Goal: Task Accomplishment & Management: Use online tool/utility

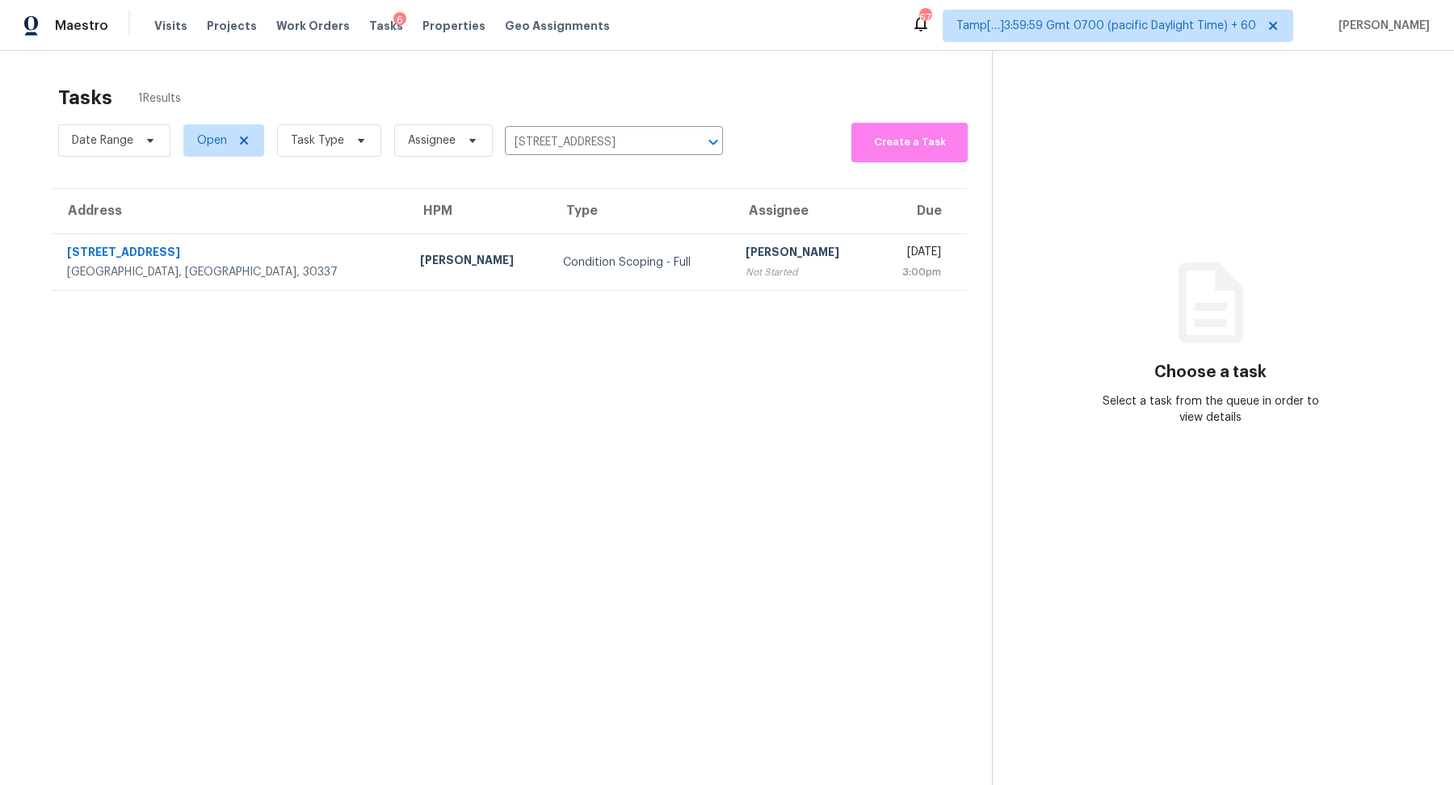
click at [714, 293] on section "Tasks 1 Results Date Range Open Task Type Assignee 3615 Hawthorne Ter, Atlanta,…" at bounding box center [509, 456] width 966 height 759
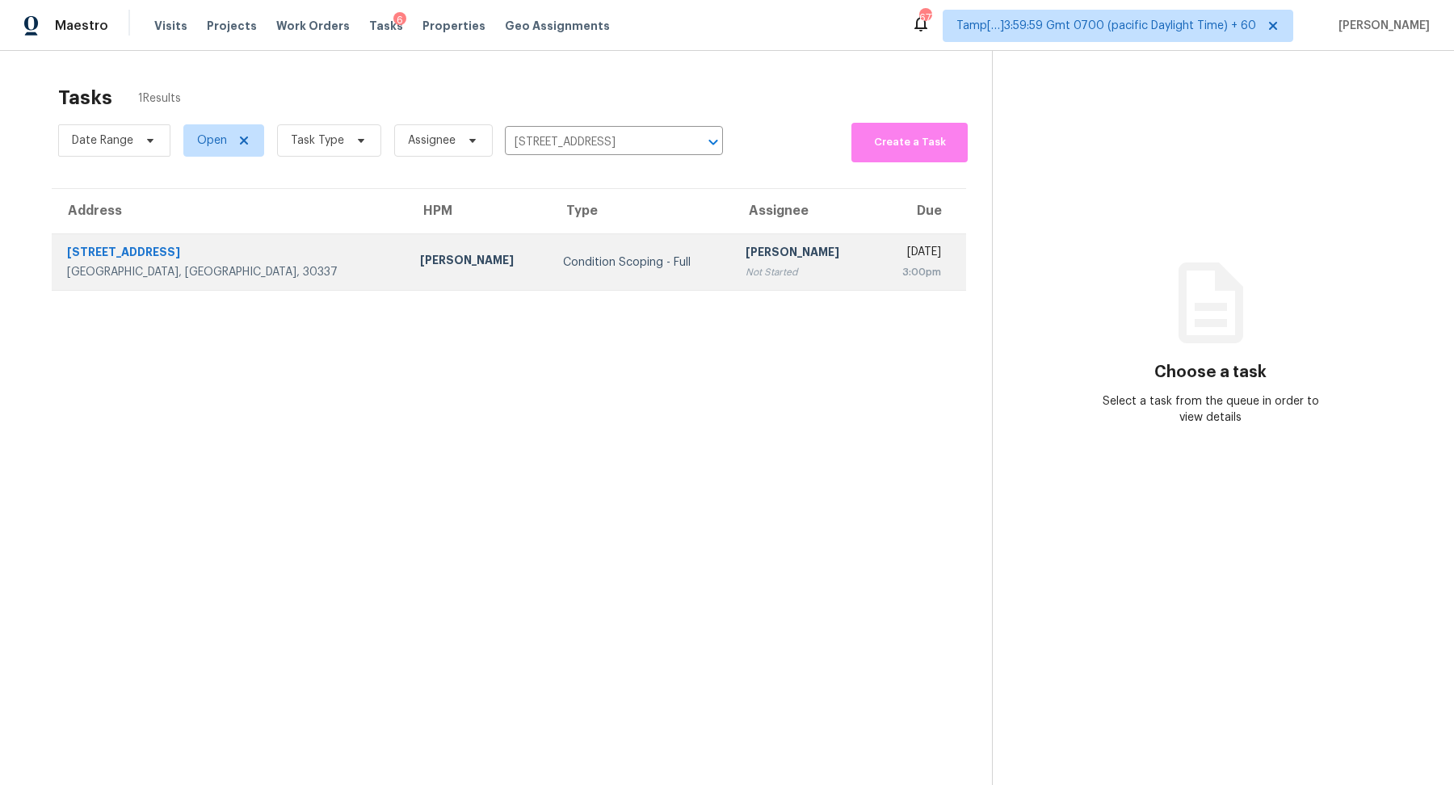
click at [875, 274] on td "Tue, Oct 14th 2025 3:00pm" at bounding box center [920, 262] width 91 height 57
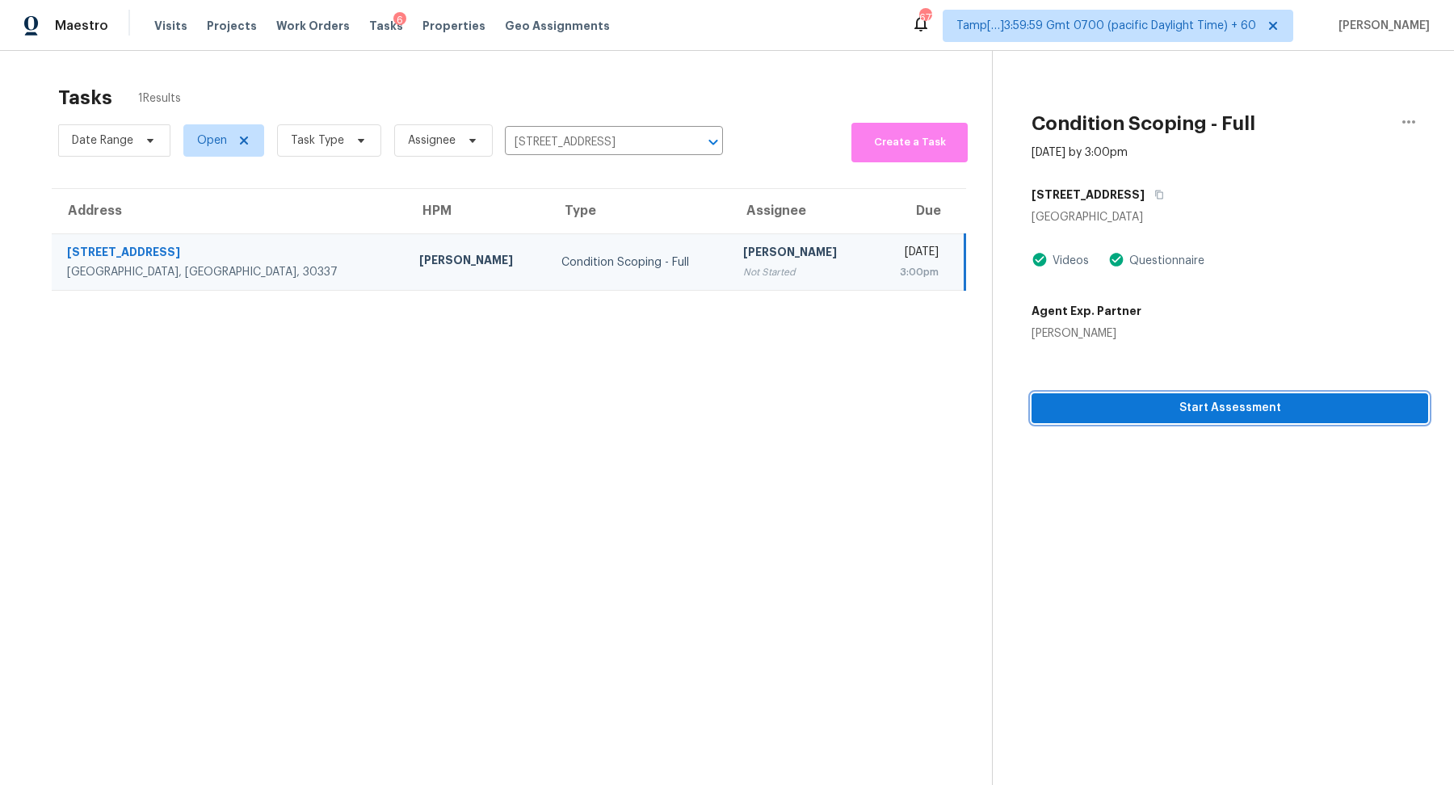
click at [1278, 418] on button "Start Assessment" at bounding box center [1230, 408] width 397 height 30
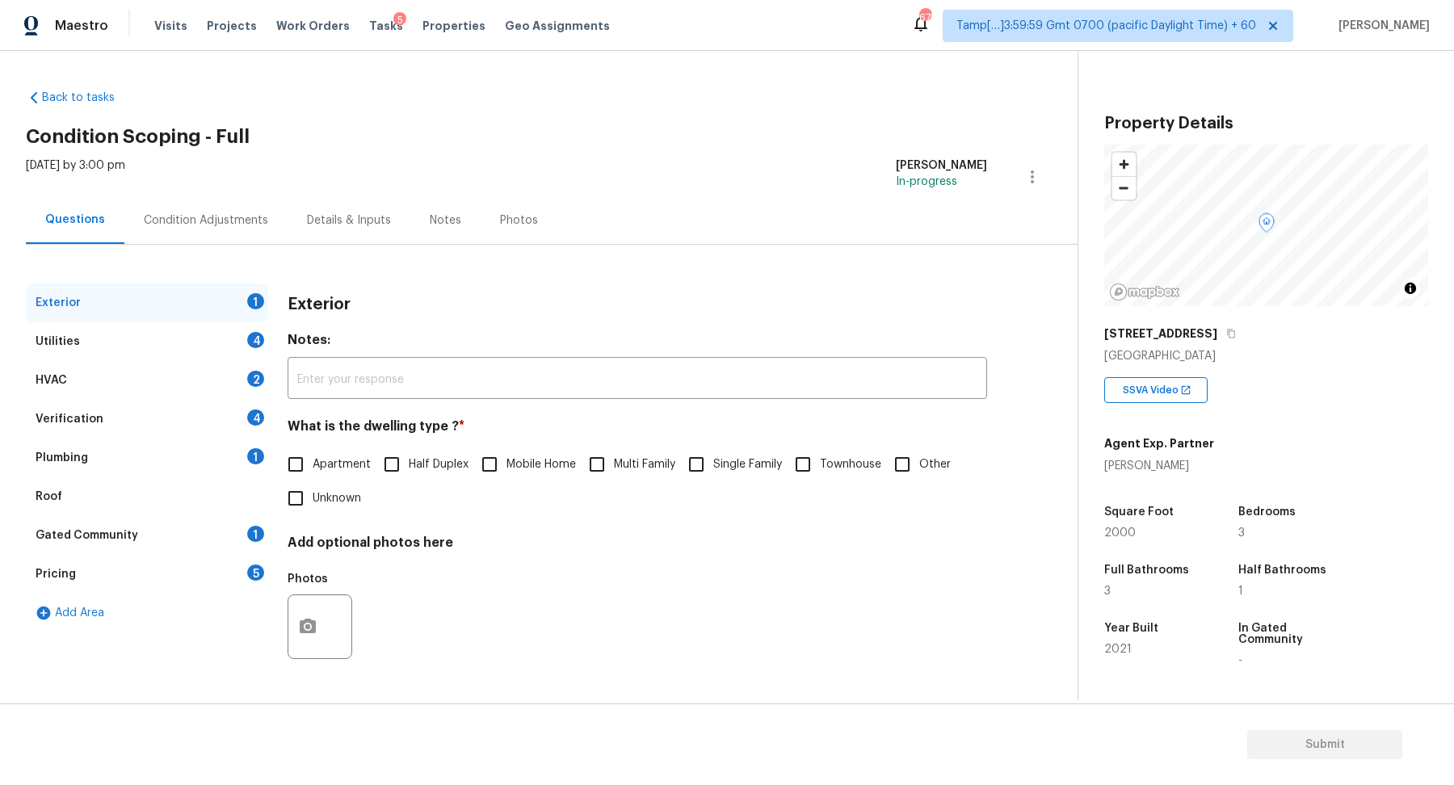
click at [713, 470] on input "Single Family" at bounding box center [696, 465] width 34 height 34
checkbox input "true"
click at [234, 347] on div "Utilities 4" at bounding box center [147, 341] width 242 height 39
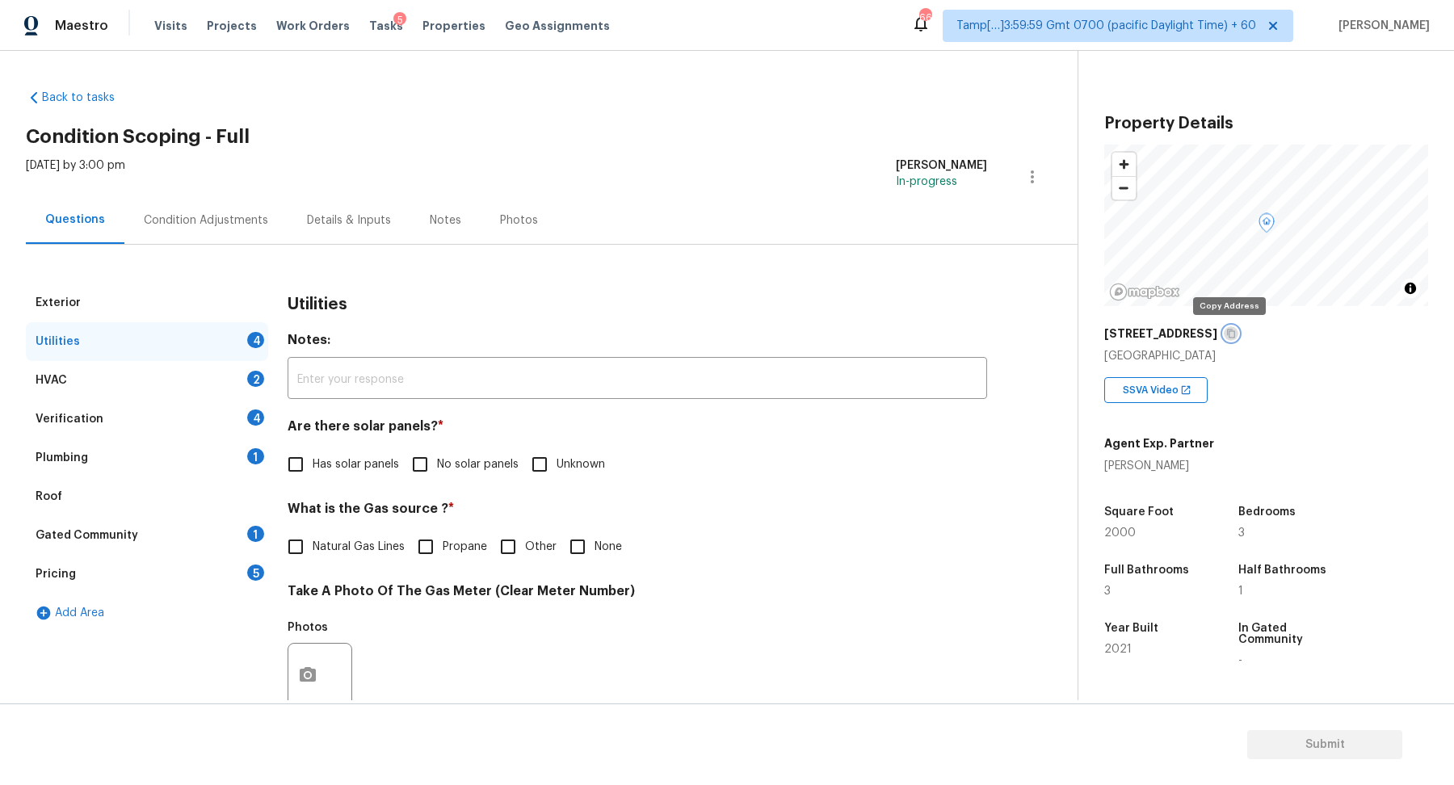
click at [1230, 334] on icon "button" at bounding box center [1231, 334] width 8 height 9
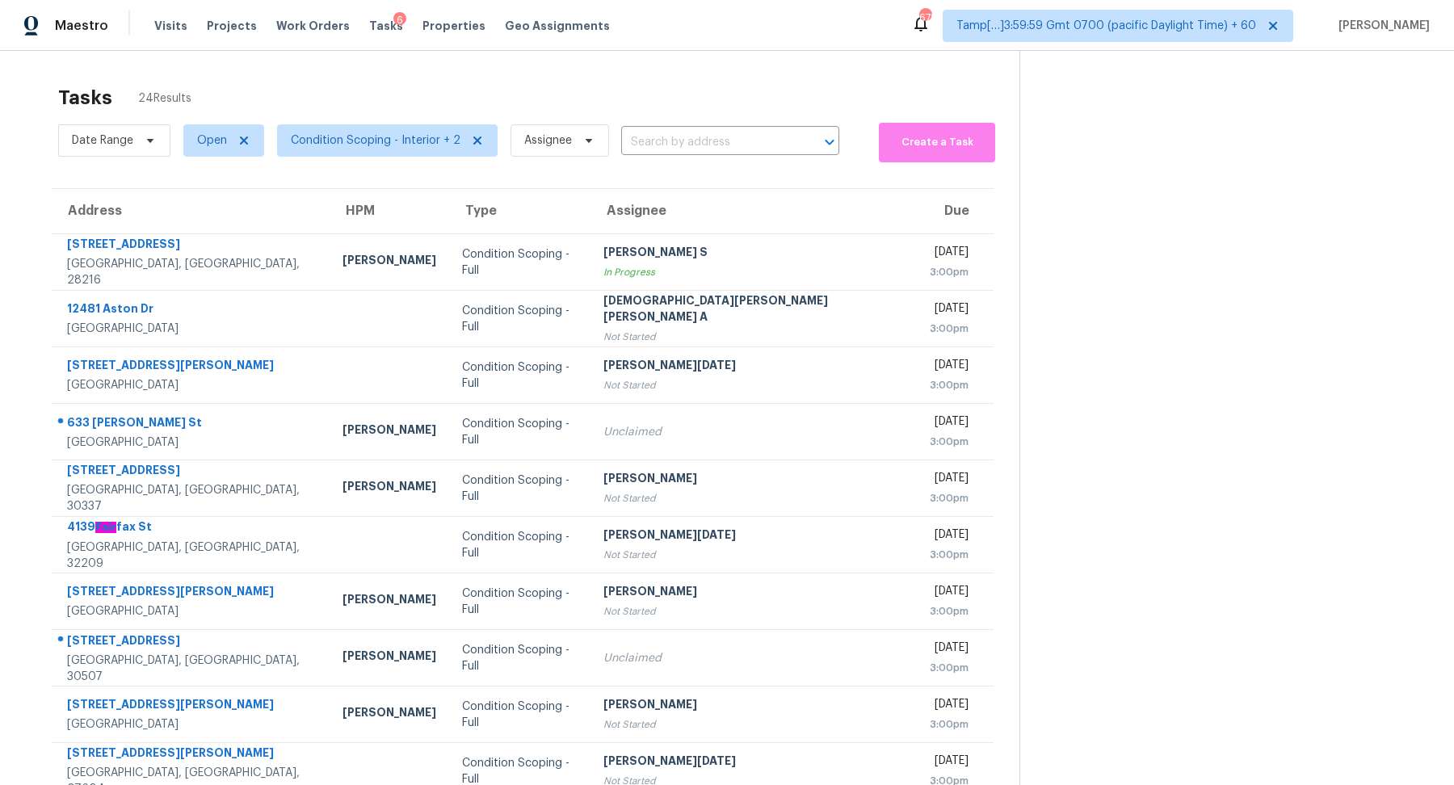
click at [625, 157] on div "Date Range Open Condition Scoping - Interior + 2 Assignee ​" at bounding box center [448, 141] width 781 height 44
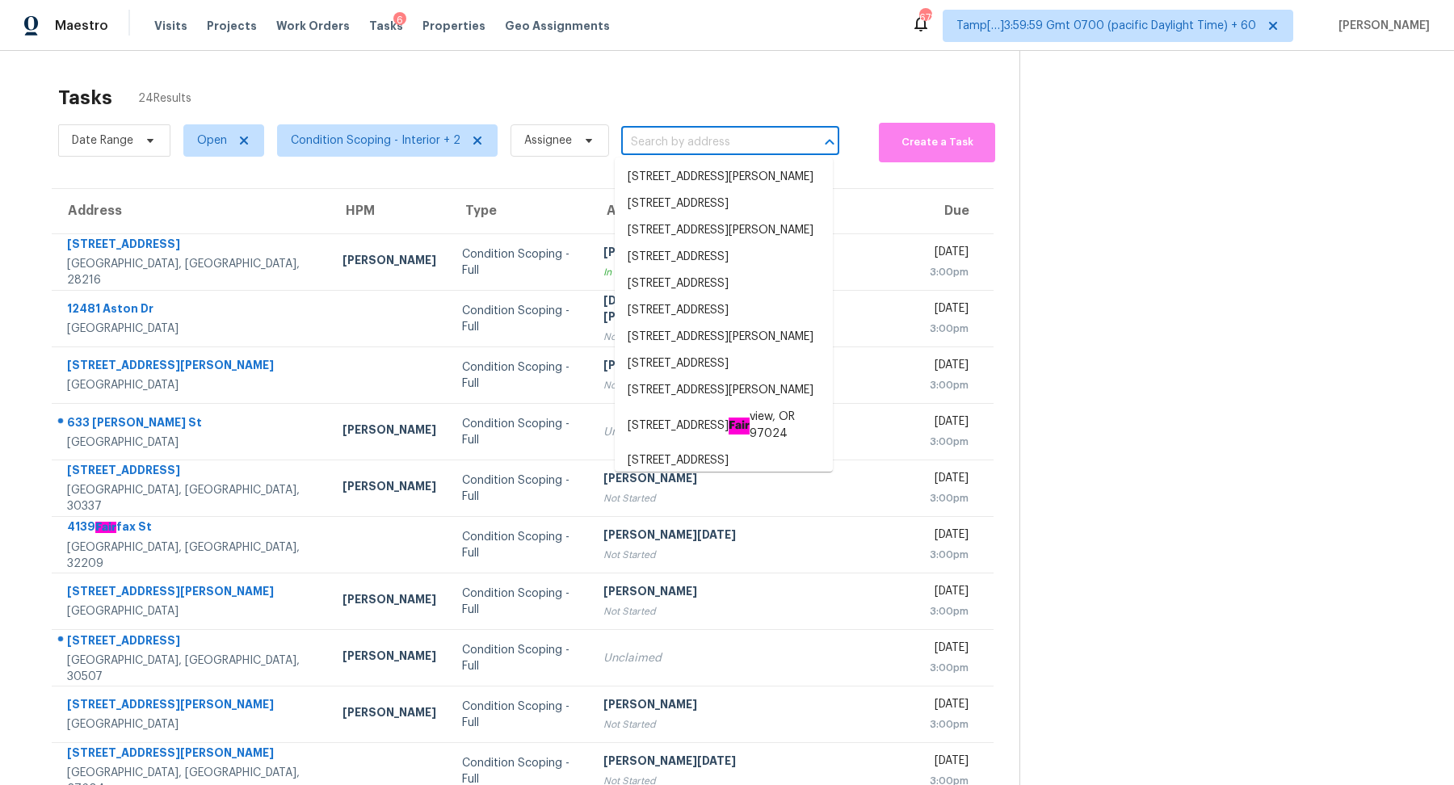
click at [670, 142] on input "text" at bounding box center [707, 142] width 173 height 25
paste input "[STREET_ADDRESS][PERSON_NAME]"
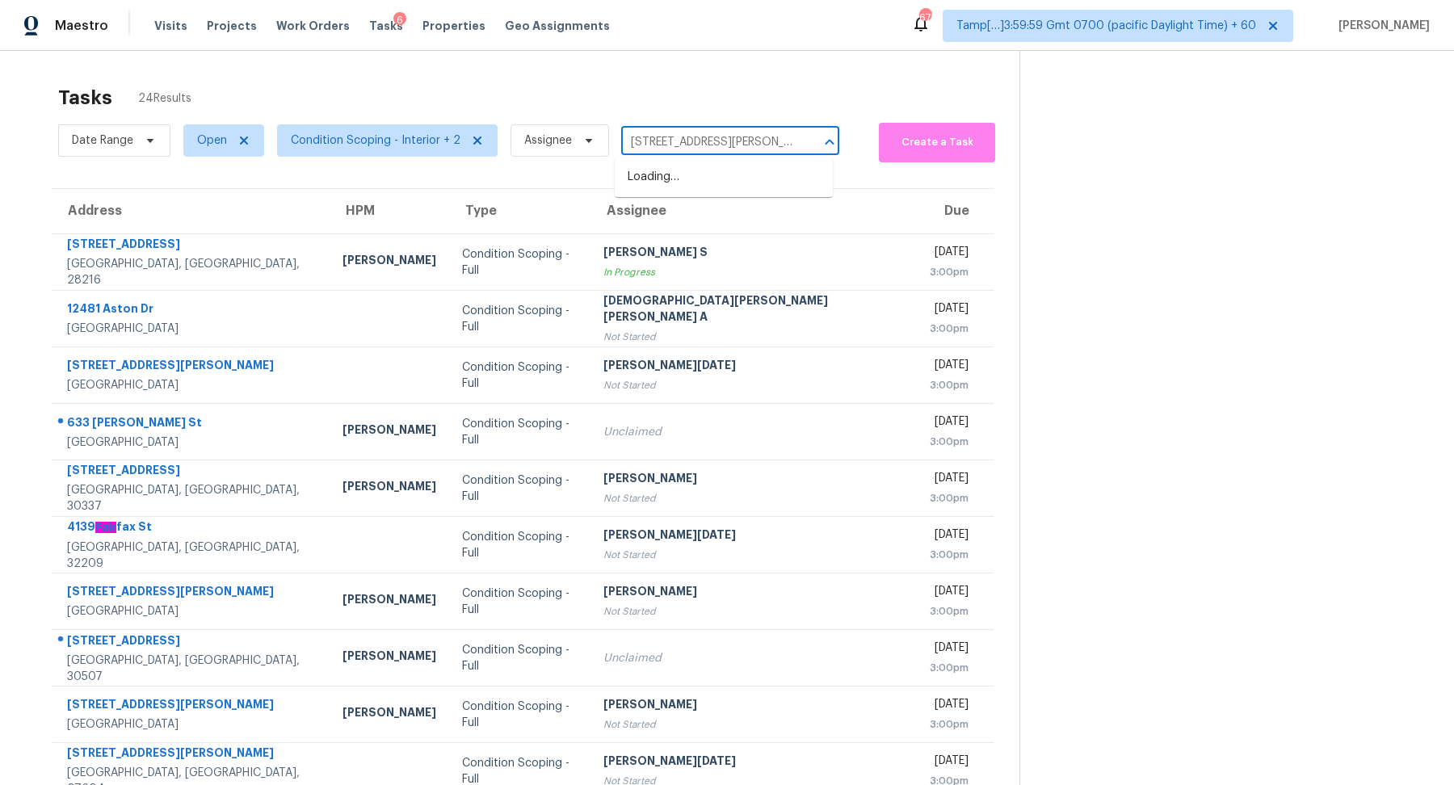
scroll to position [0, 6]
type input "[STREET_ADDRESS][PERSON_NAME]"
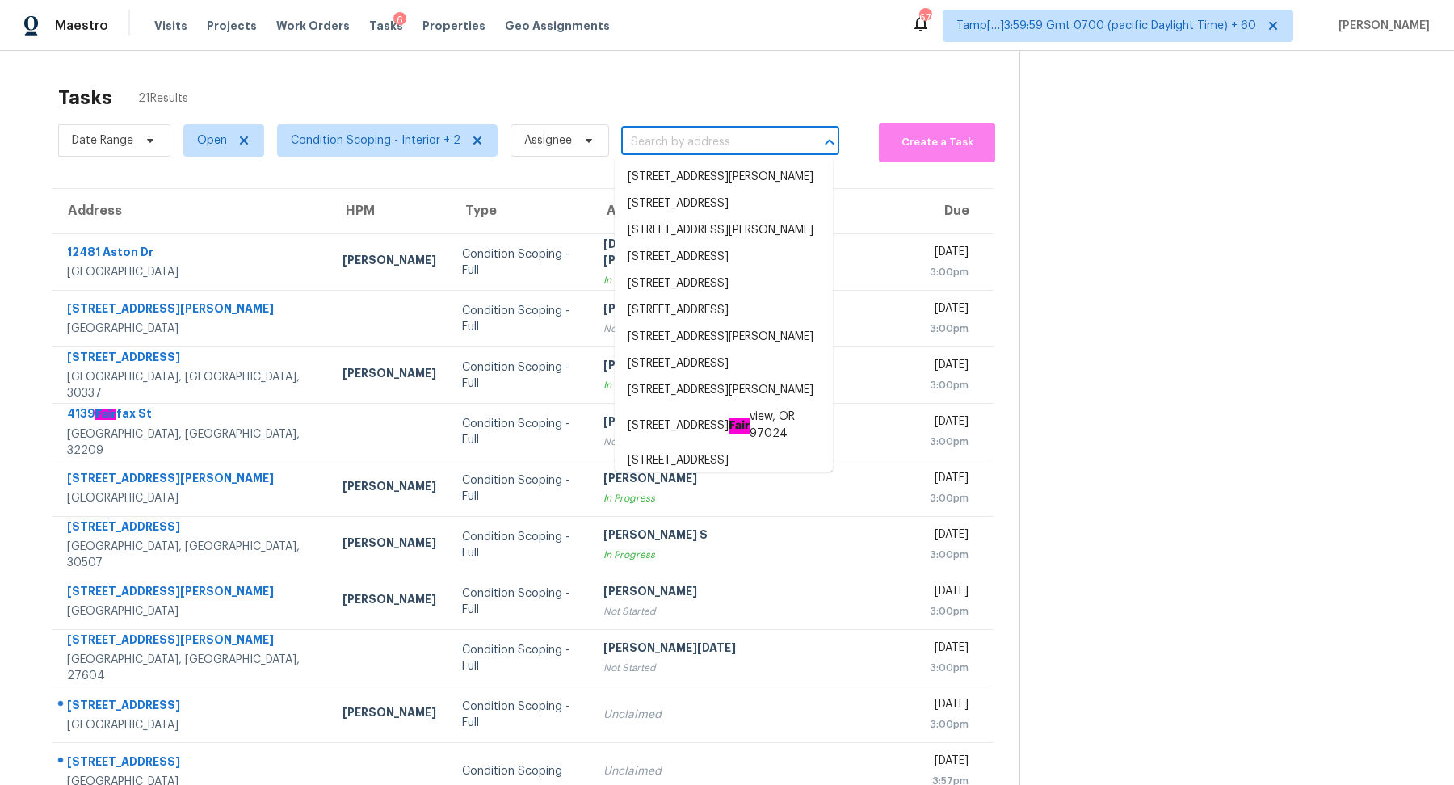
scroll to position [0, 0]
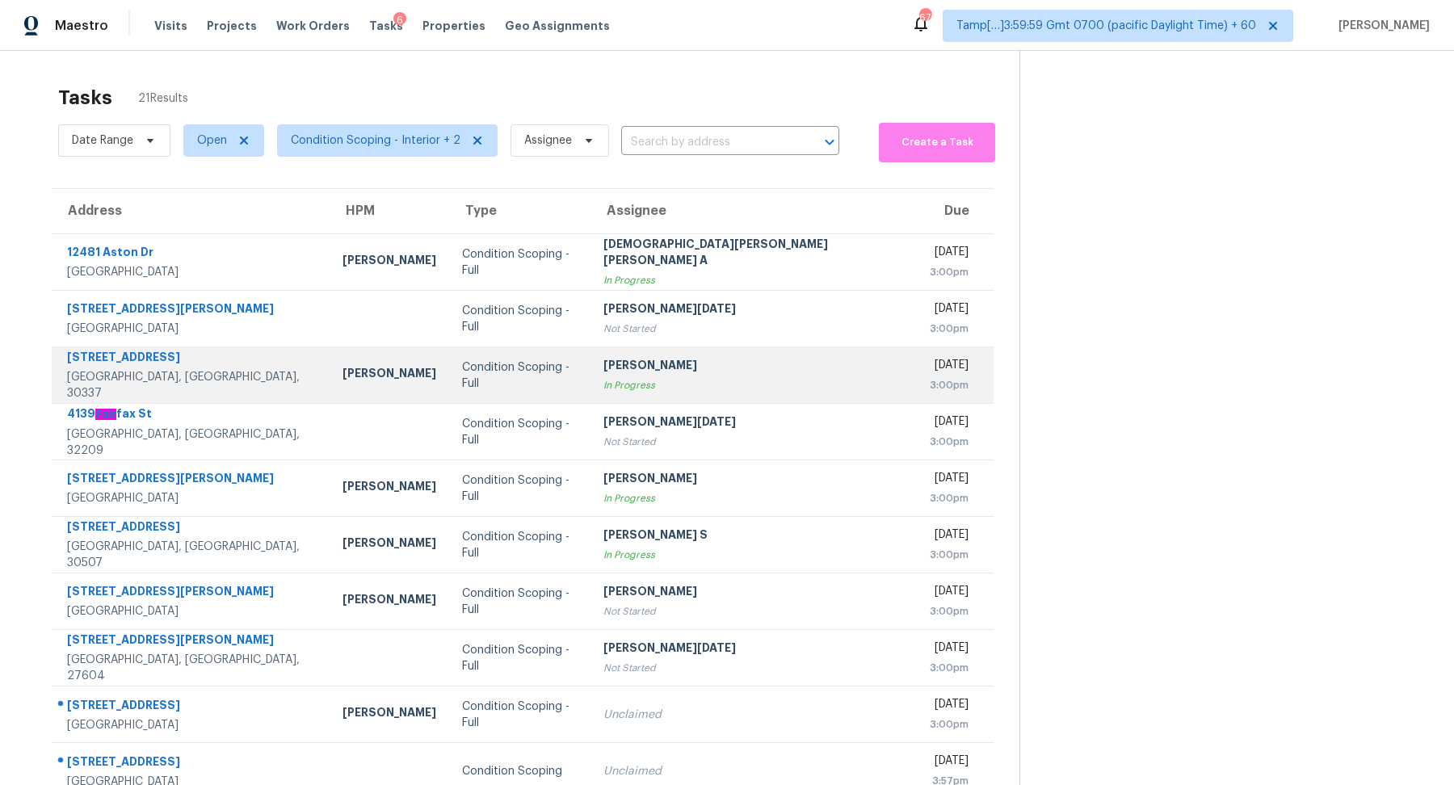
click at [483, 377] on div "Condition Scoping - Full" at bounding box center [520, 376] width 116 height 32
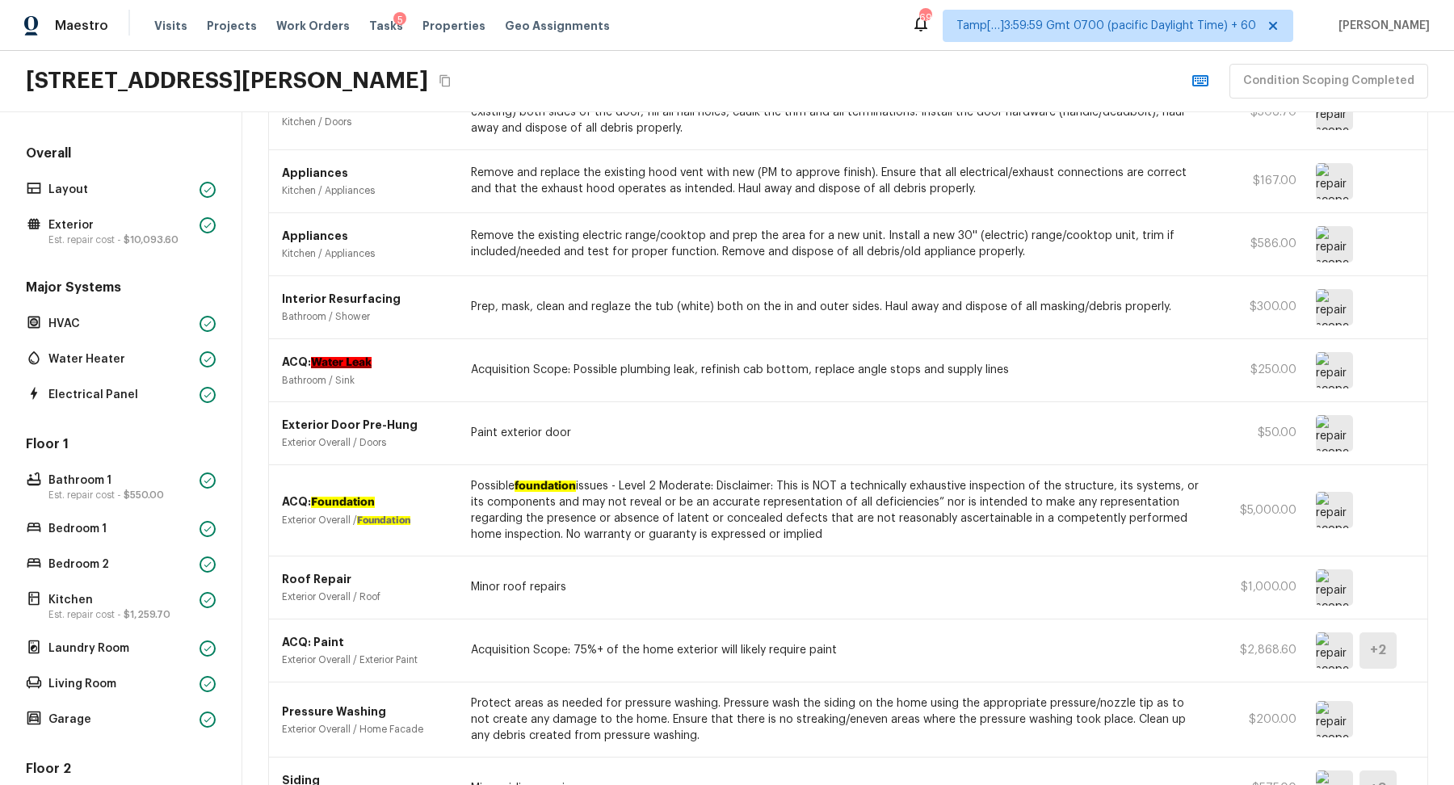
scroll to position [347, 0]
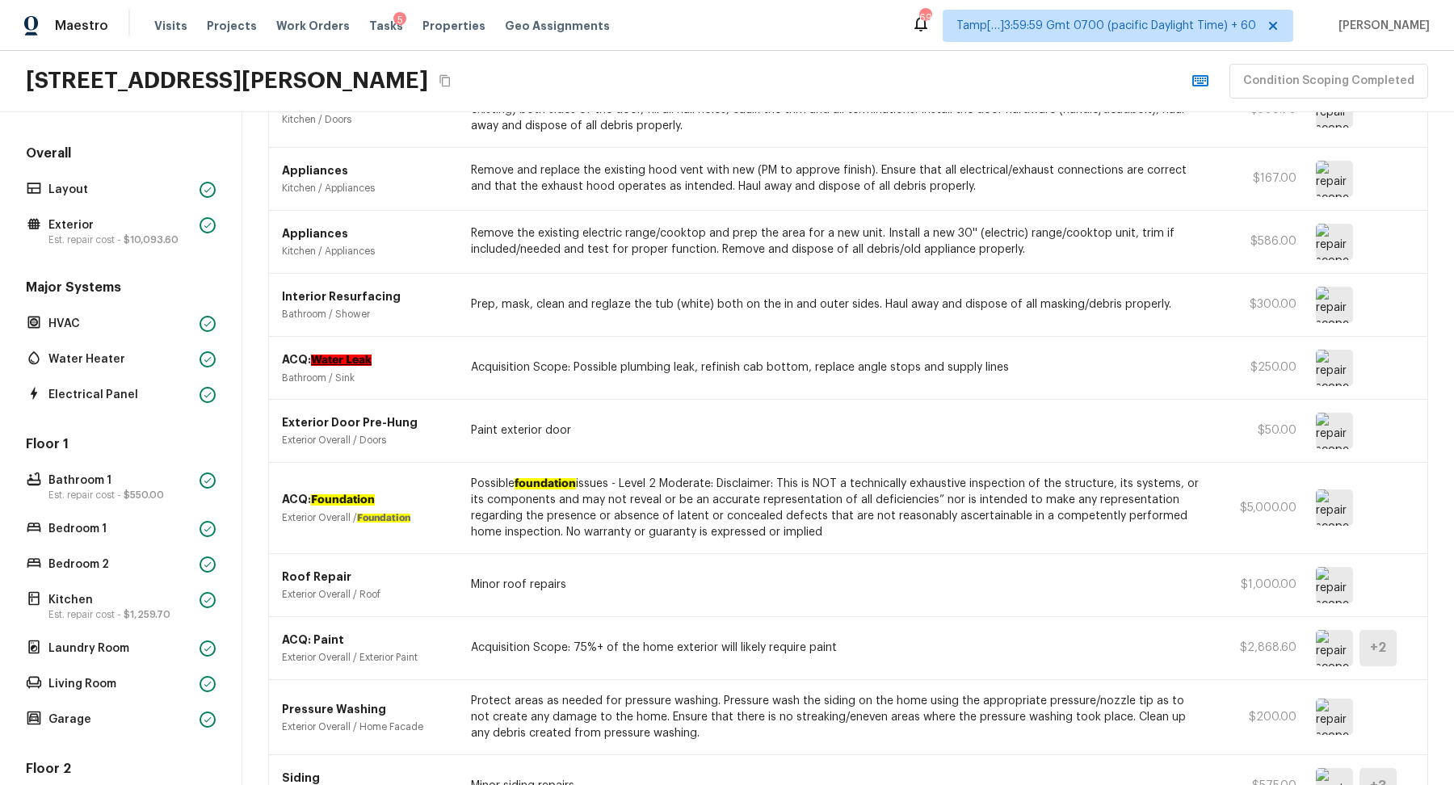
click at [1344, 378] on img at bounding box center [1334, 368] width 37 height 36
click at [1344, 357] on img at bounding box center [1334, 368] width 37 height 36
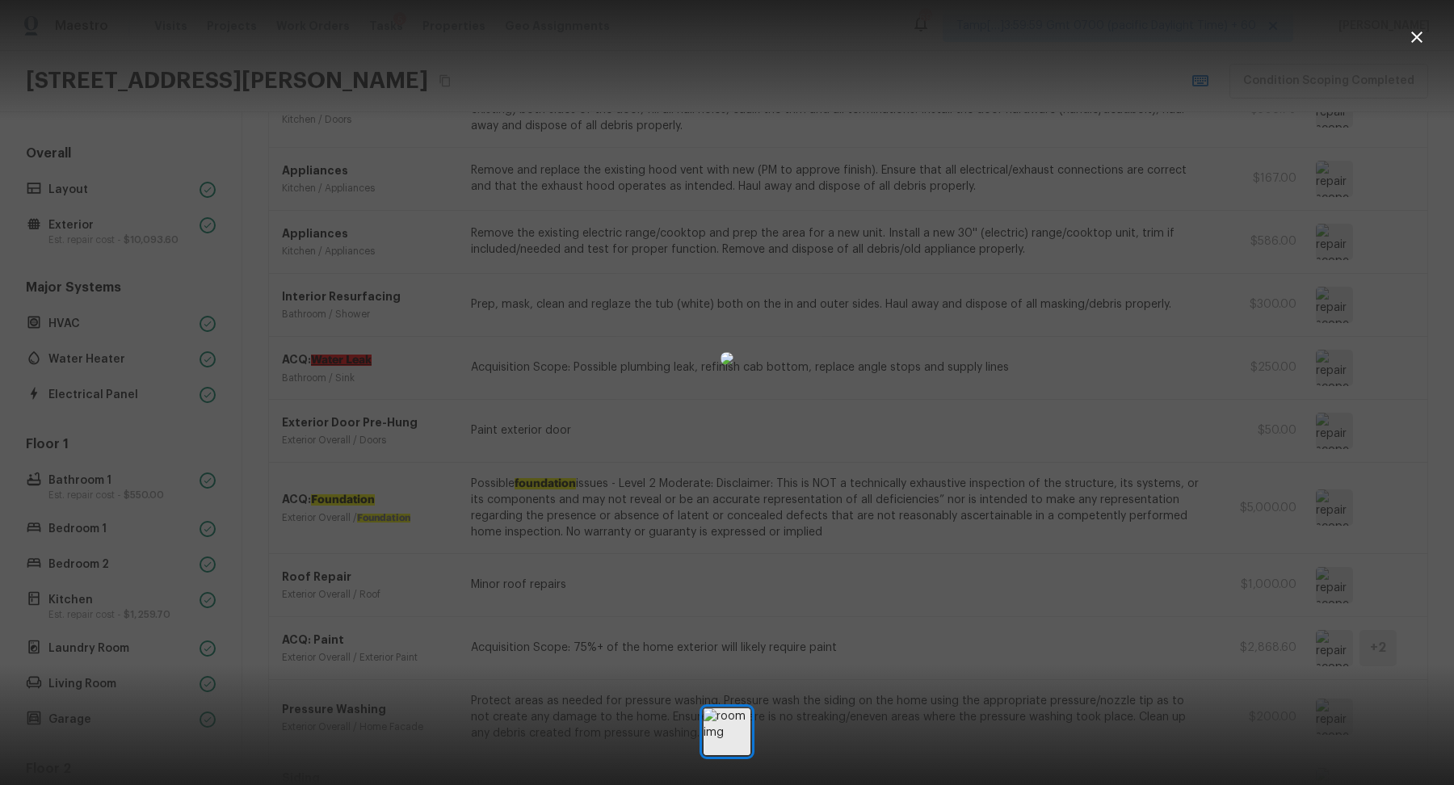
click at [1077, 421] on div at bounding box center [727, 359] width 1454 height 666
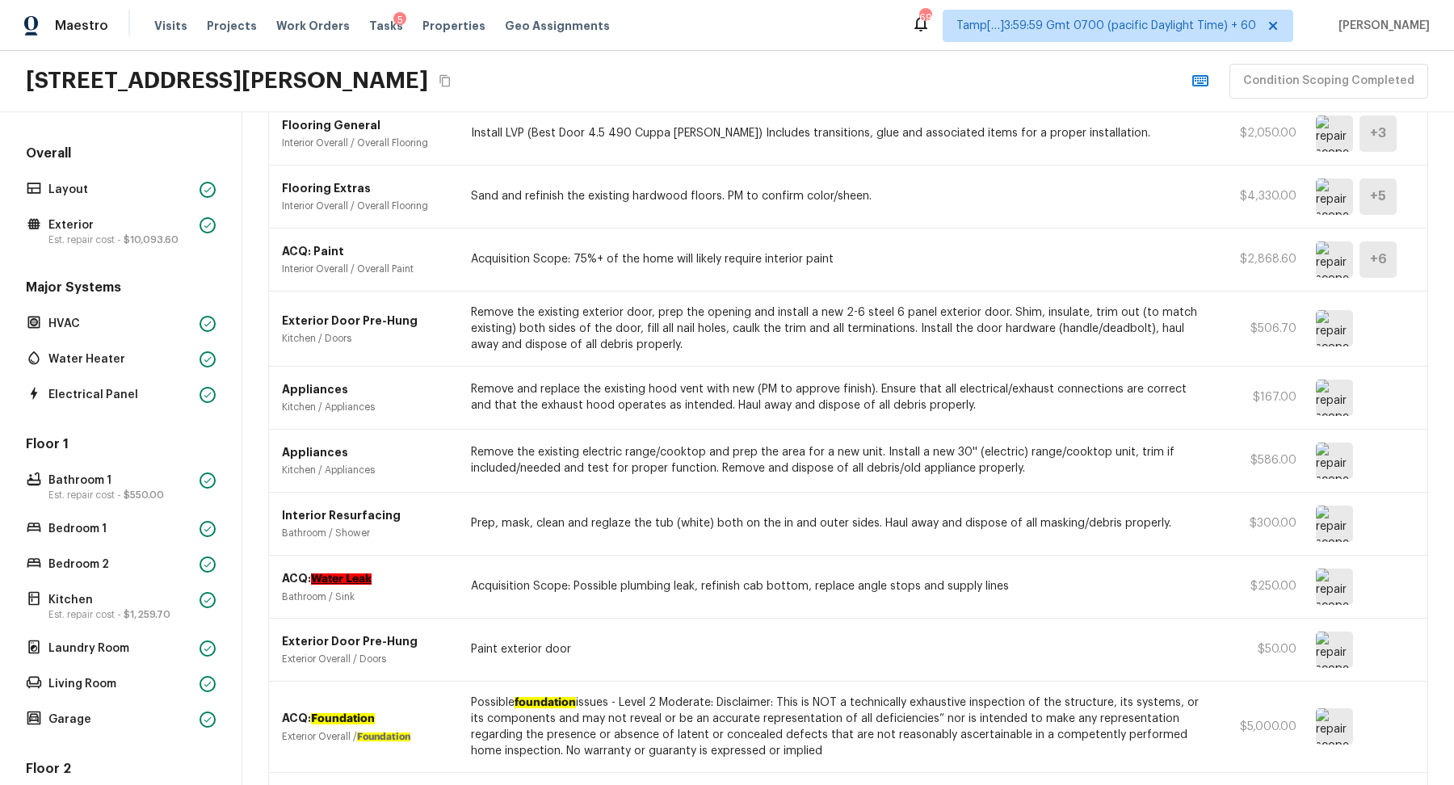
scroll to position [0, 0]
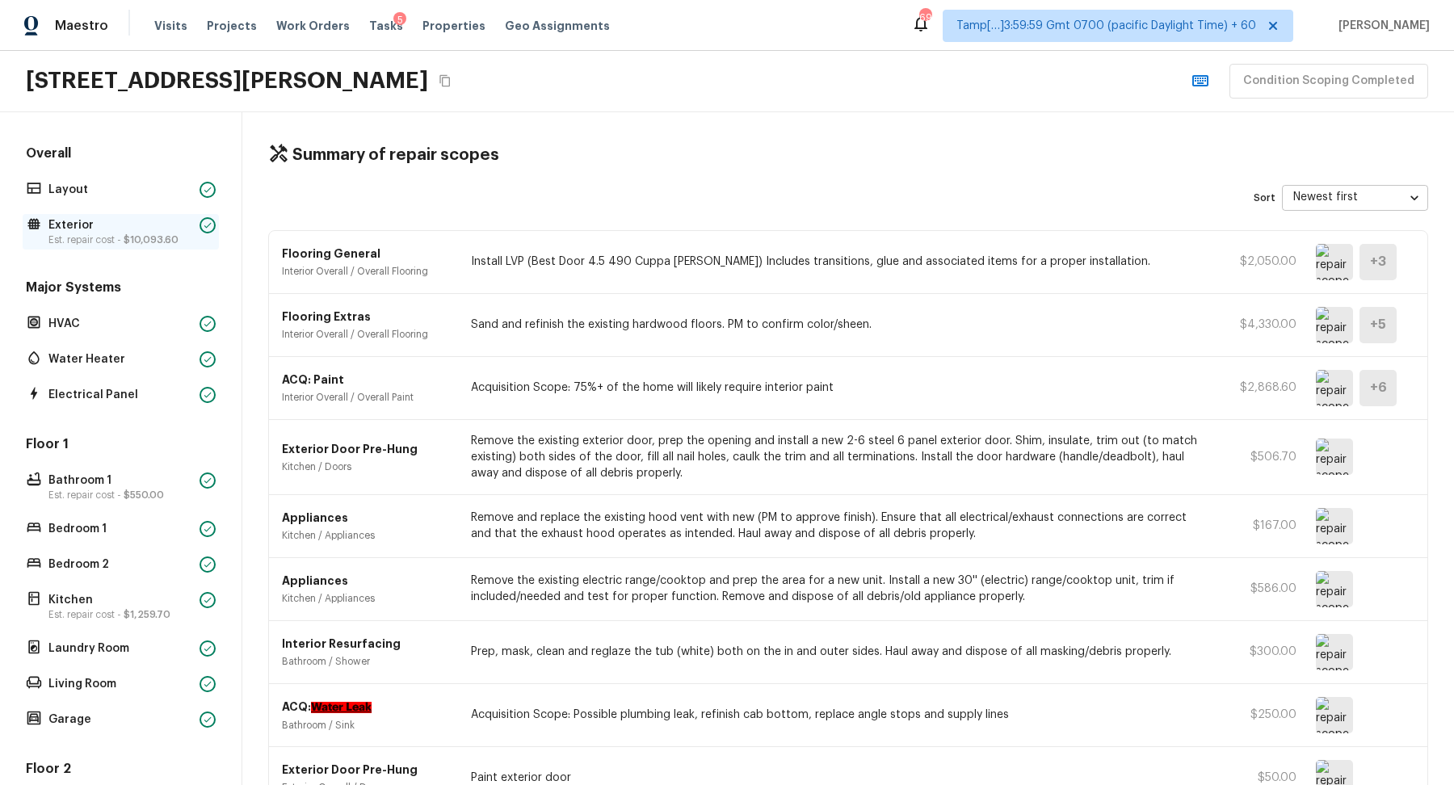
click at [106, 234] on p "Est. repair cost - $10,093.60" at bounding box center [120, 240] width 145 height 13
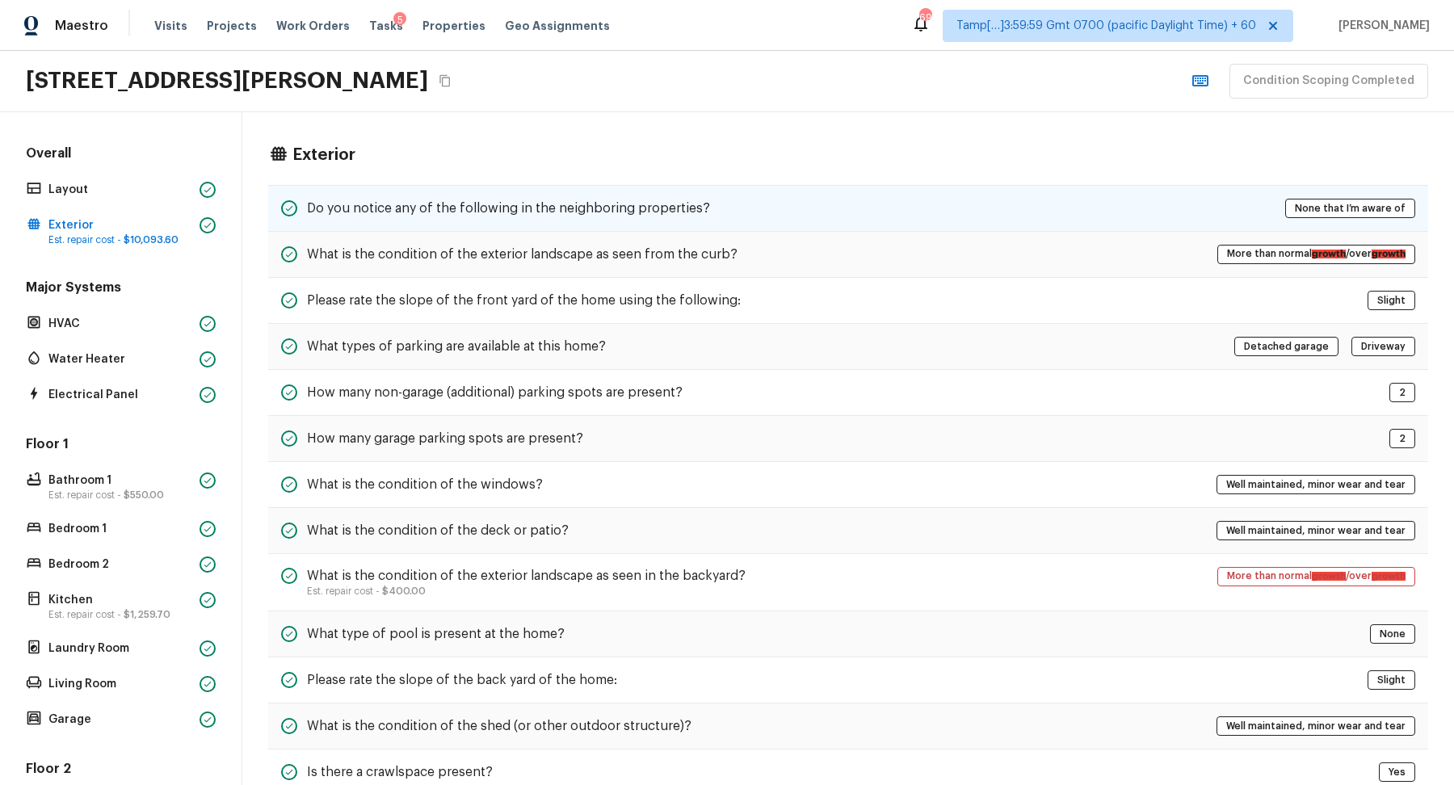
click at [564, 213] on h5 "Do you notice any of the following in the neighboring properties?" at bounding box center [508, 209] width 403 height 18
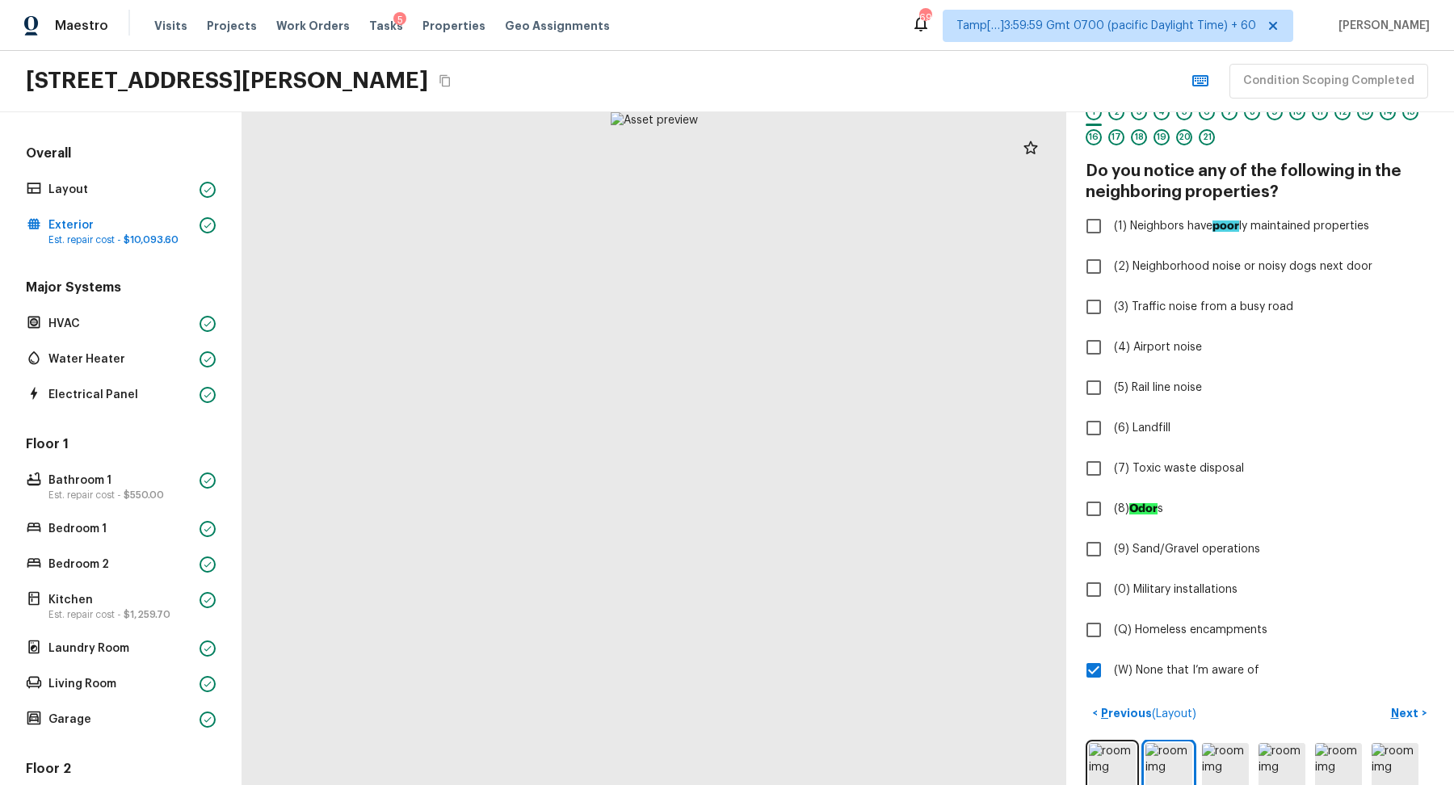
scroll to position [62, 0]
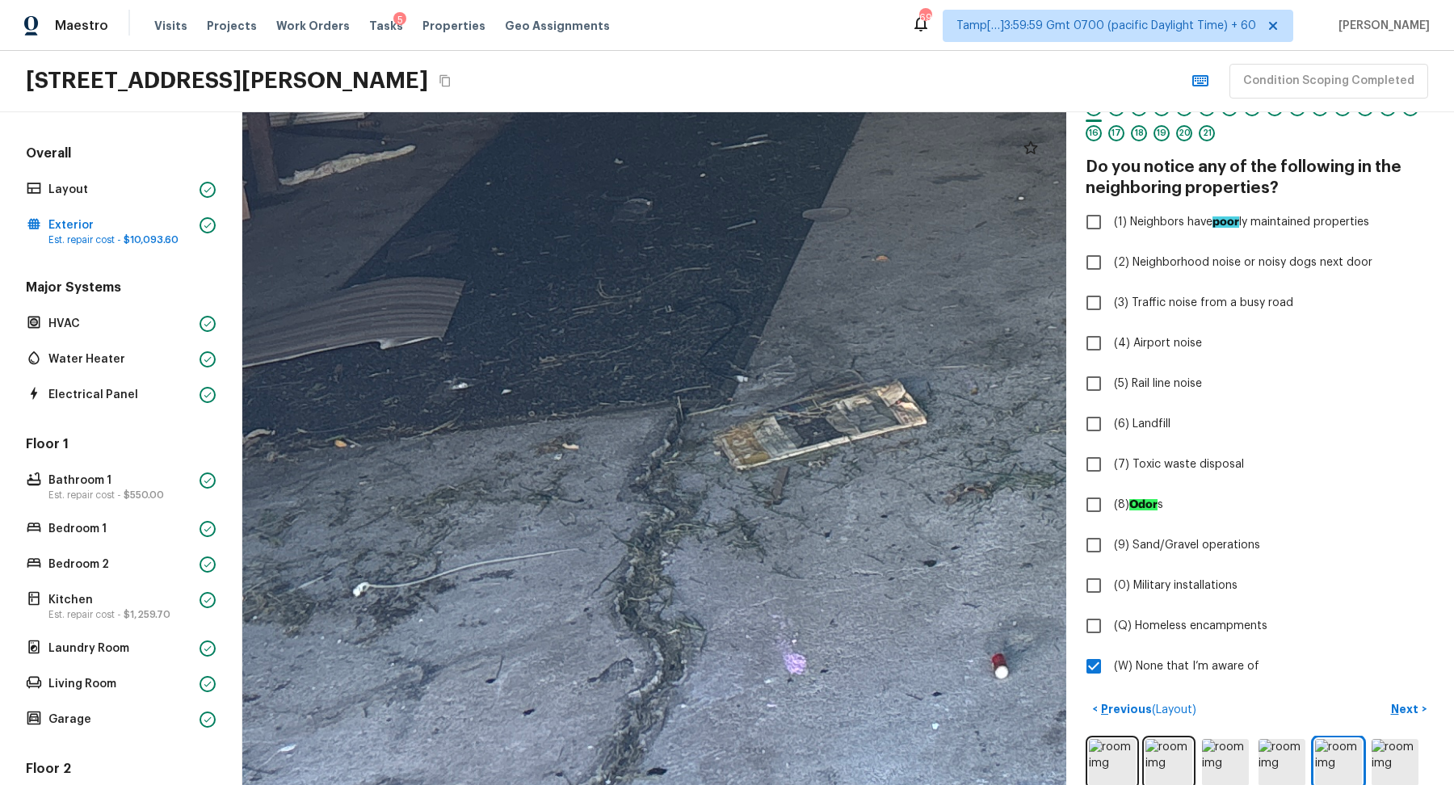
drag, startPoint x: 521, startPoint y: 553, endPoint x: 798, endPoint y: 370, distance: 332.3
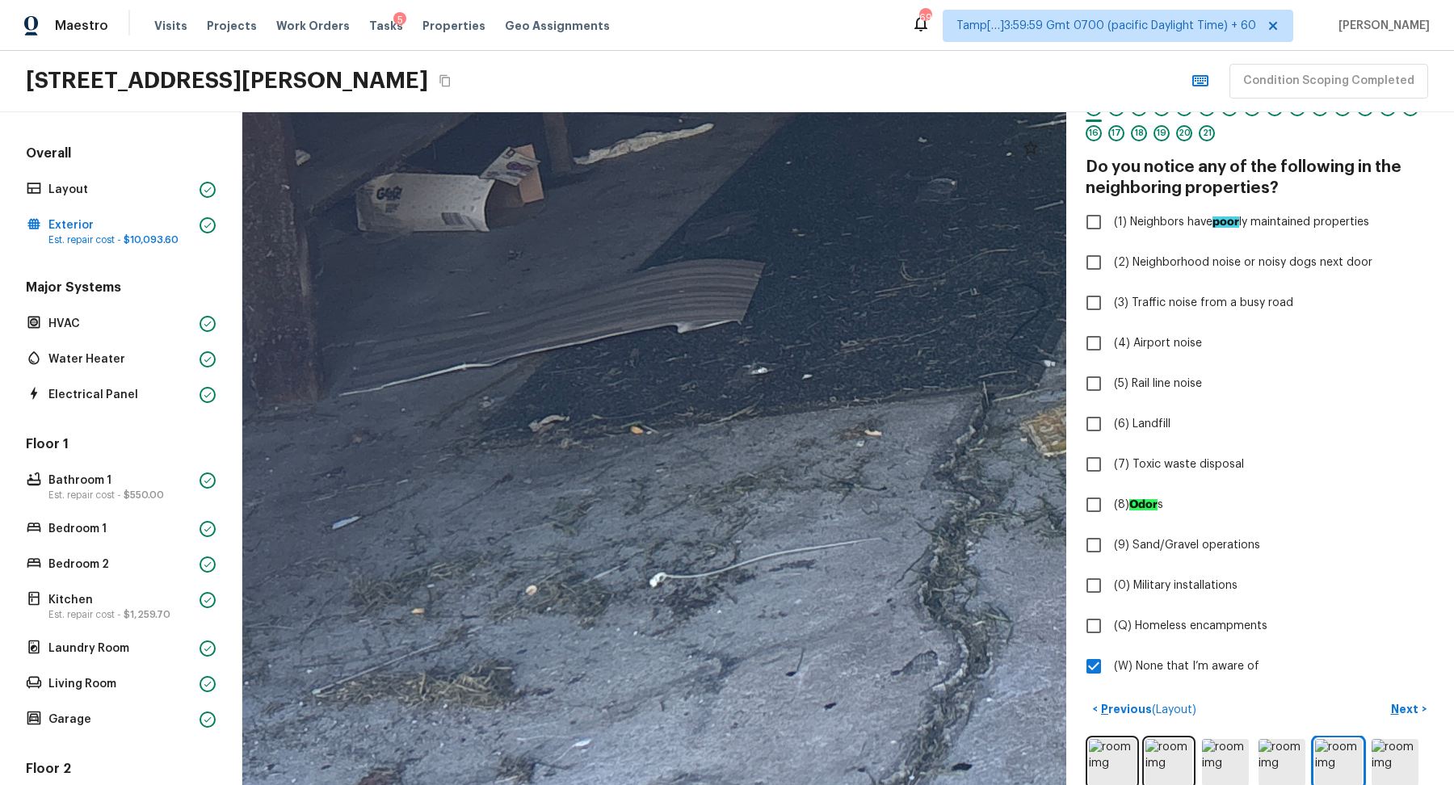
drag, startPoint x: 553, startPoint y: 439, endPoint x: 856, endPoint y: 425, distance: 303.3
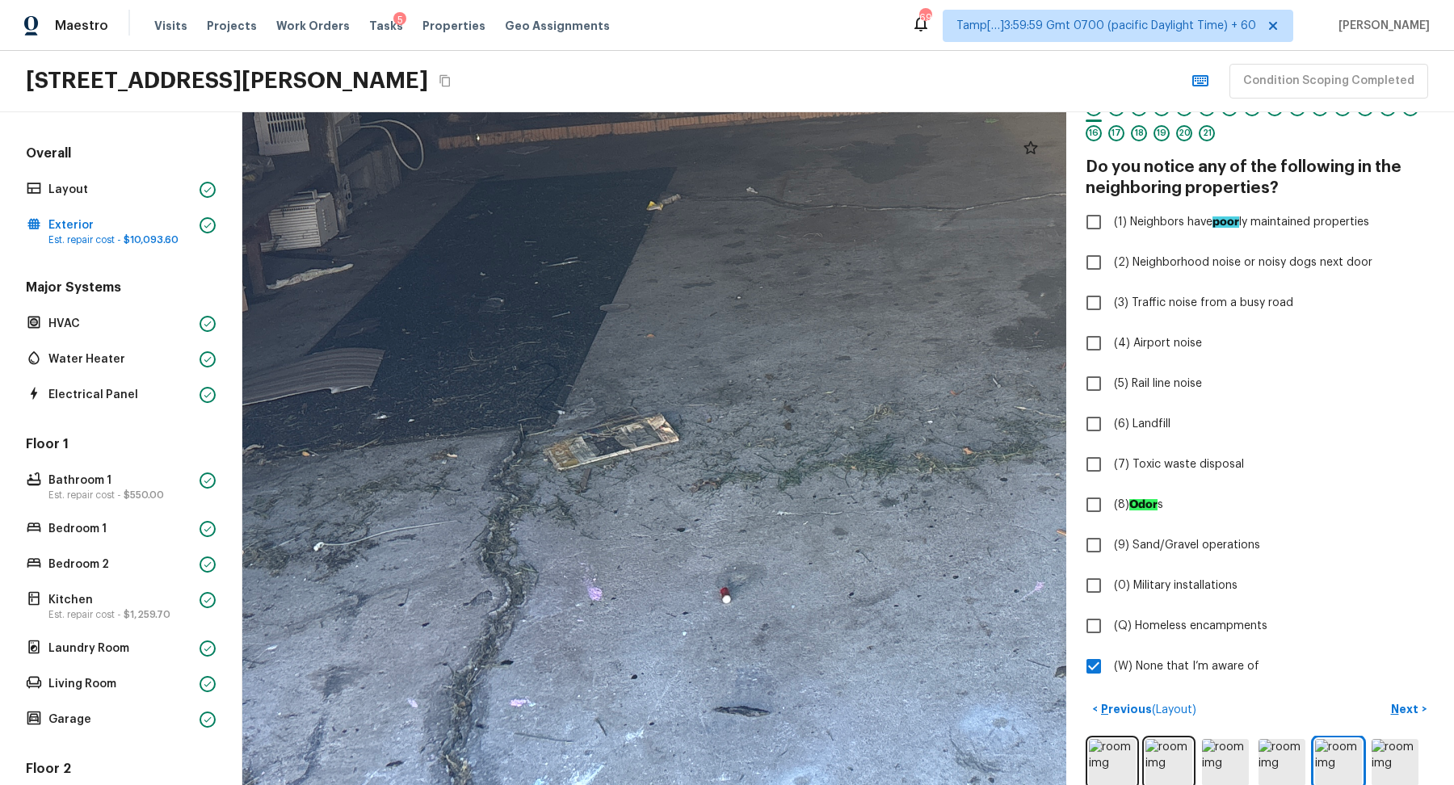
drag, startPoint x: 851, startPoint y: 393, endPoint x: 469, endPoint y: 393, distance: 382.2
click at [469, 393] on div at bounding box center [990, 53] width 2017 height 1647
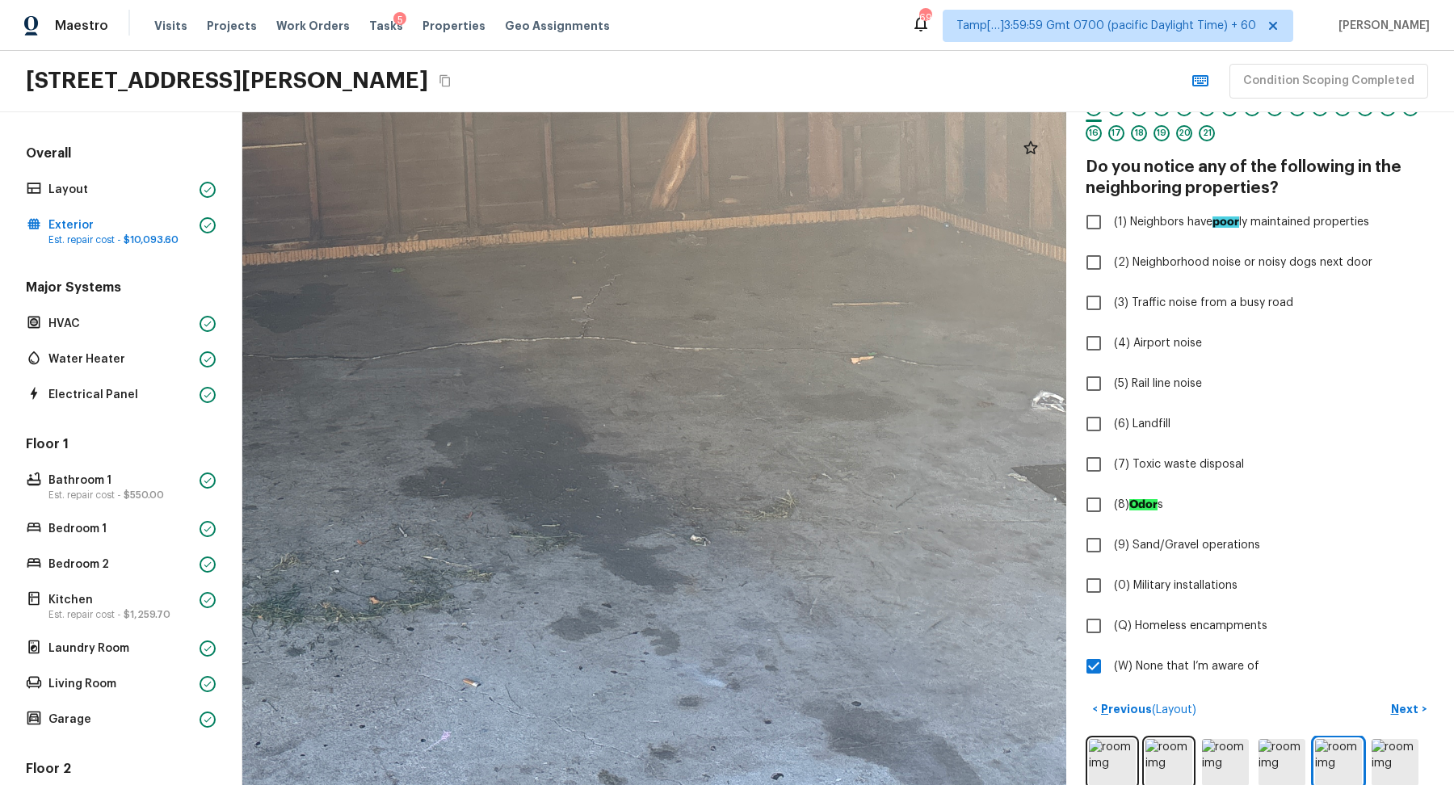
drag, startPoint x: 757, startPoint y: 420, endPoint x: 524, endPoint y: 573, distance: 278.3
click at [525, 572] on div at bounding box center [397, 202] width 2017 height 1647
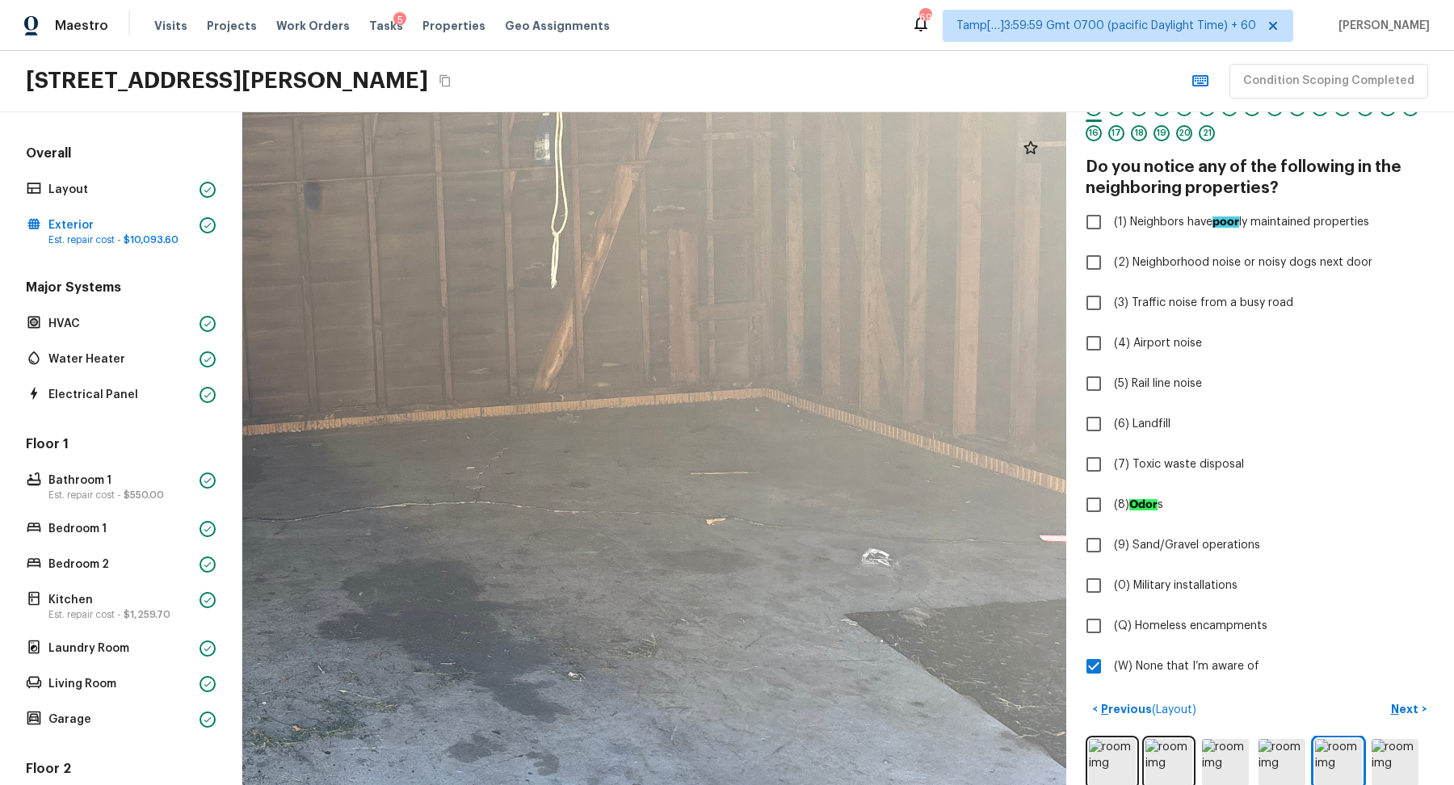
drag, startPoint x: 850, startPoint y: 492, endPoint x: 688, endPoint y: 472, distance: 163.7
click at [688, 472] on div at bounding box center [317, 386] width 1734 height 1416
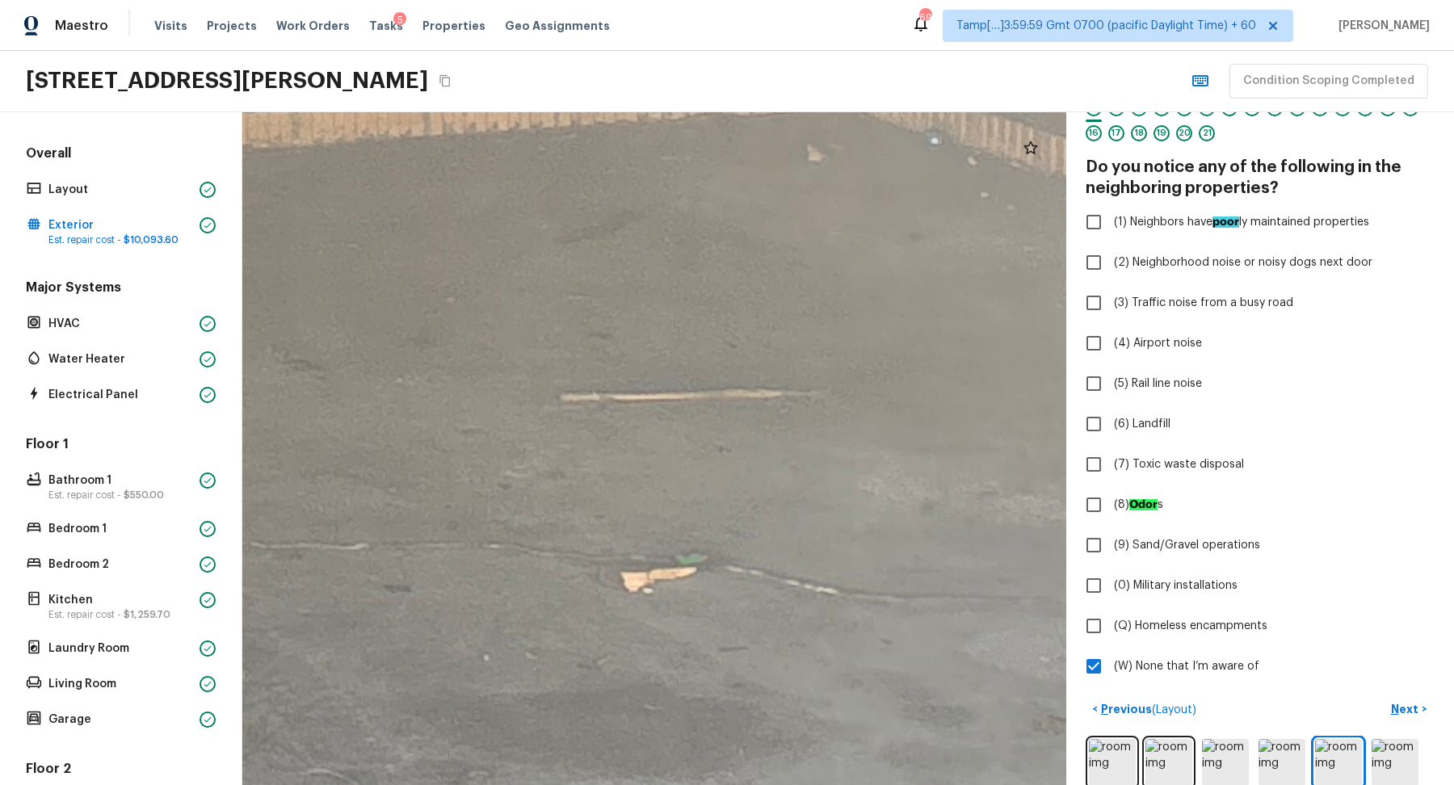
drag, startPoint x: 625, startPoint y: 448, endPoint x: 1020, endPoint y: 479, distance: 396.3
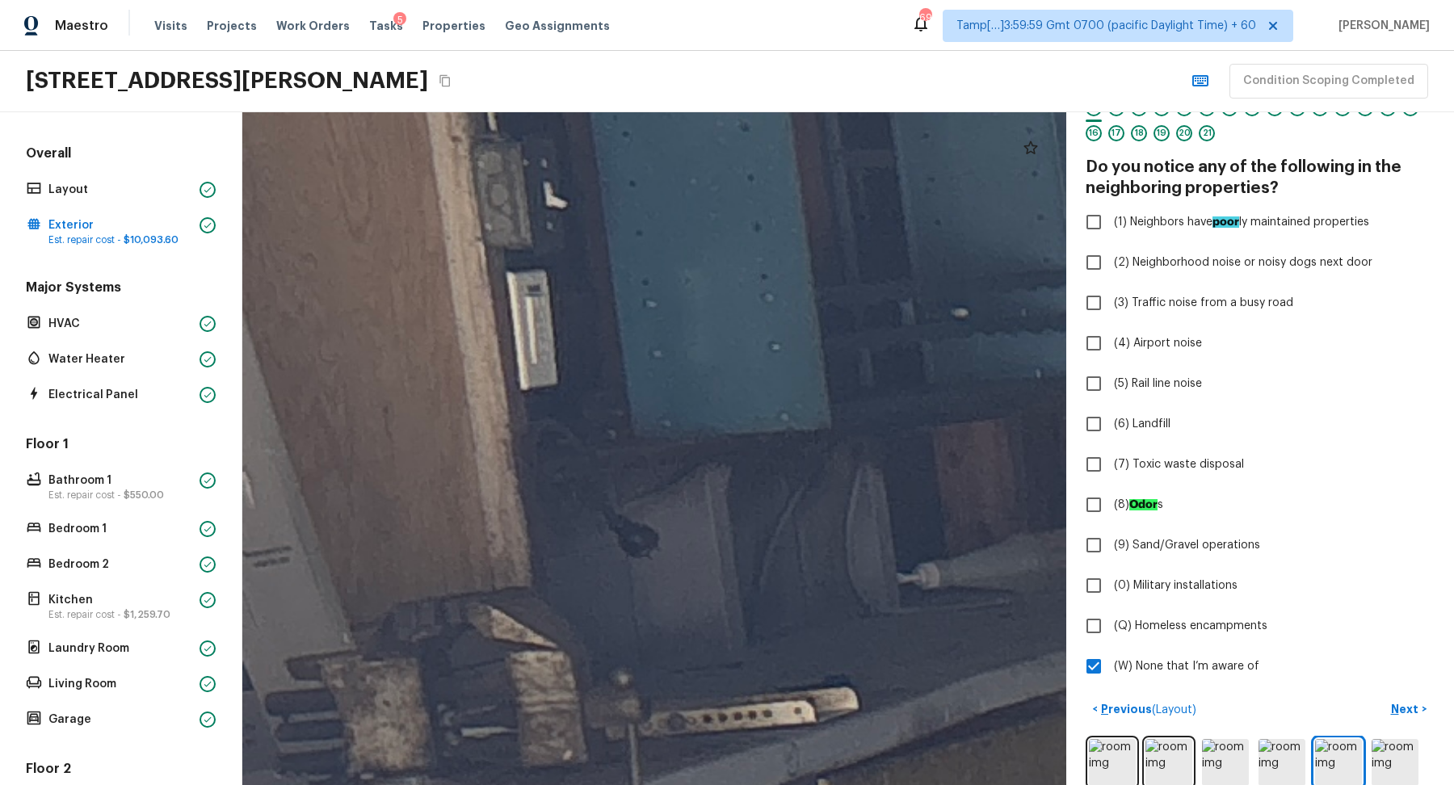
drag, startPoint x: 923, startPoint y: 506, endPoint x: 852, endPoint y: 30, distance: 481.1
click at [852, 30] on div "Maestro Visits Projects Work Orders Tasks 5 Properties Geo Assignments 691 Tamp…" at bounding box center [727, 392] width 1454 height 785
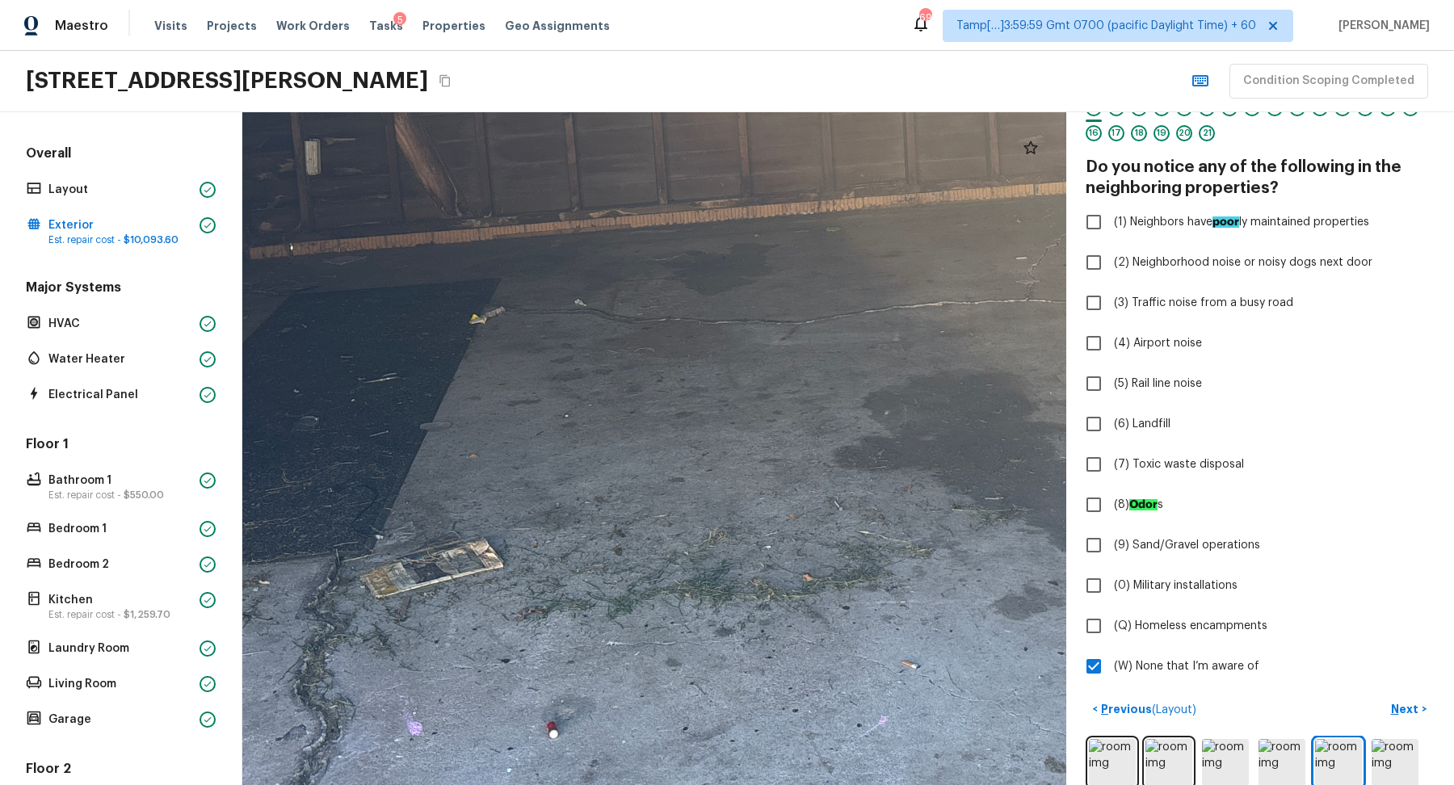
drag, startPoint x: 766, startPoint y: 679, endPoint x: 536, endPoint y: 667, distance: 230.6
click at [536, 667] on div at bounding box center [833, 159] width 2128 height 1738
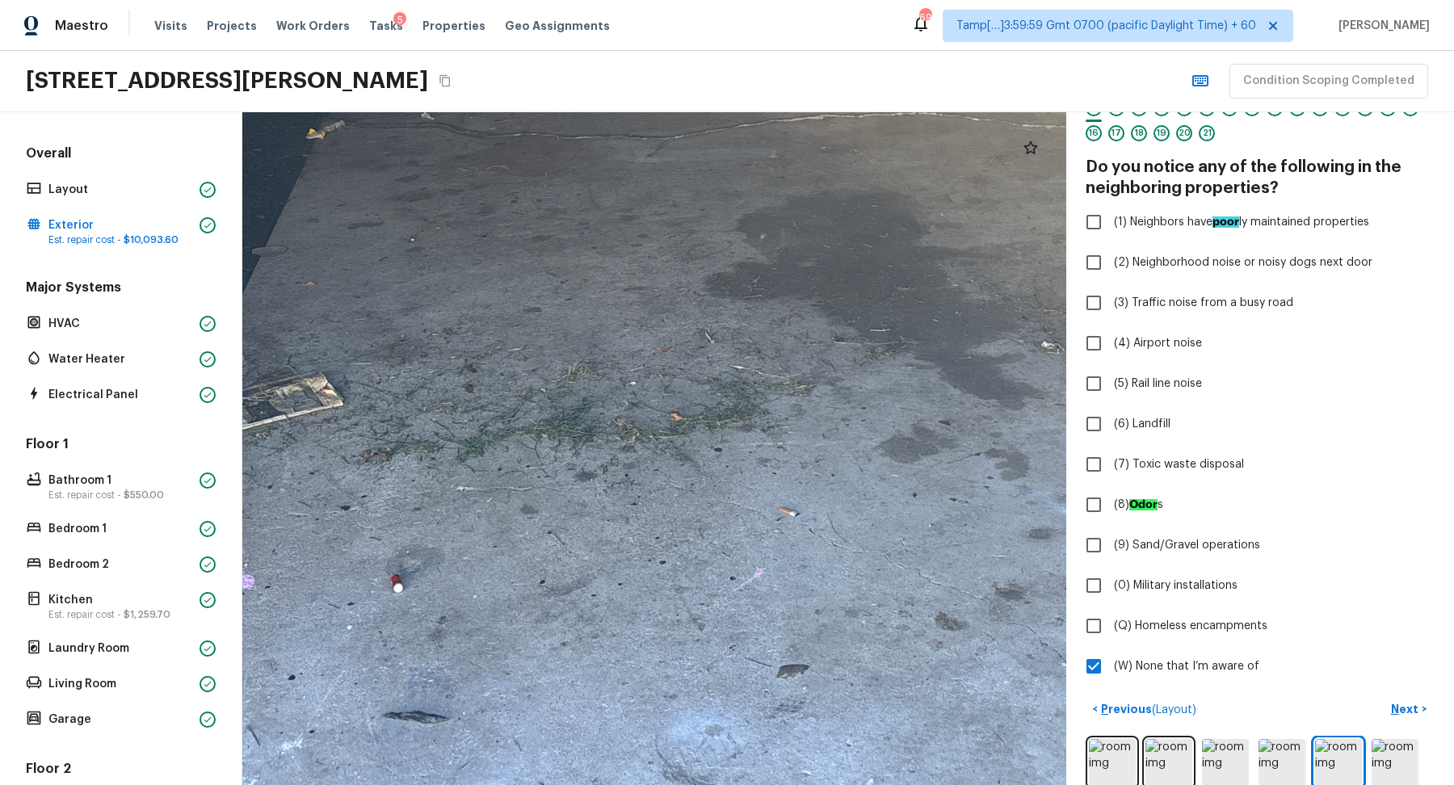
drag, startPoint x: 872, startPoint y: 558, endPoint x: 870, endPoint y: 431, distance: 127.7
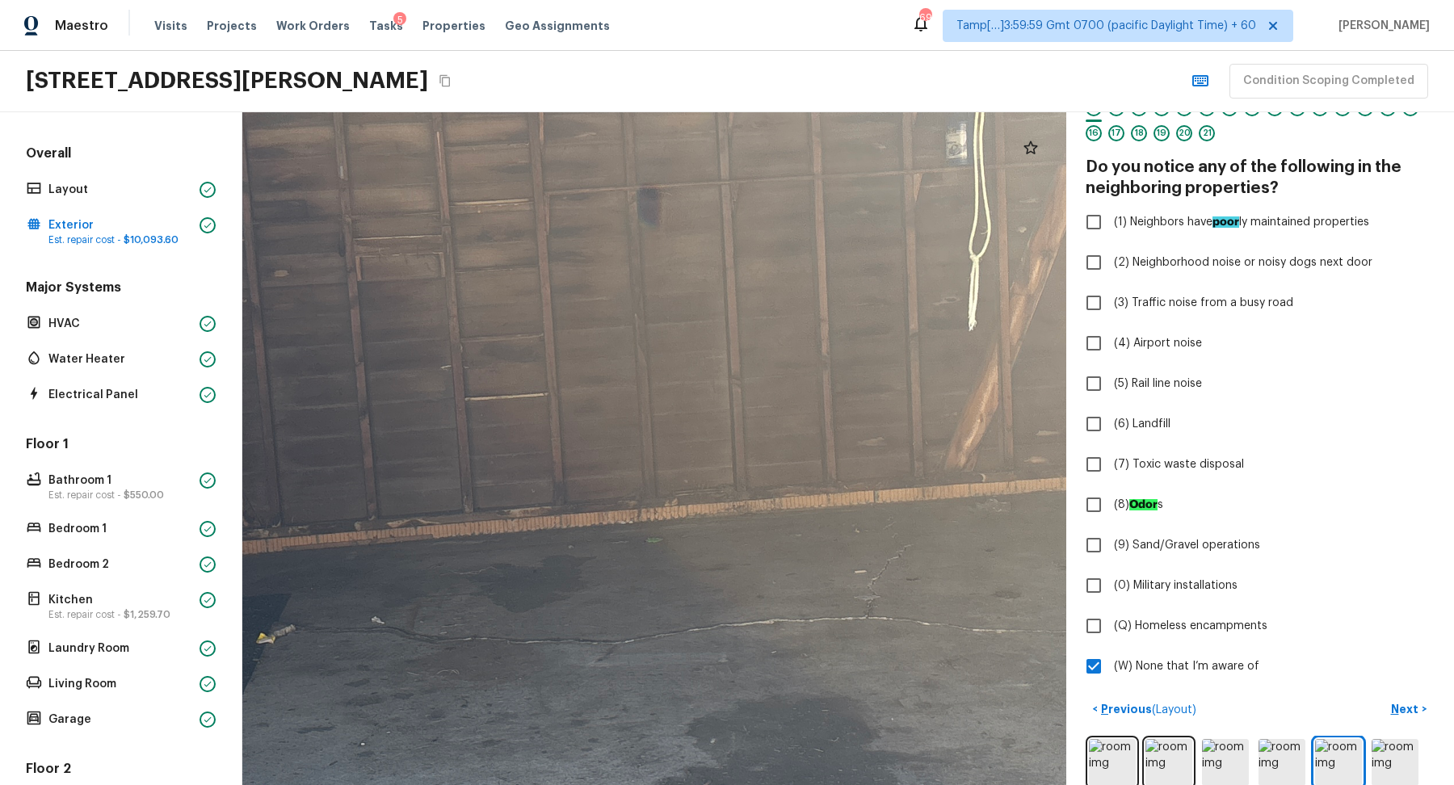
click at [870, 480] on div at bounding box center [653, 463] width 2329 height 1901
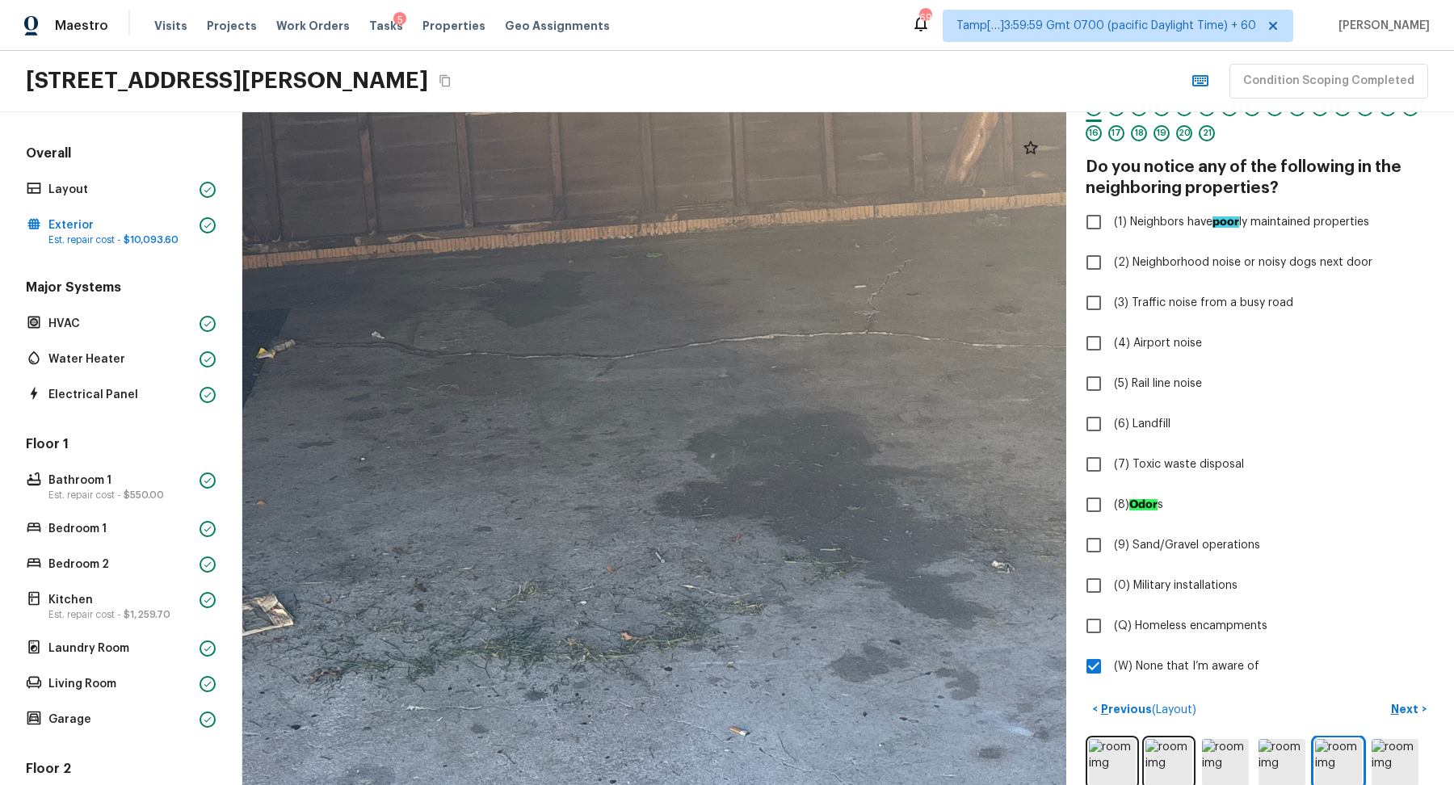
drag, startPoint x: 870, startPoint y: 480, endPoint x: 871, endPoint y: 170, distance: 309.5
click at [871, 170] on div at bounding box center [653, 178] width 2329 height 1901
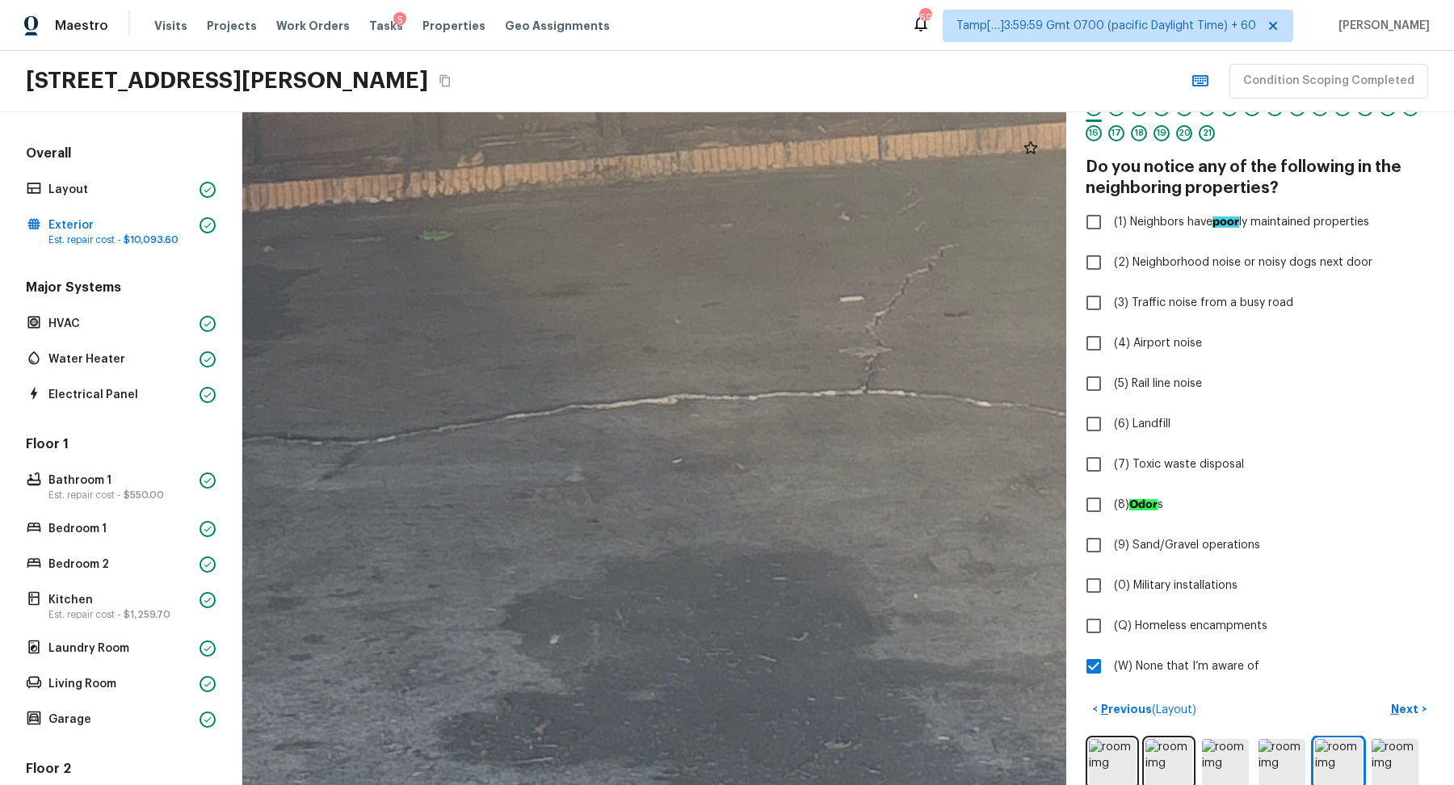
drag, startPoint x: 852, startPoint y: 475, endPoint x: 860, endPoint y: 102, distance: 373.4
click at [860, 102] on div "Maestro Visits Projects Work Orders Tasks 5 Properties Geo Assignments 691 Tamp…" at bounding box center [727, 392] width 1454 height 785
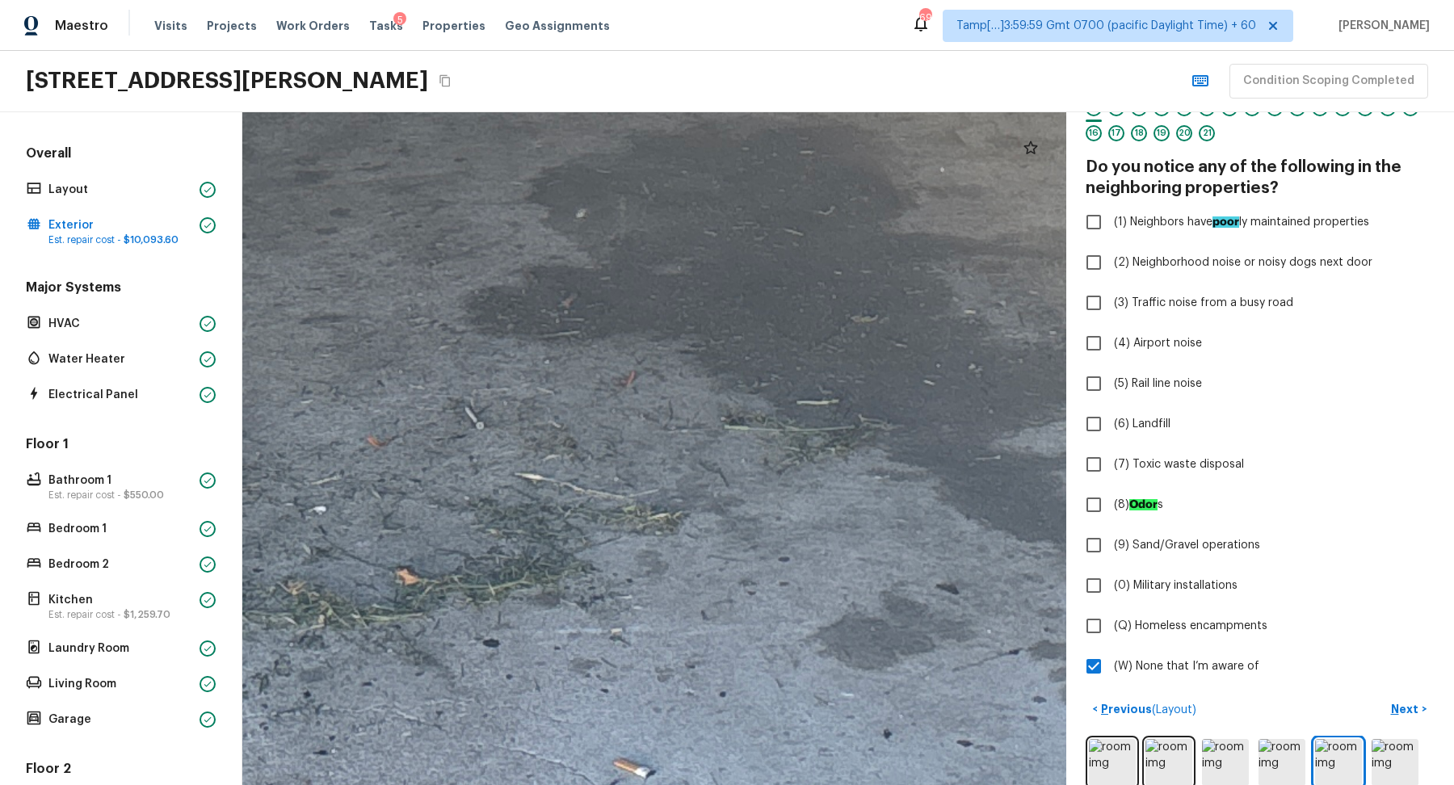
drag, startPoint x: 831, startPoint y: 330, endPoint x: 831, endPoint y: 139, distance: 191.5
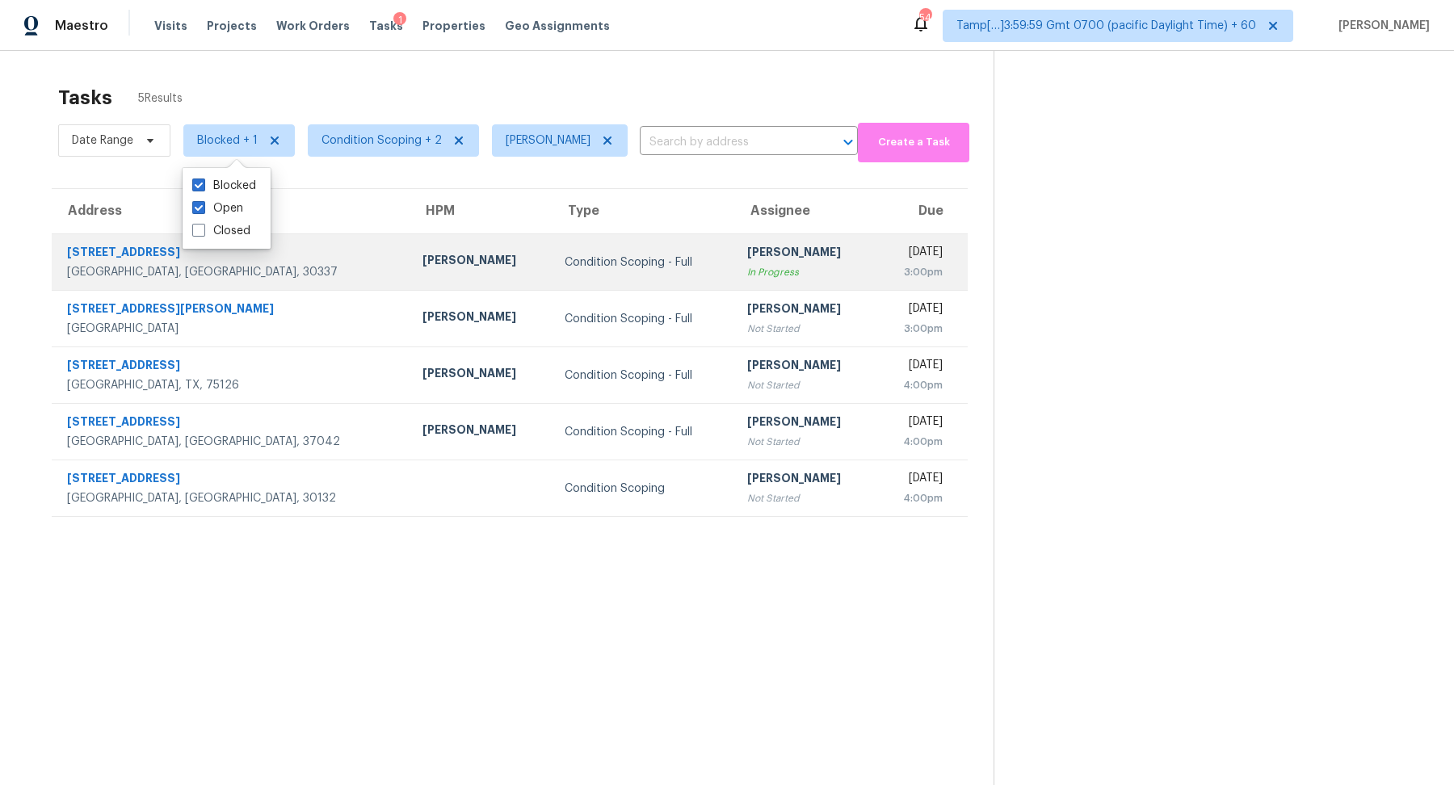
click at [747, 253] on div "[PERSON_NAME]" at bounding box center [805, 254] width 116 height 20
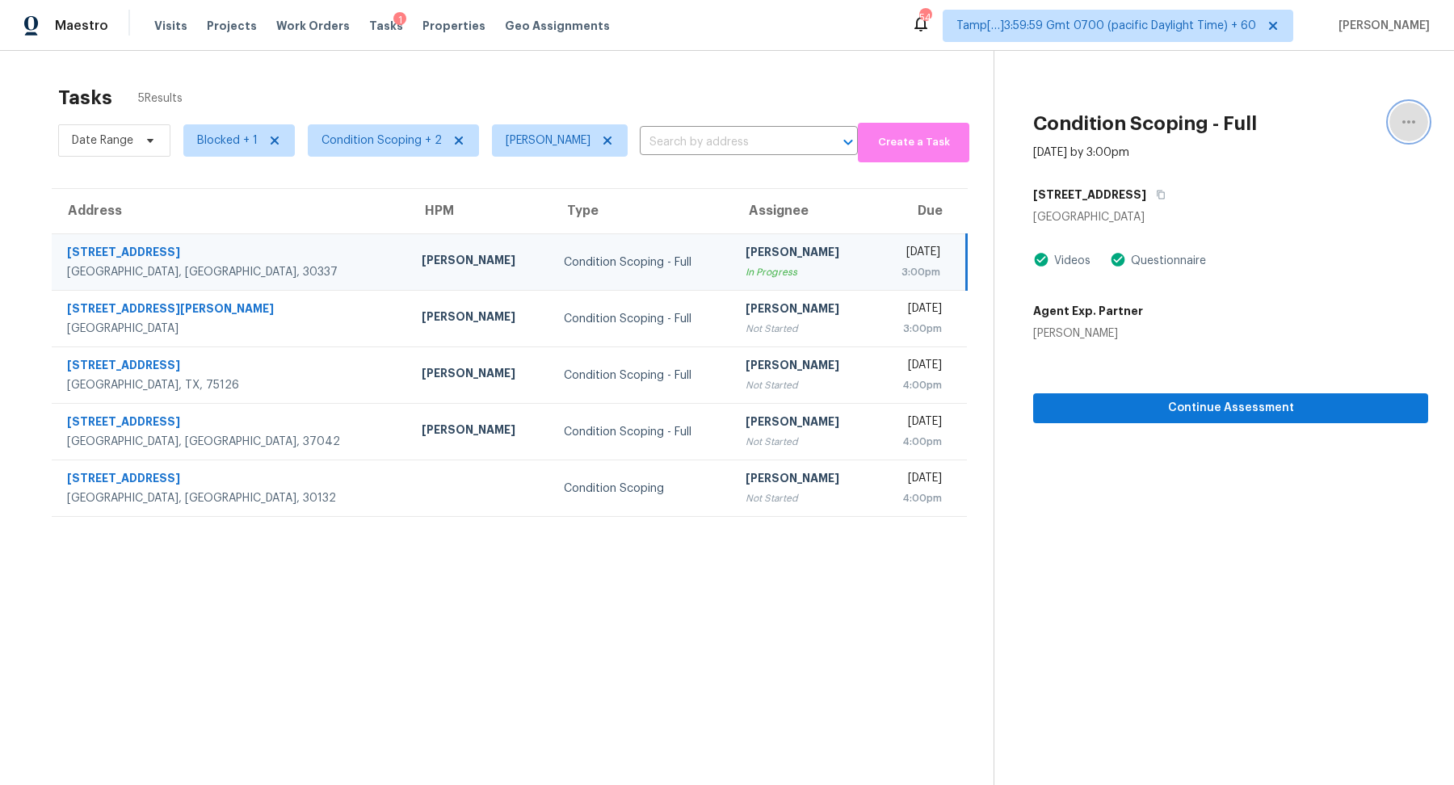
click at [1406, 121] on icon "button" at bounding box center [1408, 121] width 19 height 19
click at [1274, 137] on link "Mark as Blocked" at bounding box center [1316, 125] width 137 height 24
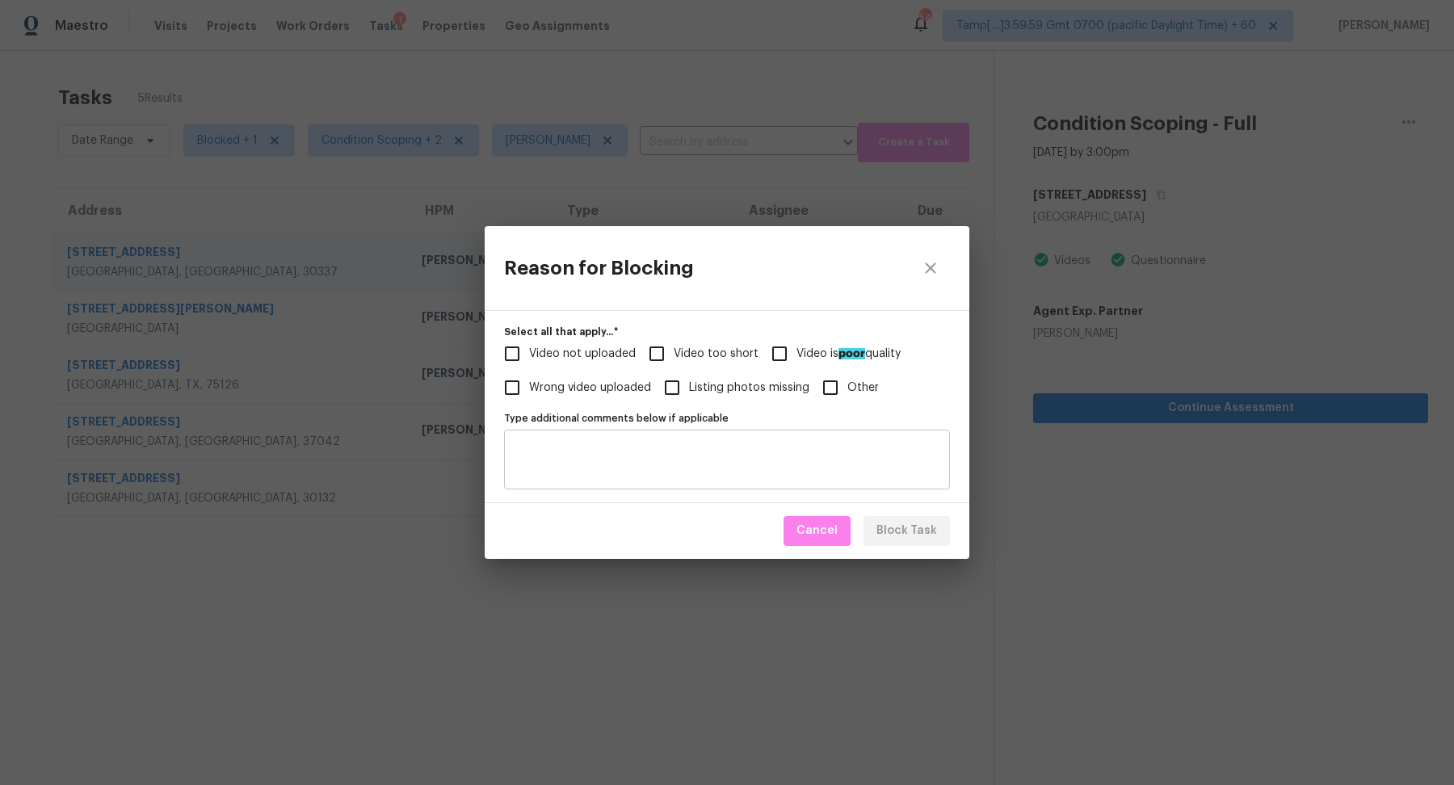
click at [734, 443] on textarea "Type additional comments below if applicable" at bounding box center [727, 460] width 427 height 34
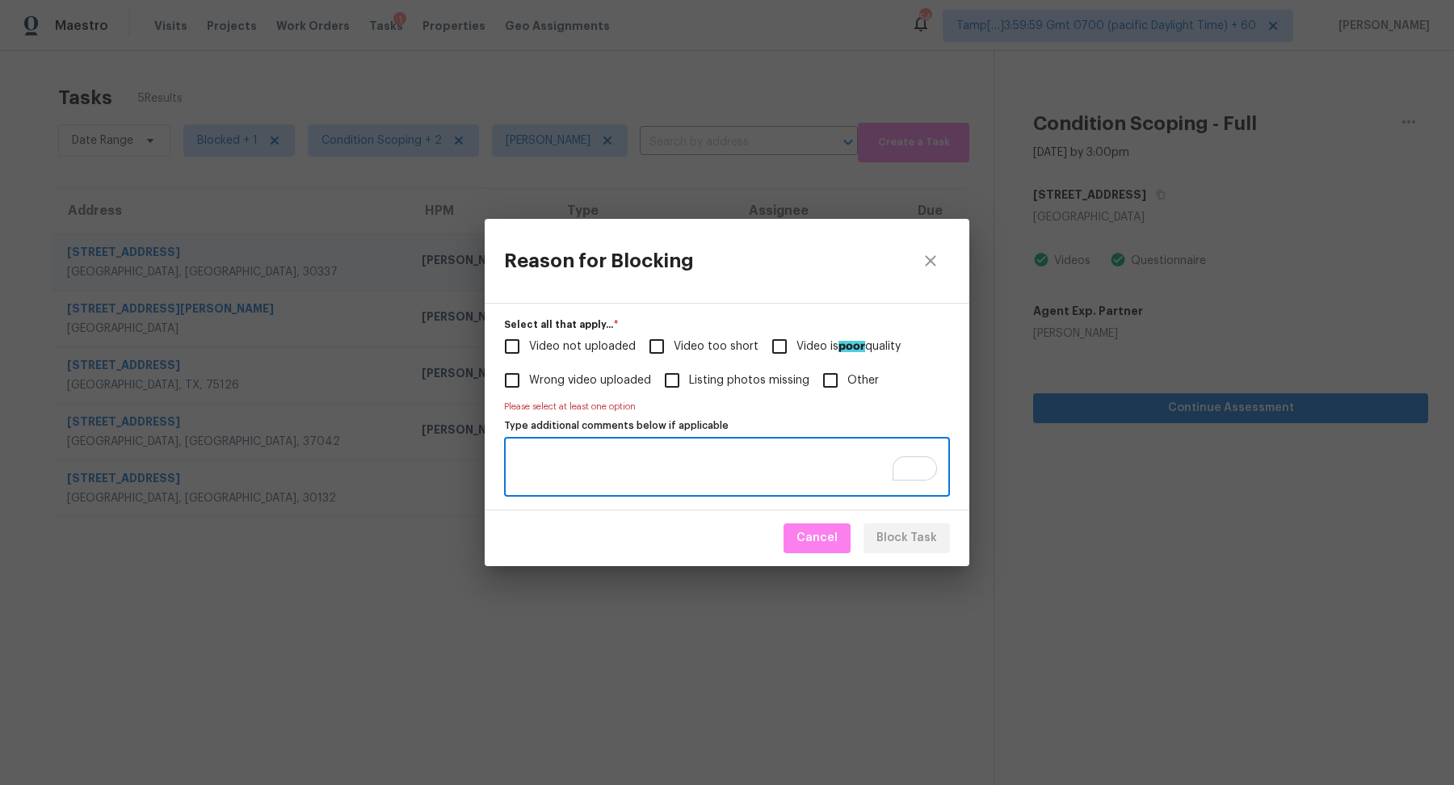
click at [737, 478] on textarea "Type additional comments below if applicable" at bounding box center [727, 467] width 427 height 34
paste textarea "https://opendoor.slack.com/archives/C013EES7VQB/p1760446886104109"
type textarea "https://opendoor.slack.com/archives/C013EES7VQB/p1760446886104109"
click at [702, 351] on span "Video too short" at bounding box center [716, 347] width 85 height 17
click at [674, 351] on input "Video too short" at bounding box center [657, 347] width 34 height 34
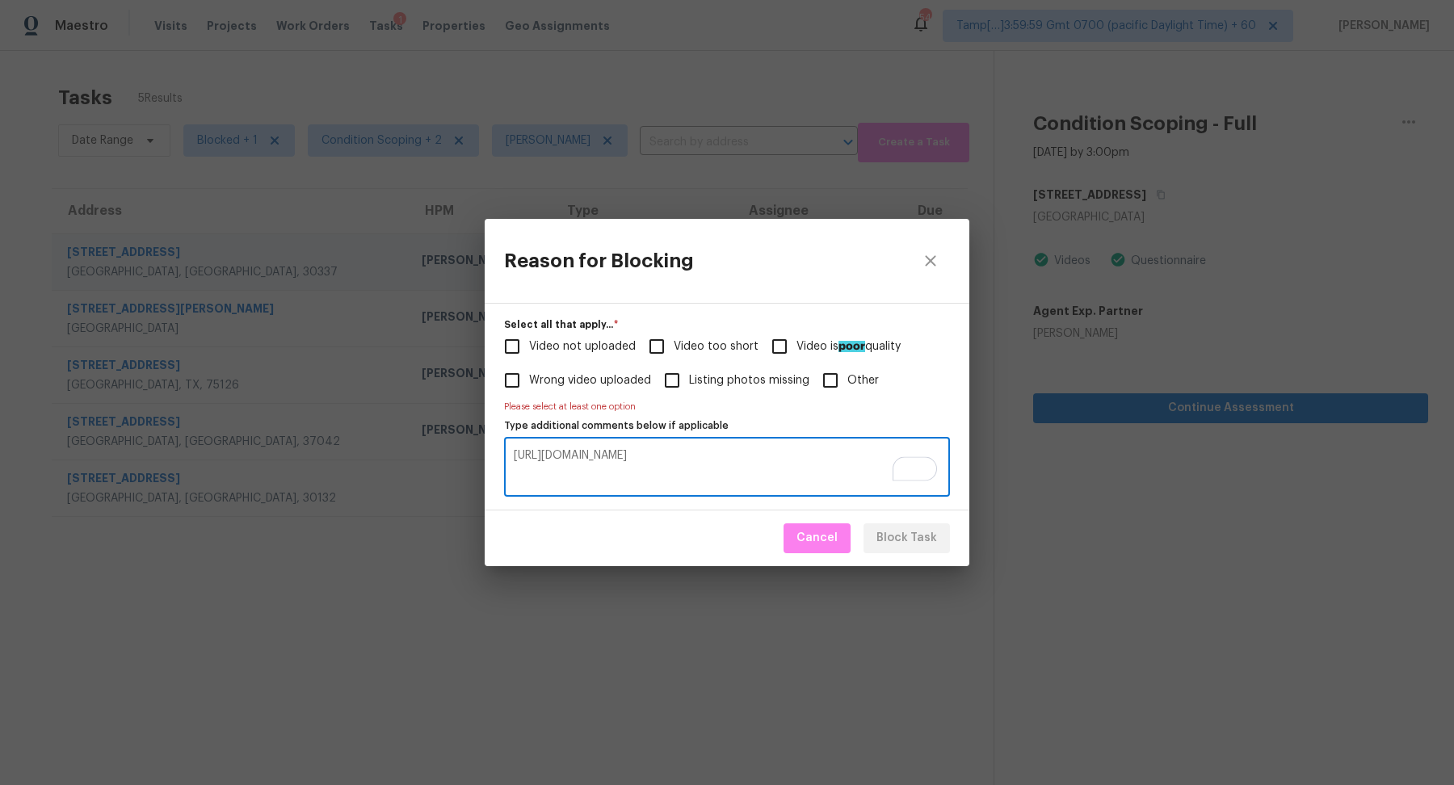
checkbox input "true"
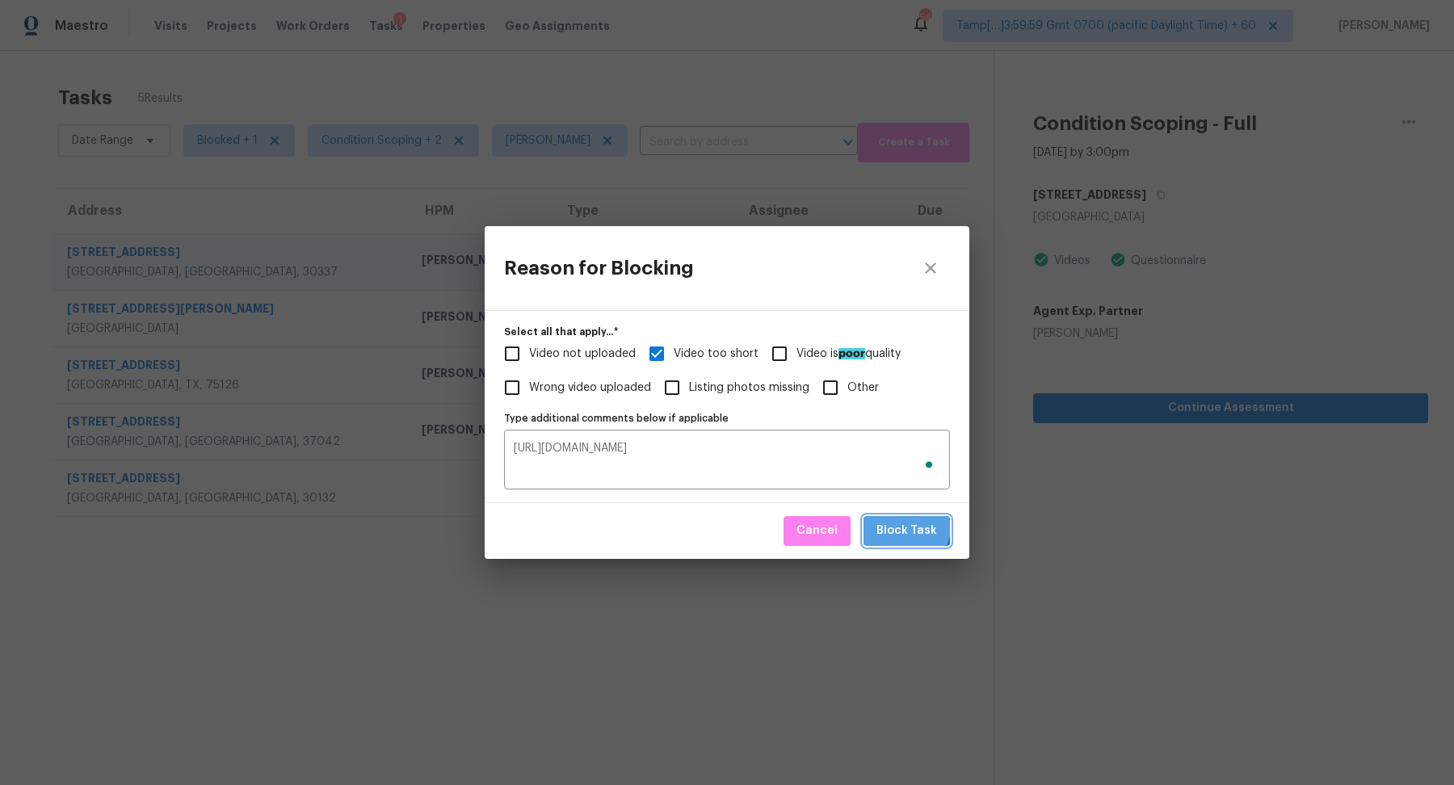
click at [894, 524] on span "Block Task" at bounding box center [907, 531] width 61 height 20
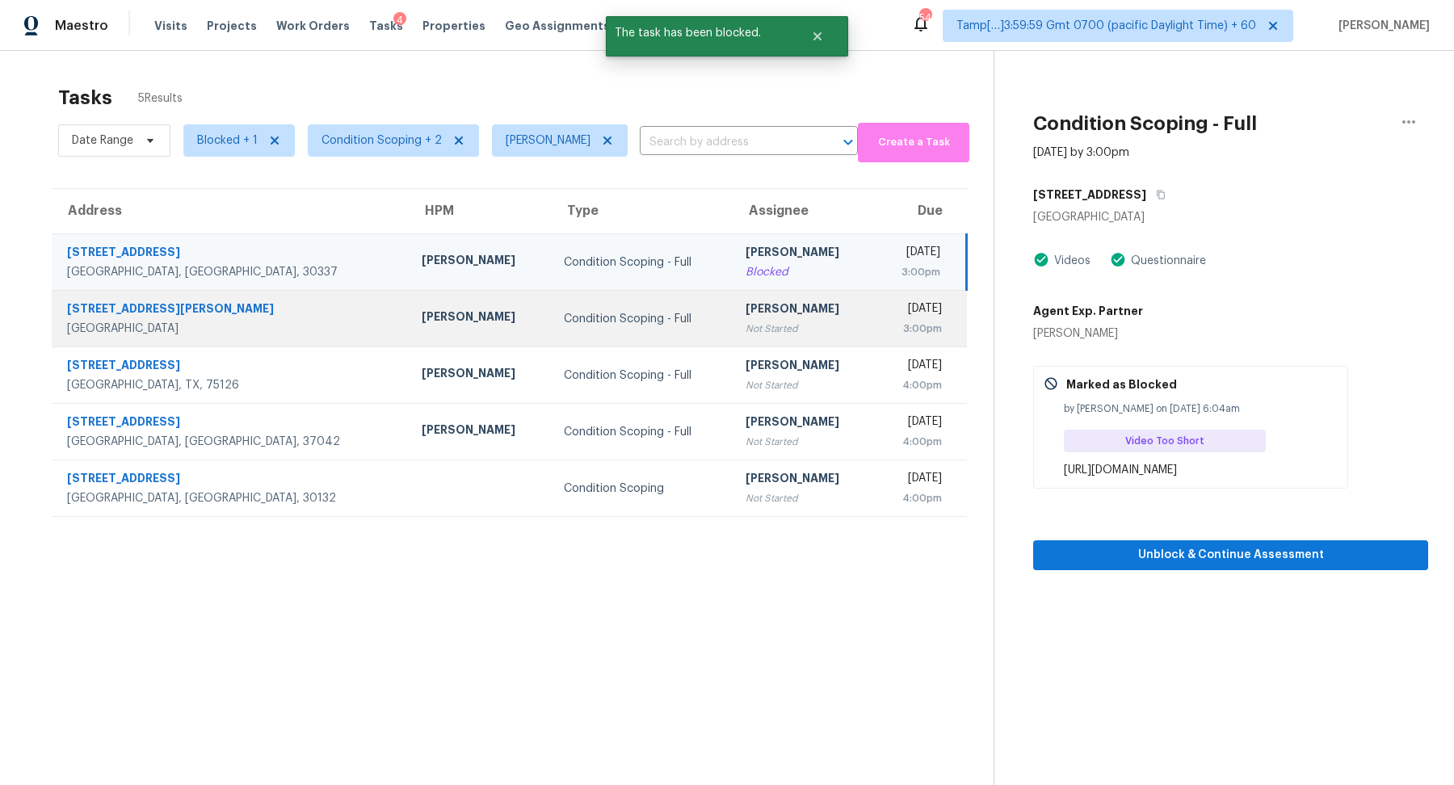
click at [584, 332] on td "Condition Scoping - Full" at bounding box center [642, 319] width 182 height 57
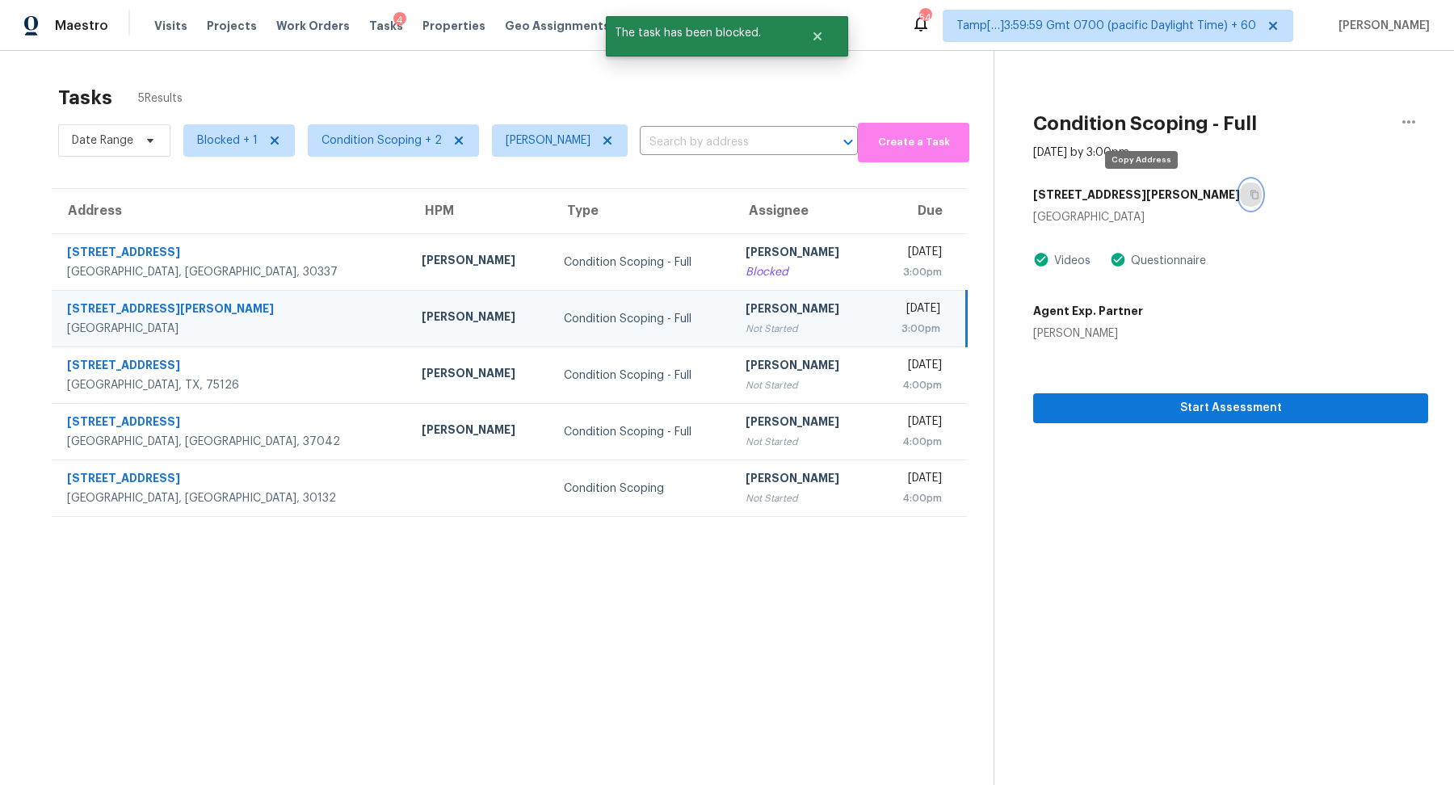
click at [1252, 191] on icon "button" at bounding box center [1256, 195] width 8 height 9
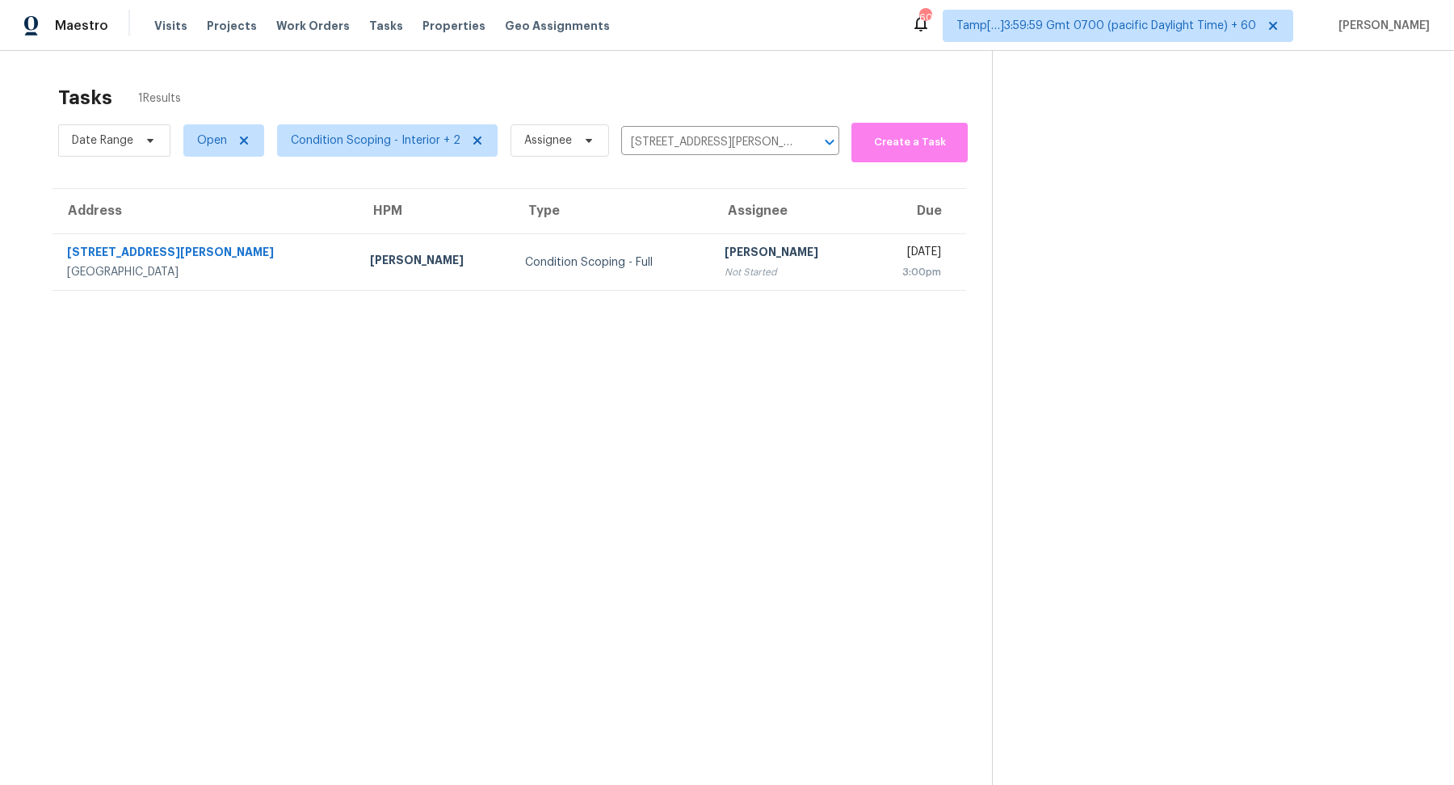
scroll to position [50, 0]
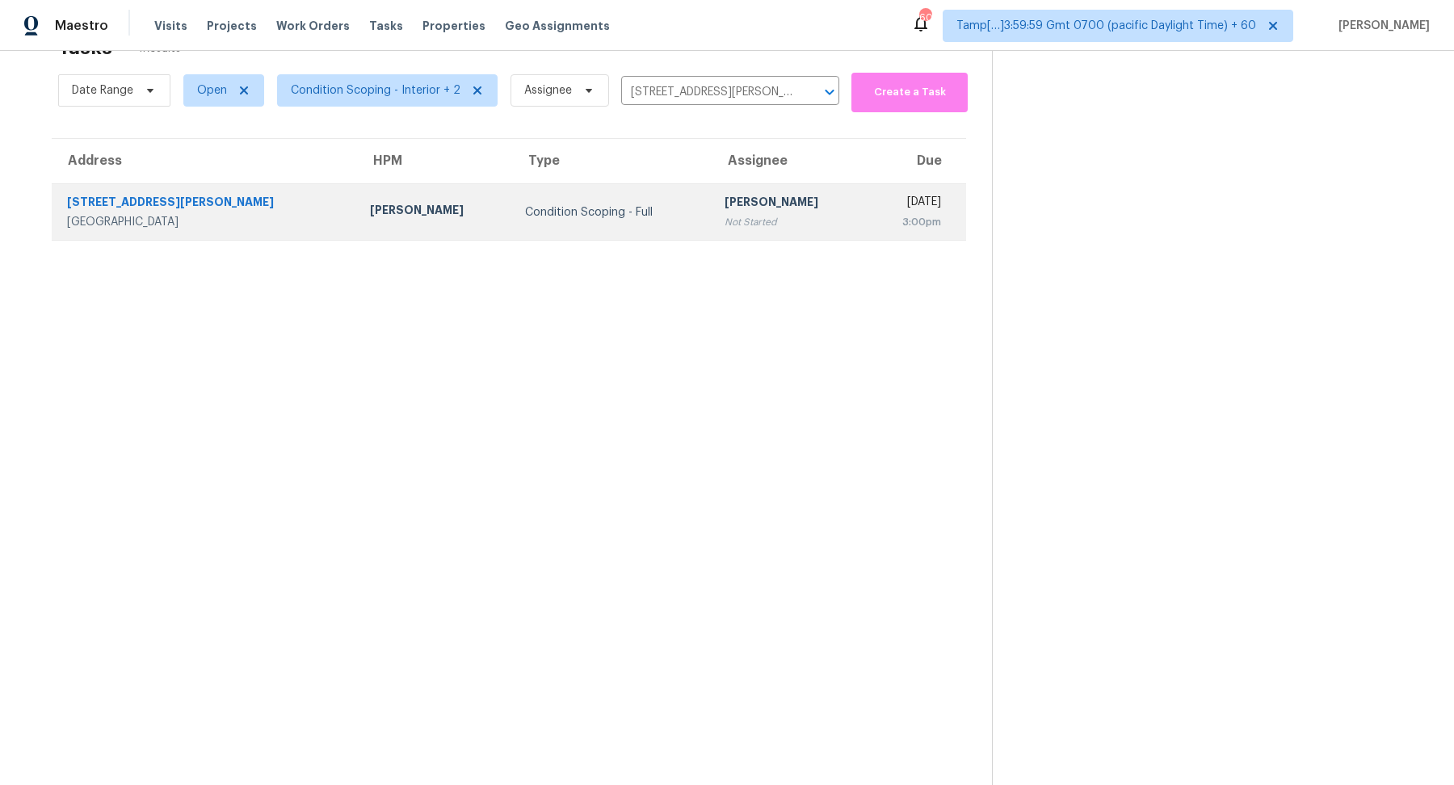
click at [557, 209] on div "Condition Scoping - Full" at bounding box center [612, 212] width 174 height 16
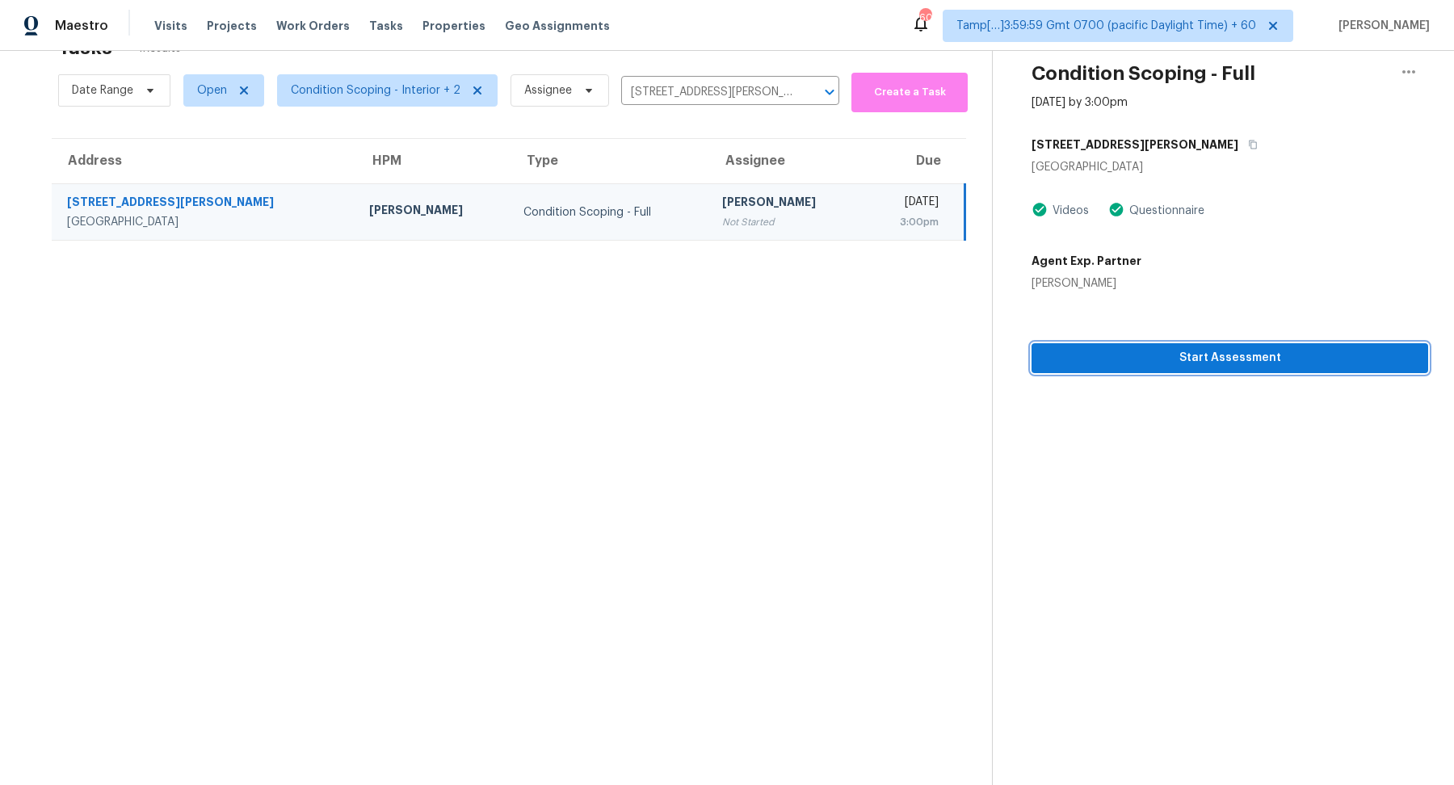
click at [1138, 361] on span "Start Assessment" at bounding box center [1230, 358] width 371 height 20
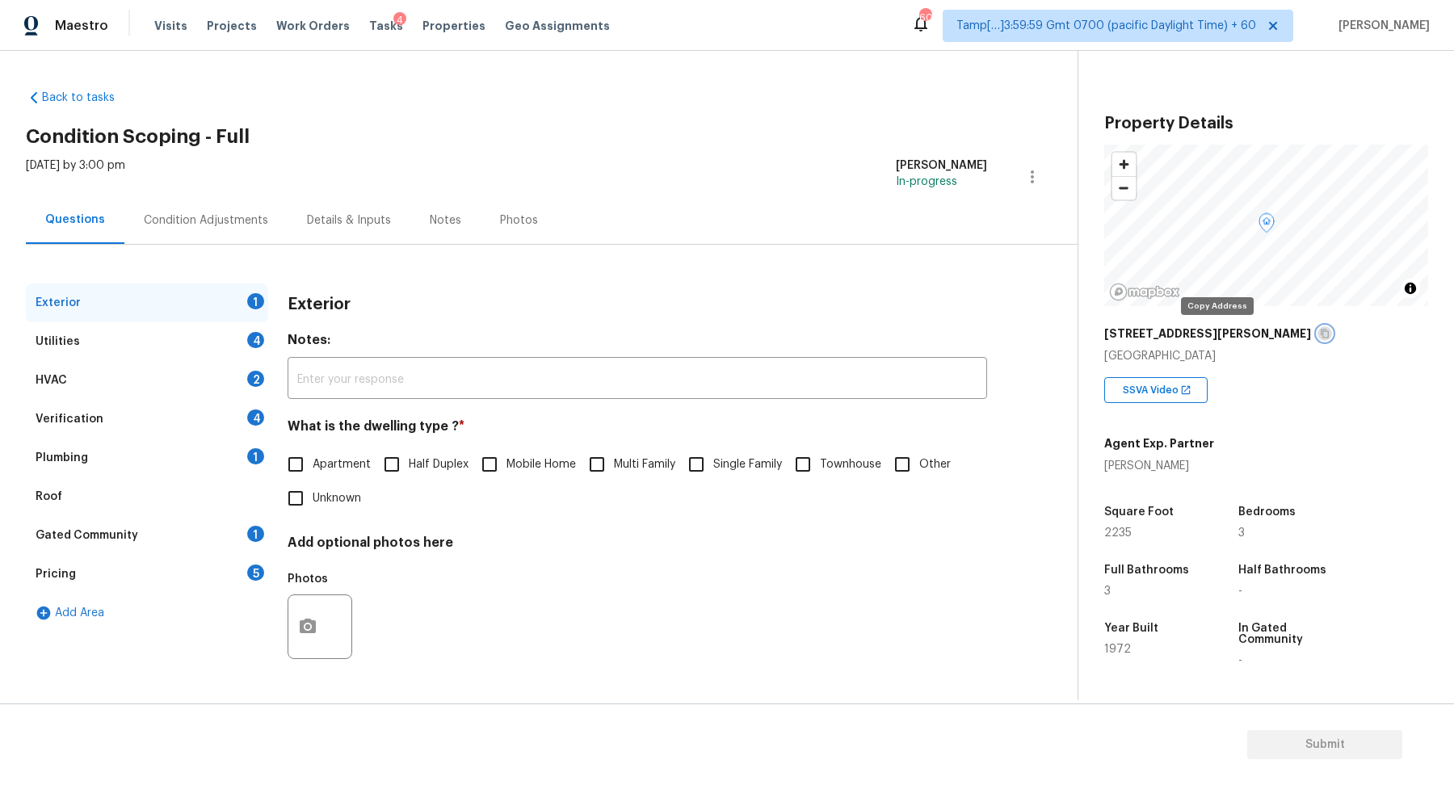
click at [1321, 332] on icon "button" at bounding box center [1325, 334] width 8 height 9
click at [697, 465] on input "Single Family" at bounding box center [696, 465] width 34 height 34
checkbox input "true"
click at [250, 333] on div "4" at bounding box center [255, 340] width 17 height 16
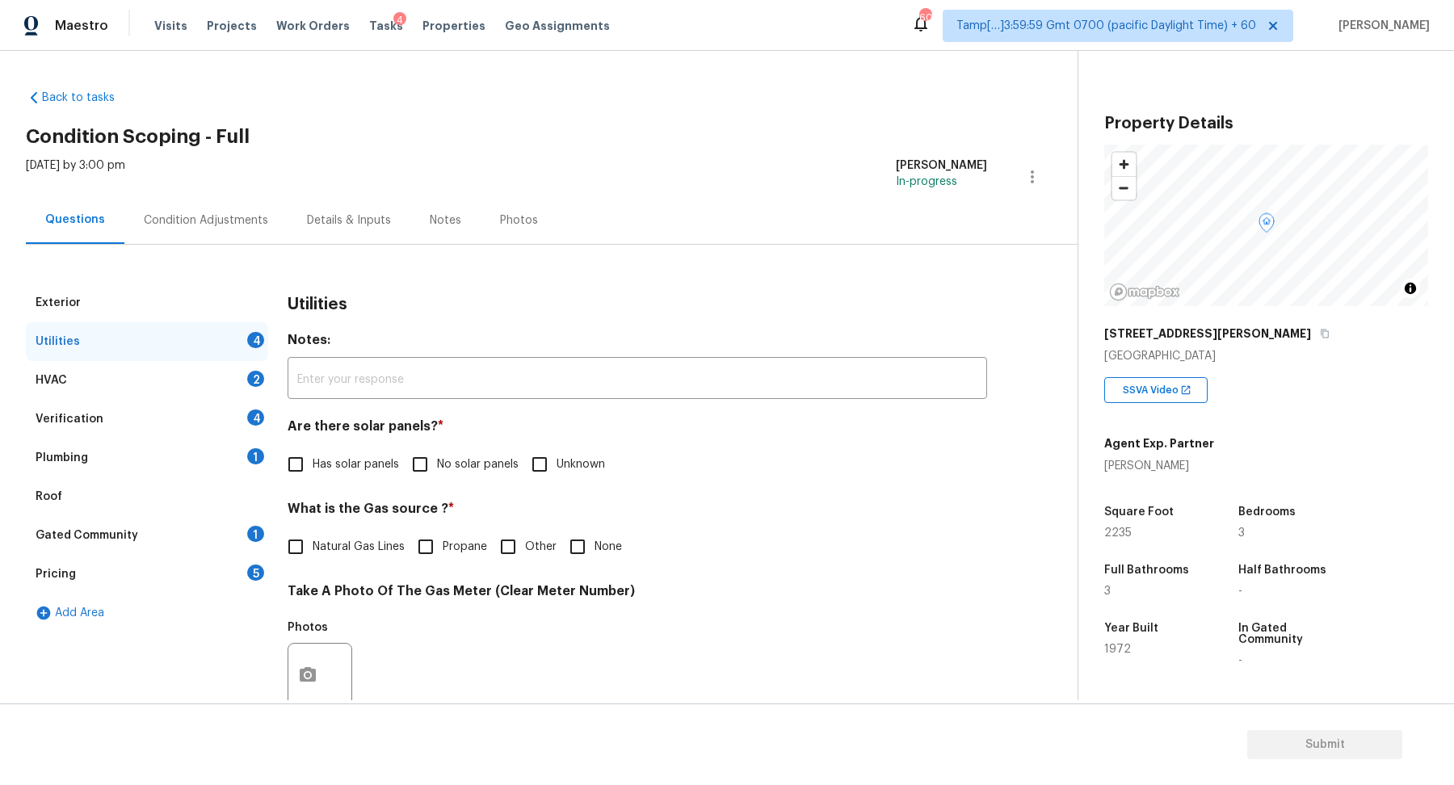
click at [473, 482] on div "Utilities Notes: ​ Are there solar panels? * Has solar panels No solar panels U…" at bounding box center [638, 706] width 700 height 844
click at [443, 478] on label "No solar panels" at bounding box center [461, 465] width 116 height 34
click at [464, 452] on label "No solar panels" at bounding box center [461, 465] width 116 height 34
click at [437, 452] on input "No solar panels" at bounding box center [420, 465] width 34 height 34
checkbox input "true"
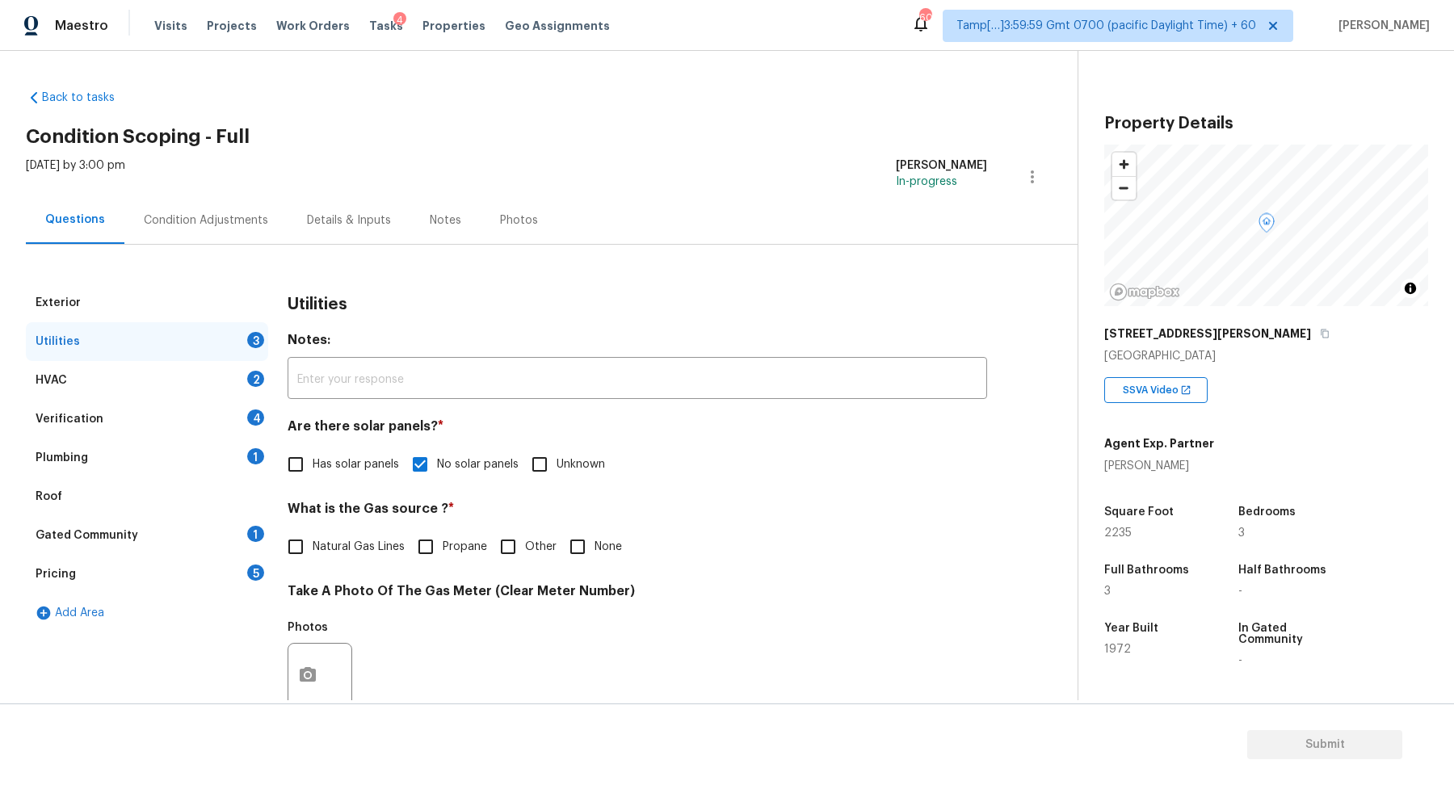
click at [375, 524] on div "What is the Gas source ? * Natural Gas Lines Propane Other None" at bounding box center [638, 532] width 700 height 63
click at [375, 541] on span "Natural Gas Lines" at bounding box center [359, 547] width 92 height 17
click at [313, 541] on input "Natural Gas Lines" at bounding box center [296, 547] width 34 height 34
checkbox input "true"
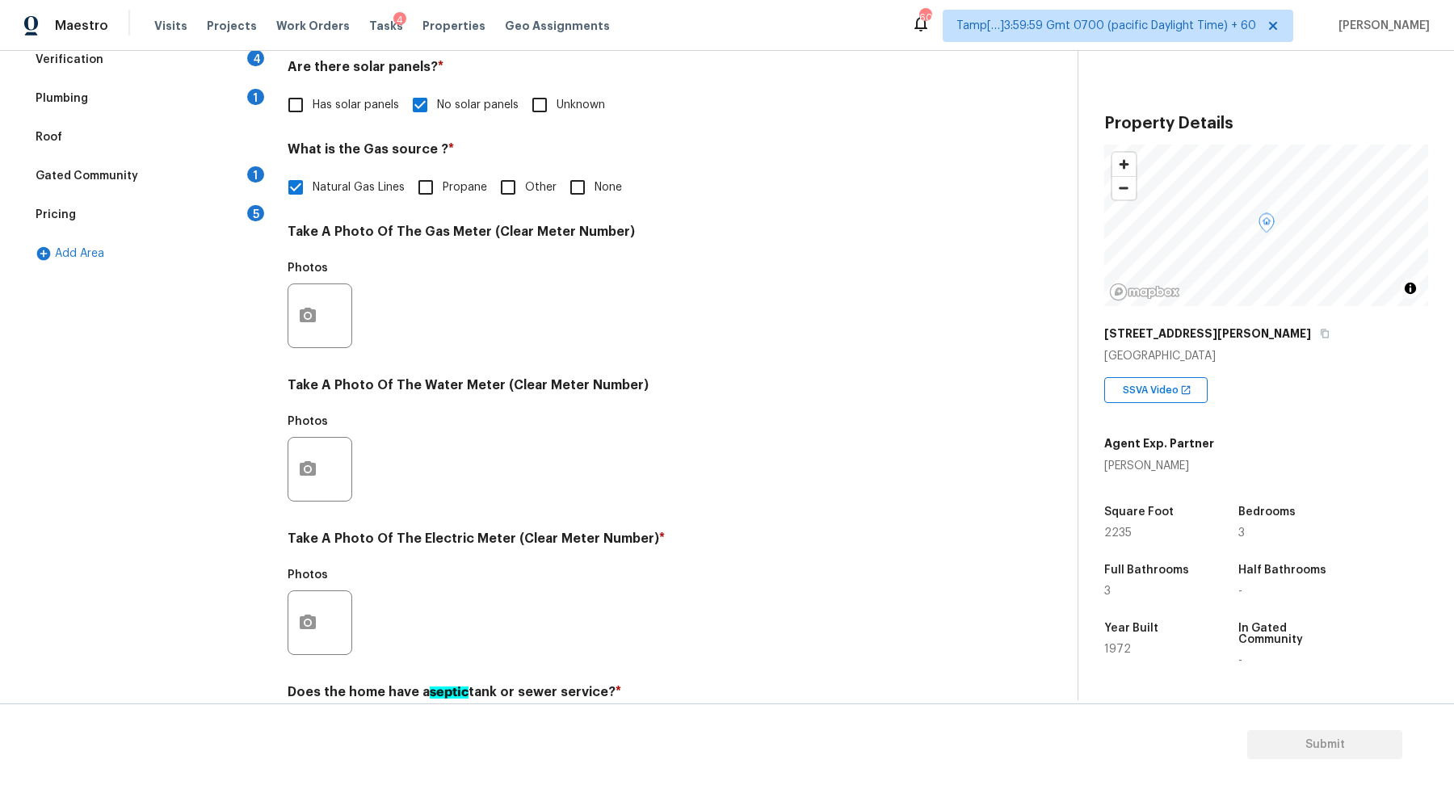
scroll to position [386, 0]
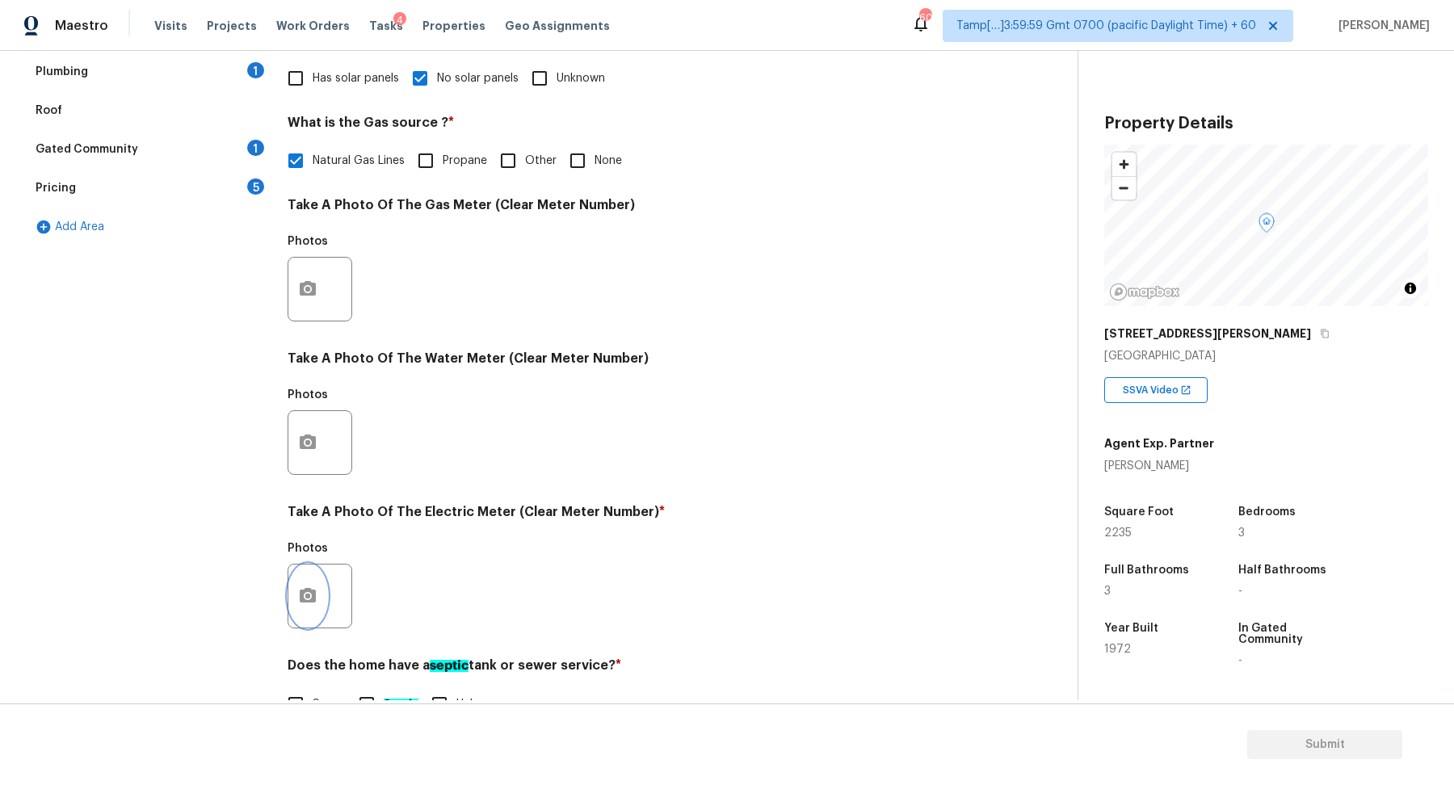
click at [306, 574] on button "button" at bounding box center [307, 596] width 39 height 63
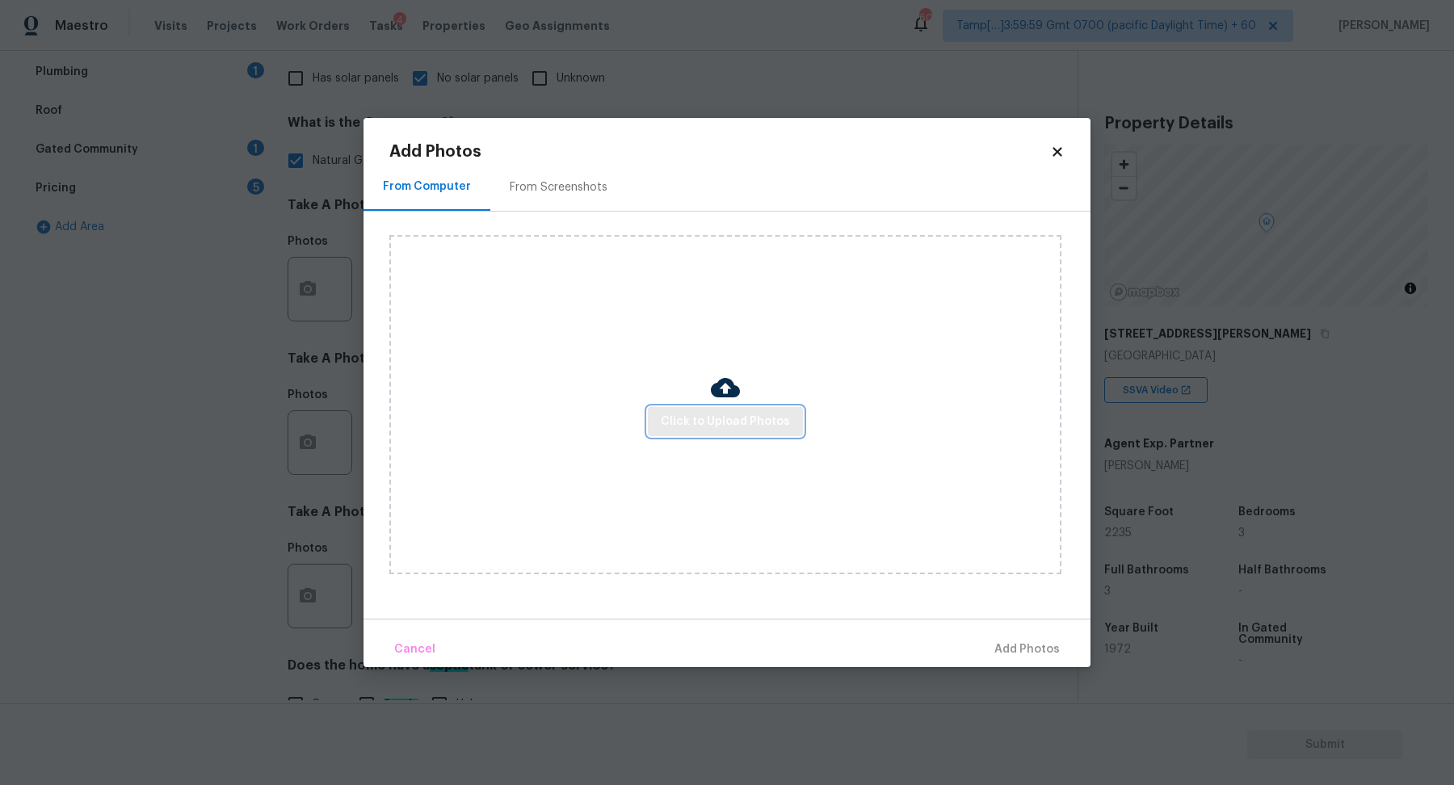
click at [752, 433] on button "Click to Upload Photos" at bounding box center [725, 422] width 155 height 30
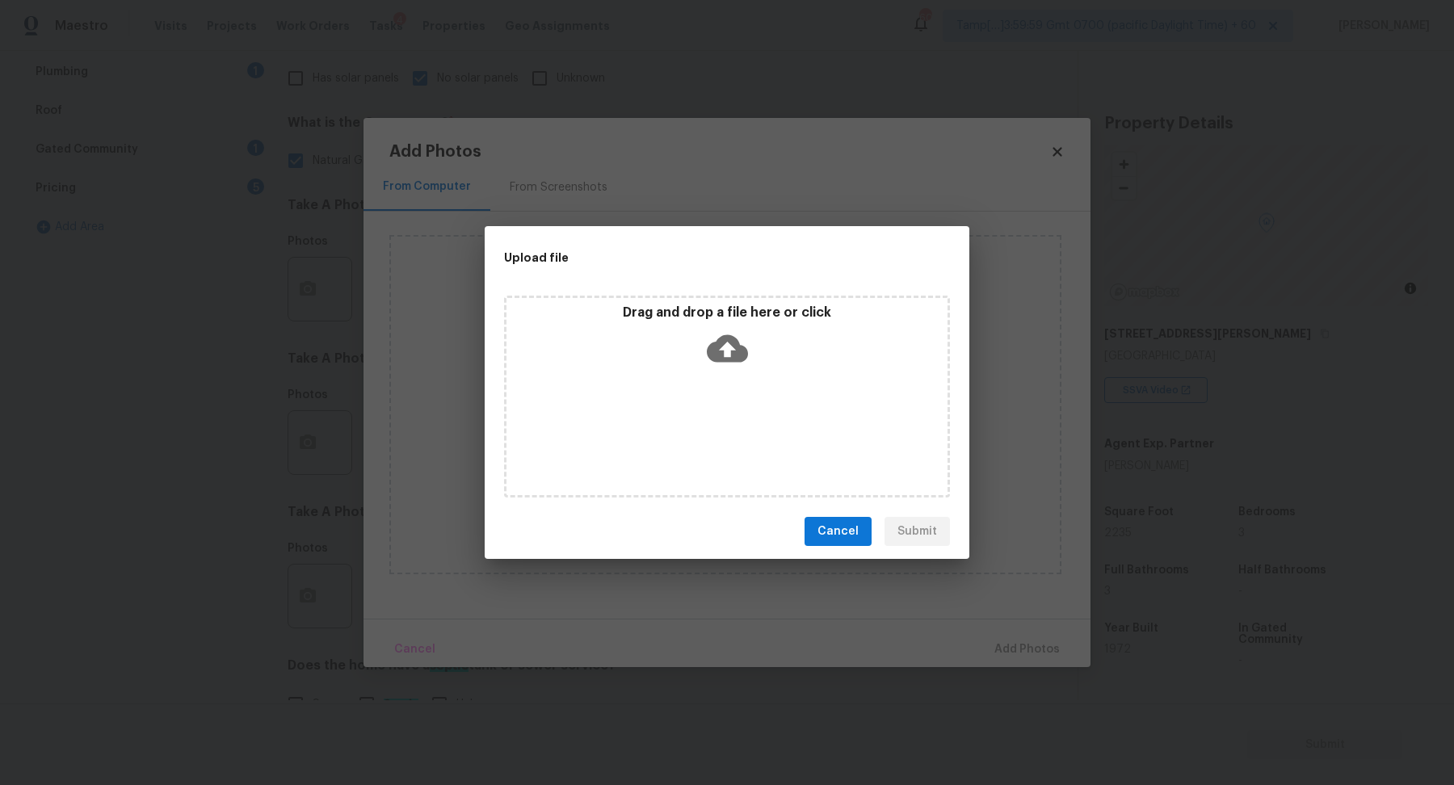
click at [739, 381] on div "Drag and drop a file here or click" at bounding box center [727, 397] width 446 height 202
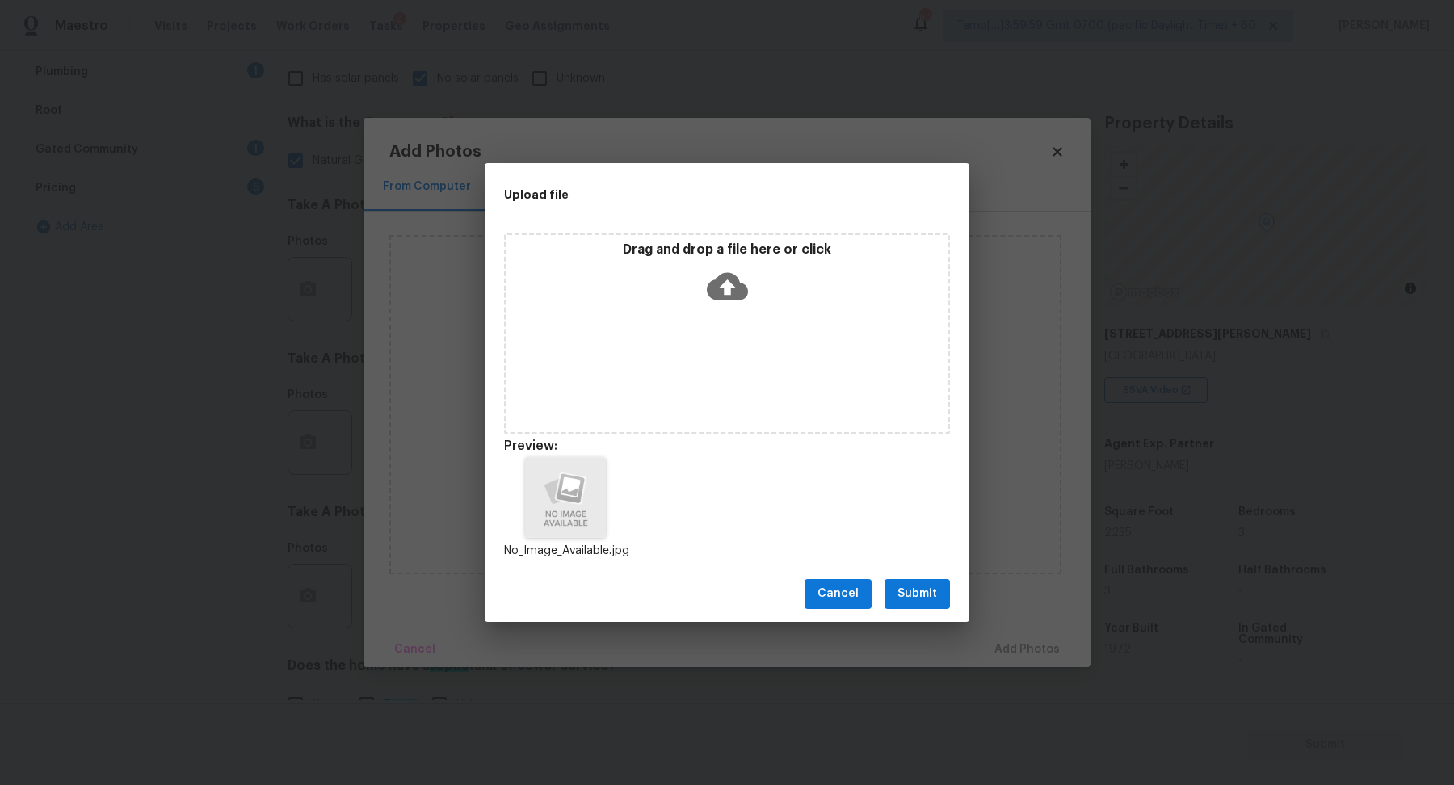
click at [905, 588] on span "Submit" at bounding box center [918, 594] width 40 height 20
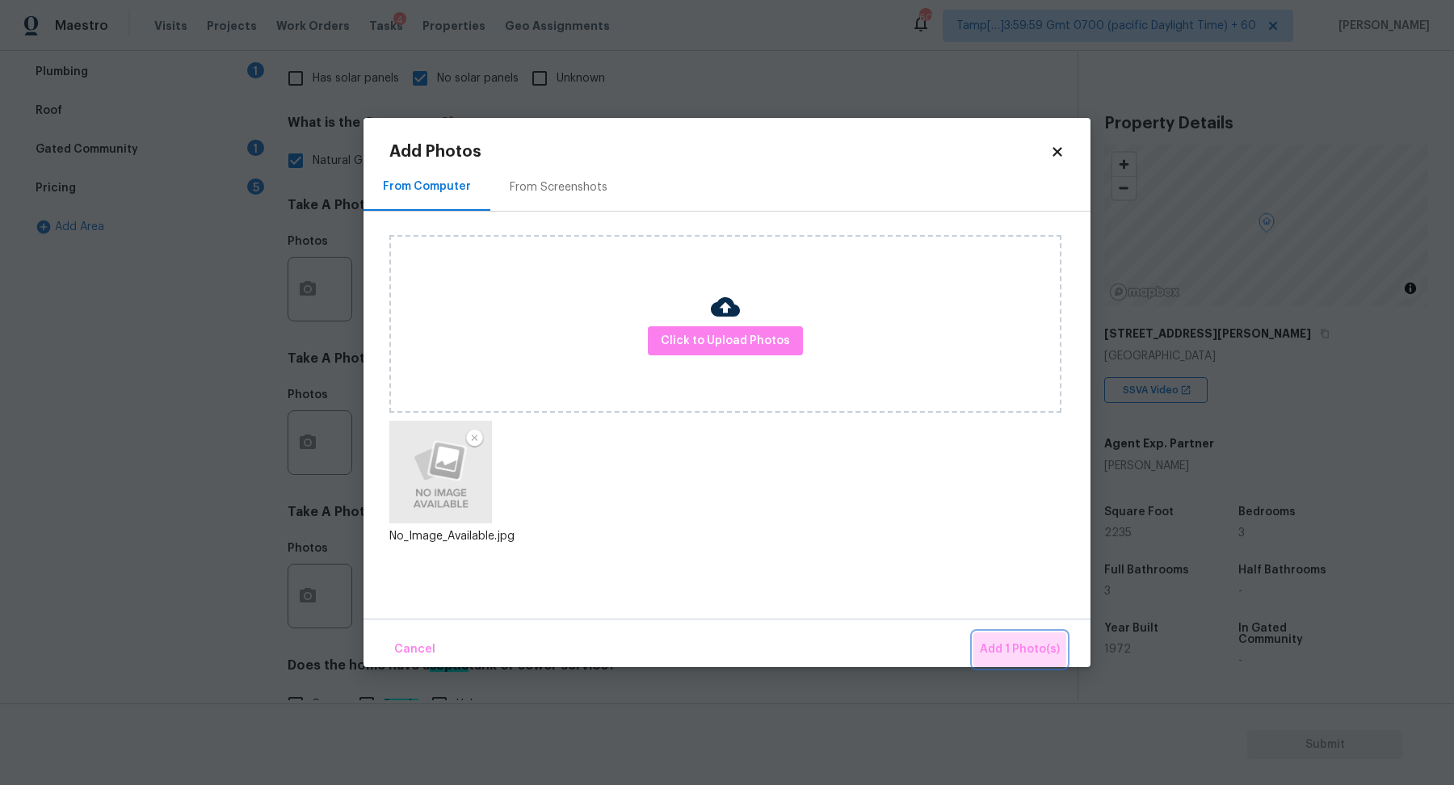
click at [1016, 638] on button "Add 1 Photo(s)" at bounding box center [1020, 650] width 93 height 35
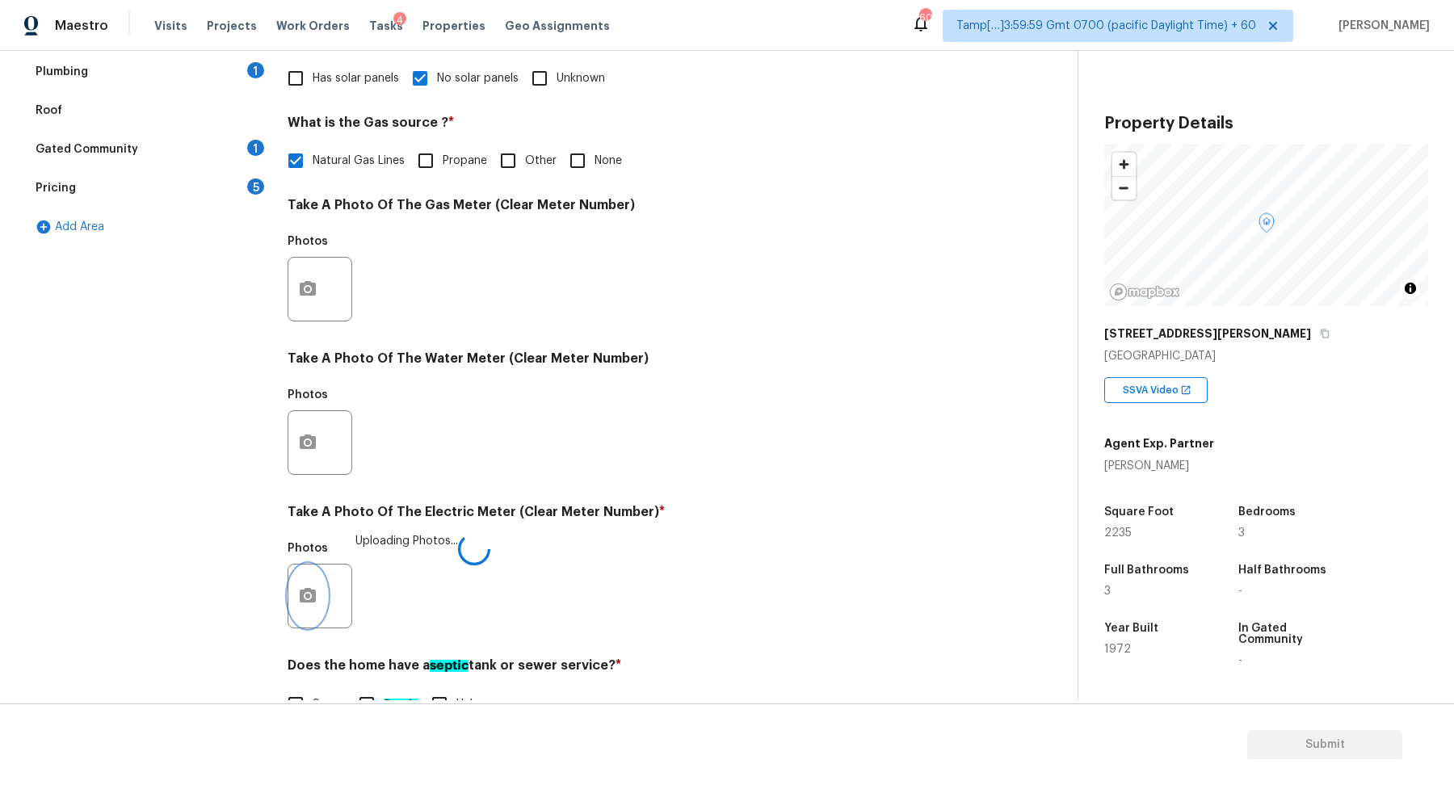
scroll to position [430, 0]
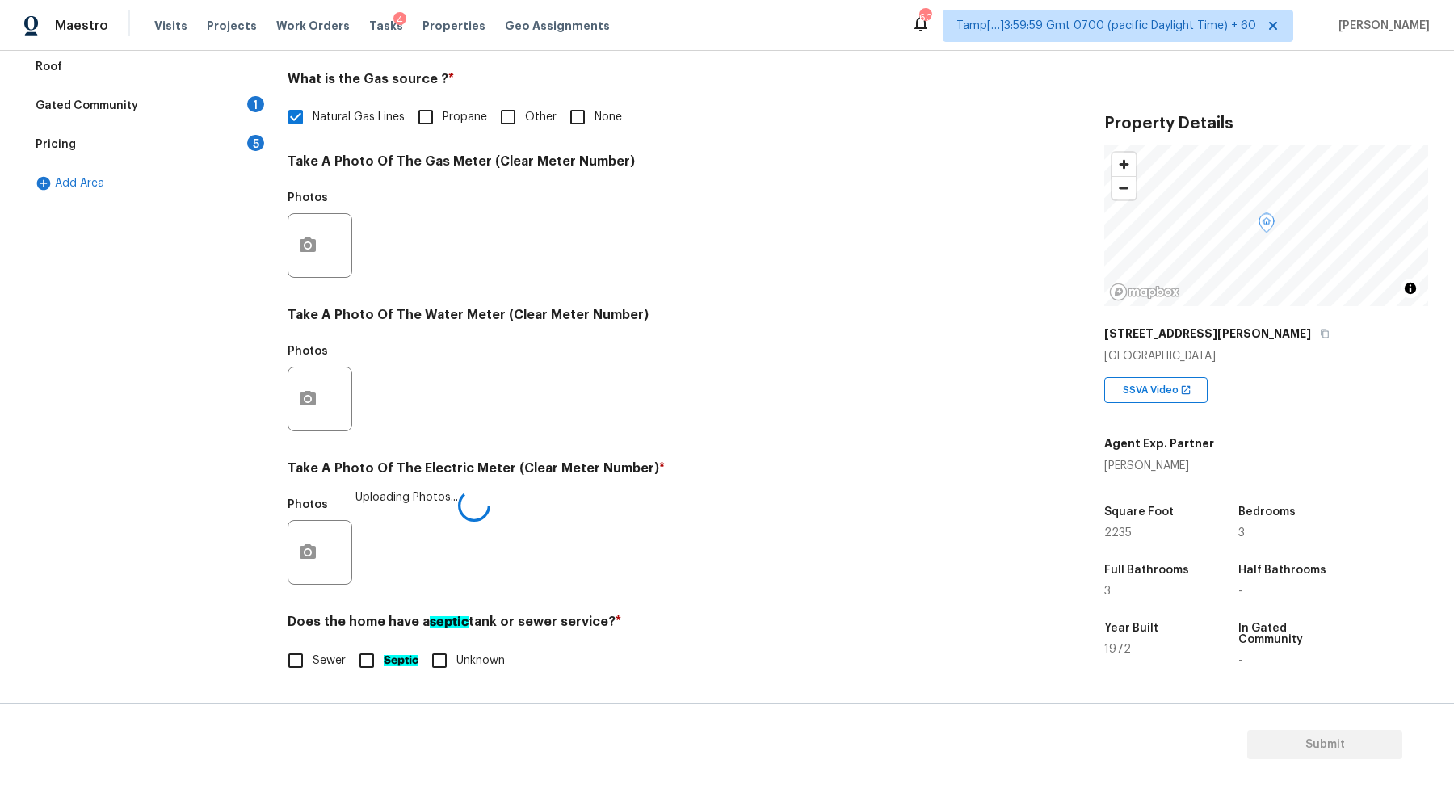
click at [326, 667] on span "Sewer" at bounding box center [329, 661] width 33 height 17
click at [313, 667] on input "Sewer" at bounding box center [296, 661] width 34 height 34
checkbox input "true"
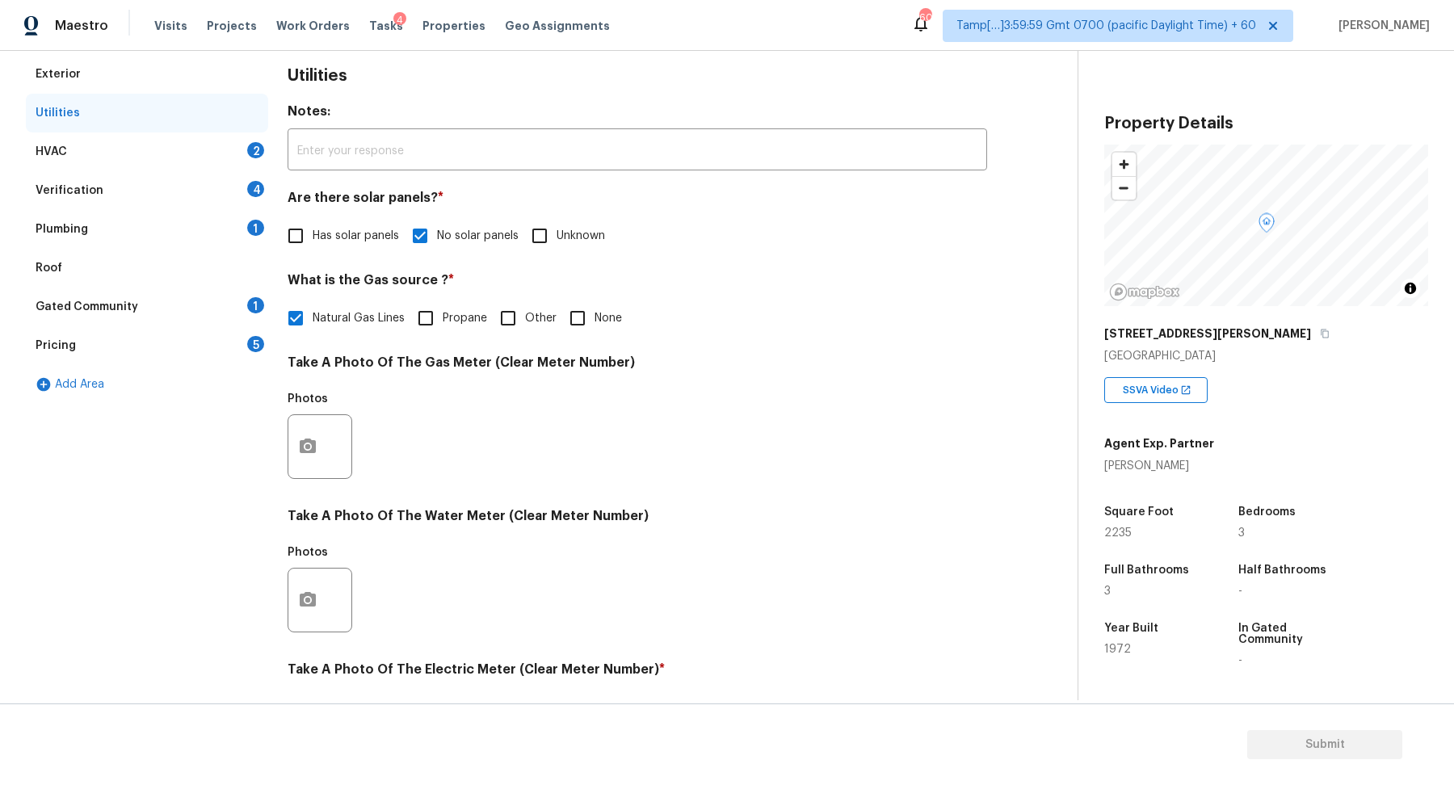
click at [243, 145] on div "HVAC 2" at bounding box center [147, 152] width 242 height 39
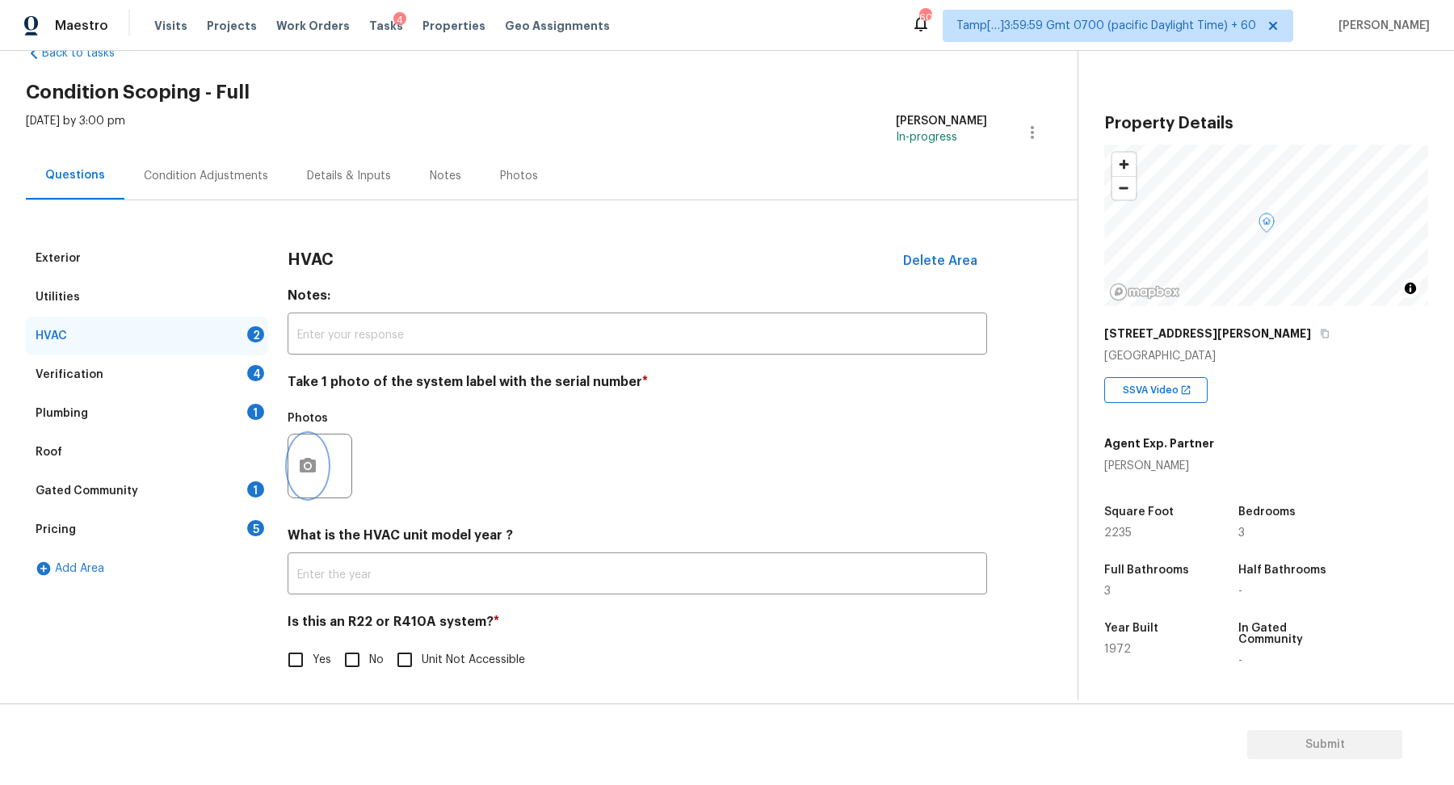
click at [326, 468] on button "button" at bounding box center [307, 466] width 39 height 63
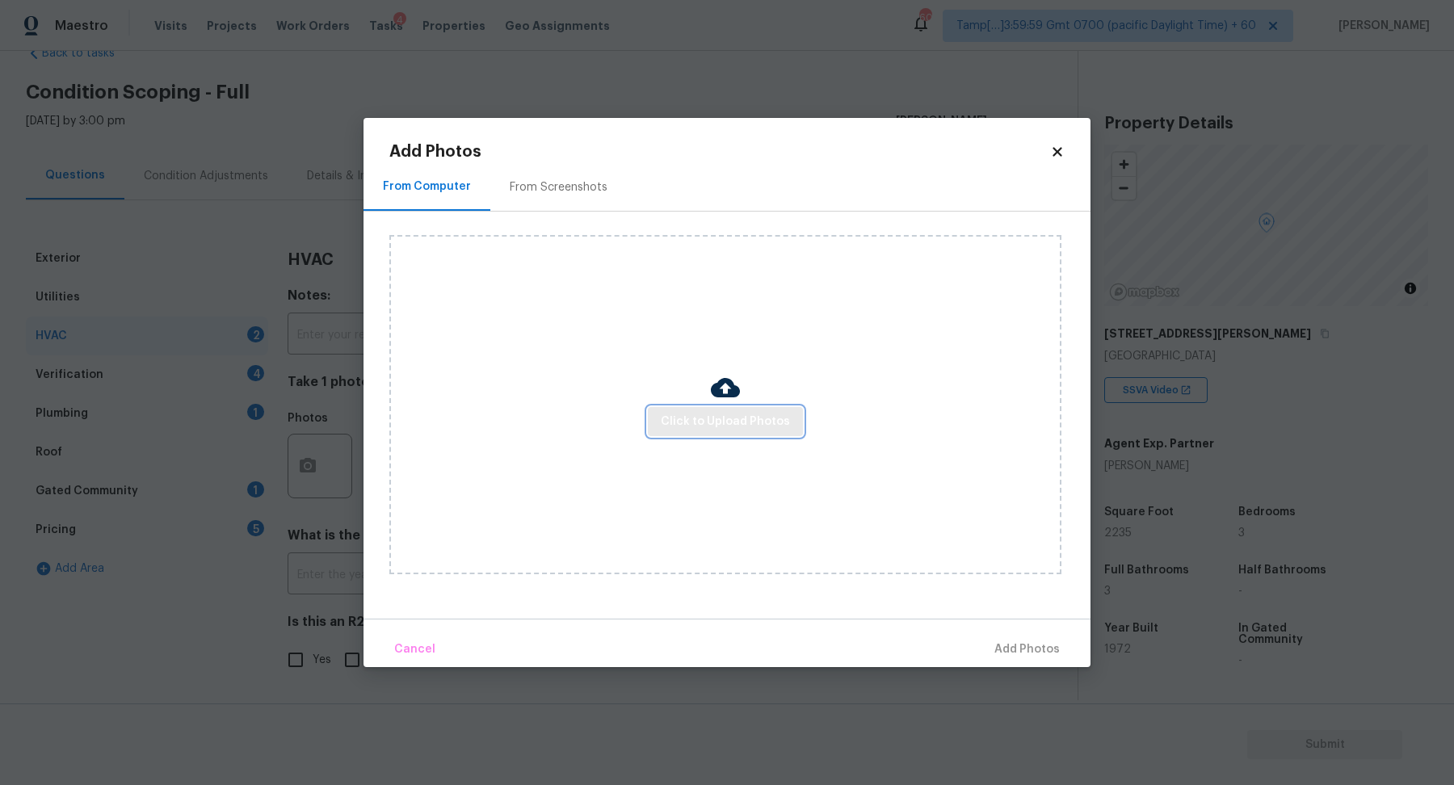
click at [711, 427] on span "Click to Upload Photos" at bounding box center [725, 422] width 129 height 20
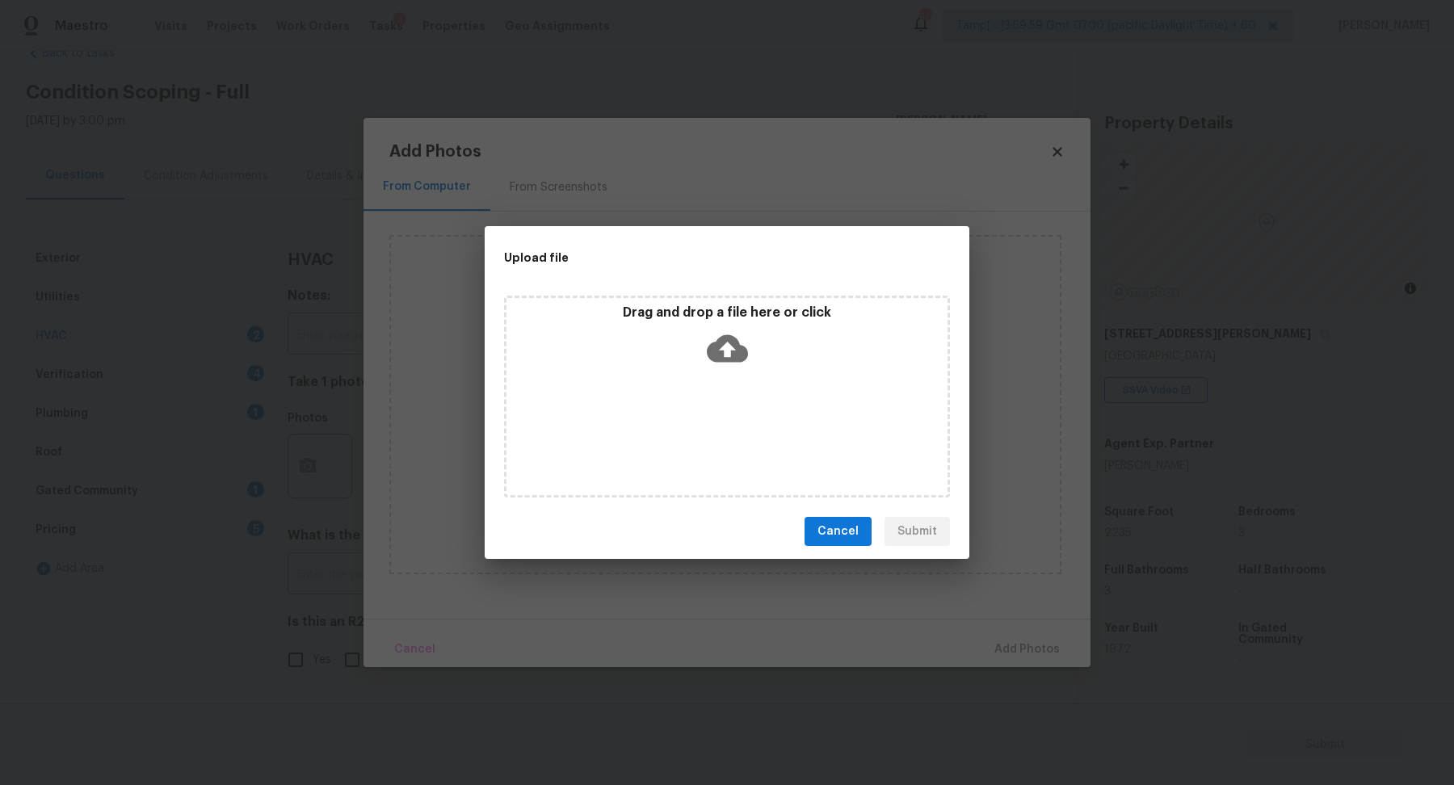
click at [732, 386] on div "Drag and drop a file here or click" at bounding box center [727, 397] width 446 height 202
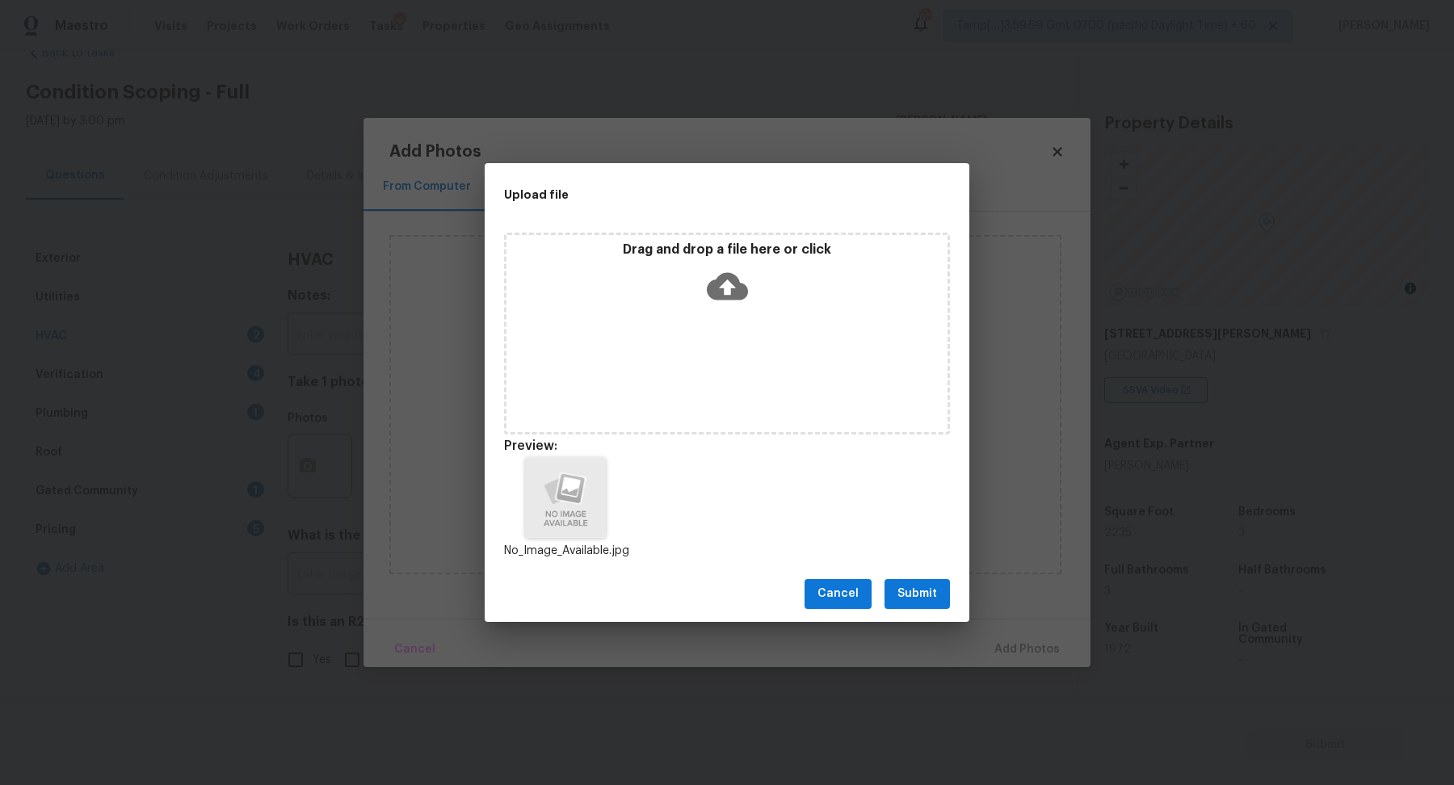
click at [939, 602] on button "Submit" at bounding box center [917, 594] width 65 height 30
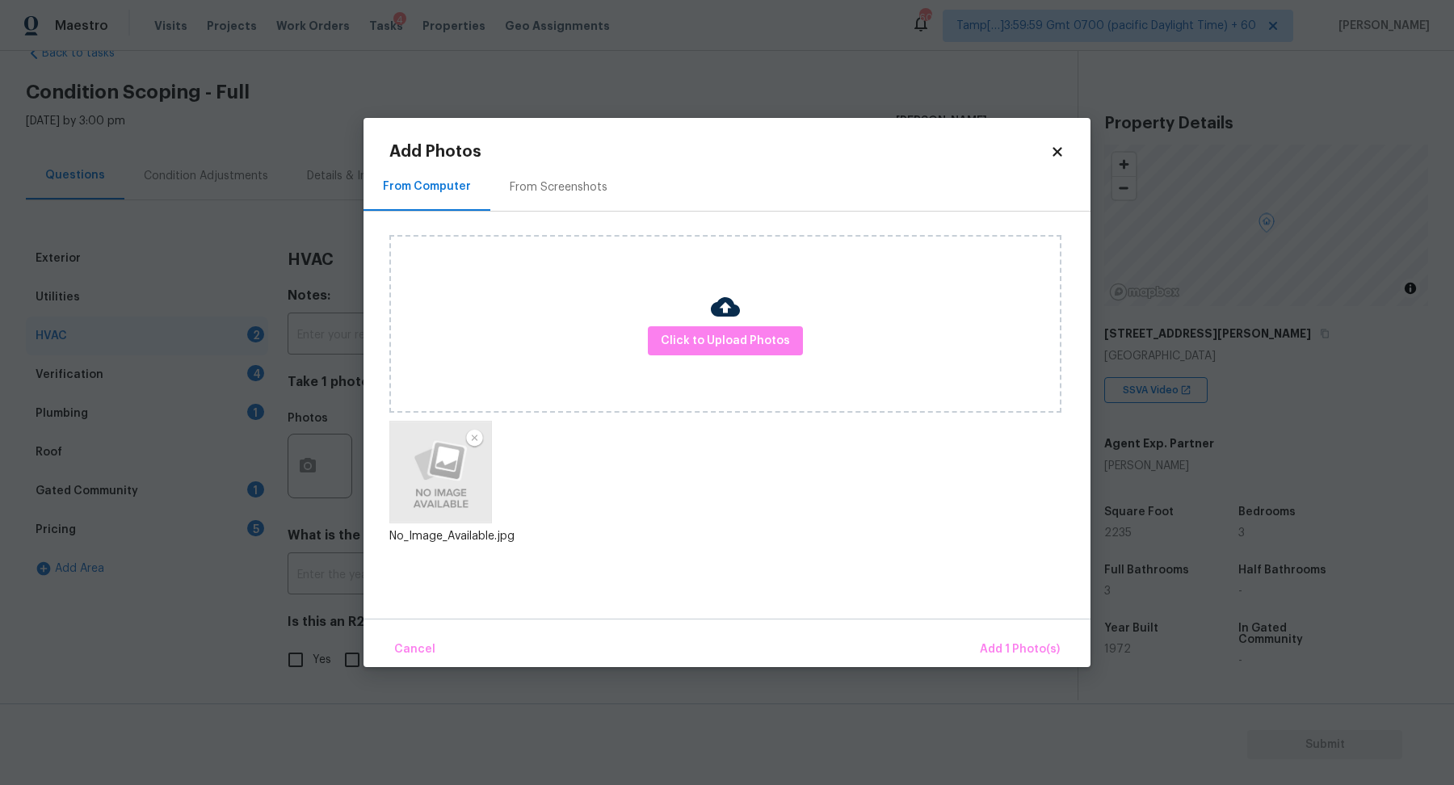
click at [1005, 628] on div "Cancel Add 1 Photo(s)" at bounding box center [727, 643] width 727 height 48
click at [1003, 663] on button "Add 1 Photo(s)" at bounding box center [1020, 650] width 93 height 35
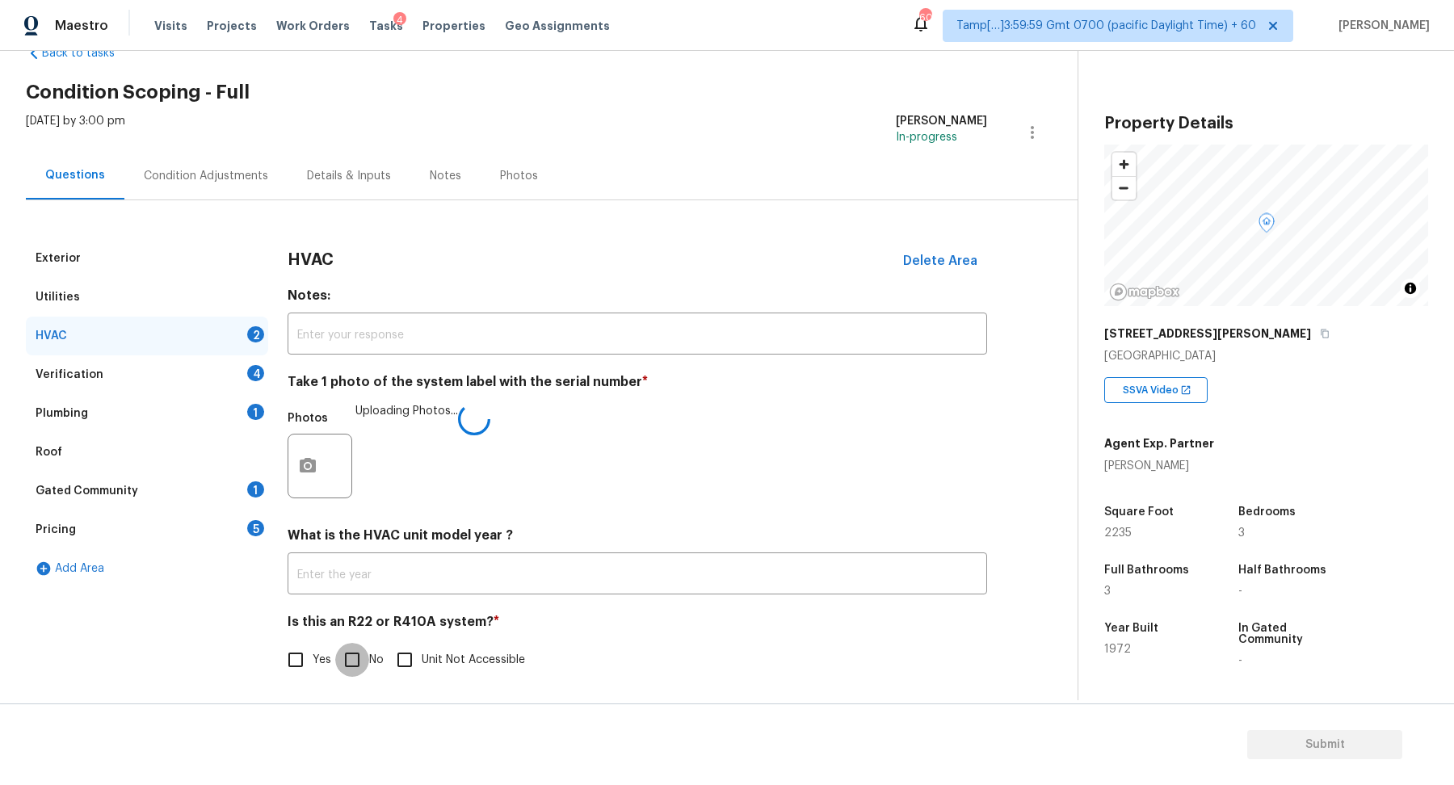
click at [346, 667] on input "No" at bounding box center [352, 660] width 34 height 34
checkbox input "true"
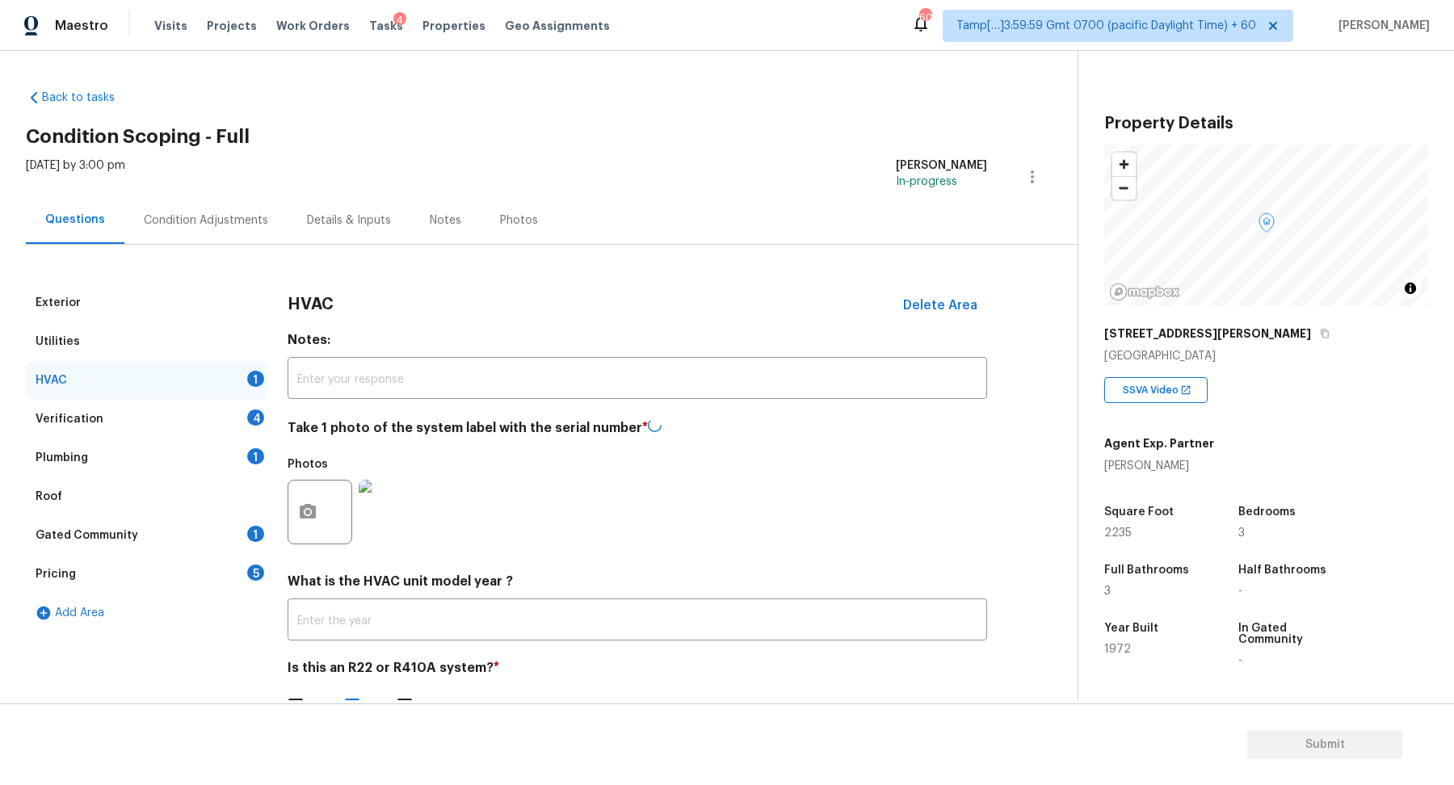
click at [228, 421] on div "Verification 4" at bounding box center [147, 419] width 242 height 39
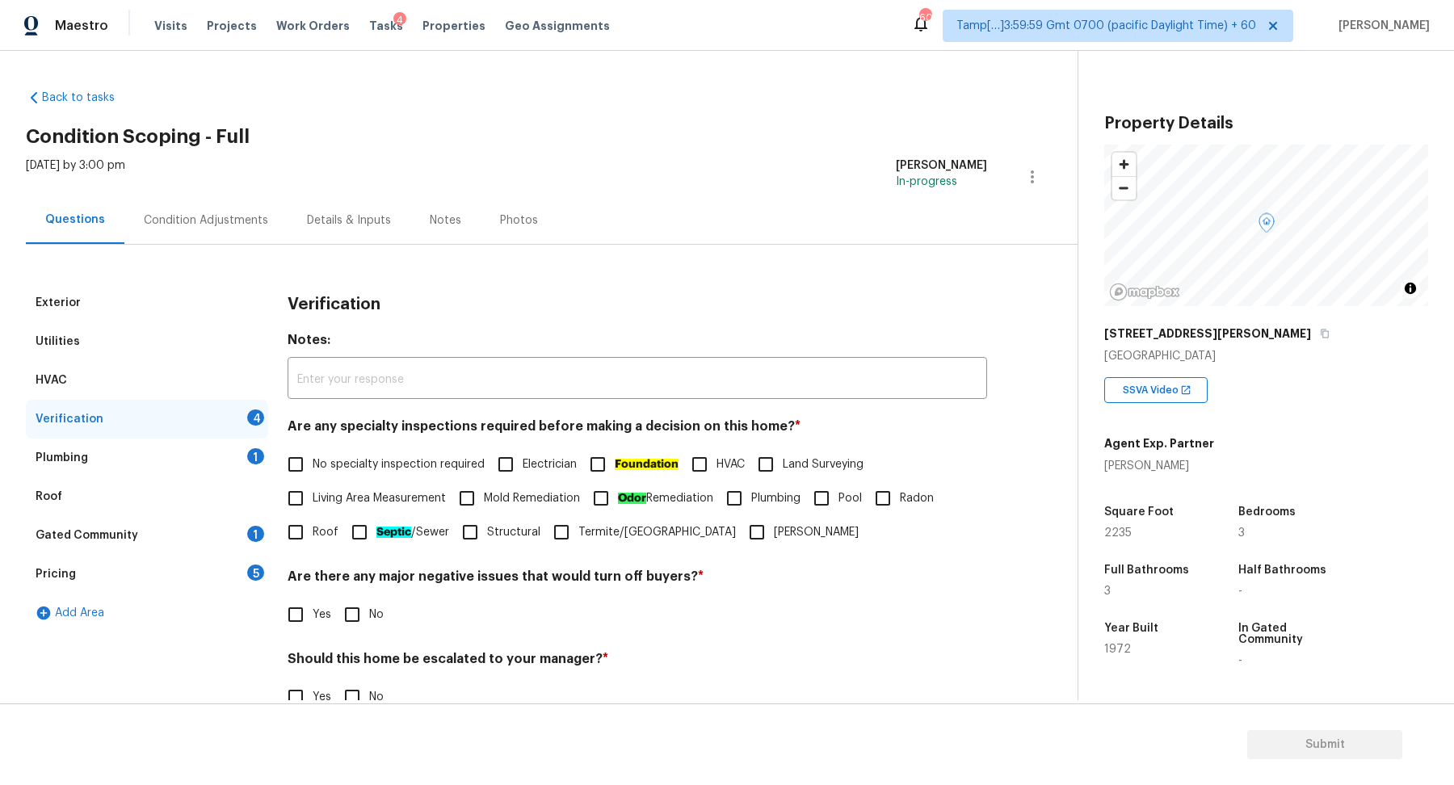
click at [353, 457] on span "No specialty inspection required" at bounding box center [399, 465] width 172 height 17
click at [313, 456] on input "No specialty inspection required" at bounding box center [296, 465] width 34 height 34
checkbox input "true"
click at [351, 611] on input "No" at bounding box center [352, 615] width 34 height 34
checkbox input "true"
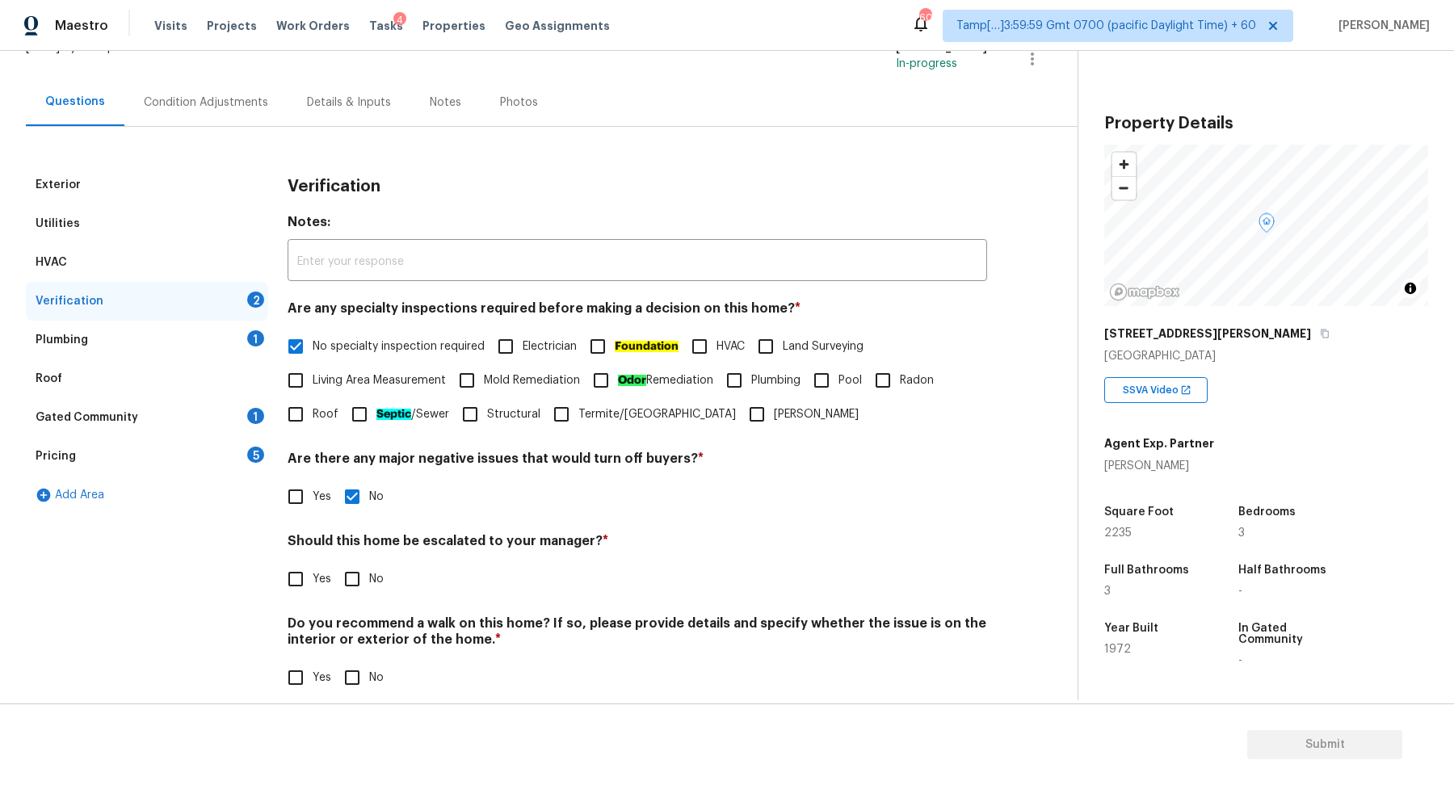
scroll to position [135, 0]
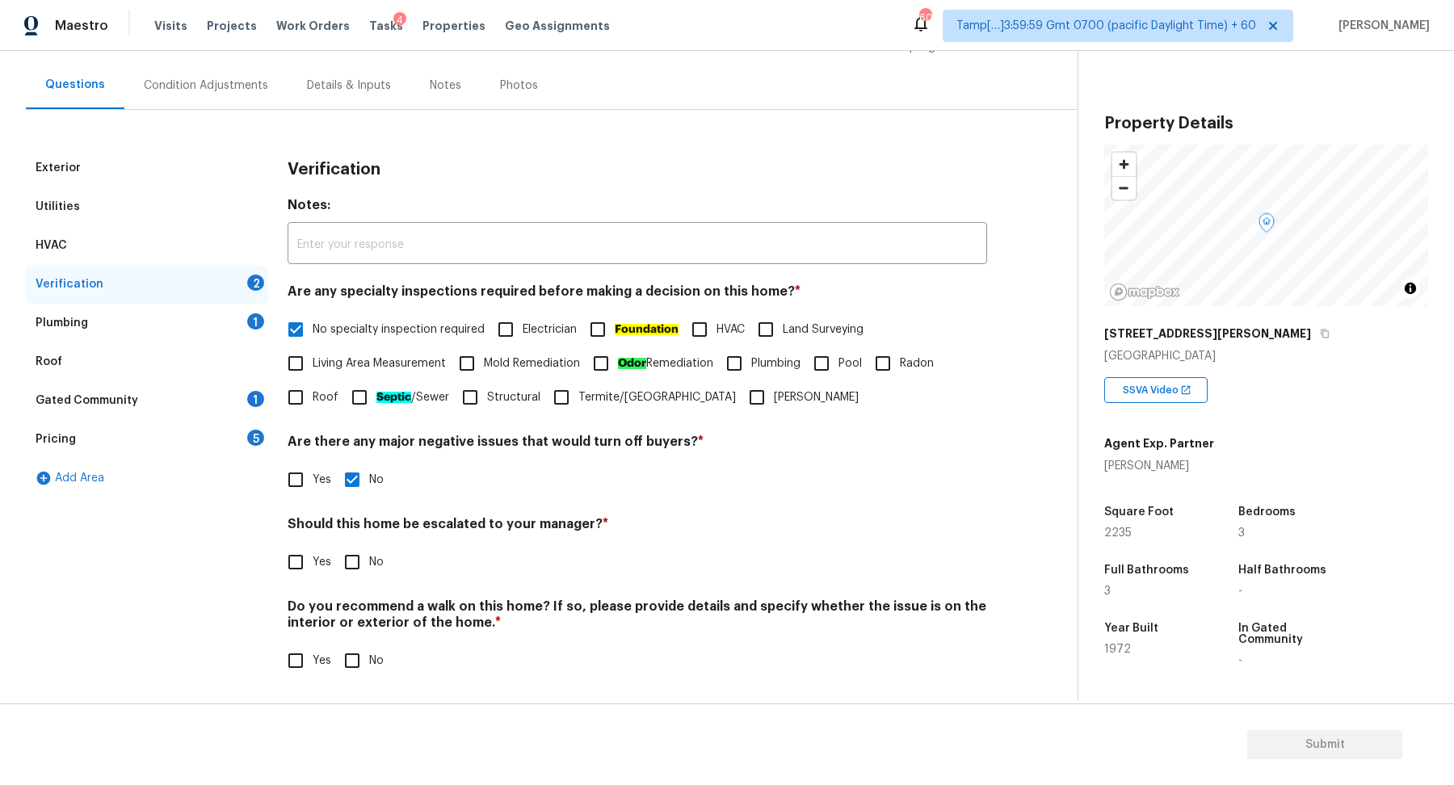
click at [296, 556] on input "Yes" at bounding box center [296, 562] width 34 height 34
checkbox input "true"
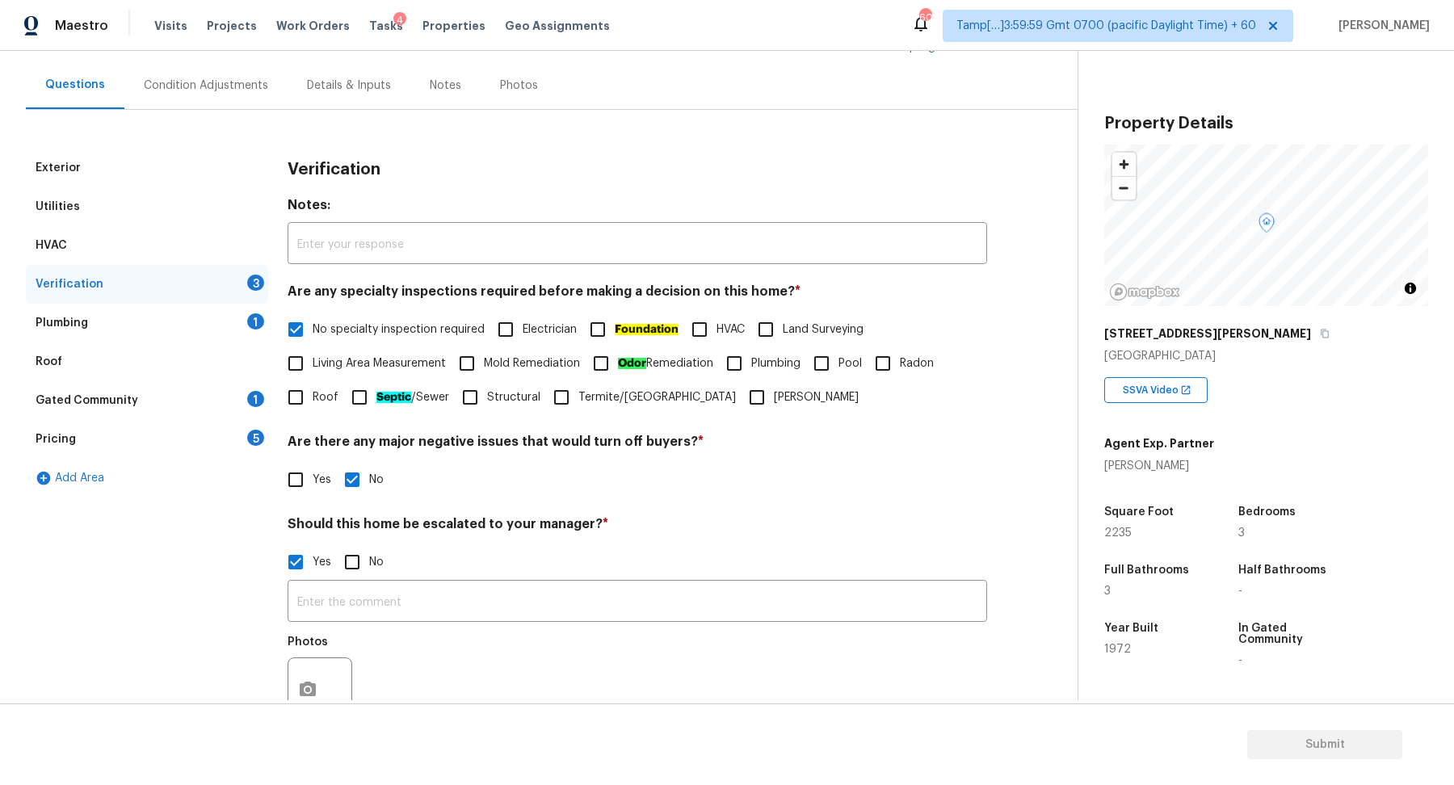
scroll to position [288, 0]
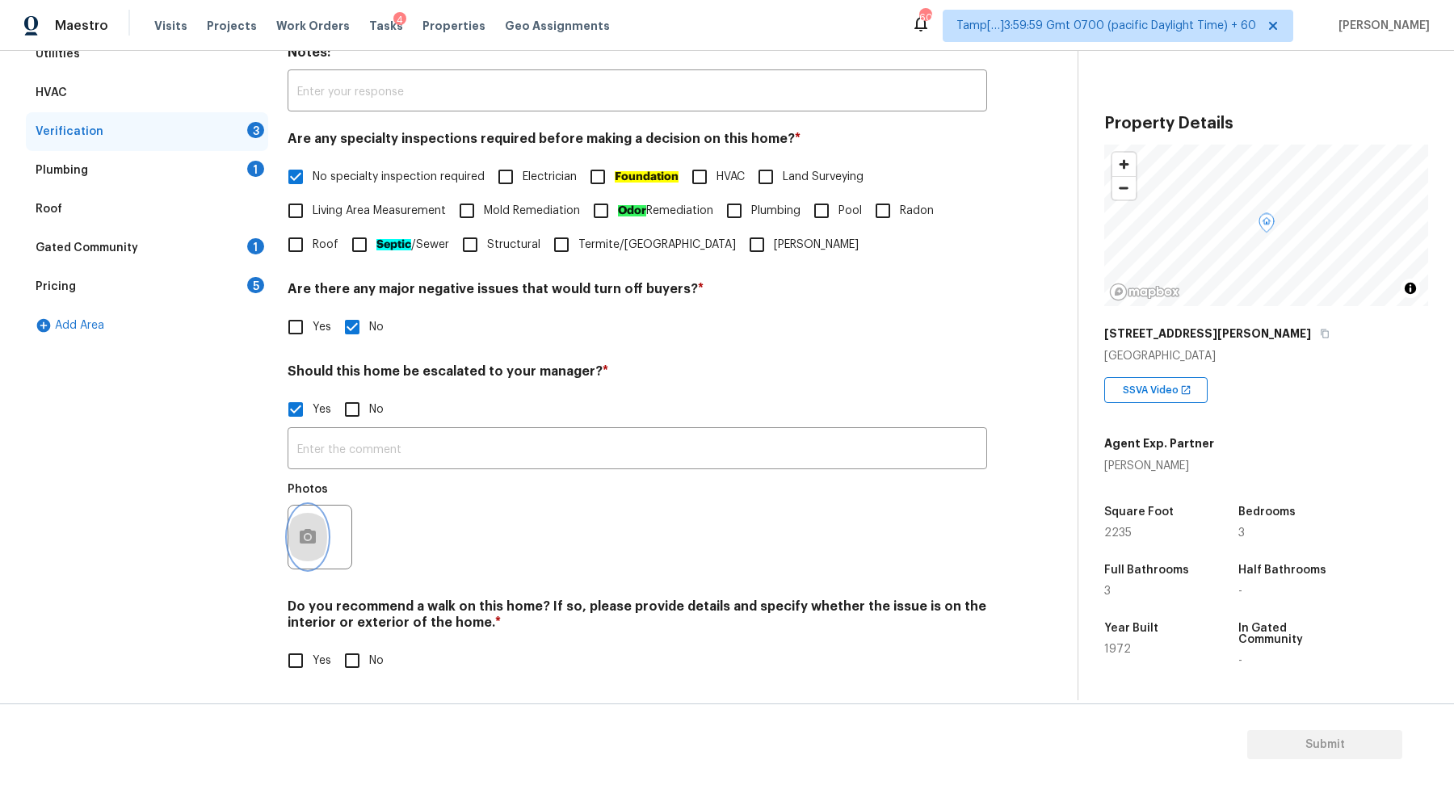
click at [317, 535] on button "button" at bounding box center [307, 537] width 39 height 63
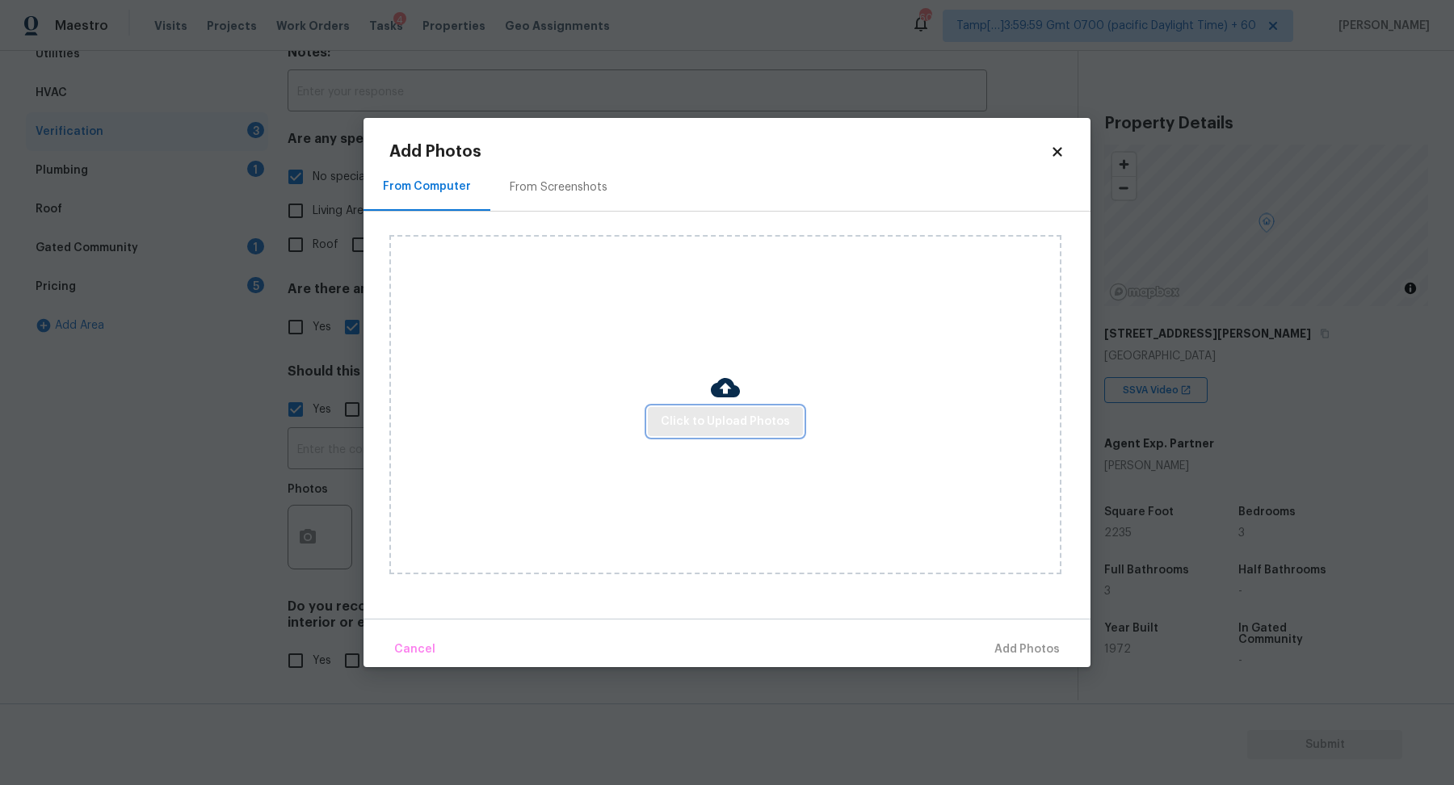
click at [702, 413] on span "Click to Upload Photos" at bounding box center [725, 422] width 129 height 20
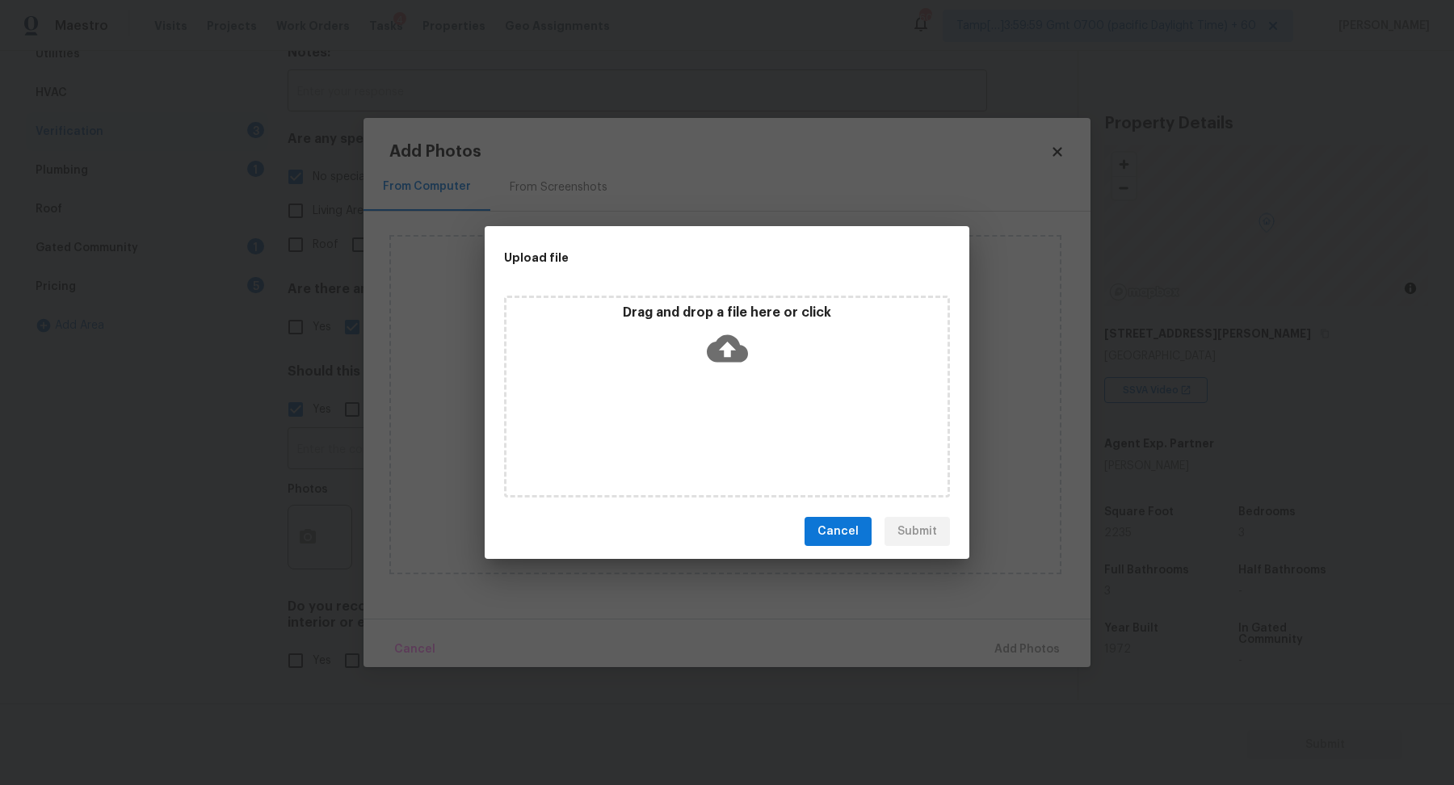
click at [715, 377] on div "Drag and drop a file here or click" at bounding box center [727, 397] width 446 height 202
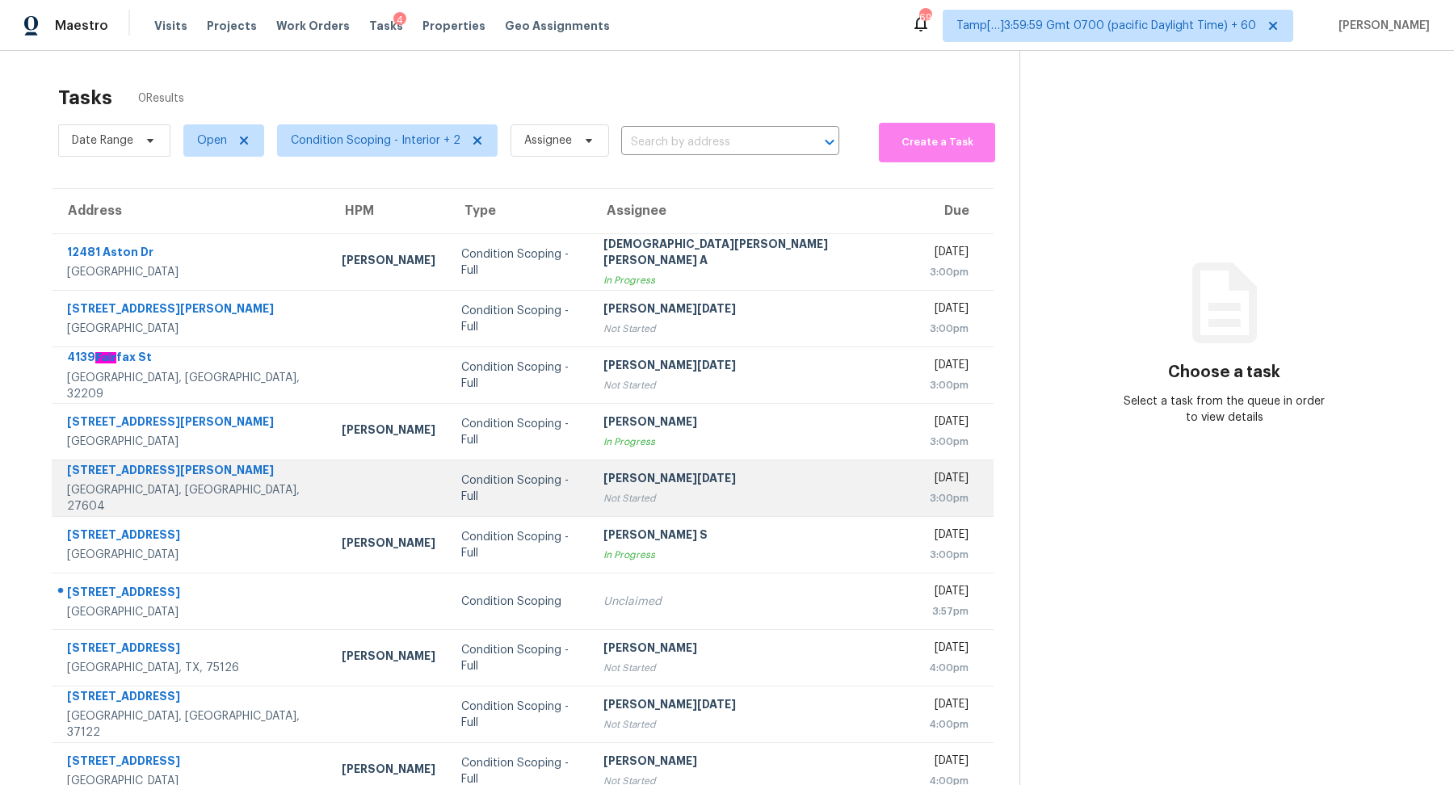
scroll to position [50, 0]
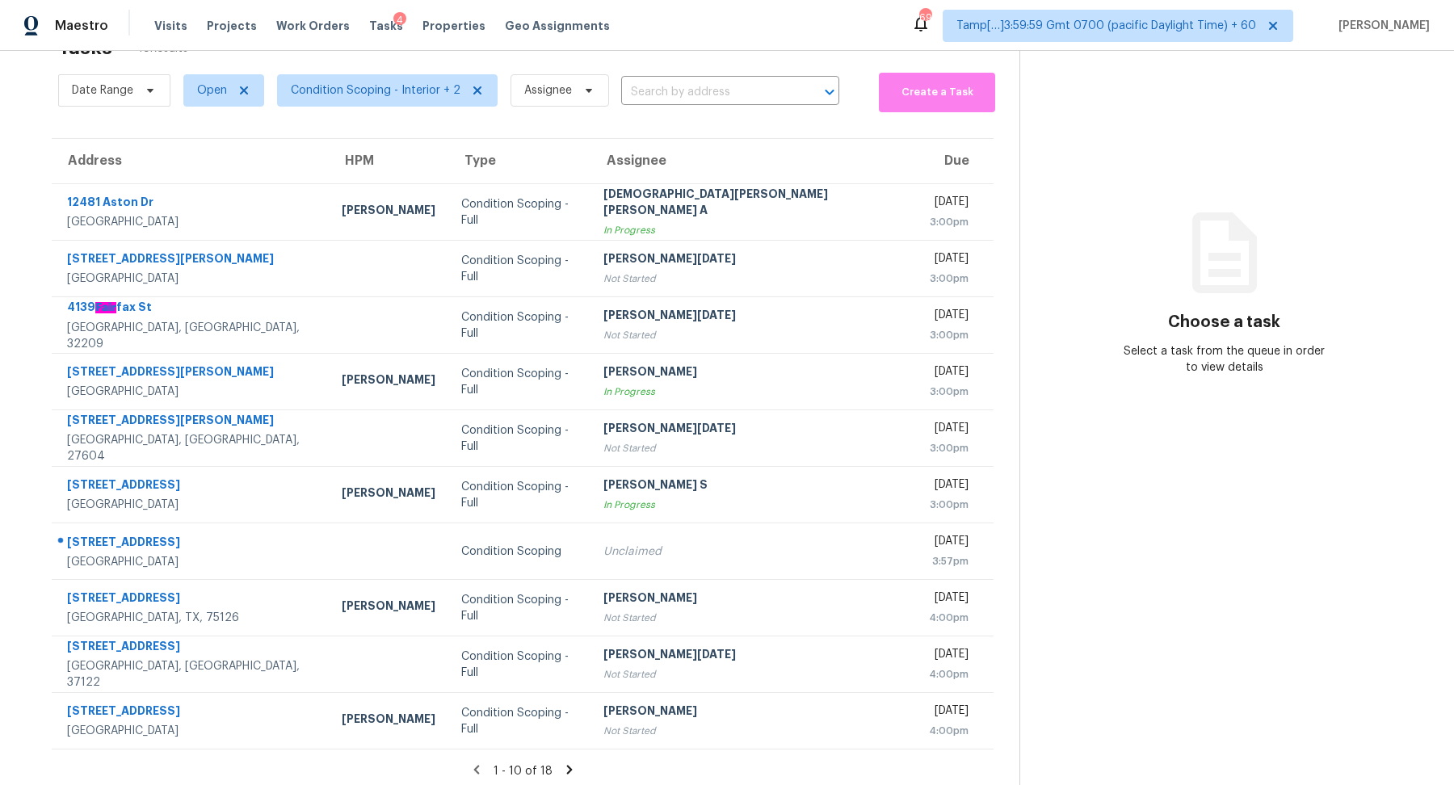
click at [562, 772] on icon at bounding box center [569, 770] width 15 height 15
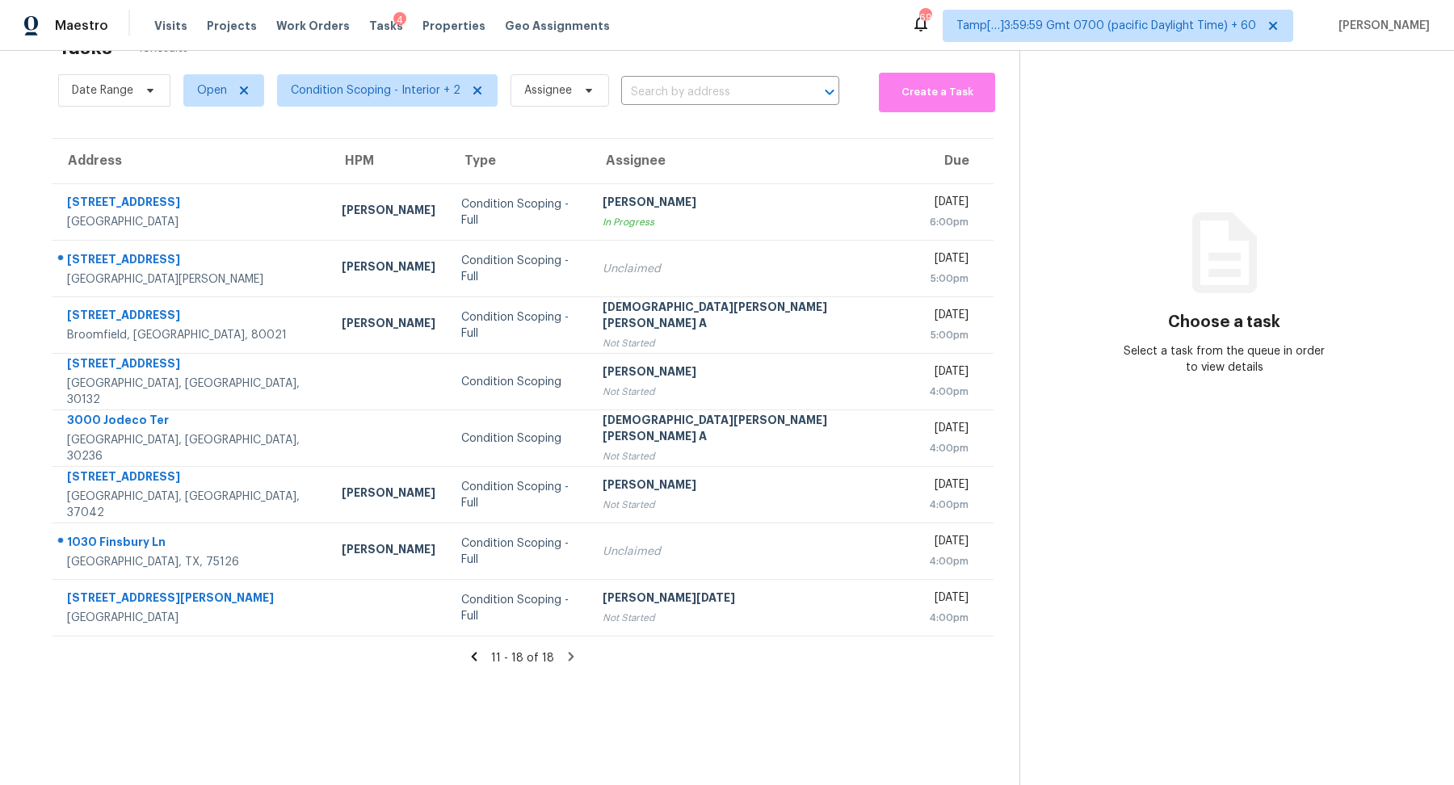
click at [467, 661] on icon at bounding box center [474, 657] width 15 height 15
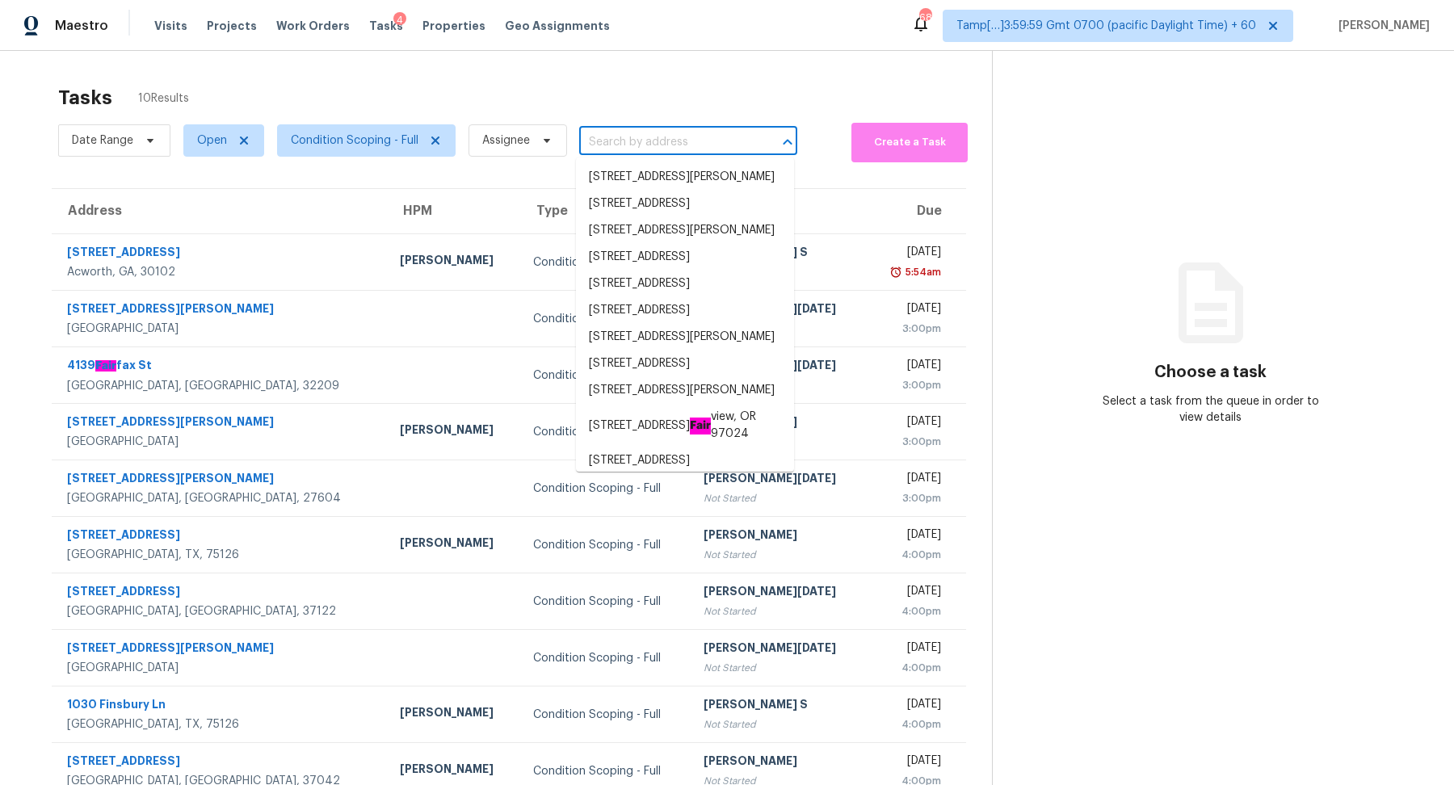
click at [599, 143] on input "text" at bounding box center [665, 142] width 173 height 25
type input "[STREET_ADDRESS][PERSON_NAME]"
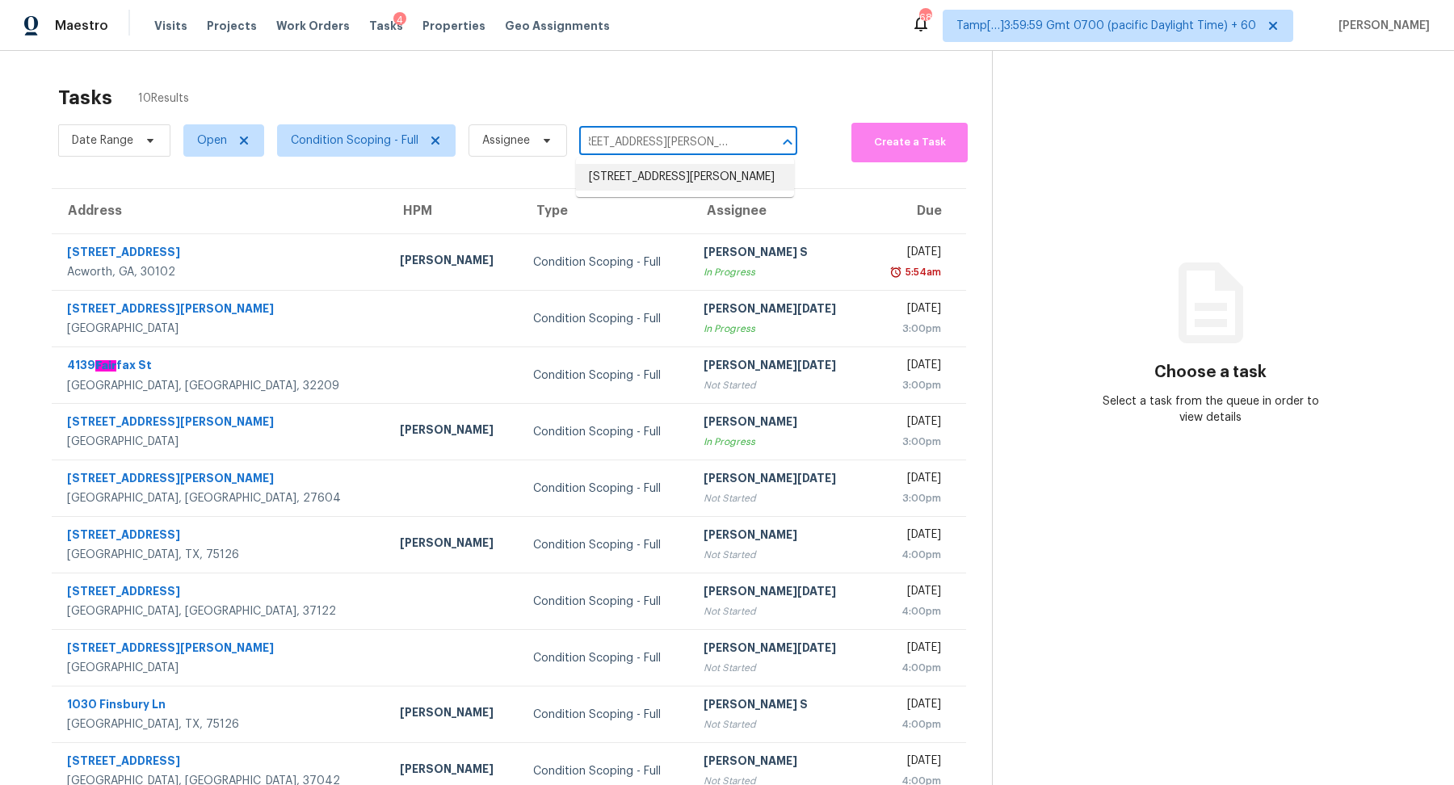
click at [663, 172] on li "[STREET_ADDRESS][PERSON_NAME]" at bounding box center [685, 177] width 218 height 27
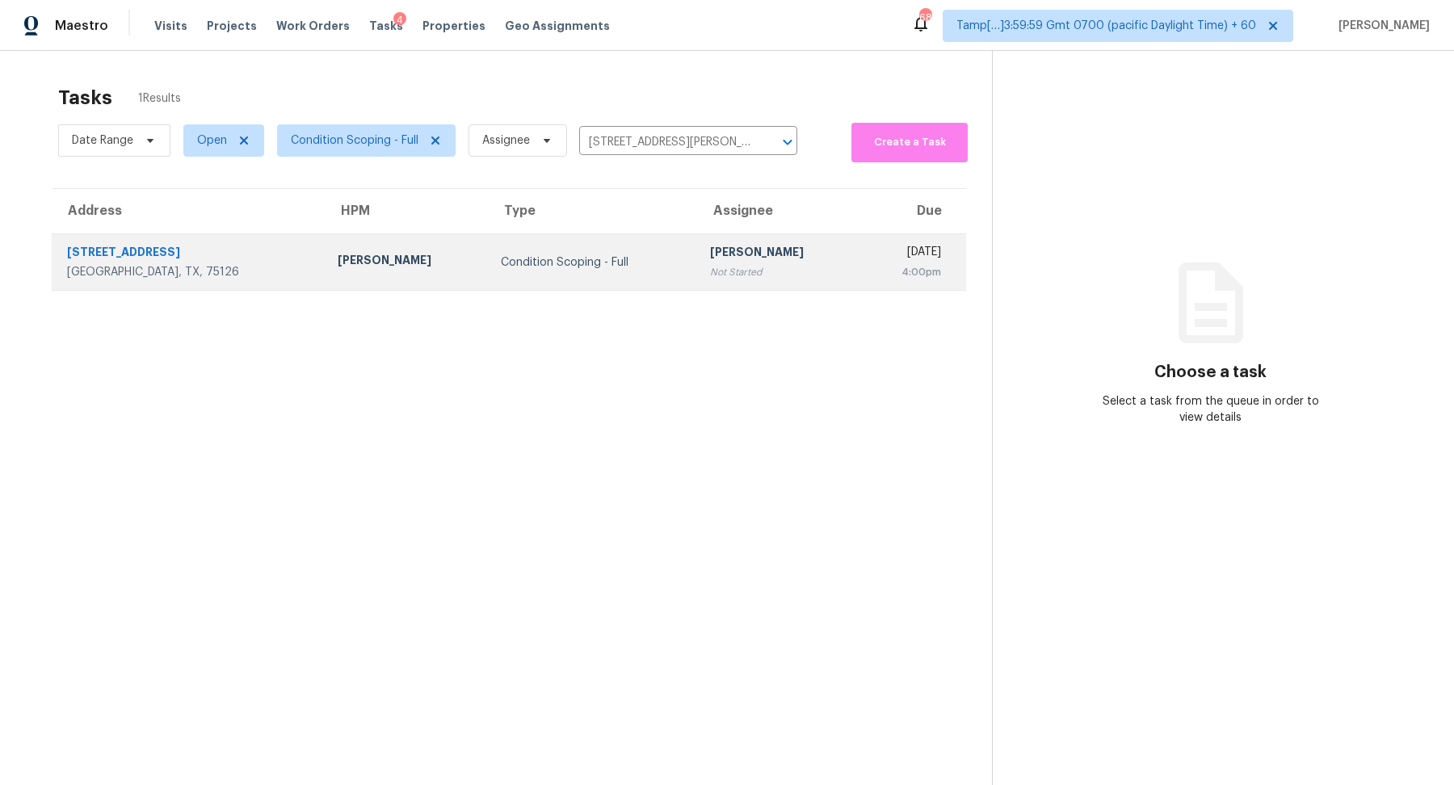
click at [524, 271] on td "Condition Scoping - Full" at bounding box center [592, 262] width 209 height 57
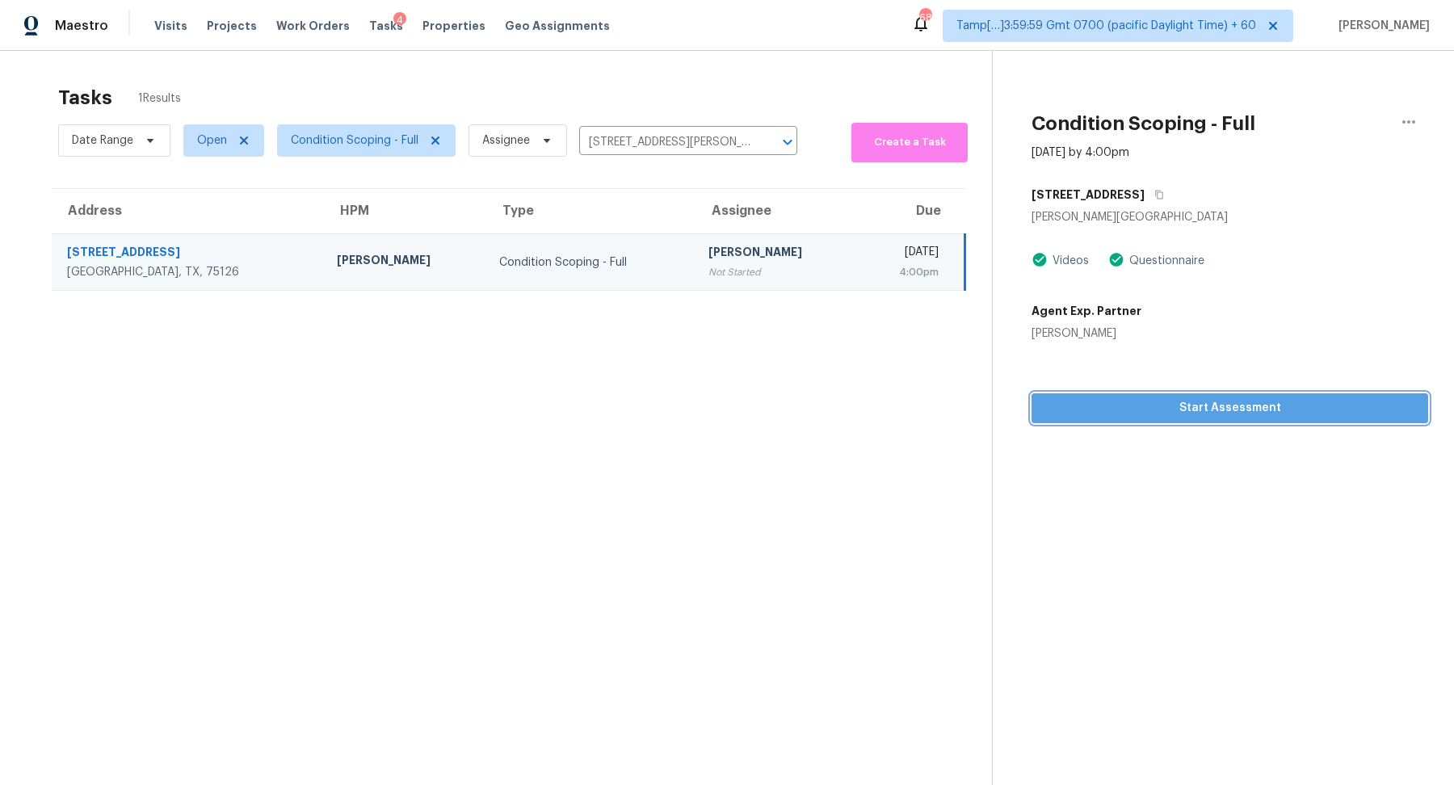
click at [1109, 410] on span "Start Assessment" at bounding box center [1230, 408] width 371 height 20
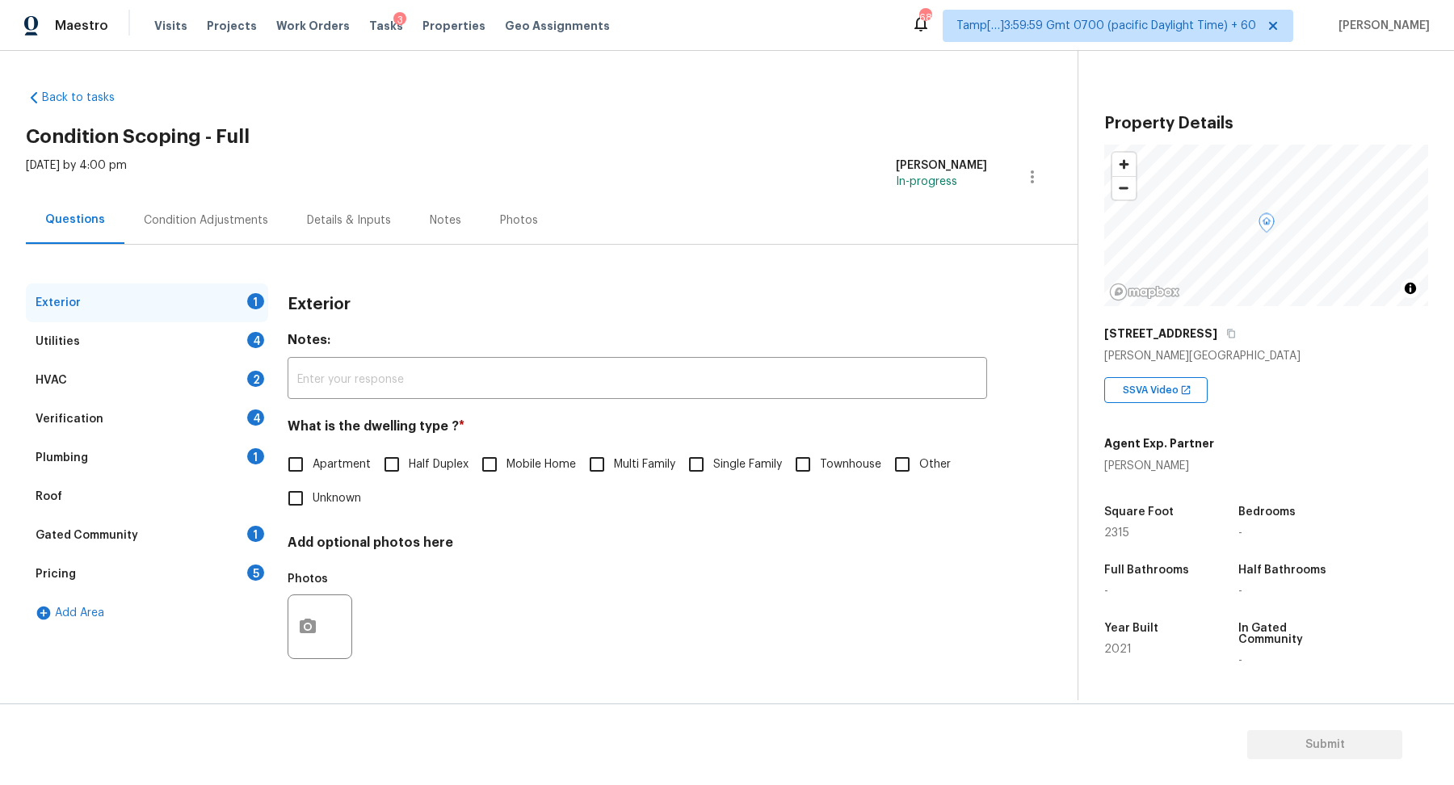
click at [723, 457] on span "Single Family" at bounding box center [747, 465] width 69 height 17
click at [713, 455] on input "Single Family" at bounding box center [696, 465] width 34 height 34
checkbox input "true"
click at [226, 346] on div "Utilities 4" at bounding box center [147, 341] width 242 height 39
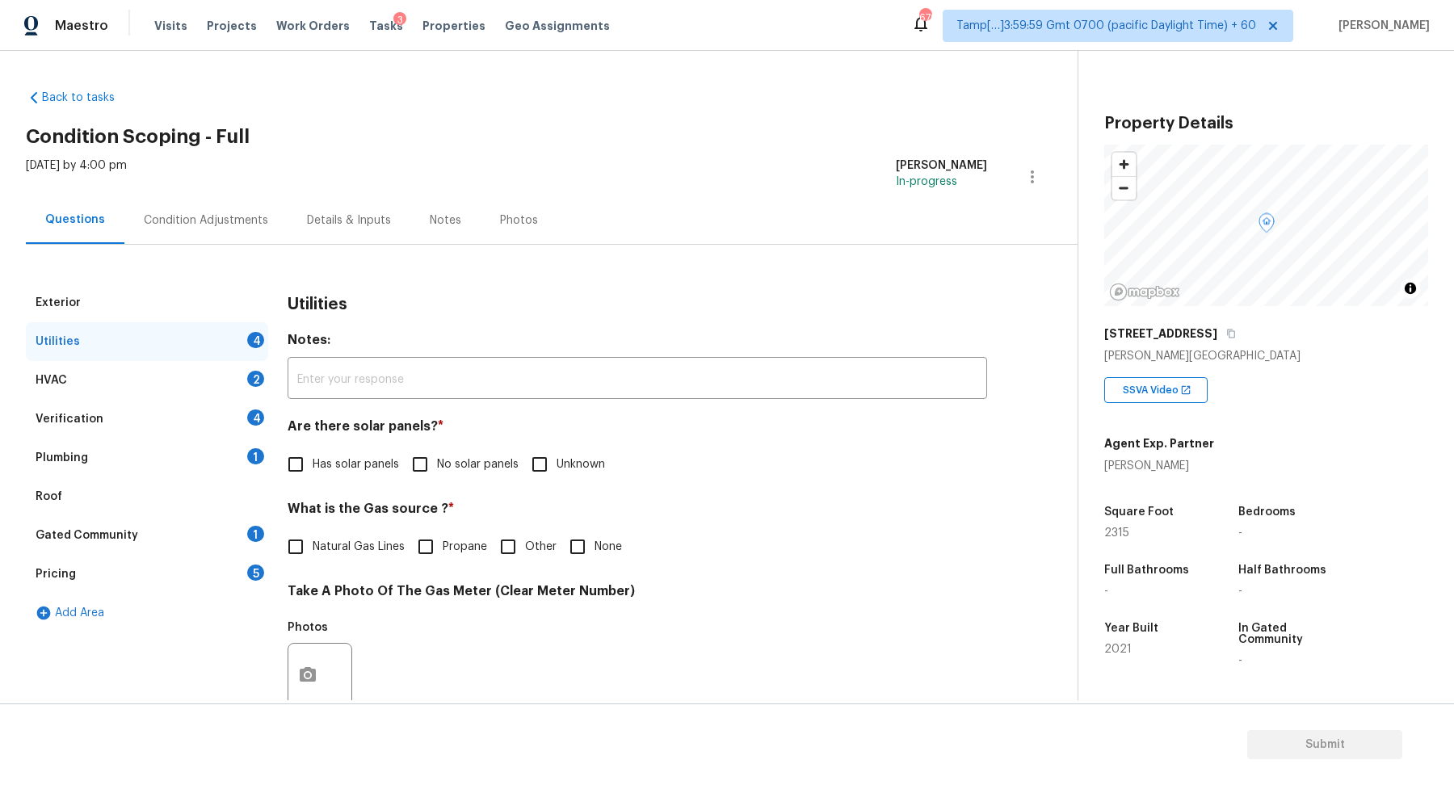
click at [458, 448] on label "No solar panels" at bounding box center [461, 465] width 116 height 34
click at [437, 448] on input "No solar panels" at bounding box center [420, 465] width 34 height 34
checkbox input "true"
click at [351, 546] on span "Natural Gas Lines" at bounding box center [359, 547] width 92 height 17
click at [313, 546] on input "Natural Gas Lines" at bounding box center [296, 547] width 34 height 34
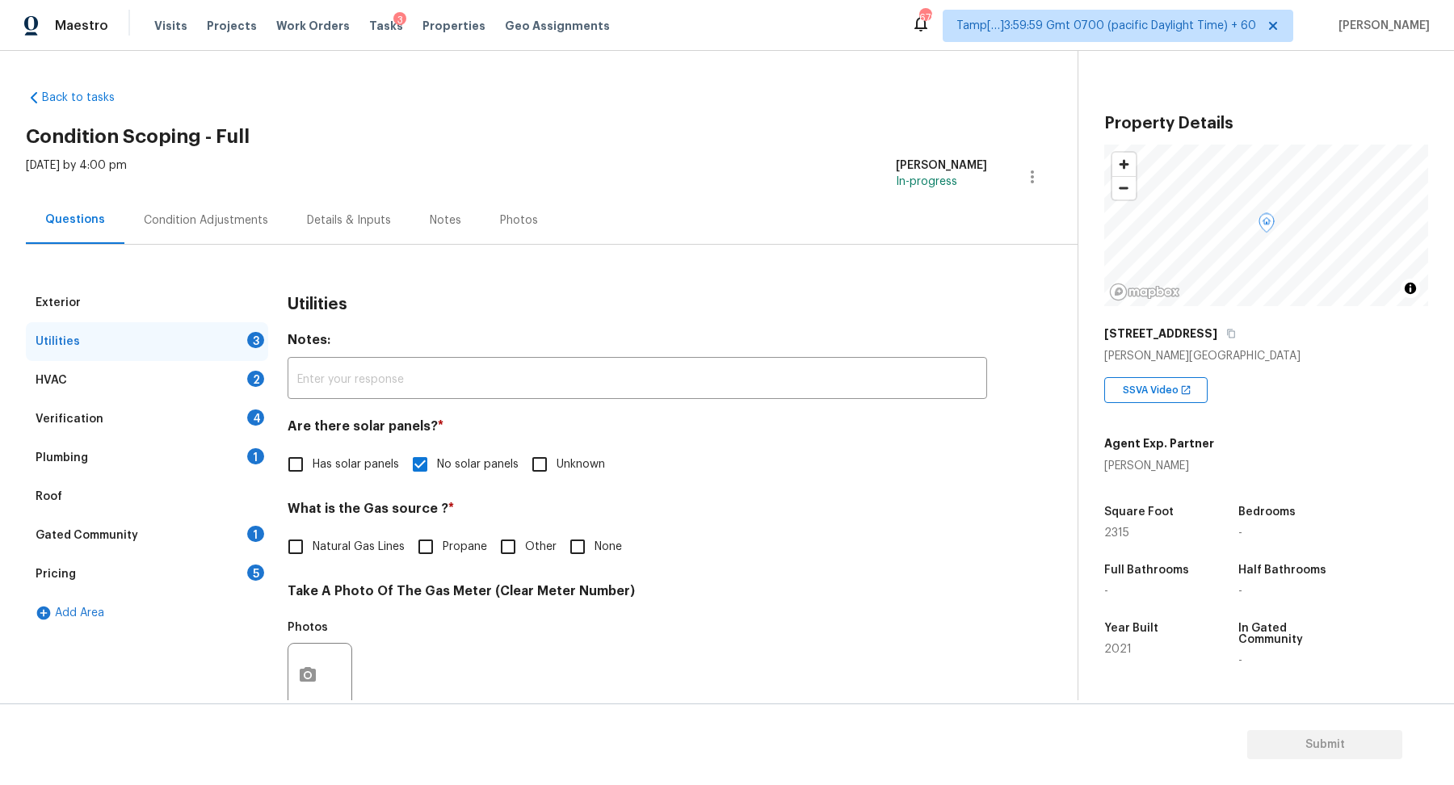
checkbox input "true"
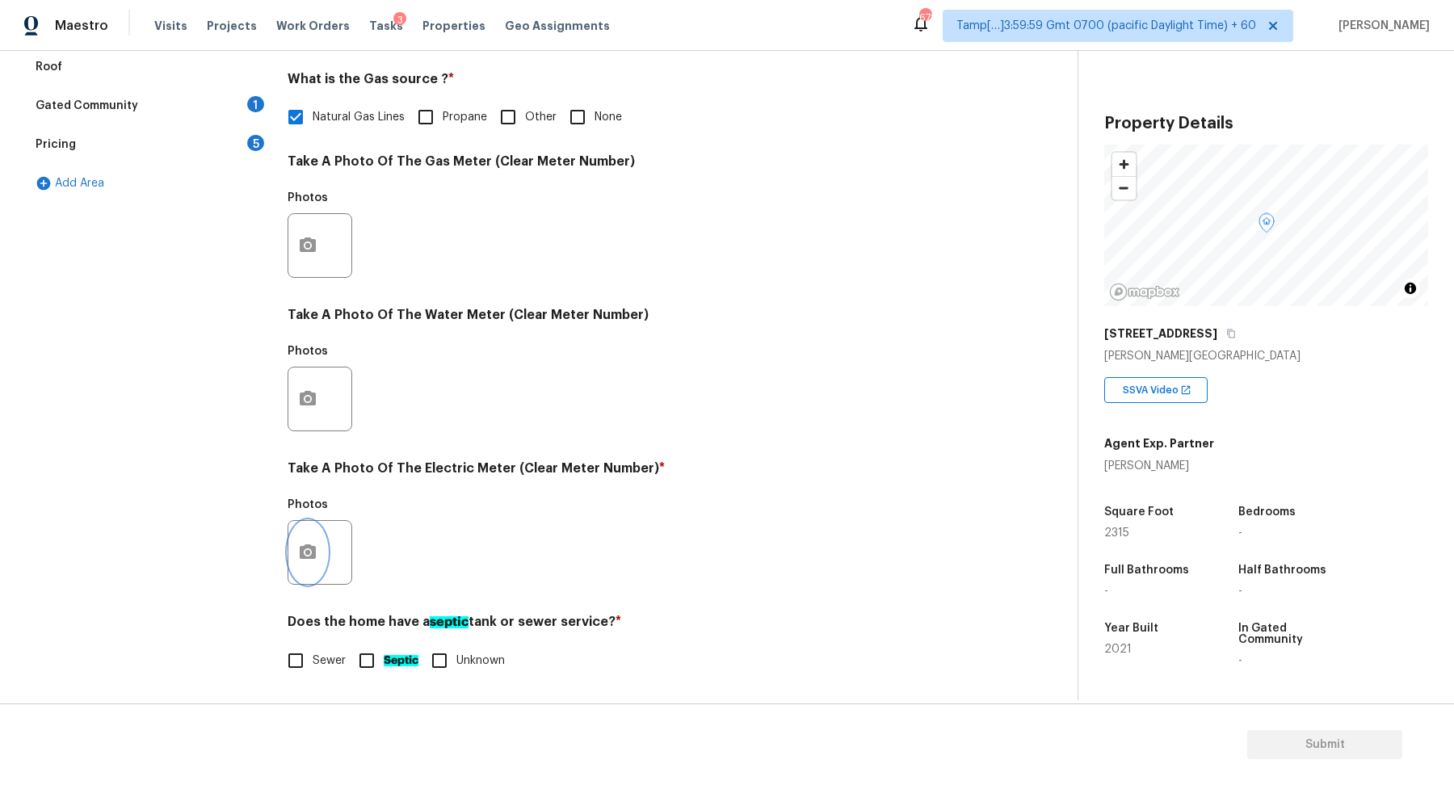
click at [320, 549] on button "button" at bounding box center [307, 552] width 39 height 63
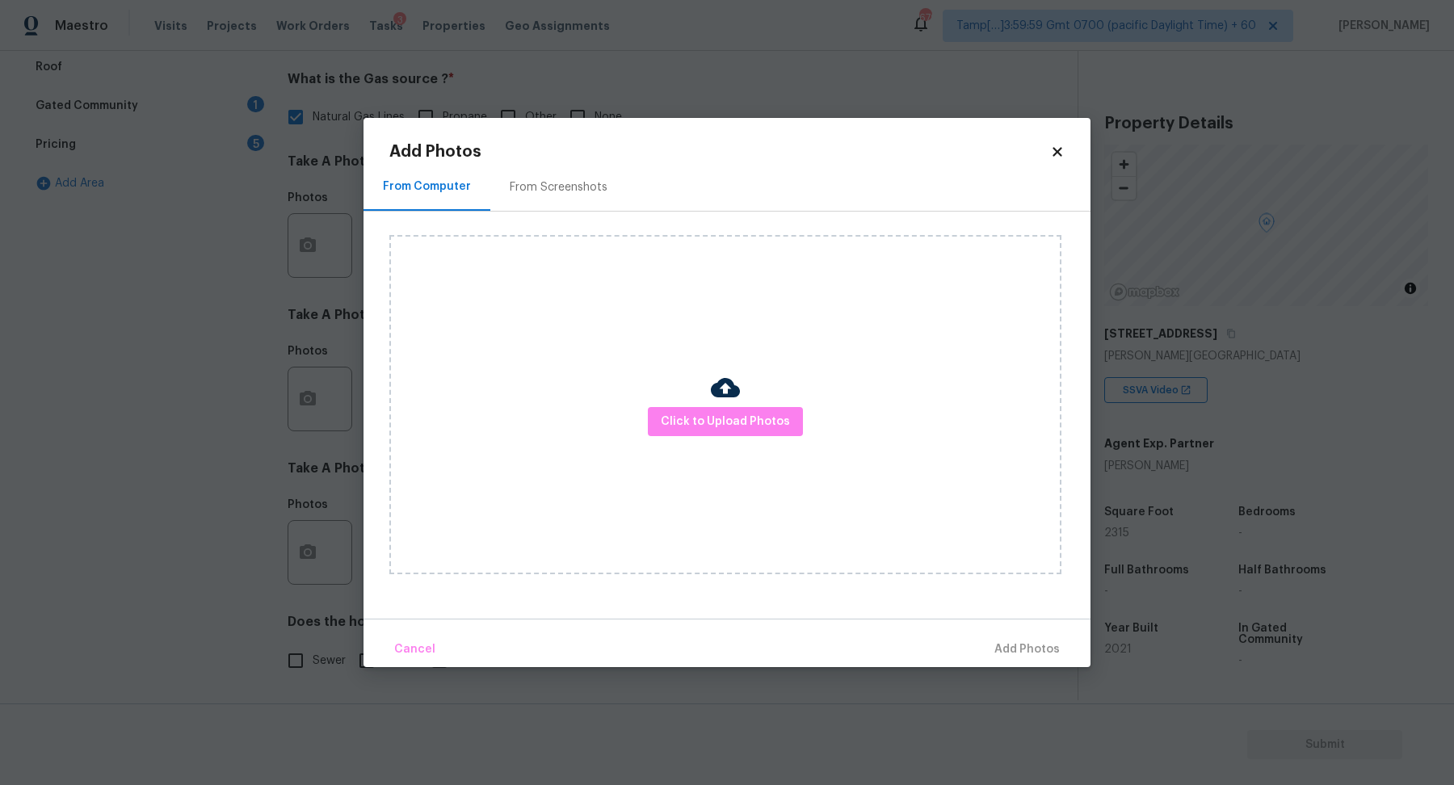
click at [626, 442] on div "Click to Upload Photos" at bounding box center [725, 404] width 672 height 339
click at [692, 426] on span "Click to Upload Photos" at bounding box center [725, 422] width 129 height 20
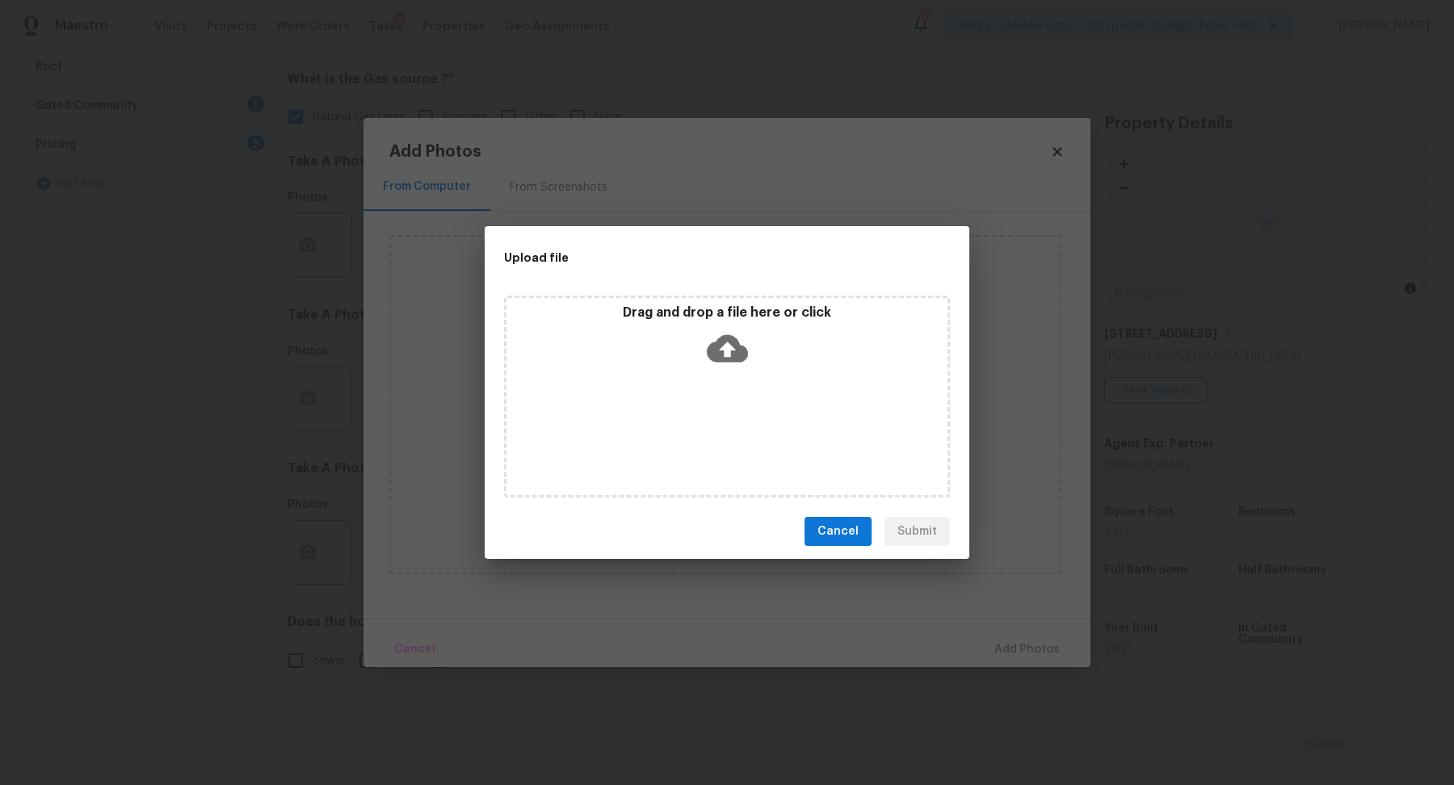
click at [721, 370] on div "Drag and drop a file here or click" at bounding box center [727, 339] width 441 height 69
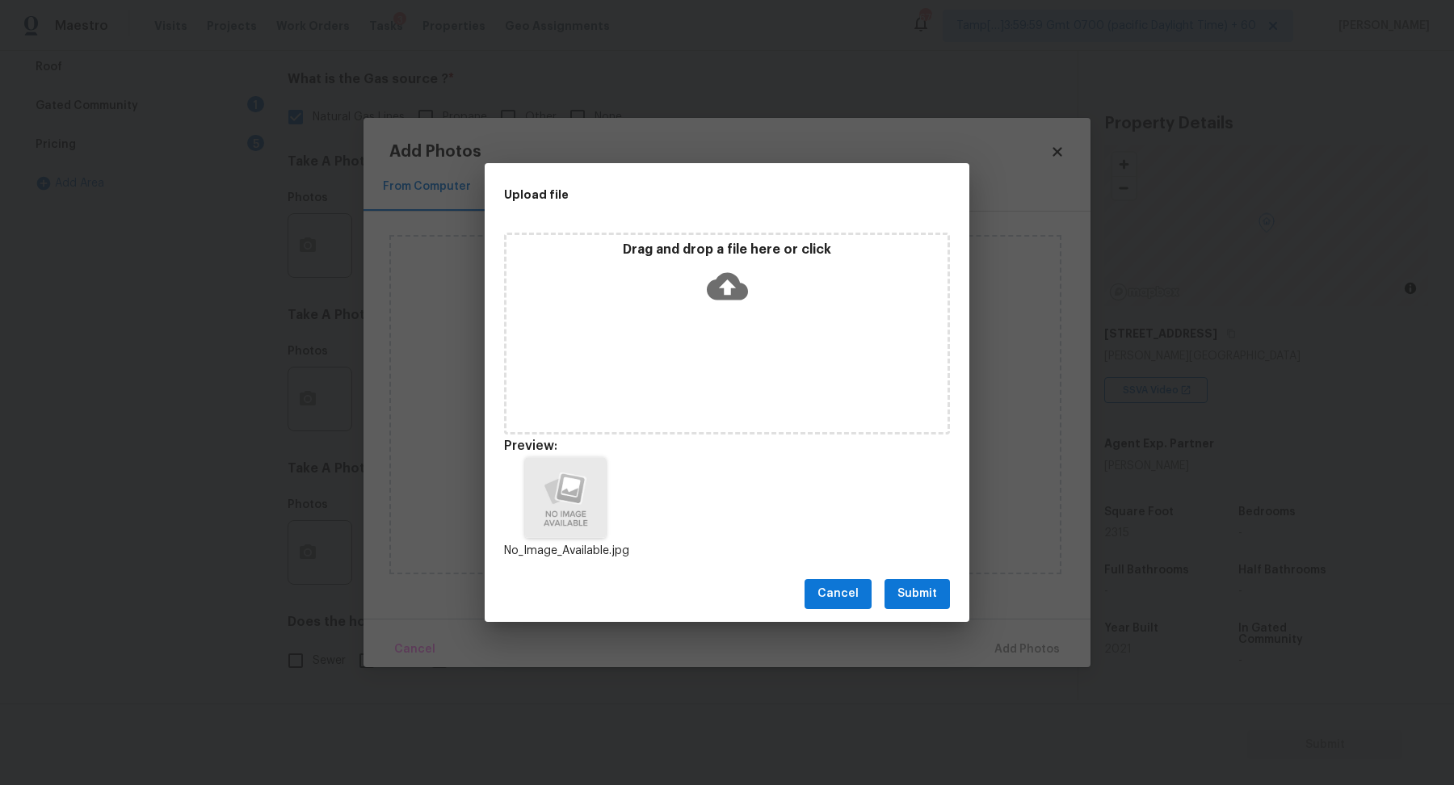
click at [902, 613] on div "Cancel Submit" at bounding box center [727, 594] width 485 height 56
click at [914, 605] on button "Submit" at bounding box center [917, 594] width 65 height 30
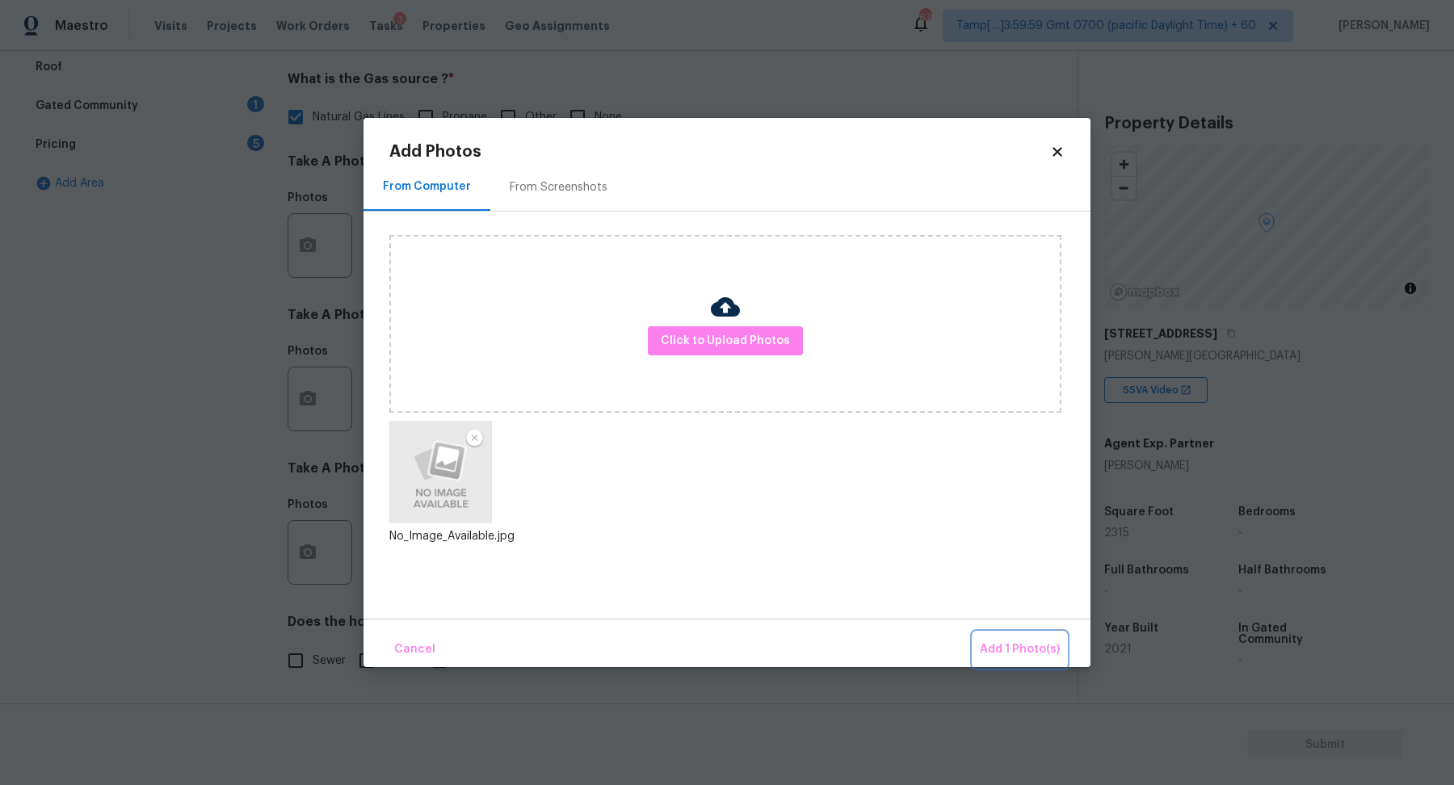
click at [1046, 652] on span "Add 1 Photo(s)" at bounding box center [1020, 650] width 80 height 20
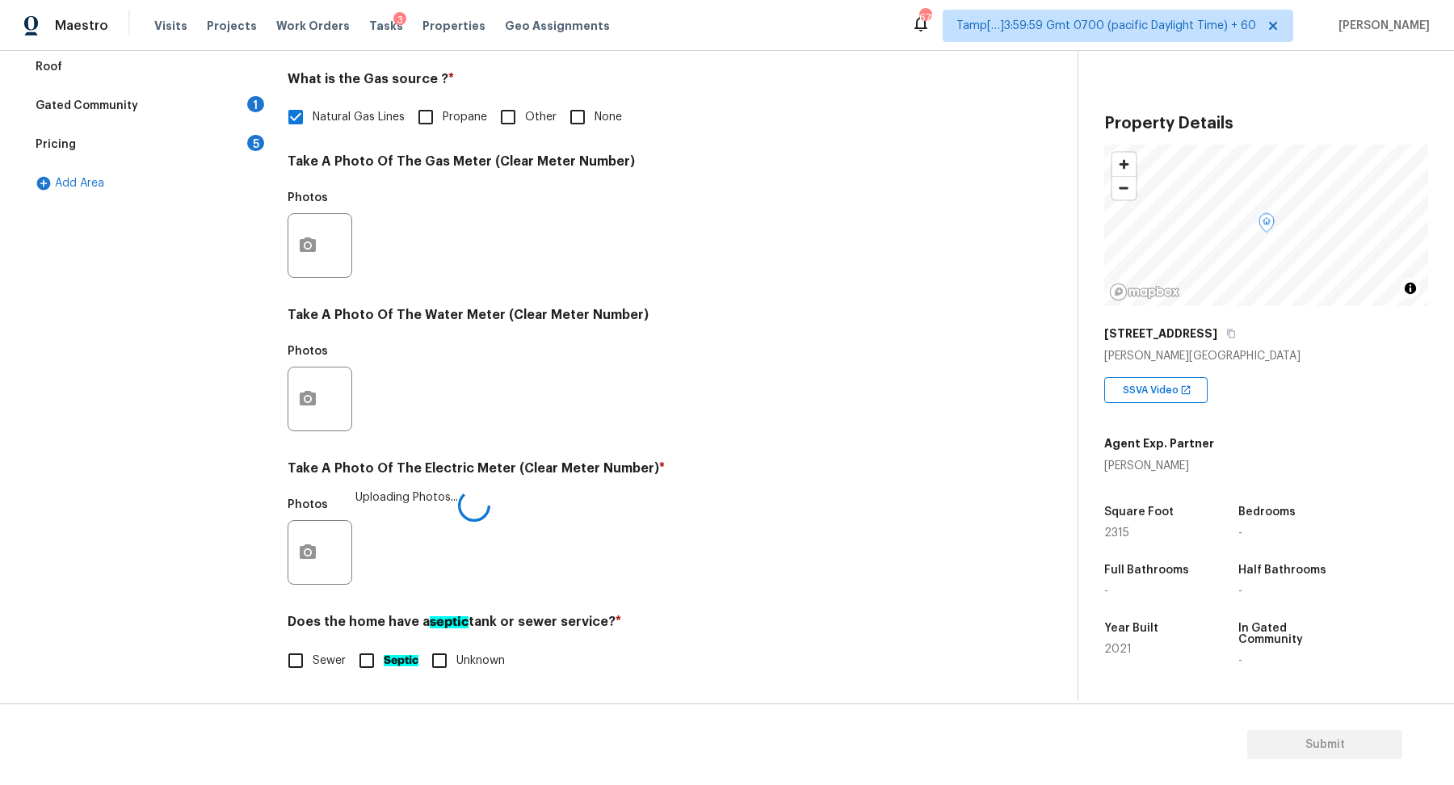
click at [313, 658] on span "Sewer" at bounding box center [329, 661] width 33 height 17
click at [313, 658] on input "Sewer" at bounding box center [296, 661] width 34 height 34
checkbox input "true"
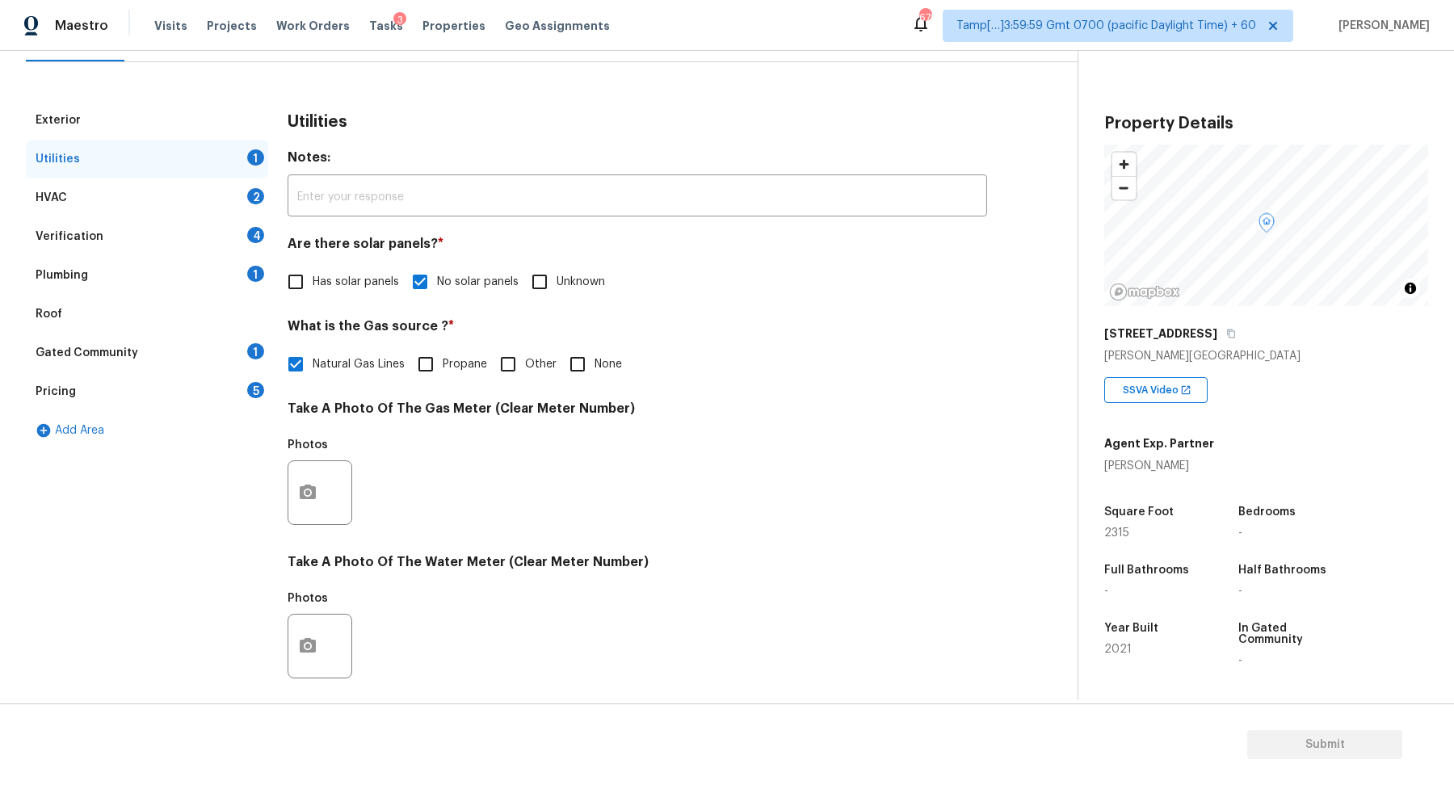
scroll to position [152, 0]
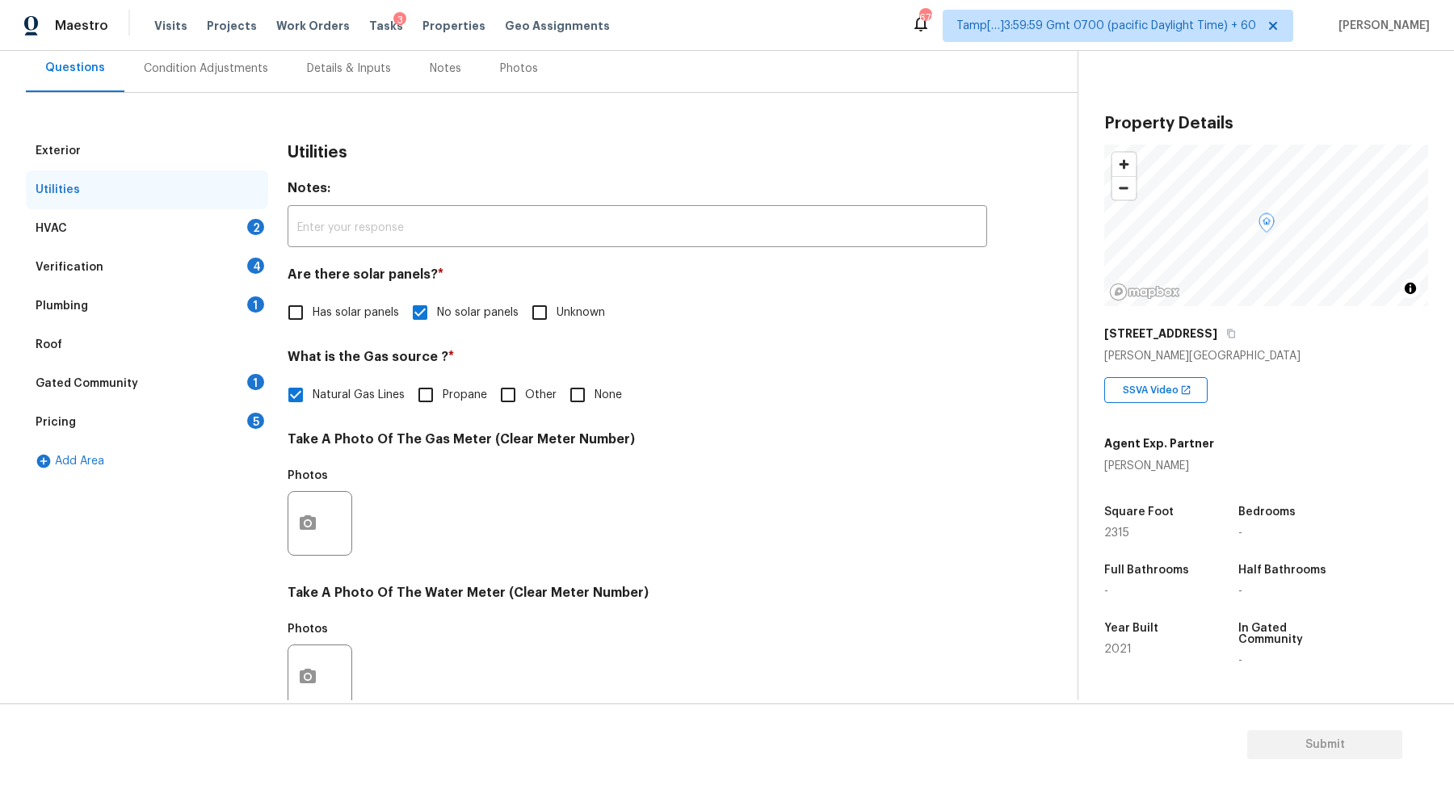
click at [219, 218] on div "HVAC 2" at bounding box center [147, 228] width 242 height 39
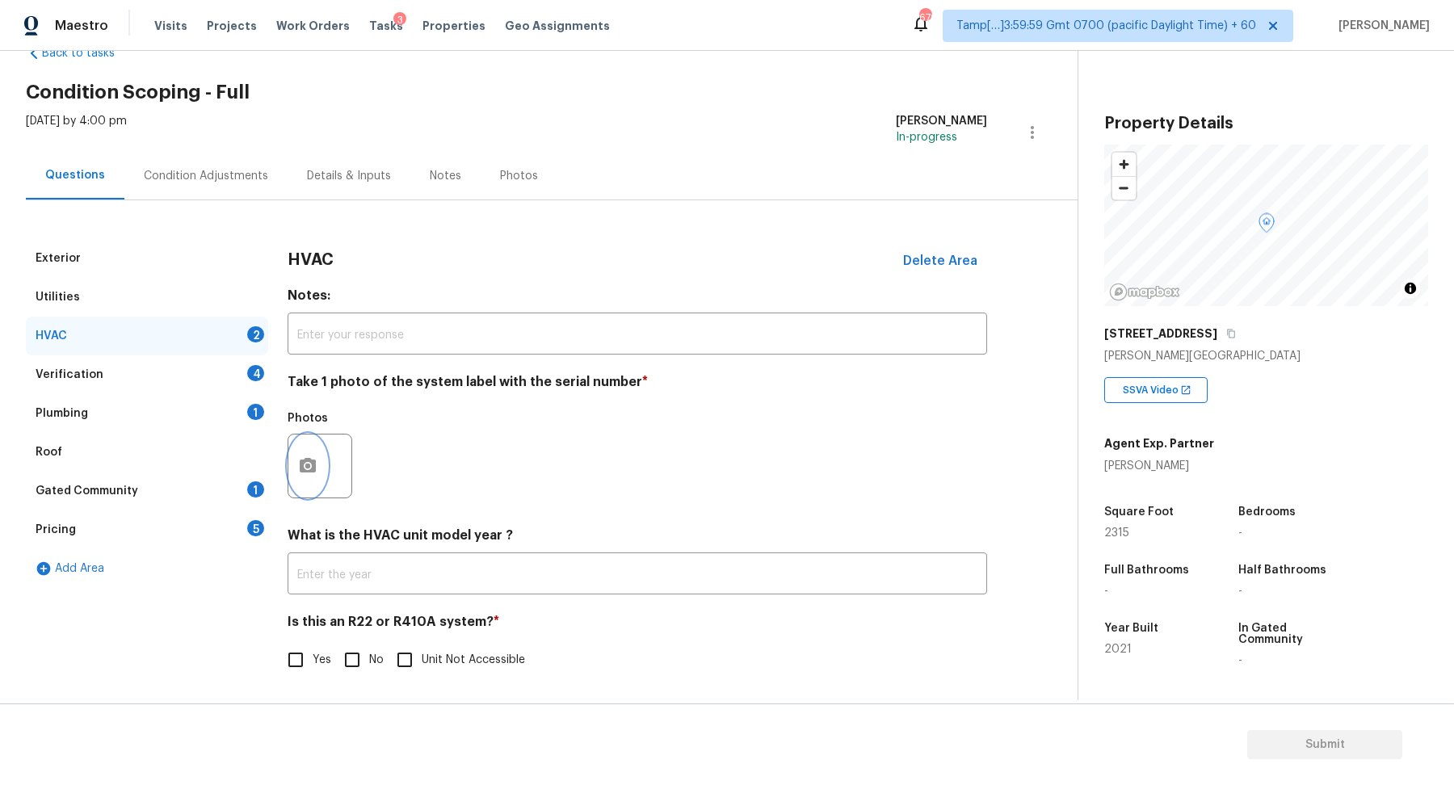
click at [324, 452] on button "button" at bounding box center [307, 466] width 39 height 63
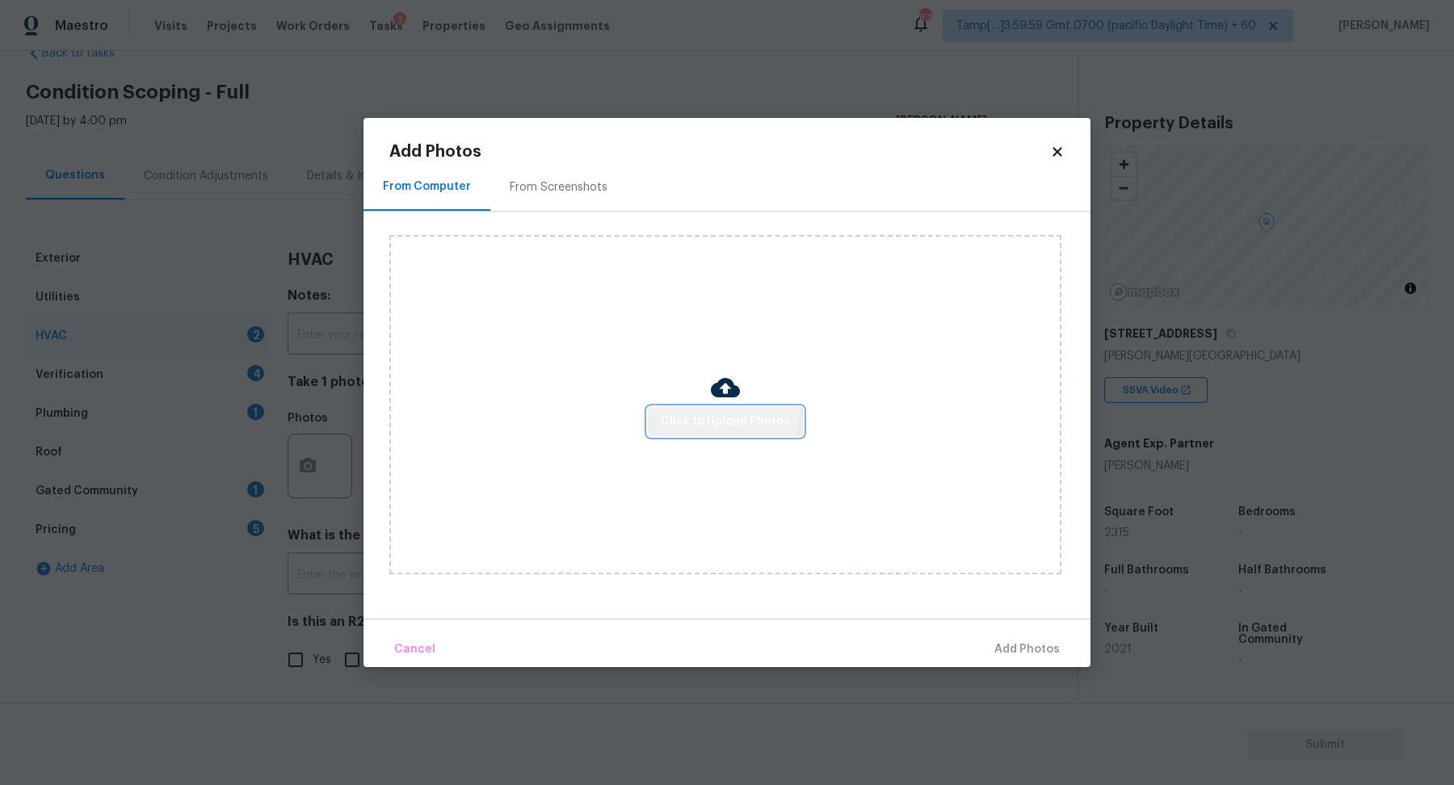
click at [684, 412] on span "Click to Upload Photos" at bounding box center [725, 422] width 129 height 20
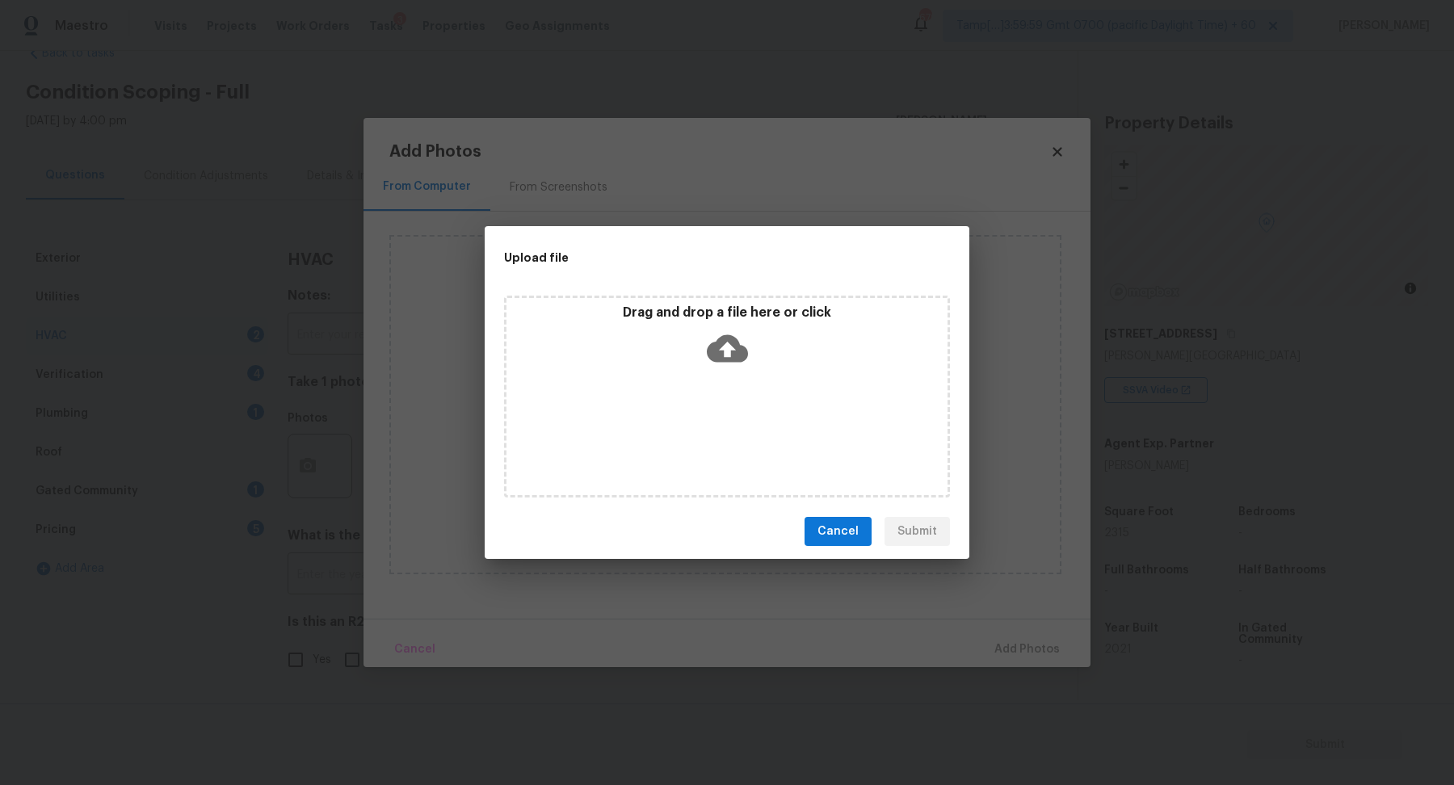
click at [714, 365] on icon at bounding box center [727, 348] width 41 height 41
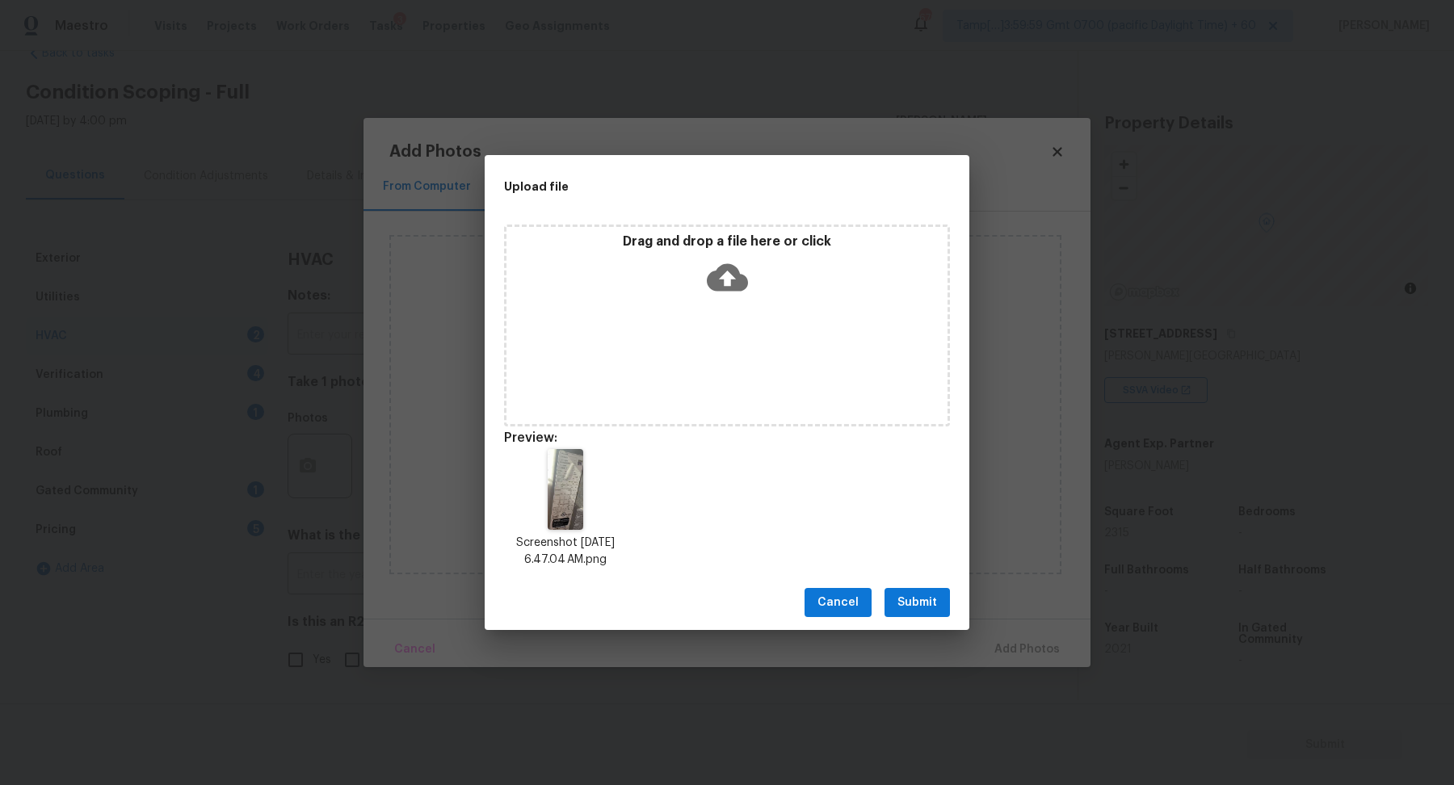
click at [919, 593] on span "Submit" at bounding box center [918, 603] width 40 height 20
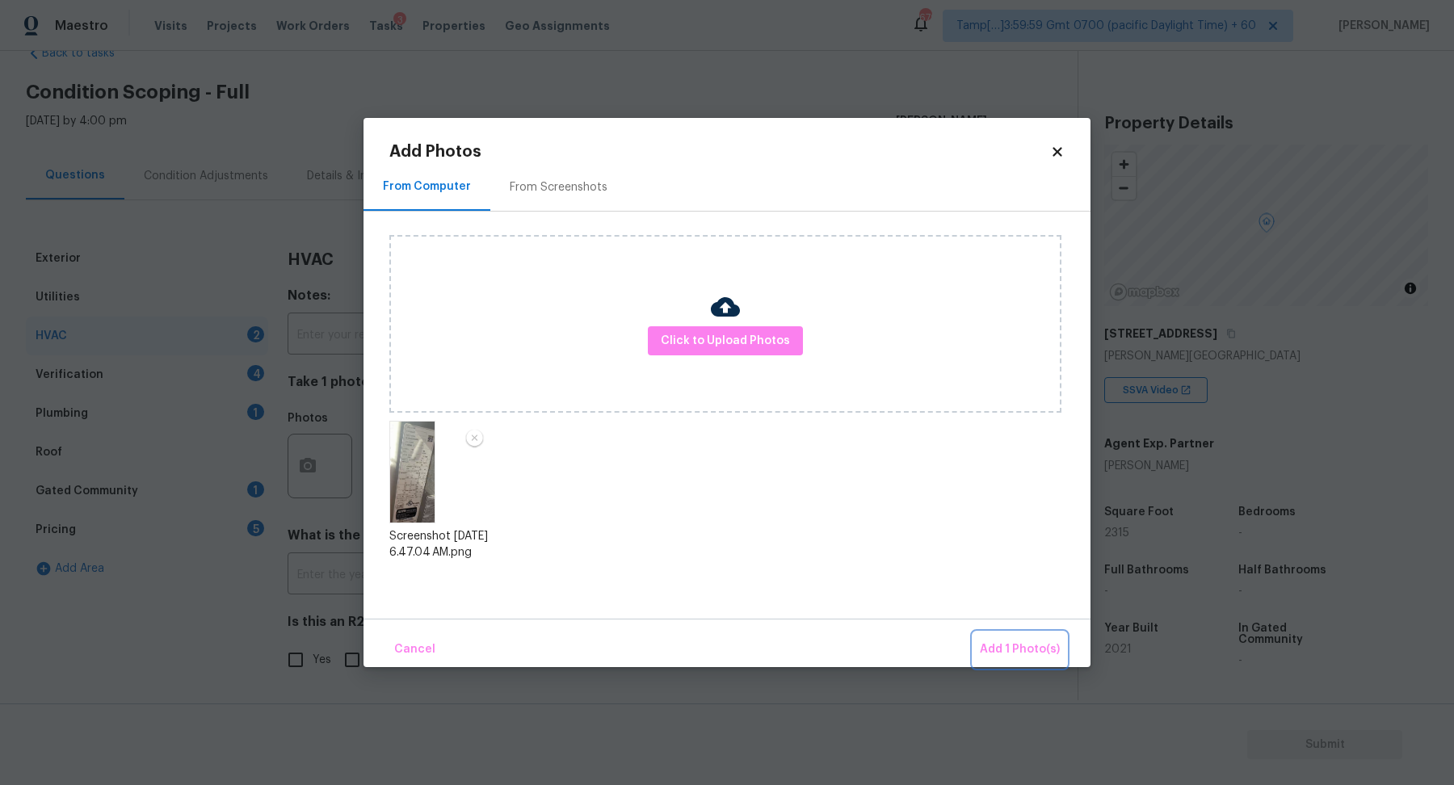
click at [1038, 655] on span "Add 1 Photo(s)" at bounding box center [1020, 650] width 80 height 20
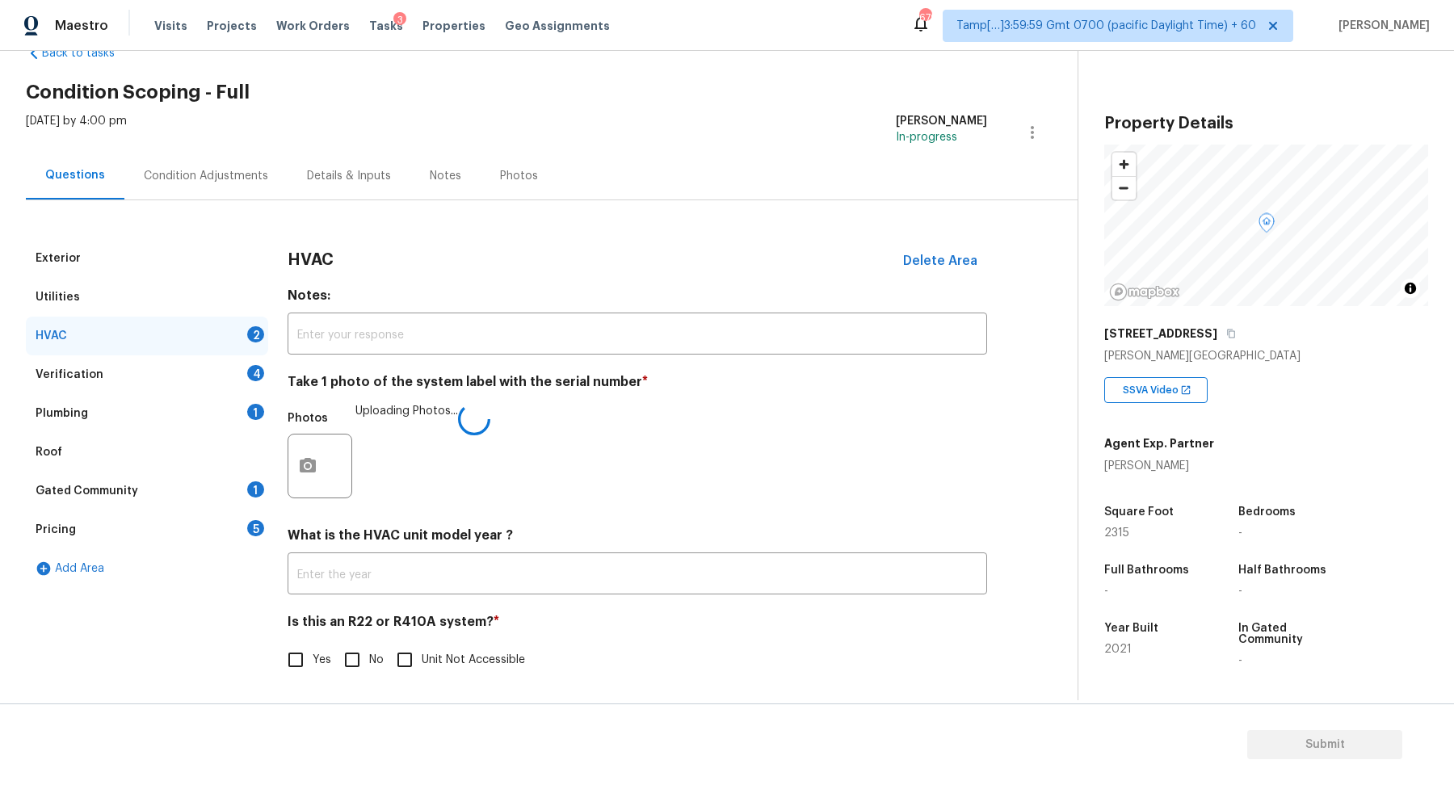
click at [360, 654] on input "No" at bounding box center [352, 660] width 34 height 34
checkbox input "true"
click at [279, 659] on input "Yes" at bounding box center [296, 660] width 34 height 34
checkbox input "true"
checkbox input "false"
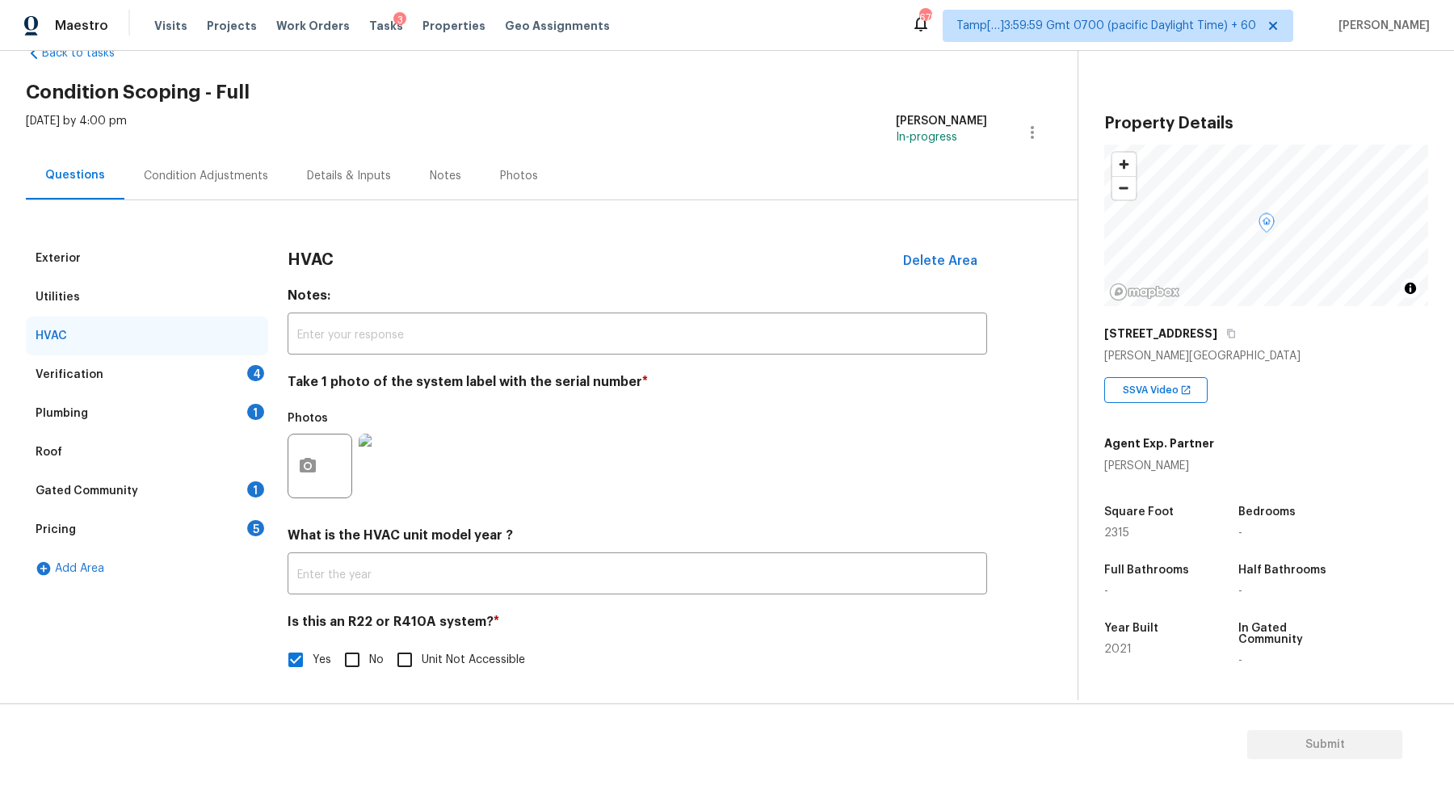
click at [226, 375] on div "Verification 4" at bounding box center [147, 375] width 242 height 39
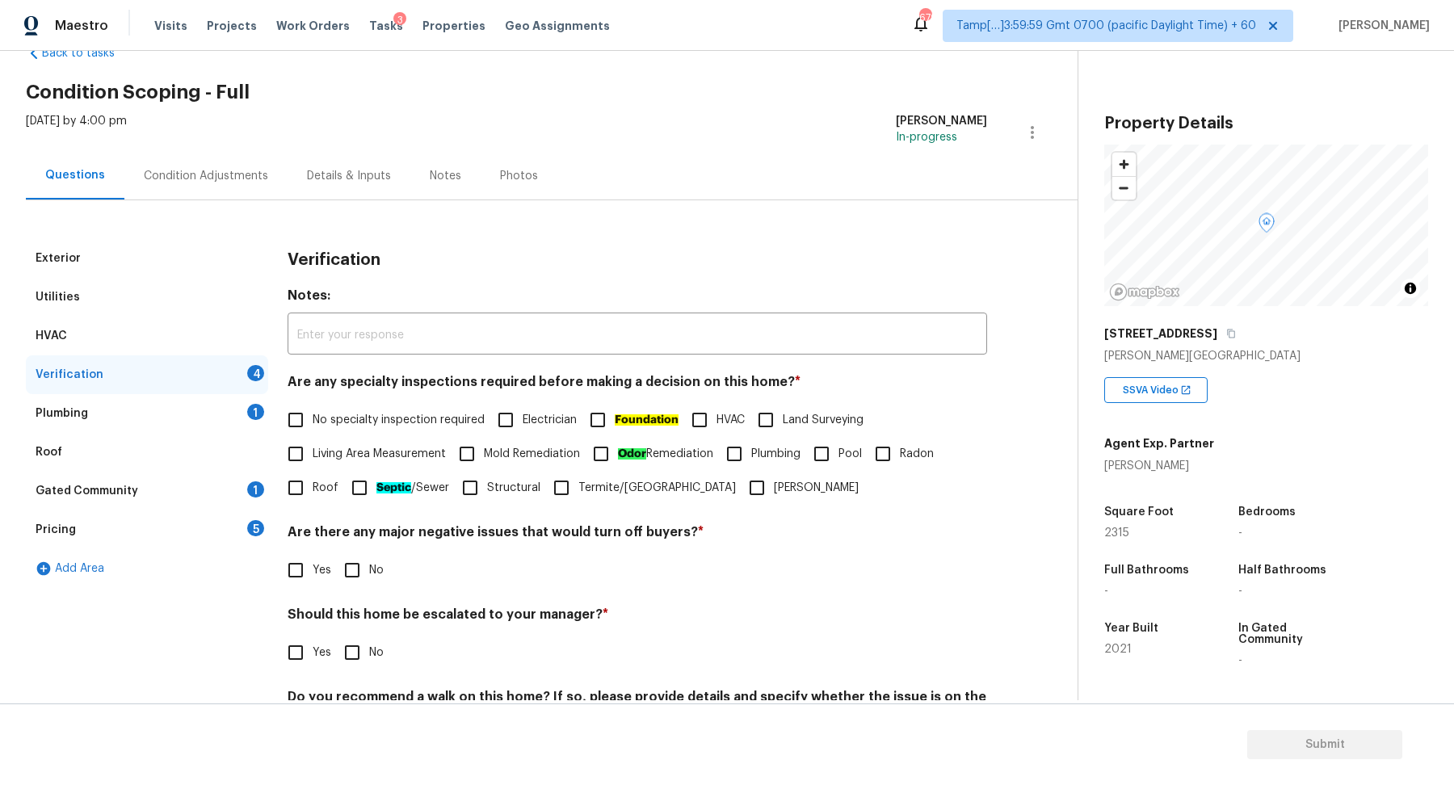
click at [304, 431] on input "No specialty inspection required" at bounding box center [296, 420] width 34 height 34
checkbox input "true"
click at [353, 577] on input "No" at bounding box center [352, 570] width 34 height 34
checkbox input "true"
click at [355, 633] on div "Should this home be escalated to your manager? * Yes No" at bounding box center [638, 638] width 700 height 63
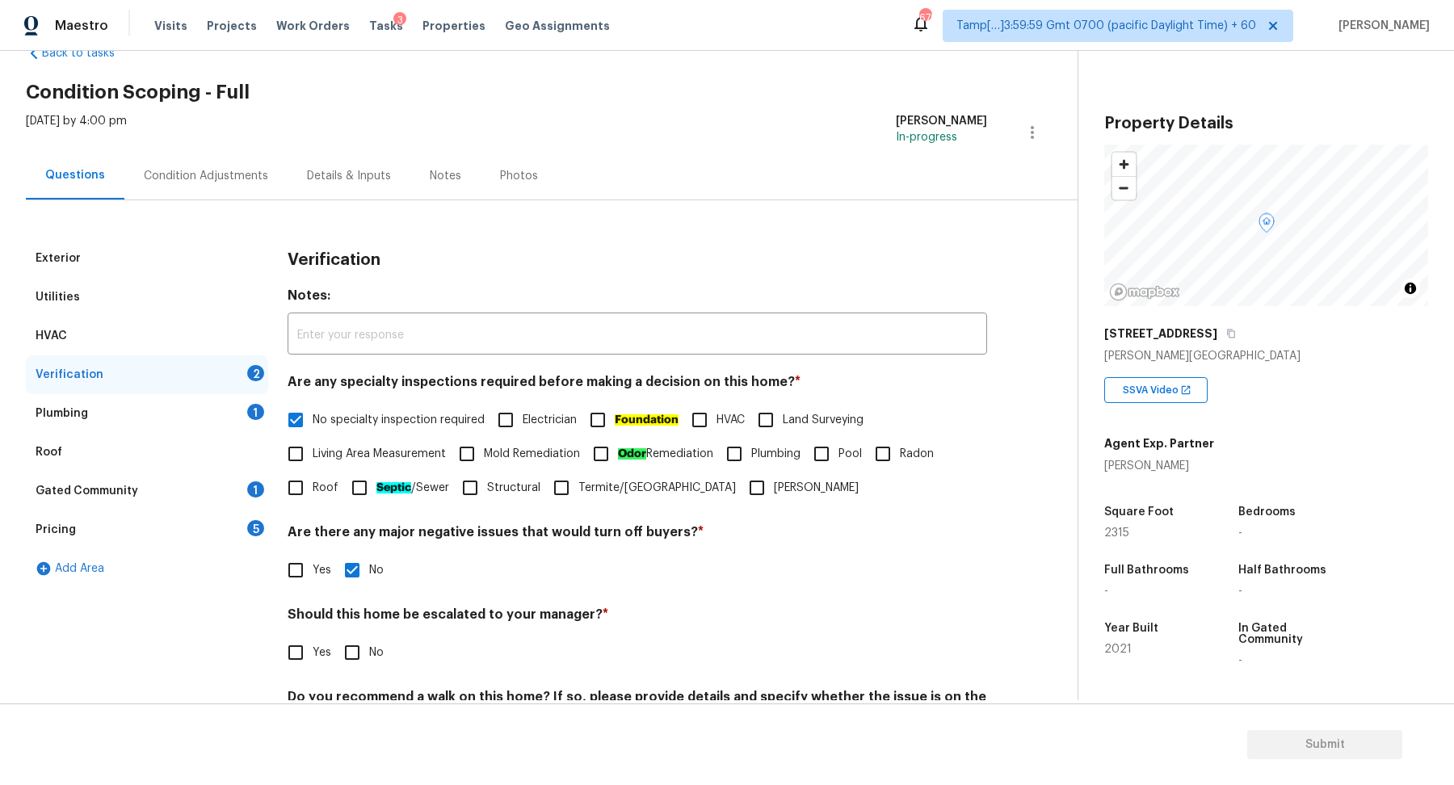
click at [355, 653] on input "No" at bounding box center [352, 653] width 34 height 34
checkbox input "true"
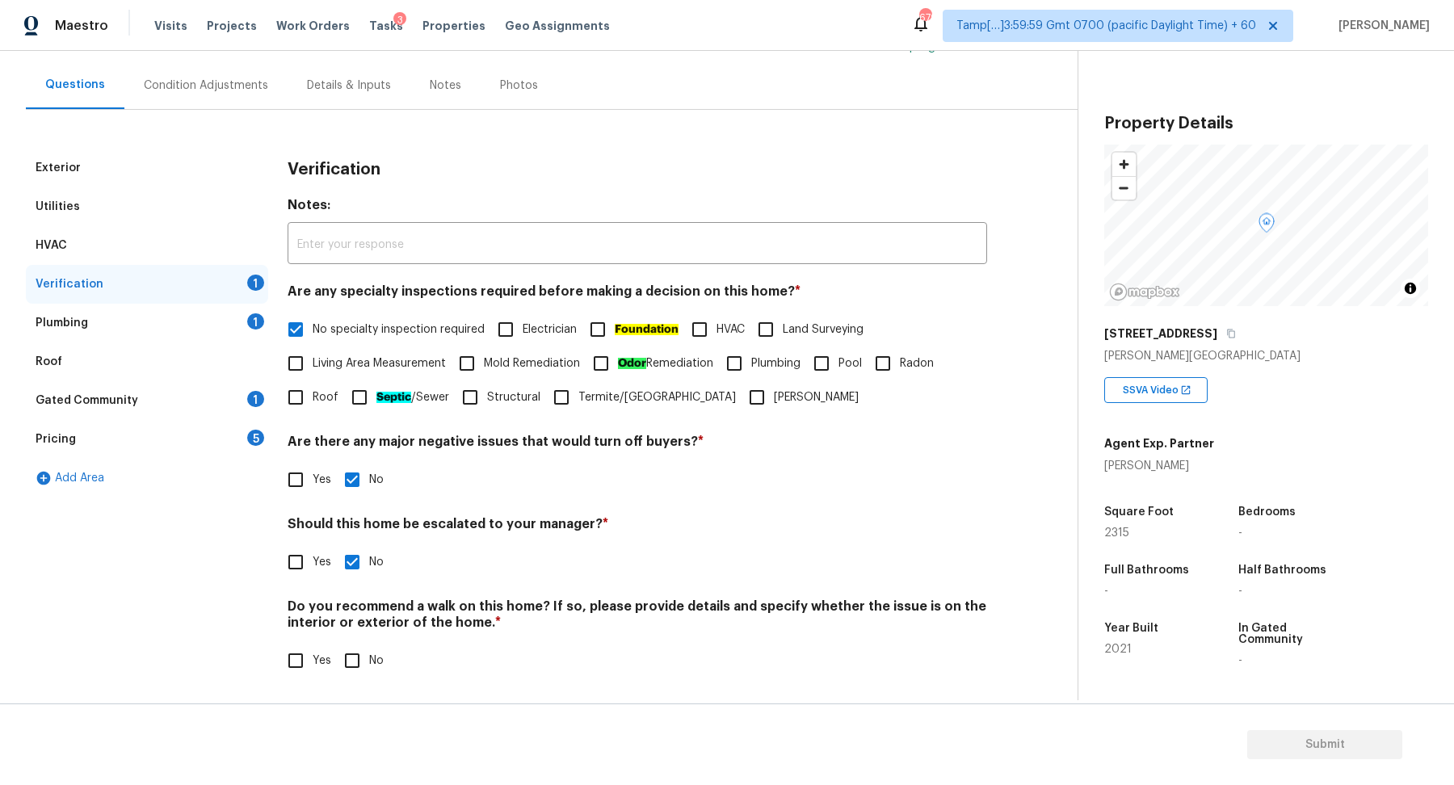
click at [356, 647] on input "No" at bounding box center [352, 661] width 34 height 34
checkbox input "true"
click at [144, 175] on div "Exterior" at bounding box center [147, 168] width 242 height 39
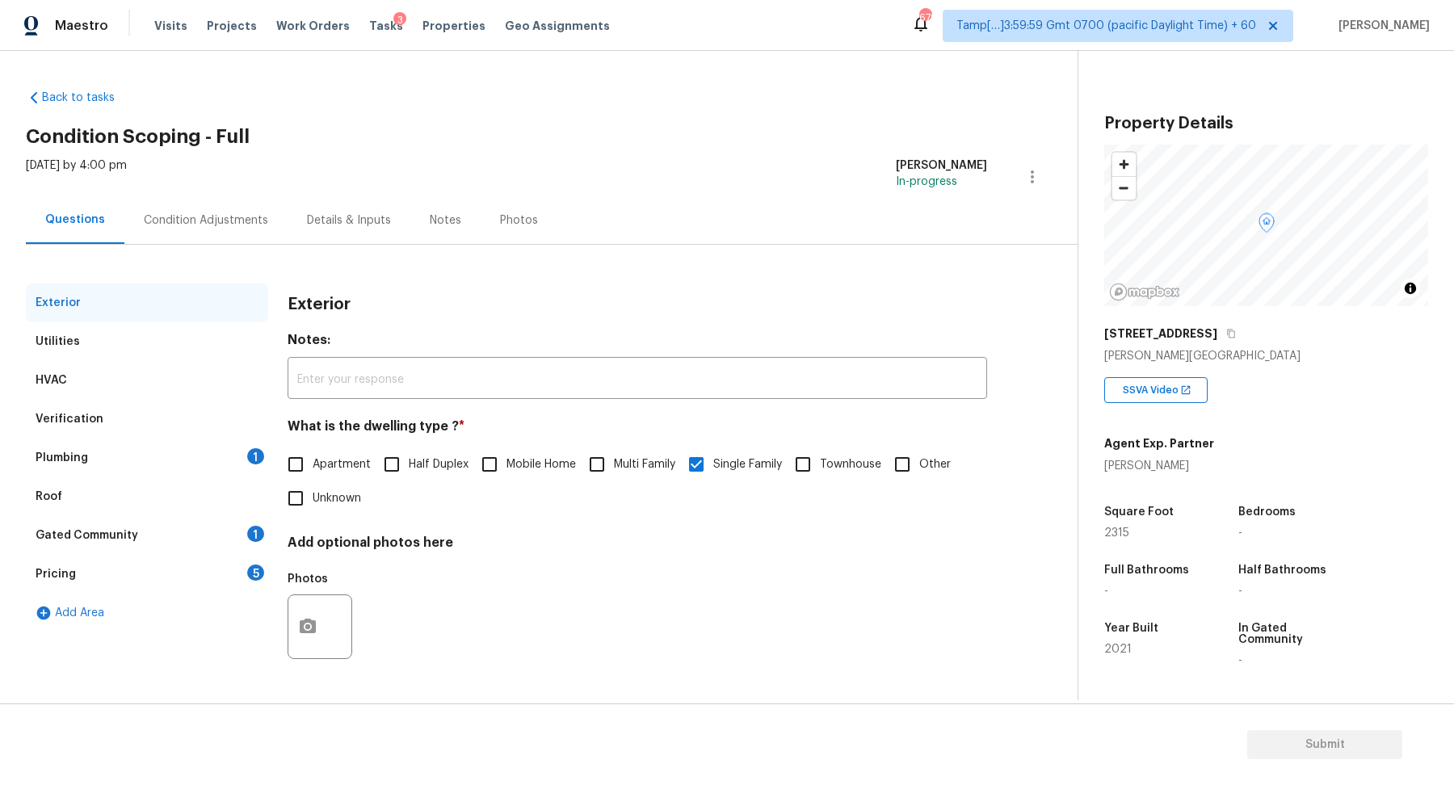
scroll to position [0, 0]
click at [180, 351] on div "Utilities" at bounding box center [147, 341] width 242 height 39
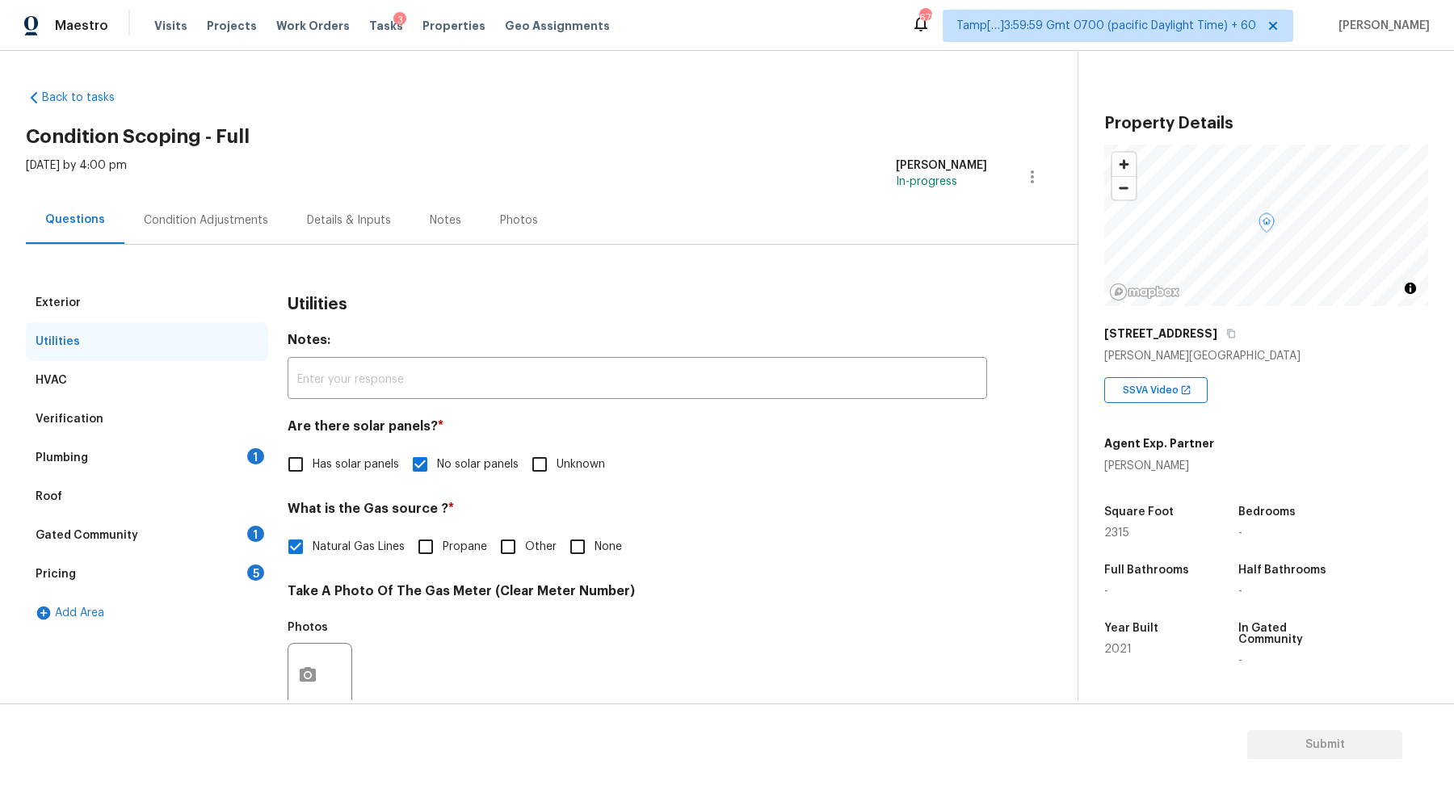
click at [344, 474] on label "Has solar panels" at bounding box center [339, 465] width 120 height 34
click at [313, 474] on input "Has solar panels" at bounding box center [296, 465] width 34 height 34
checkbox input "true"
checkbox input "false"
click at [177, 471] on div "Plumbing 1" at bounding box center [147, 458] width 242 height 39
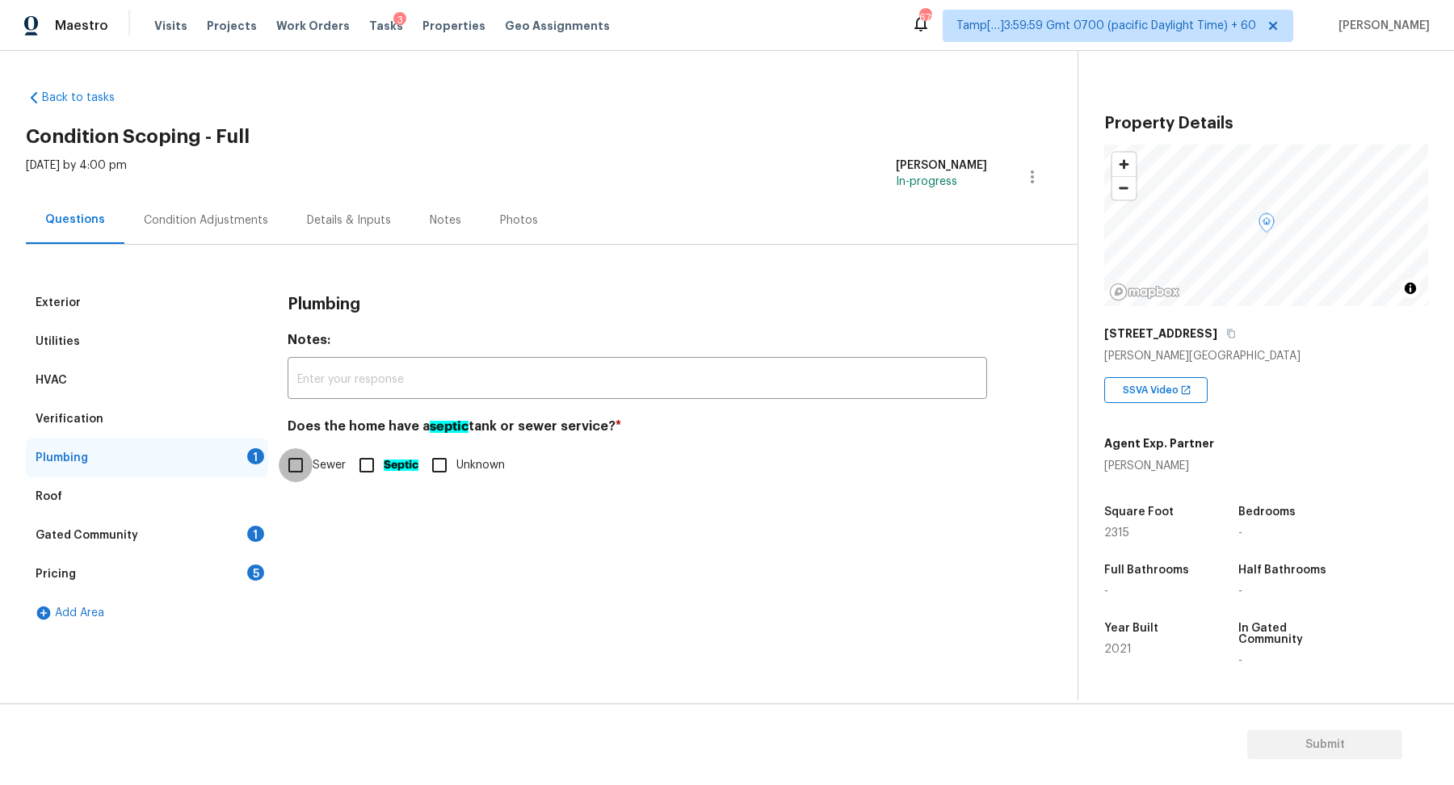
click at [288, 475] on input "Sewer" at bounding box center [296, 465] width 34 height 34
checkbox input "true"
click at [241, 518] on div "Gated Community 1" at bounding box center [147, 535] width 242 height 39
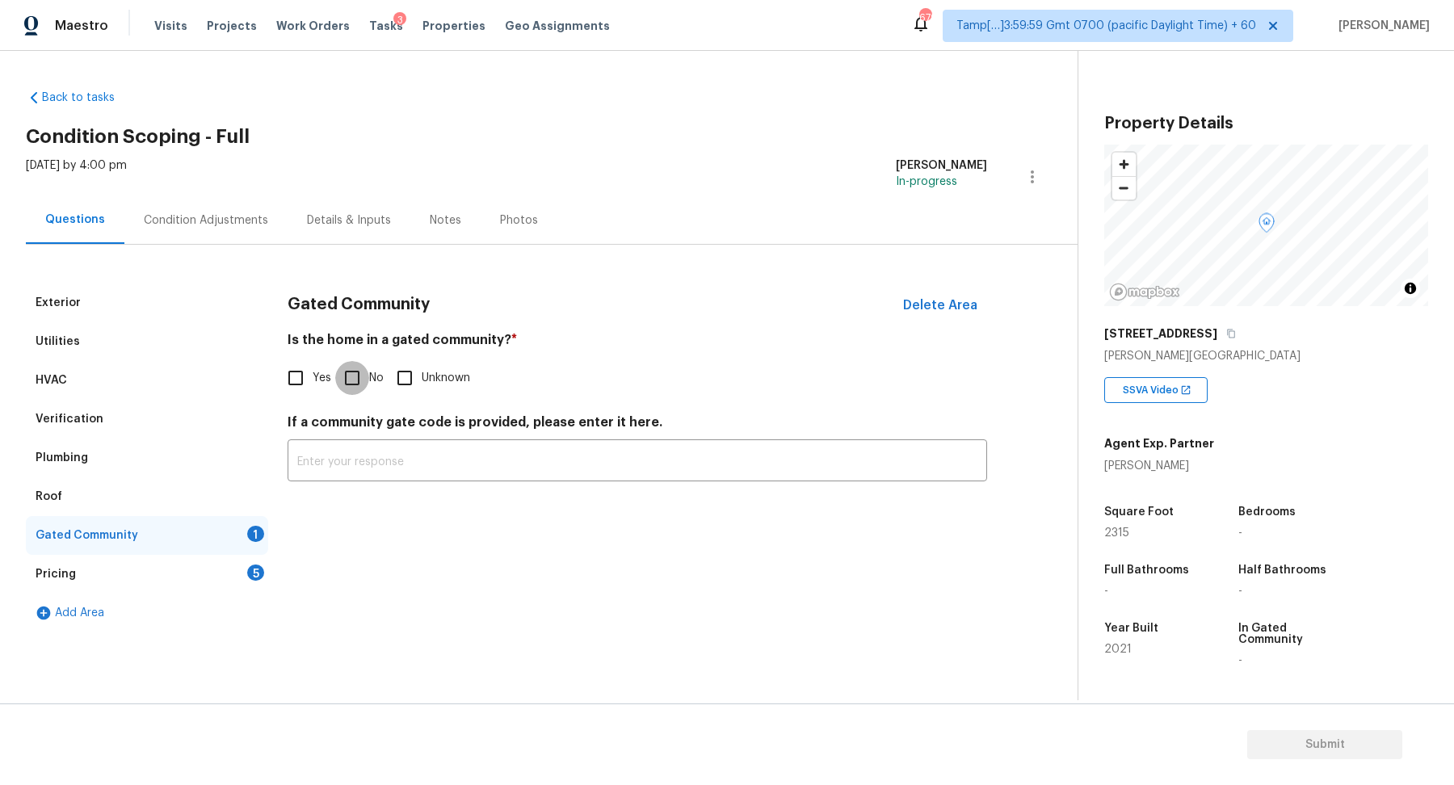
click at [351, 387] on input "No" at bounding box center [352, 378] width 34 height 34
checkbox input "true"
click at [248, 559] on div "Pricing 5" at bounding box center [147, 574] width 242 height 39
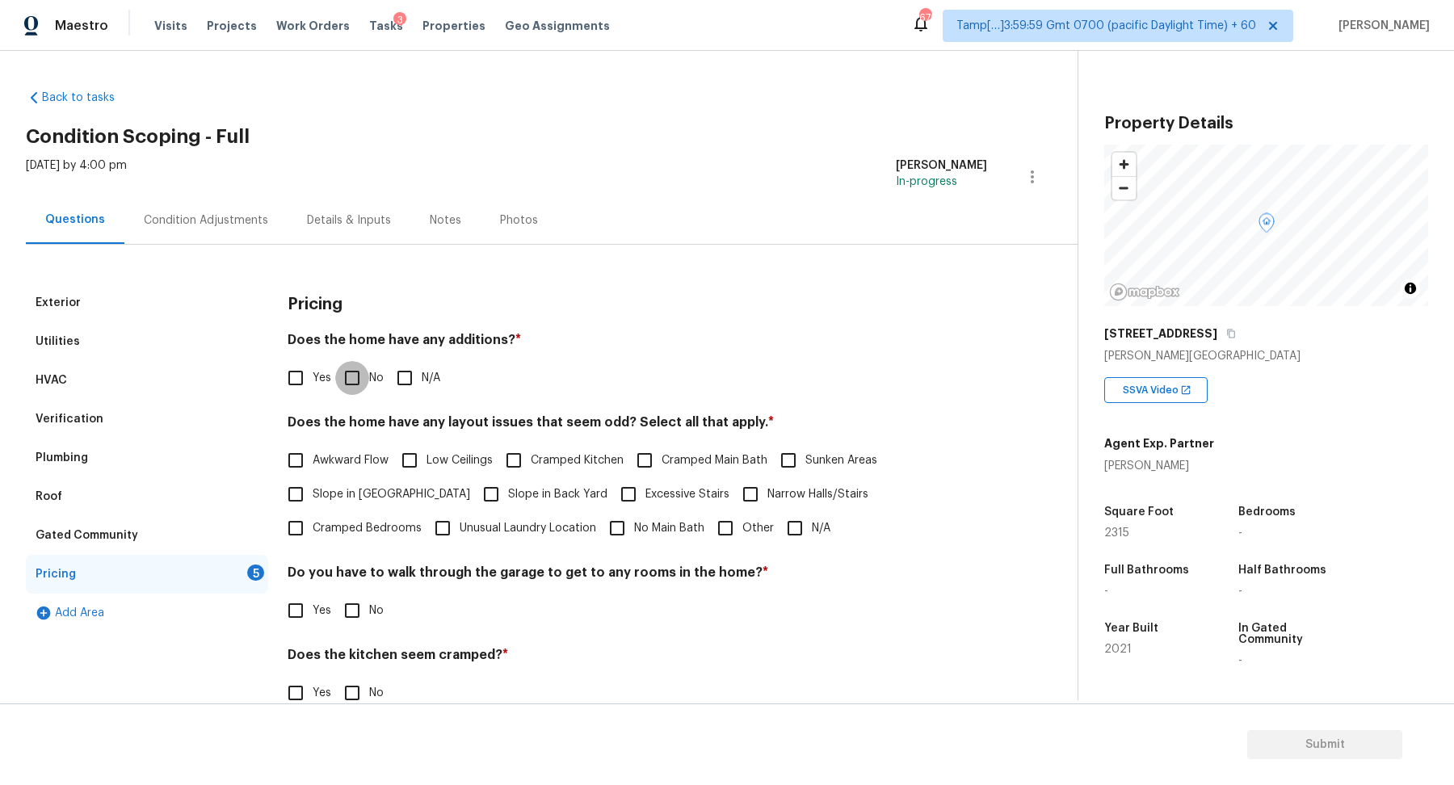
click at [366, 361] on input "No" at bounding box center [352, 378] width 34 height 34
checkbox input "true"
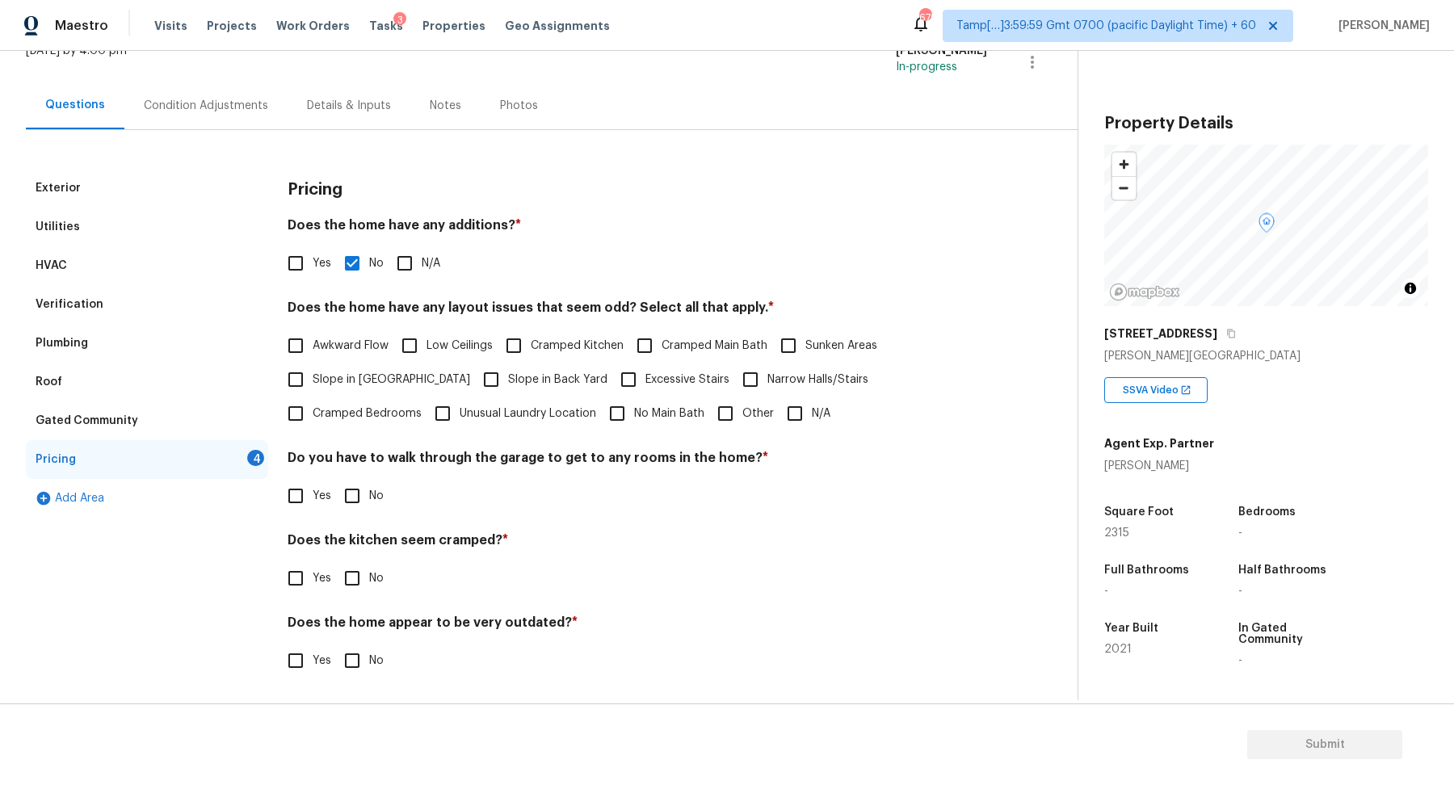
click at [322, 385] on span "Slope in [GEOGRAPHIC_DATA]" at bounding box center [392, 380] width 158 height 17
click at [313, 385] on input "Slope in [GEOGRAPHIC_DATA]" at bounding box center [296, 380] width 34 height 34
checkbox input "true"
click at [612, 363] on input "Excessive Stairs" at bounding box center [629, 380] width 34 height 34
checkbox input "true"
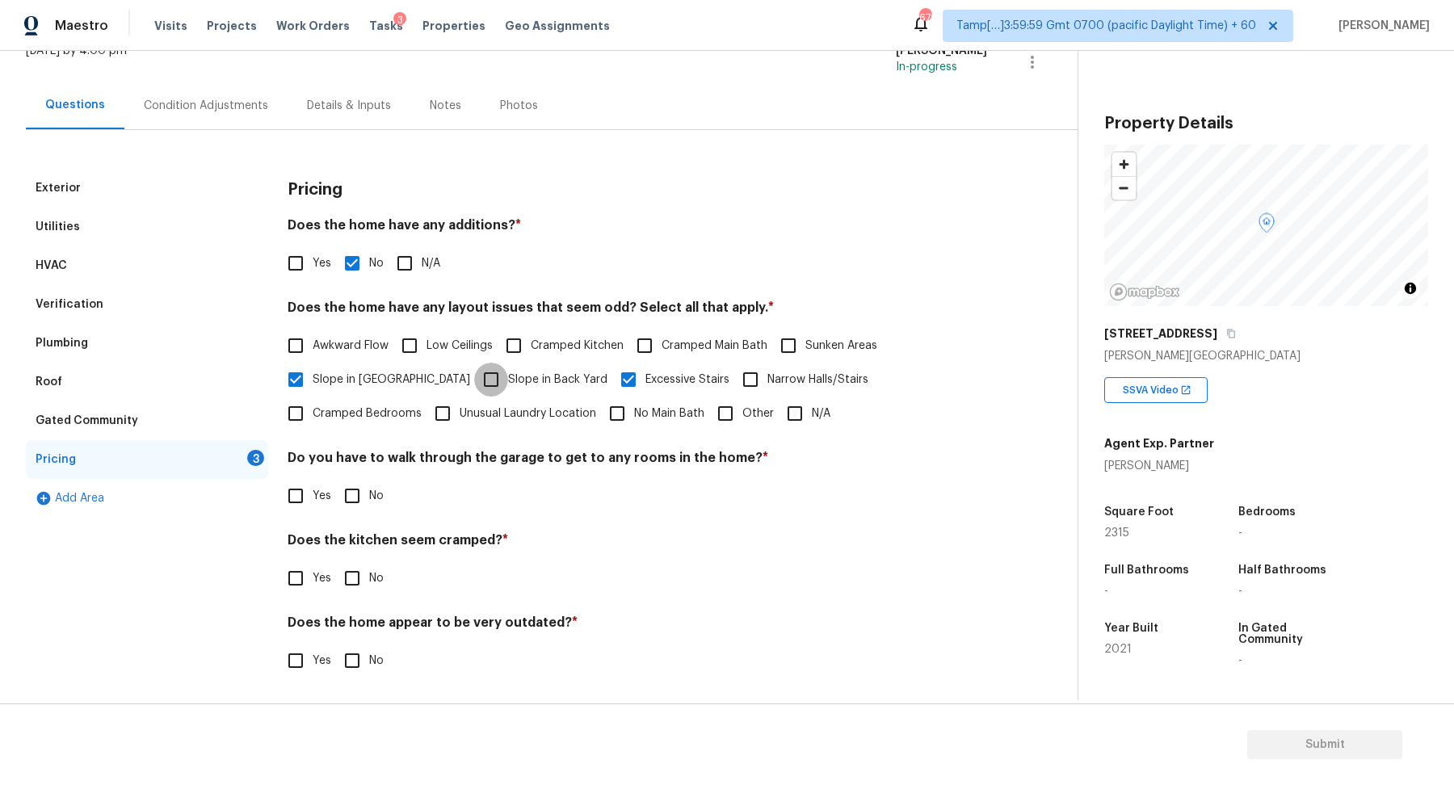
click at [474, 376] on input "Slope in Back Yard" at bounding box center [491, 380] width 34 height 34
checkbox input "true"
click at [612, 377] on input "Excessive Stairs" at bounding box center [629, 380] width 34 height 34
checkbox input "false"
click at [364, 490] on input "No" at bounding box center [352, 496] width 34 height 34
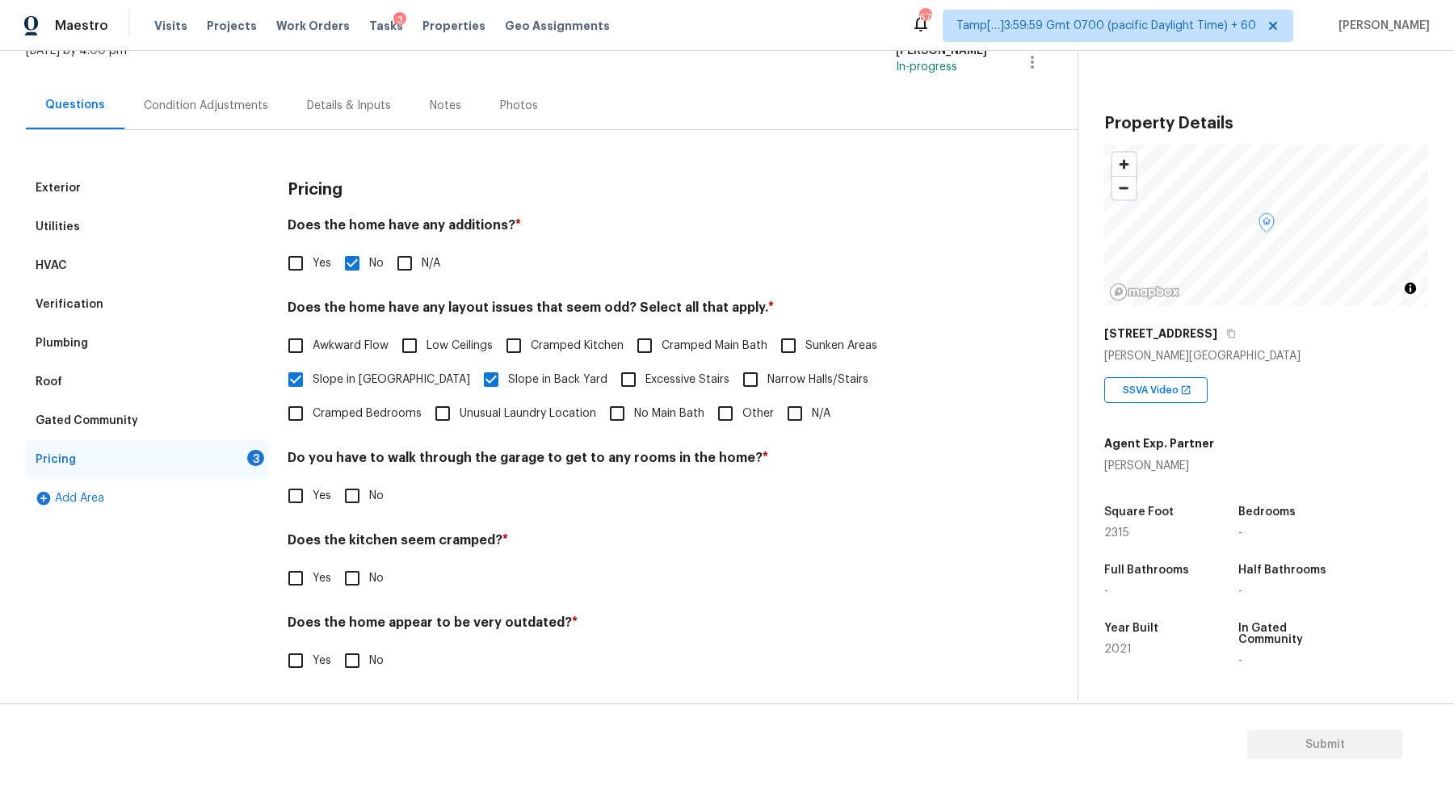
checkbox input "true"
click at [335, 562] on input "No" at bounding box center [352, 579] width 34 height 34
checkbox input "true"
click at [335, 646] on input "No" at bounding box center [352, 663] width 34 height 34
checkbox input "true"
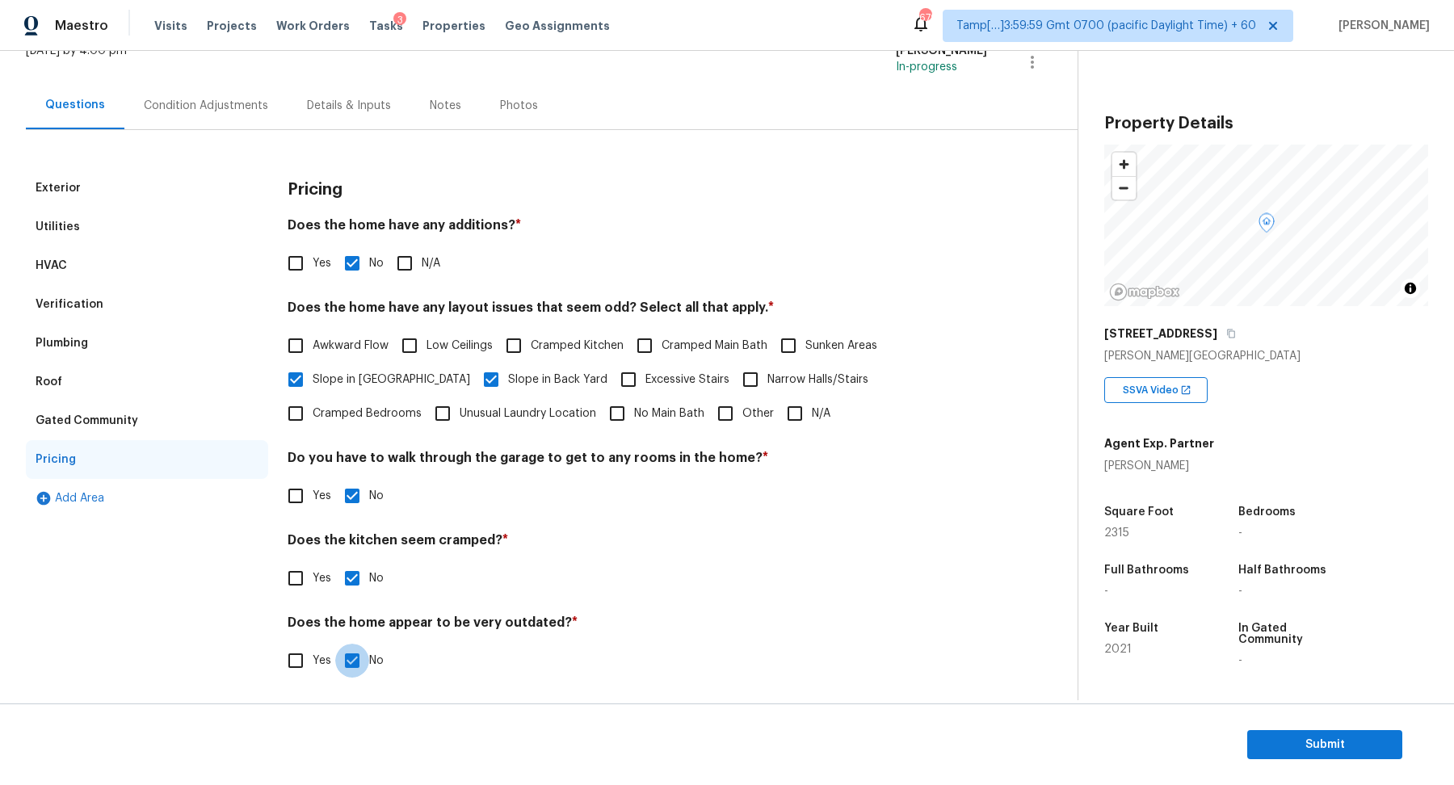
scroll to position [0, 0]
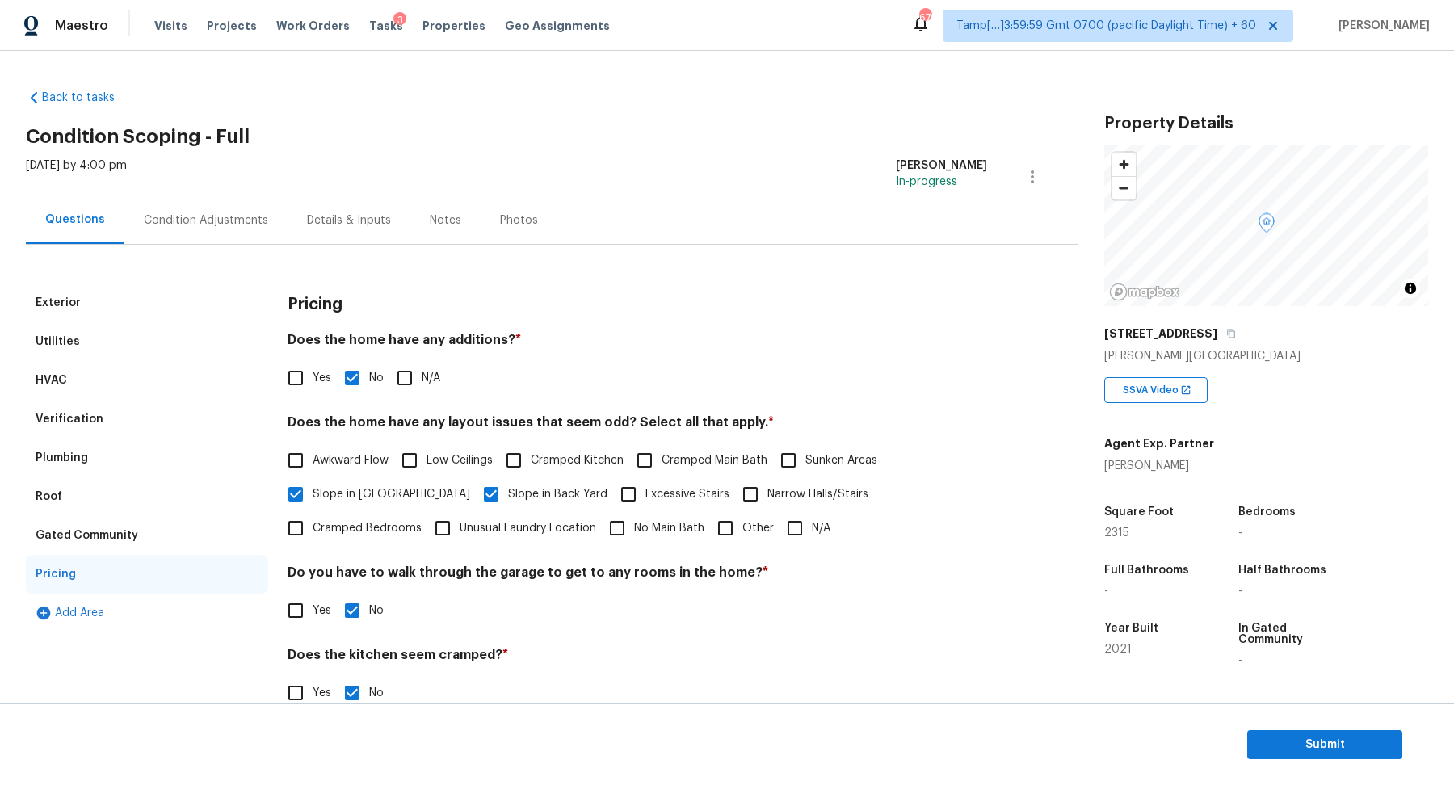
click at [219, 222] on div "Condition Adjustments" at bounding box center [206, 220] width 124 height 16
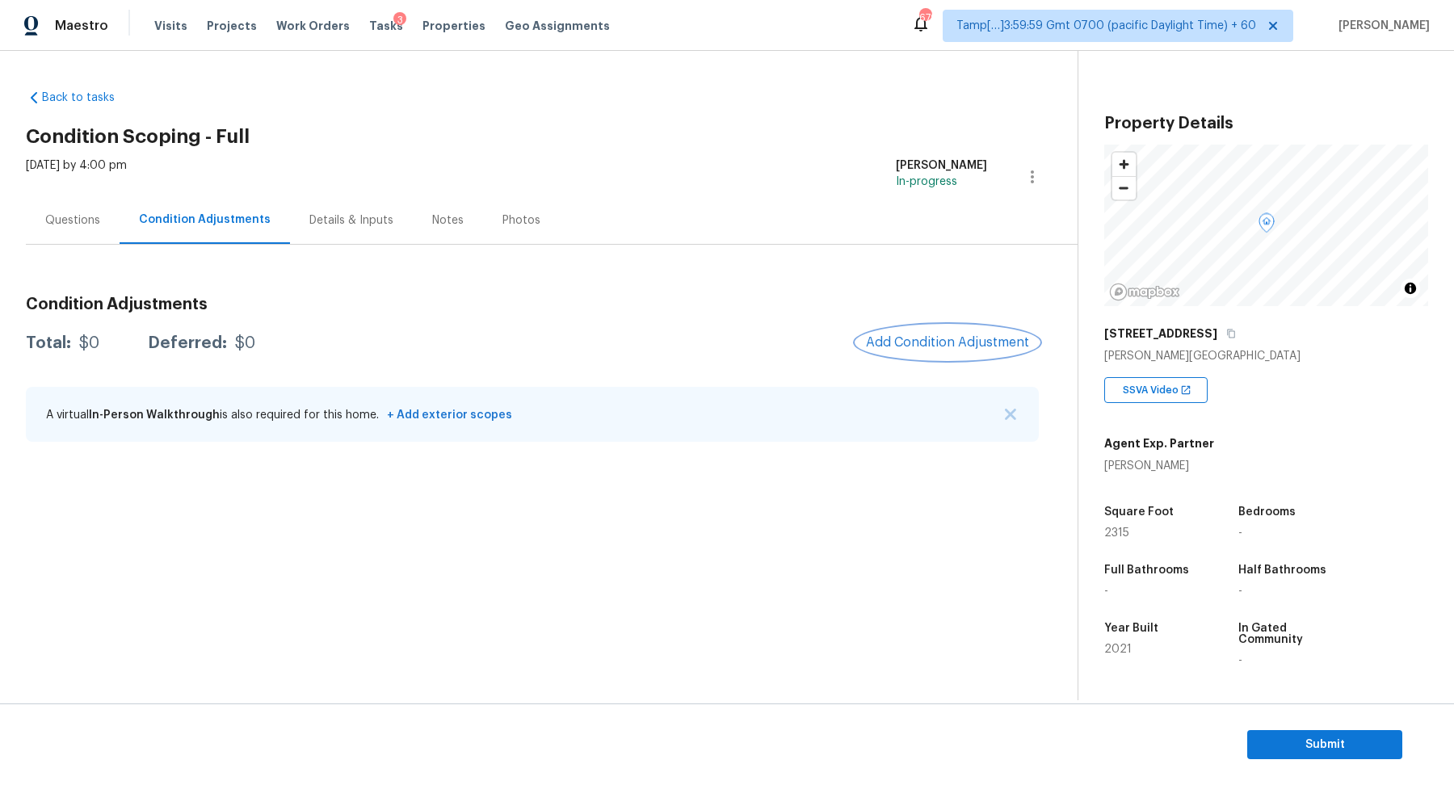
click at [894, 333] on button "Add Condition Adjustment" at bounding box center [947, 343] width 183 height 34
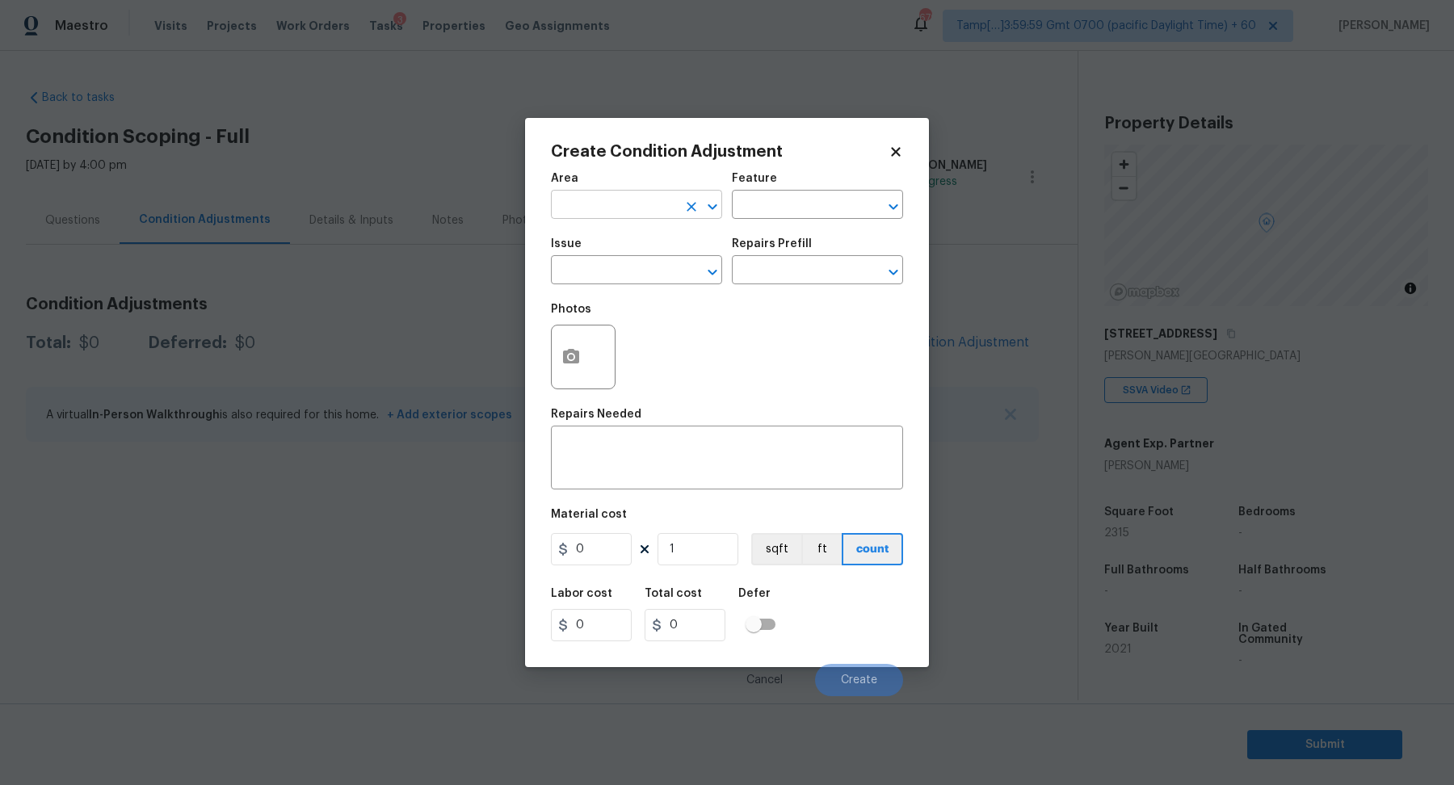
click at [580, 205] on input "text" at bounding box center [614, 206] width 126 height 25
click at [649, 262] on li "Interior Overall" at bounding box center [636, 268] width 171 height 27
type input "Interior Overall"
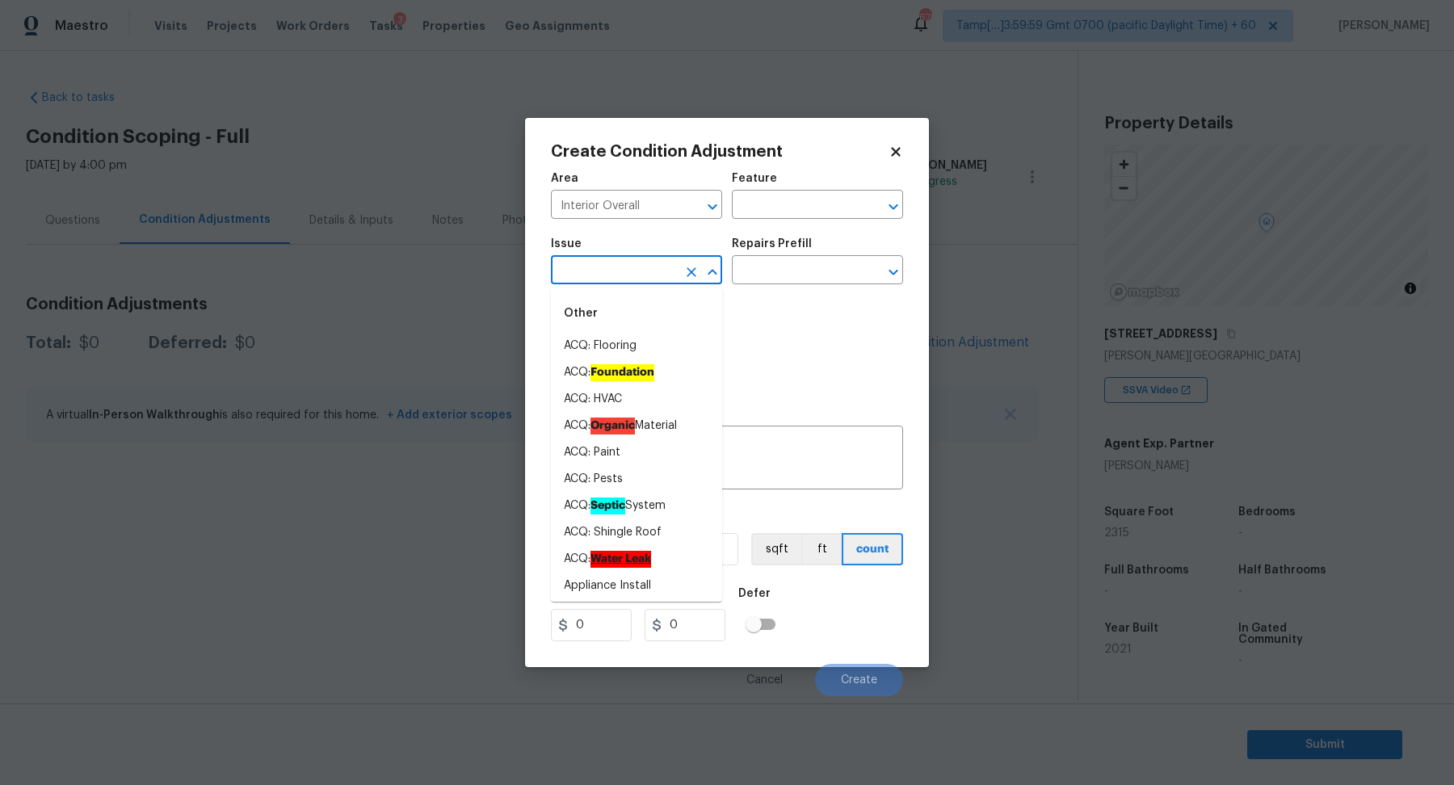
click at [649, 262] on input "text" at bounding box center [614, 271] width 126 height 25
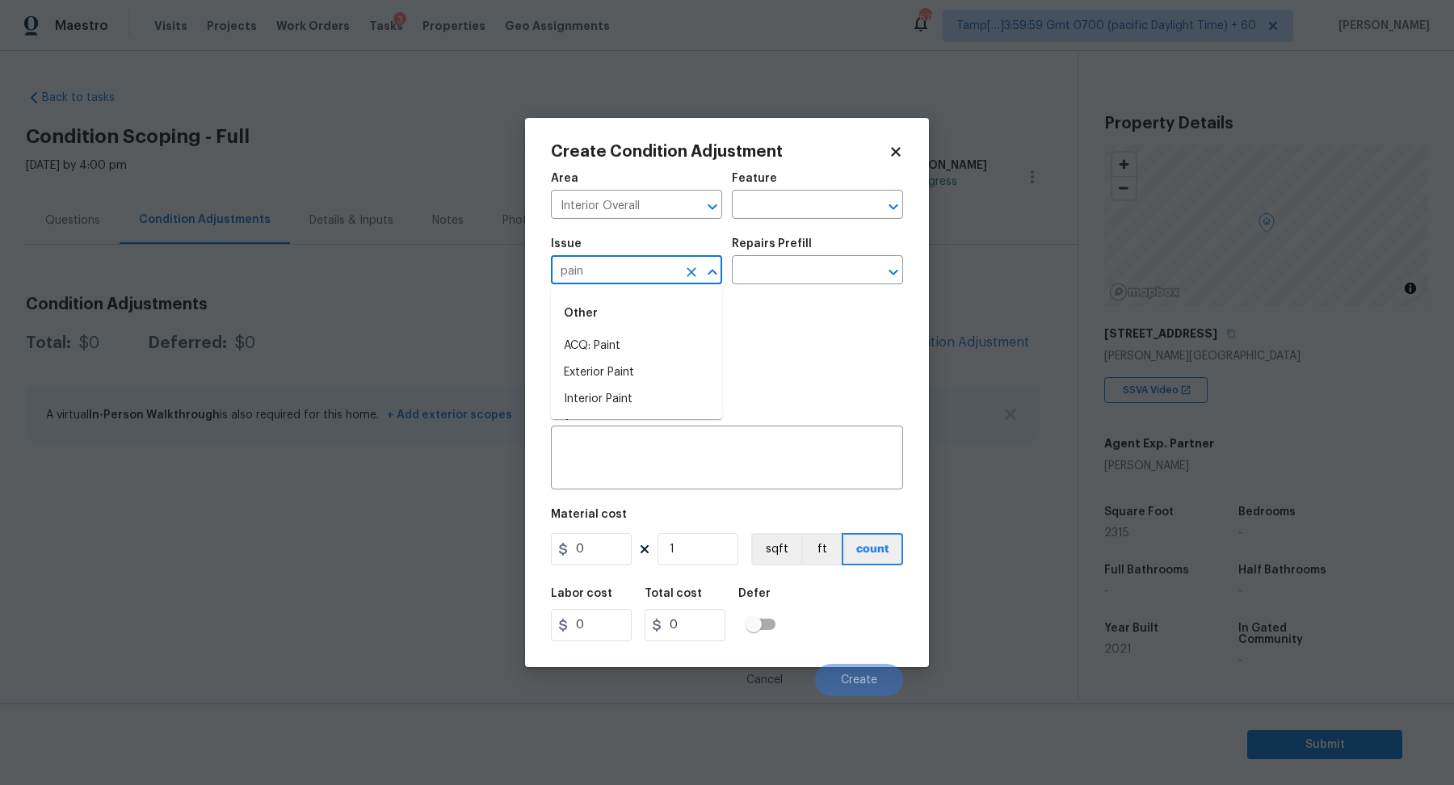
click at [652, 356] on li "ACQ: Paint" at bounding box center [636, 346] width 171 height 27
type input "ACQ: Paint"
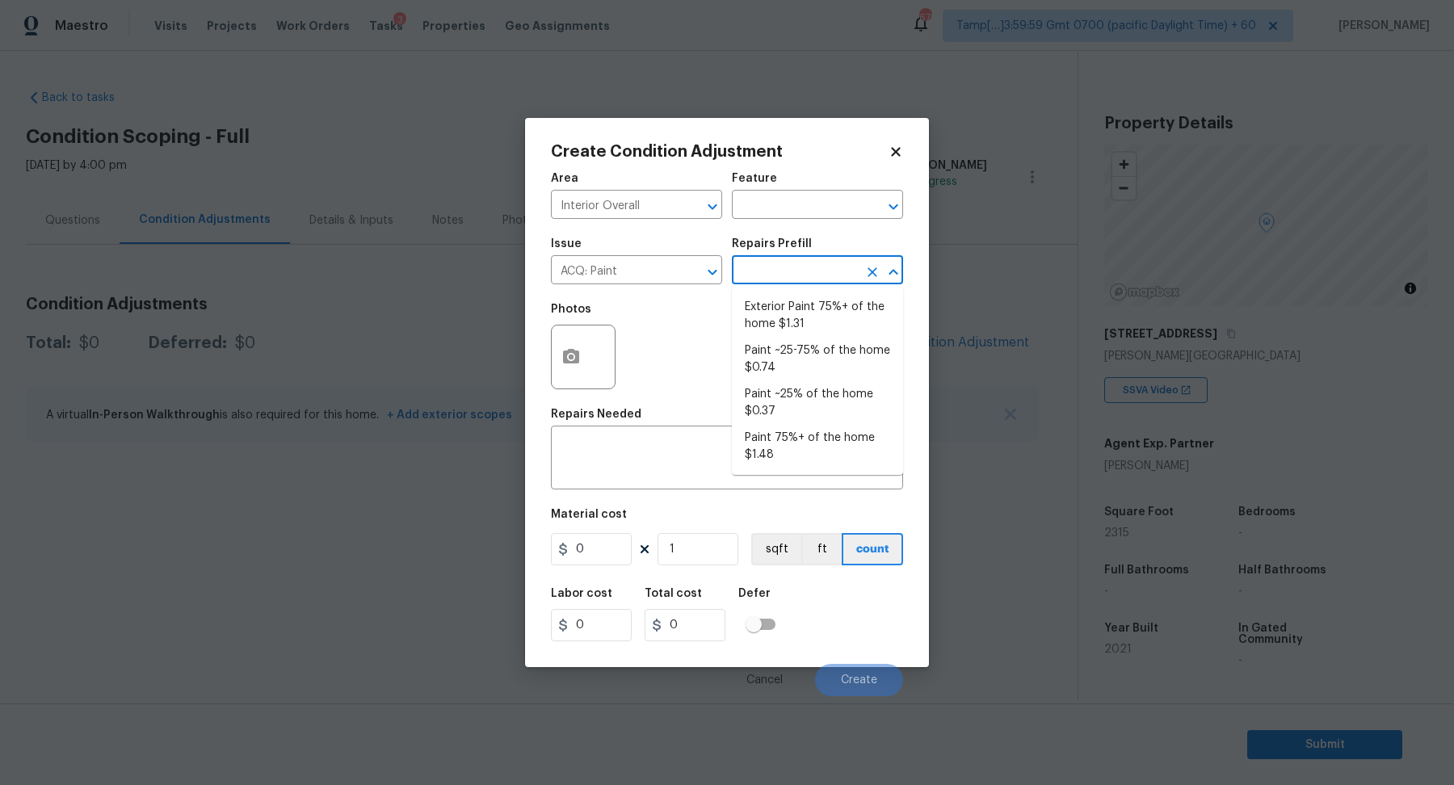
click at [807, 278] on input "text" at bounding box center [795, 271] width 126 height 25
click at [807, 408] on li "Paint ~25% of the home $0.37" at bounding box center [817, 403] width 171 height 44
type input "Acquisition"
type textarea "Acquisition Scope: ~25% of the home needs interior paint"
type input "0.37"
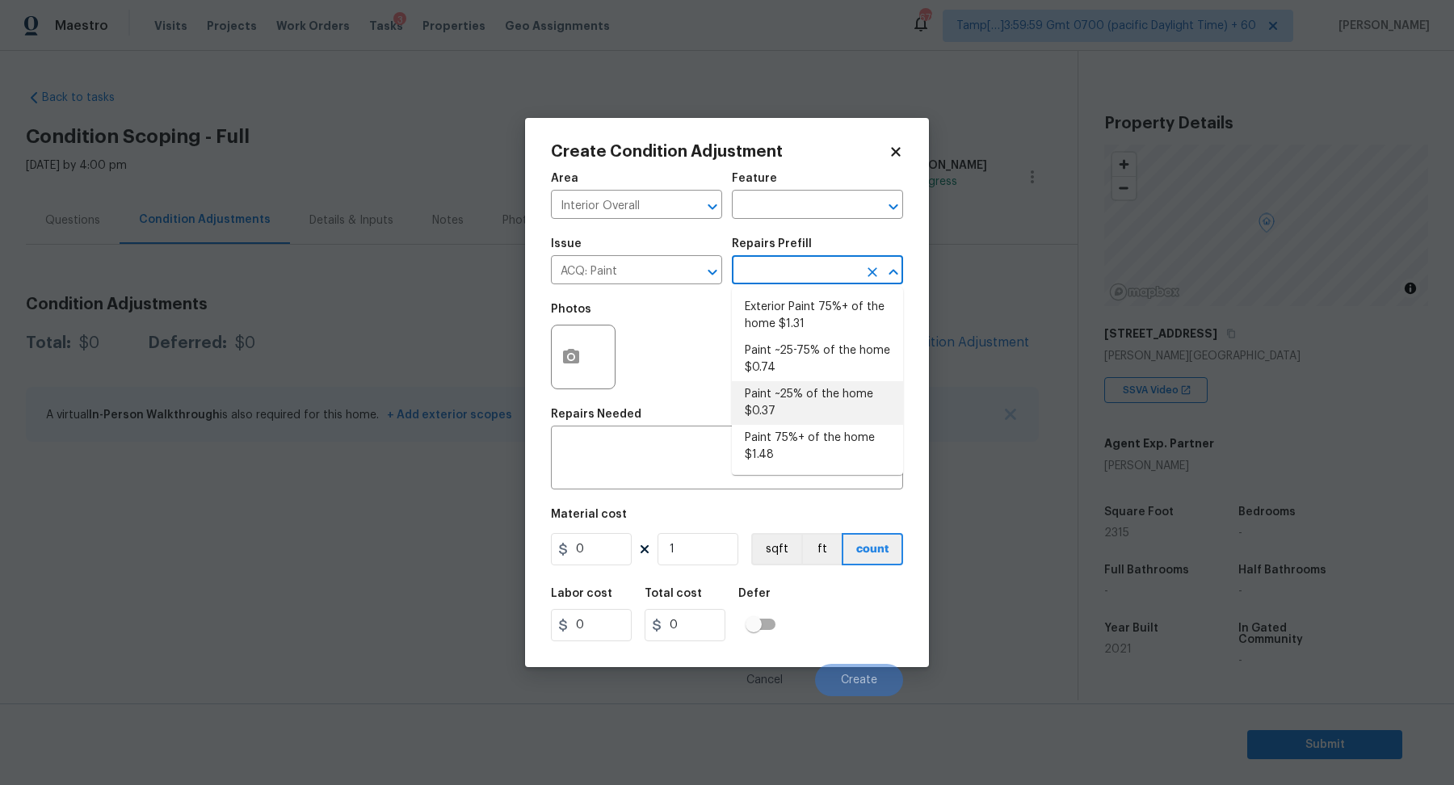
type input "0.37"
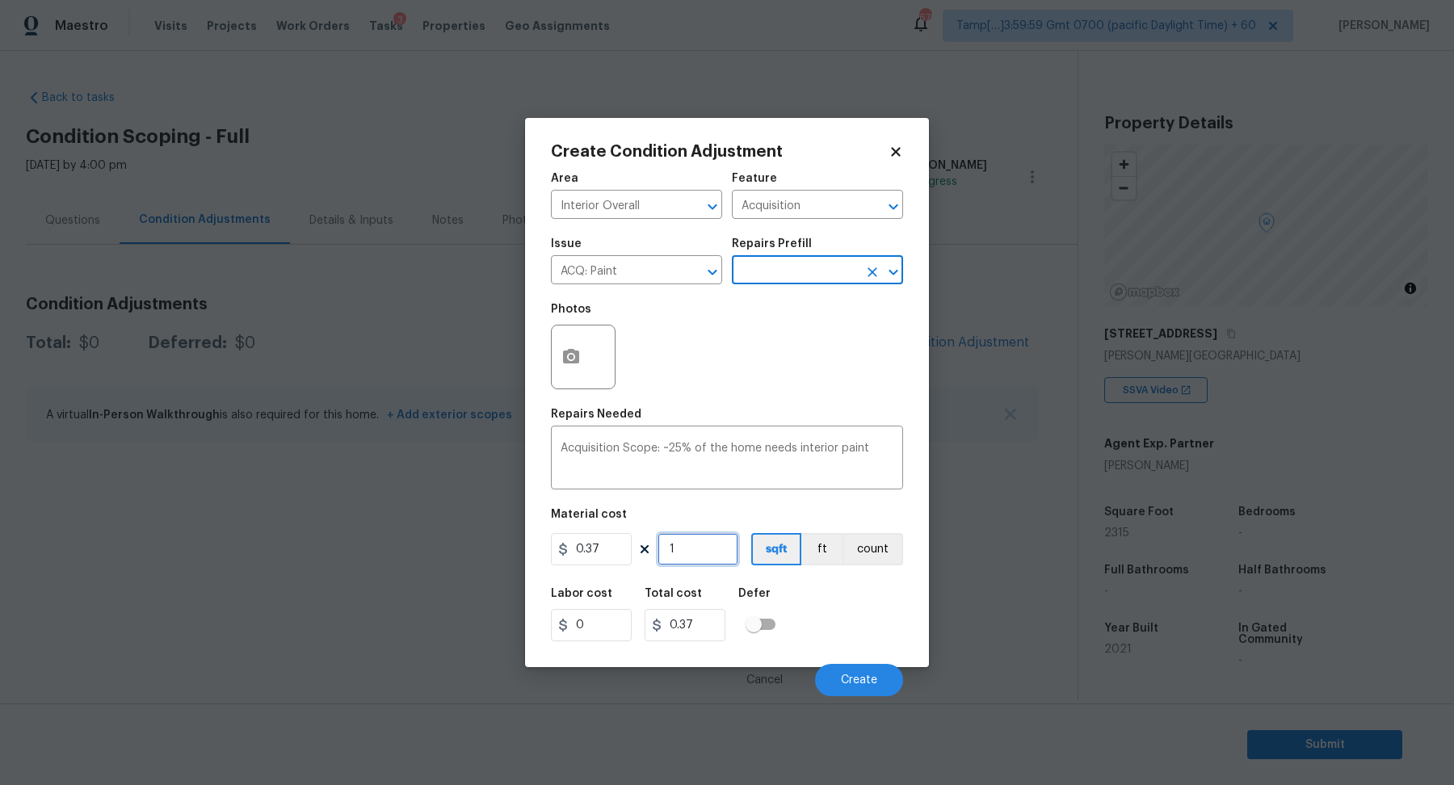
click at [717, 549] on input "1" at bounding box center [698, 549] width 81 height 32
type input "2"
type input "0.74"
type input "23"
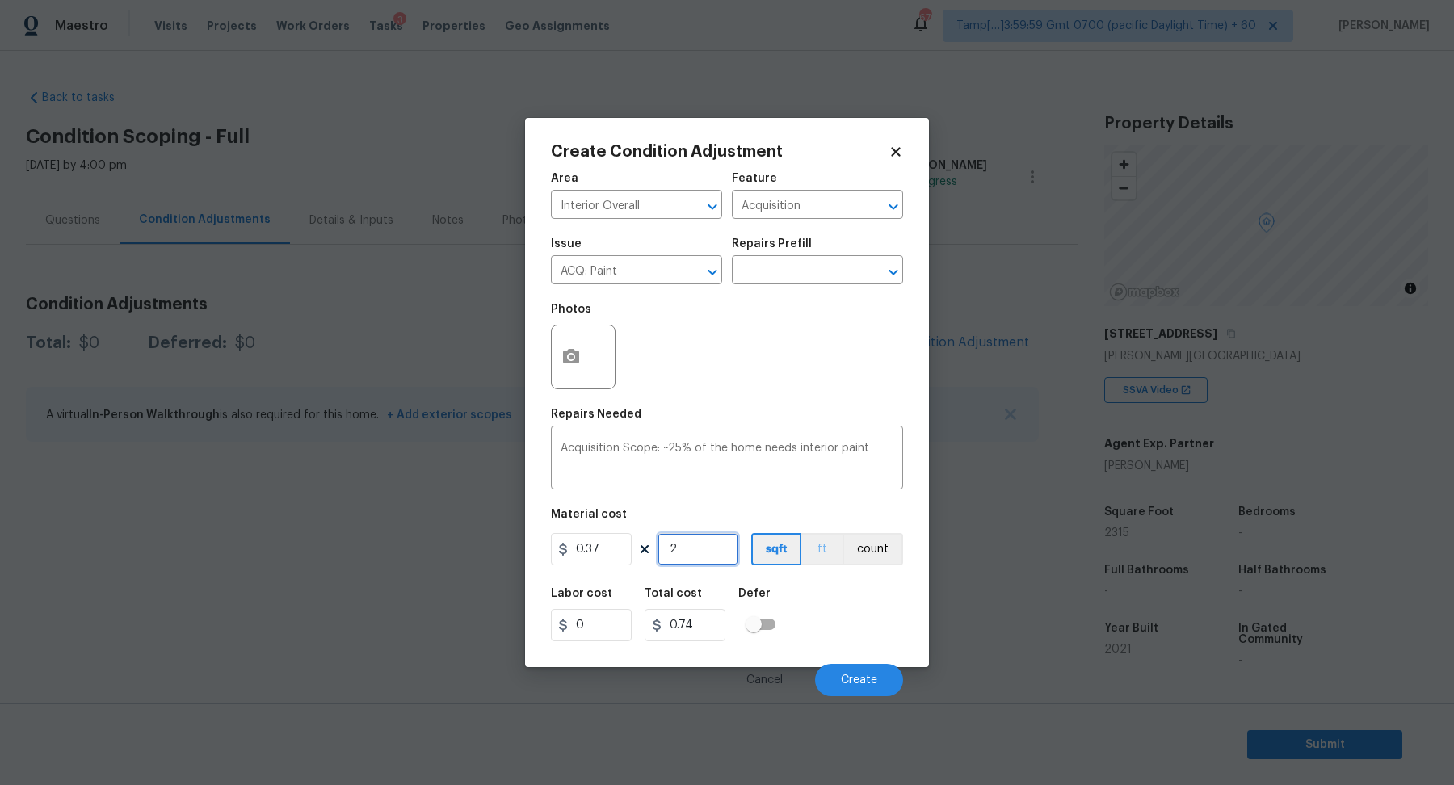
type input "8.51"
type input "231"
type input "85.47"
type input "2315"
type input "856.55"
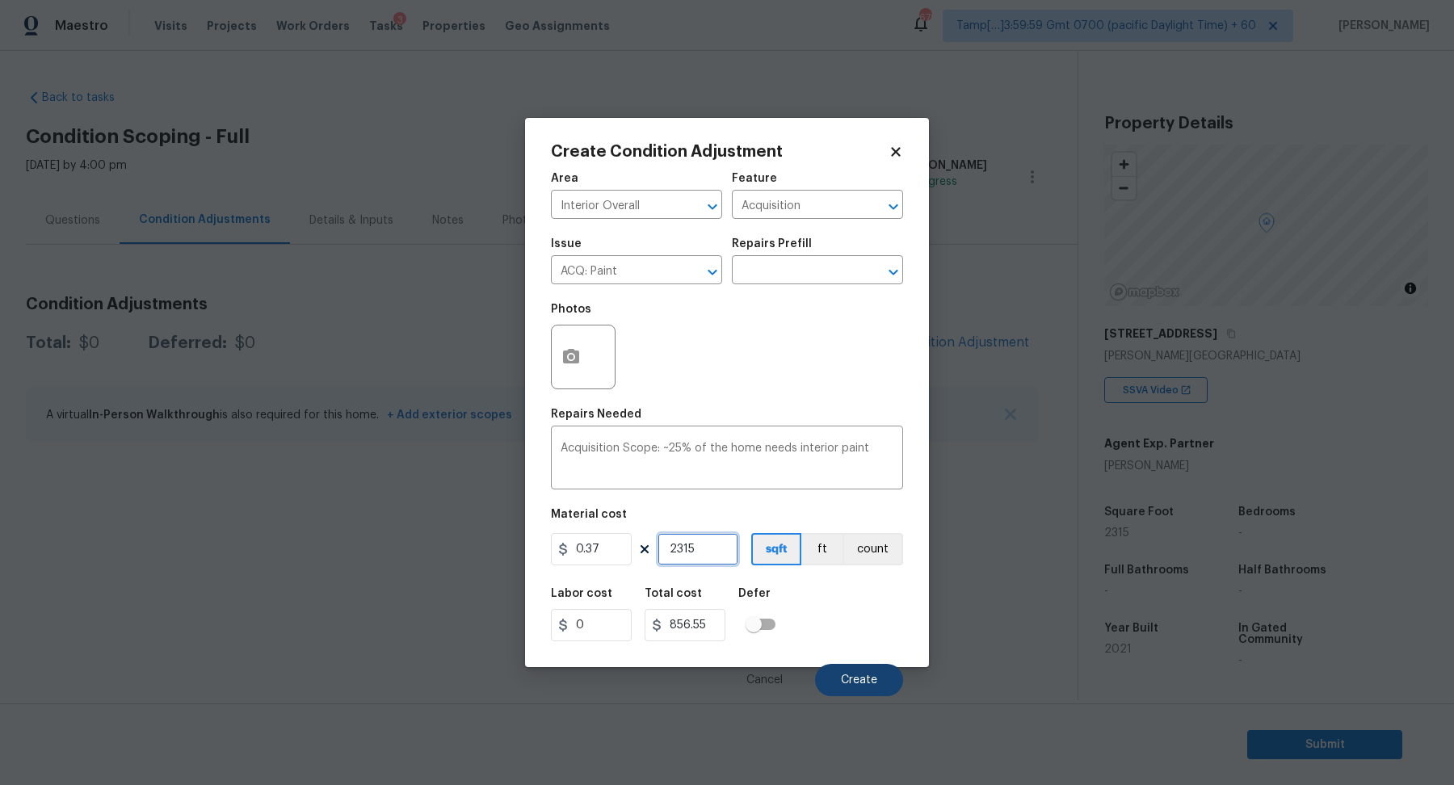
type input "2315"
click at [856, 671] on button "Create" at bounding box center [859, 680] width 88 height 32
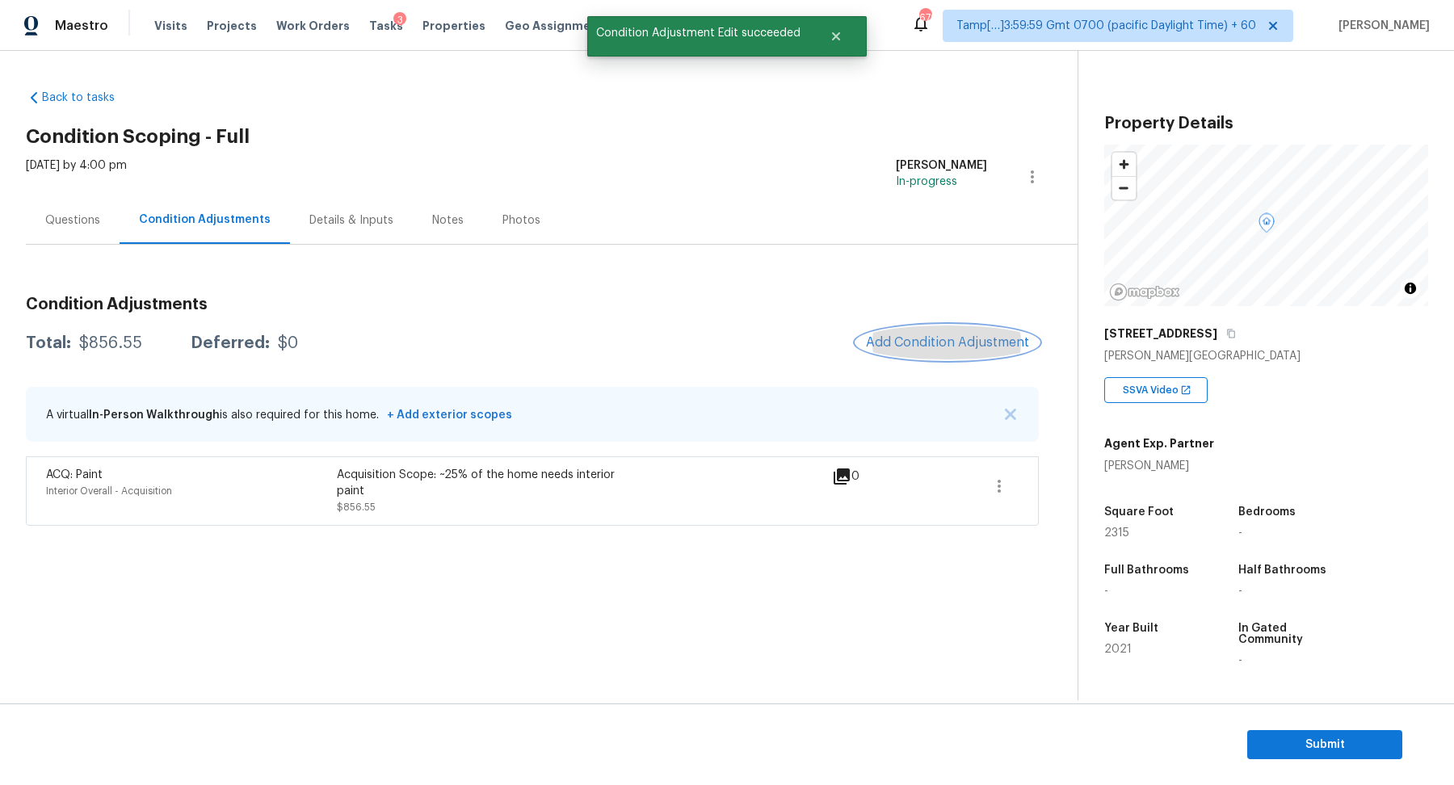
click at [932, 345] on span "Add Condition Adjustment" at bounding box center [947, 342] width 163 height 15
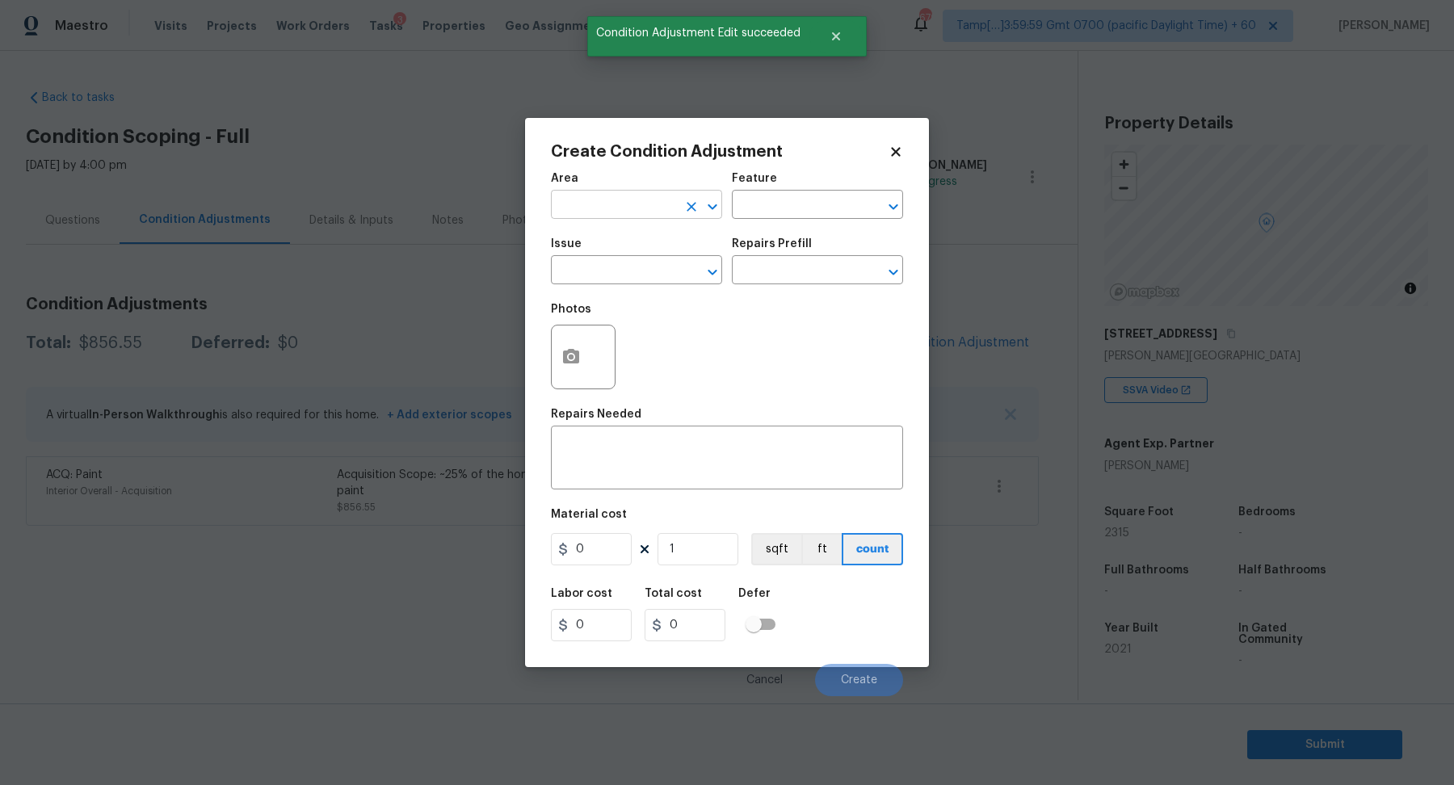
click at [656, 205] on input "text" at bounding box center [614, 206] width 126 height 25
click at [600, 259] on li "Interior Overall" at bounding box center [636, 268] width 171 height 27
type input "Interior Overall"
click at [600, 259] on div "Issue" at bounding box center [636, 248] width 171 height 21
click at [637, 288] on span "Issue ​" at bounding box center [636, 261] width 171 height 65
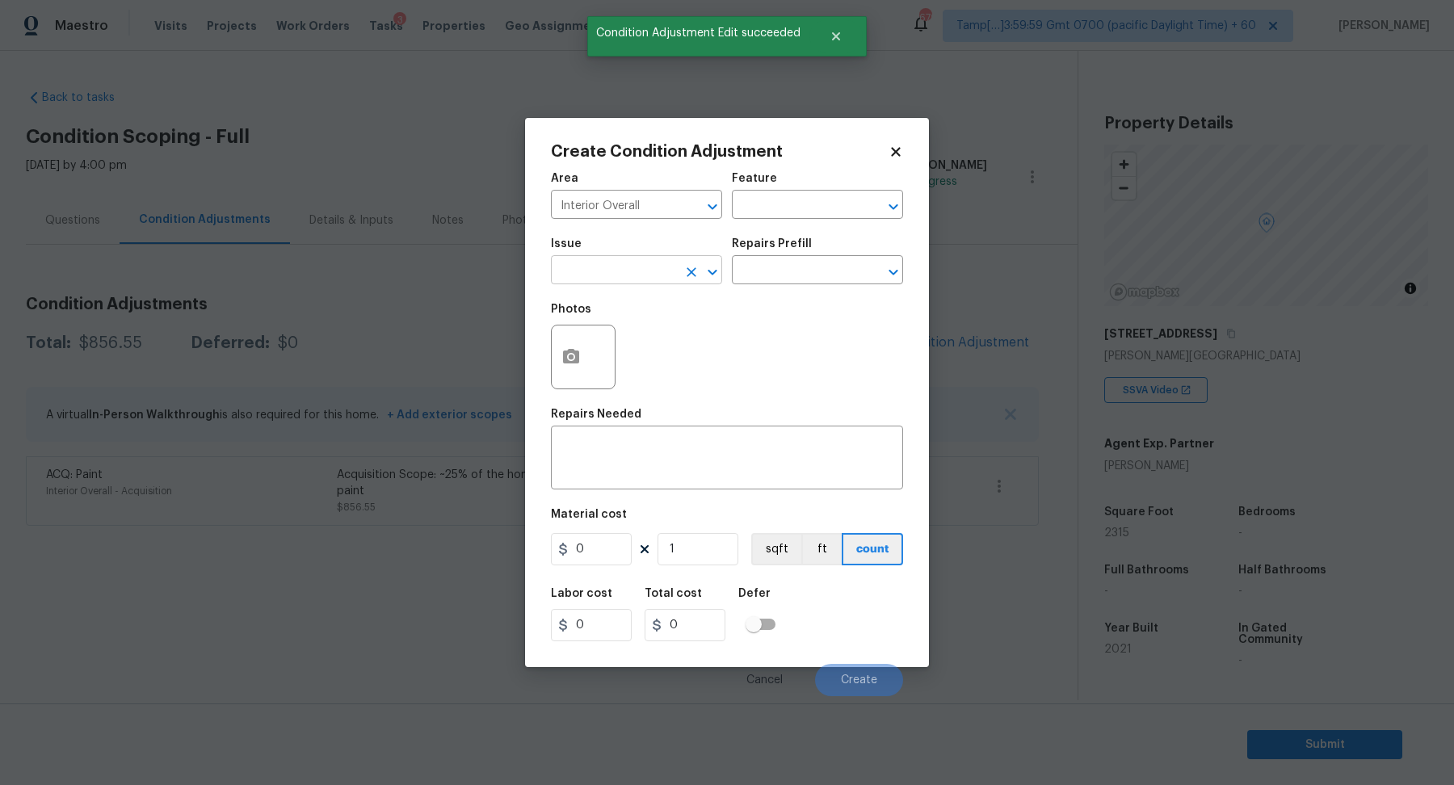
click at [637, 273] on input "text" at bounding box center [614, 271] width 126 height 25
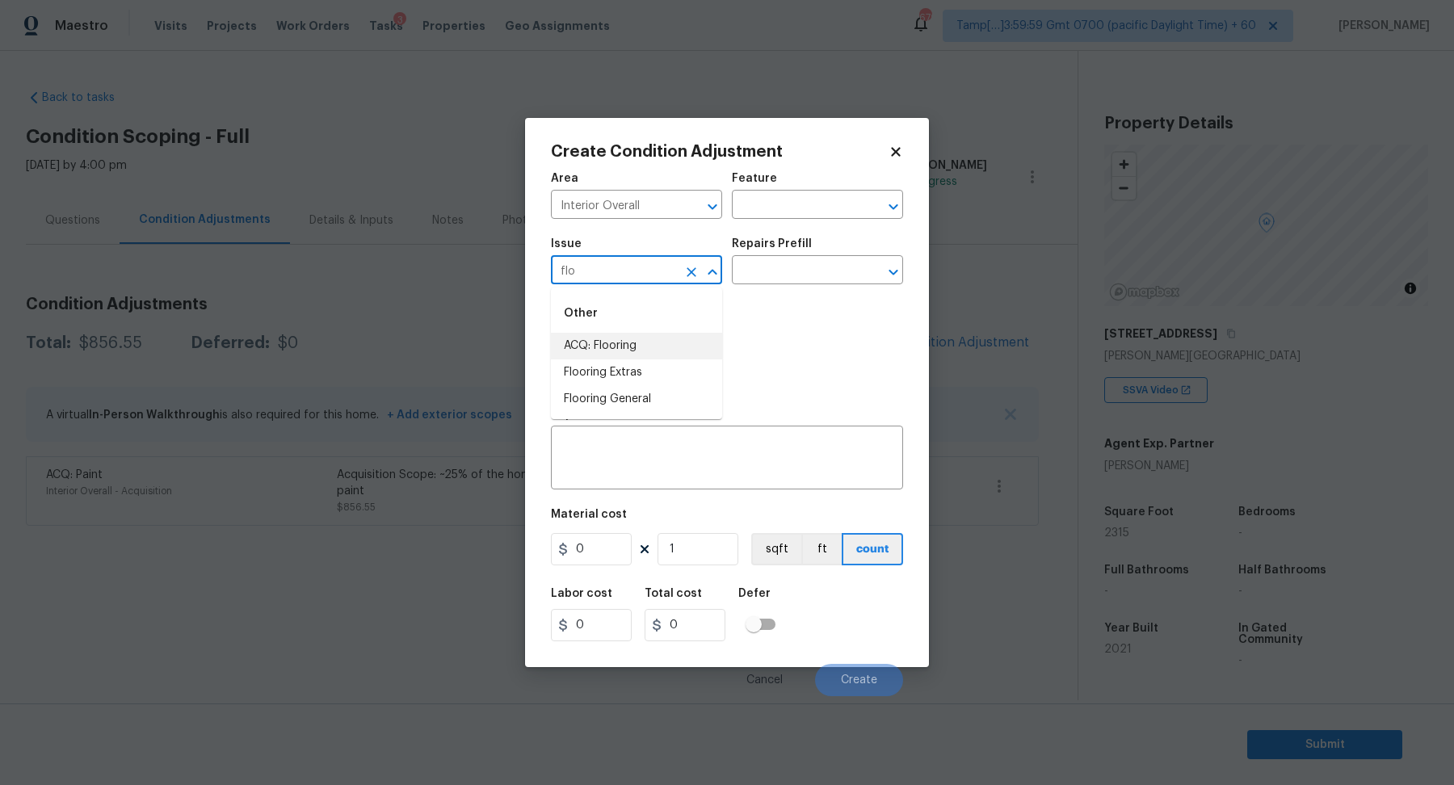
click at [589, 351] on li "ACQ: Flooring" at bounding box center [636, 346] width 171 height 27
type input "ACQ: Flooring"
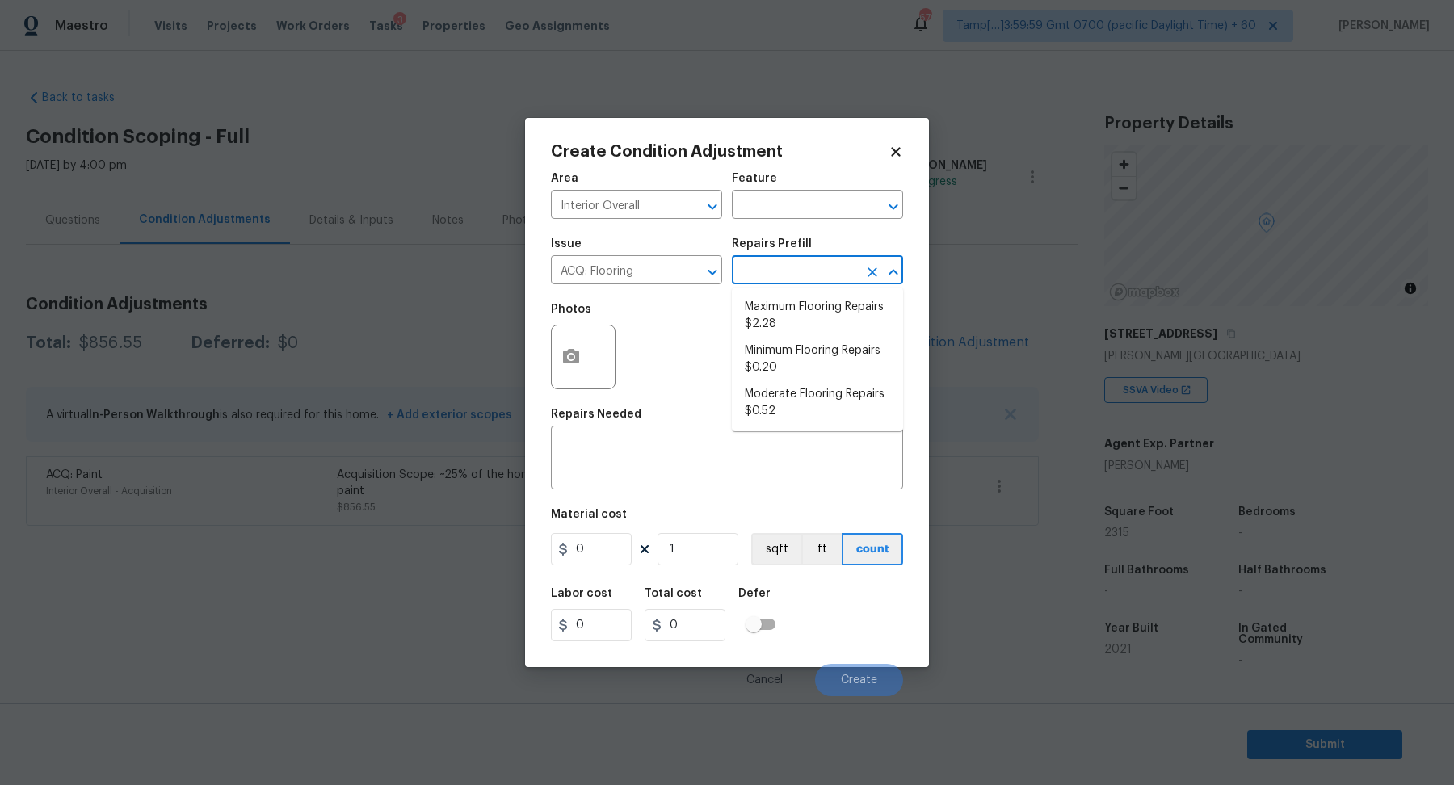
click at [764, 275] on input "text" at bounding box center [795, 271] width 126 height 25
click at [783, 404] on li "Moderate Flooring Repairs $0.52" at bounding box center [817, 403] width 171 height 44
type input "Acquisition"
type textarea "Acquisition Scope: Moderate flooring repairs"
type input "0.52"
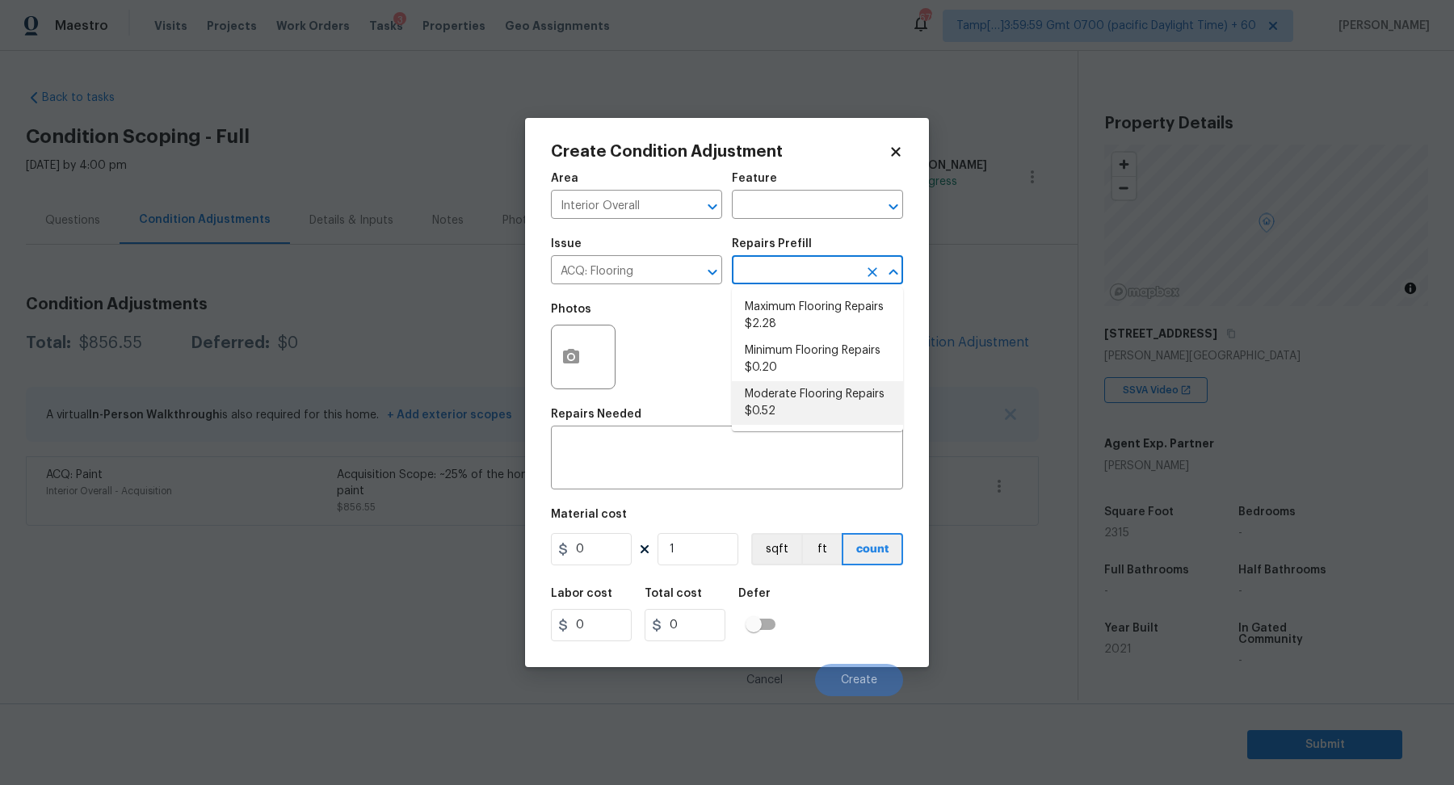
type input "0.52"
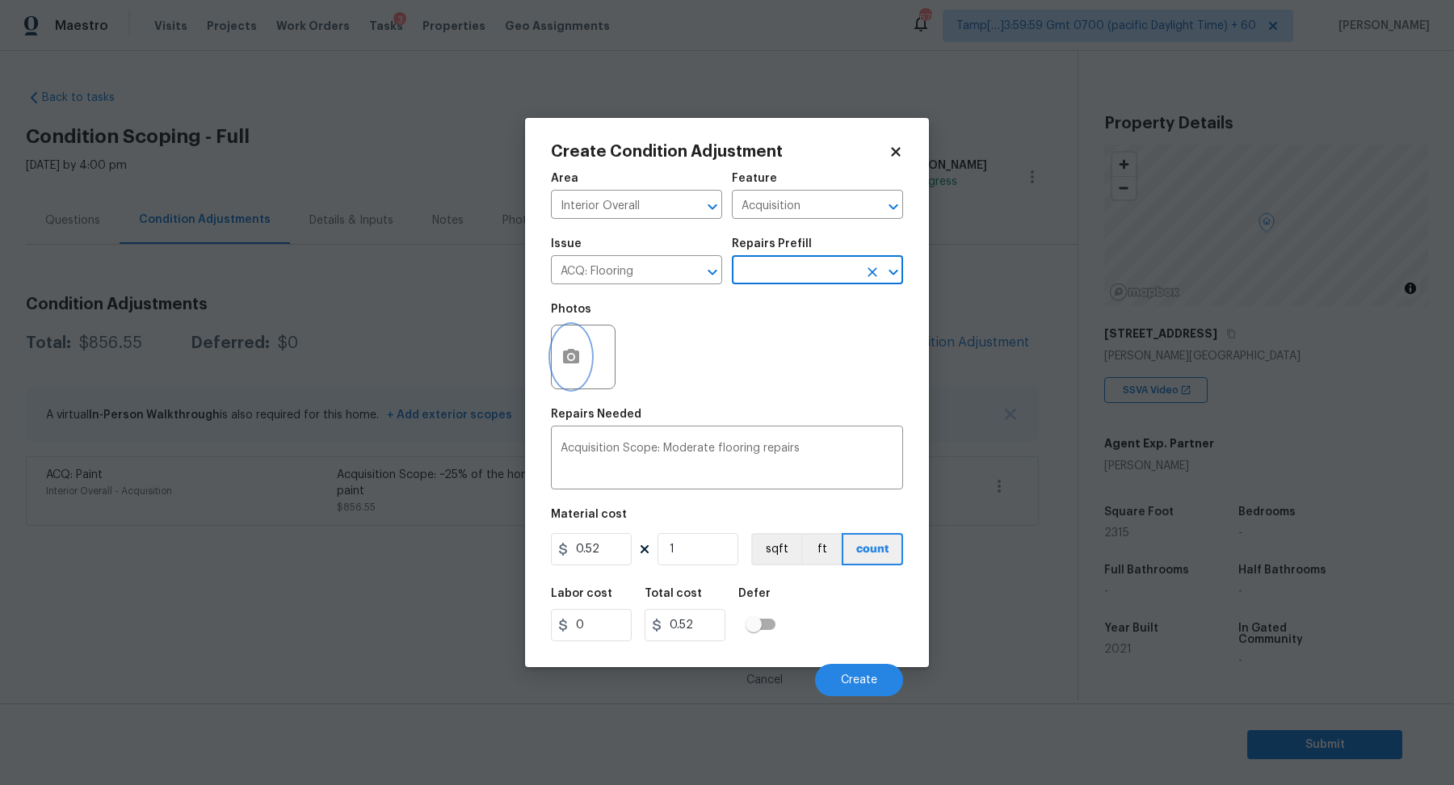
click at [584, 364] on button "button" at bounding box center [571, 357] width 39 height 63
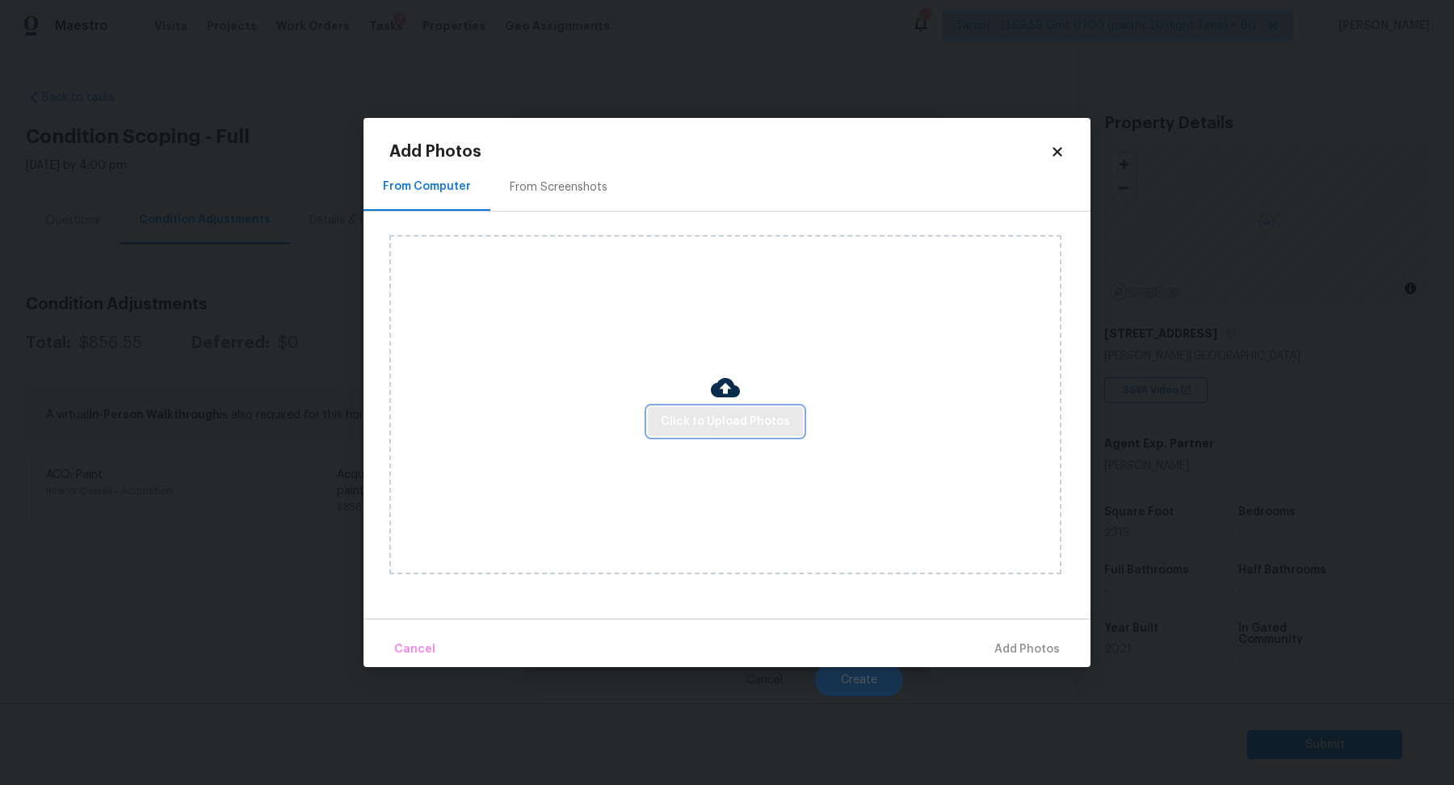
click at [732, 435] on button "Click to Upload Photos" at bounding box center [725, 422] width 155 height 30
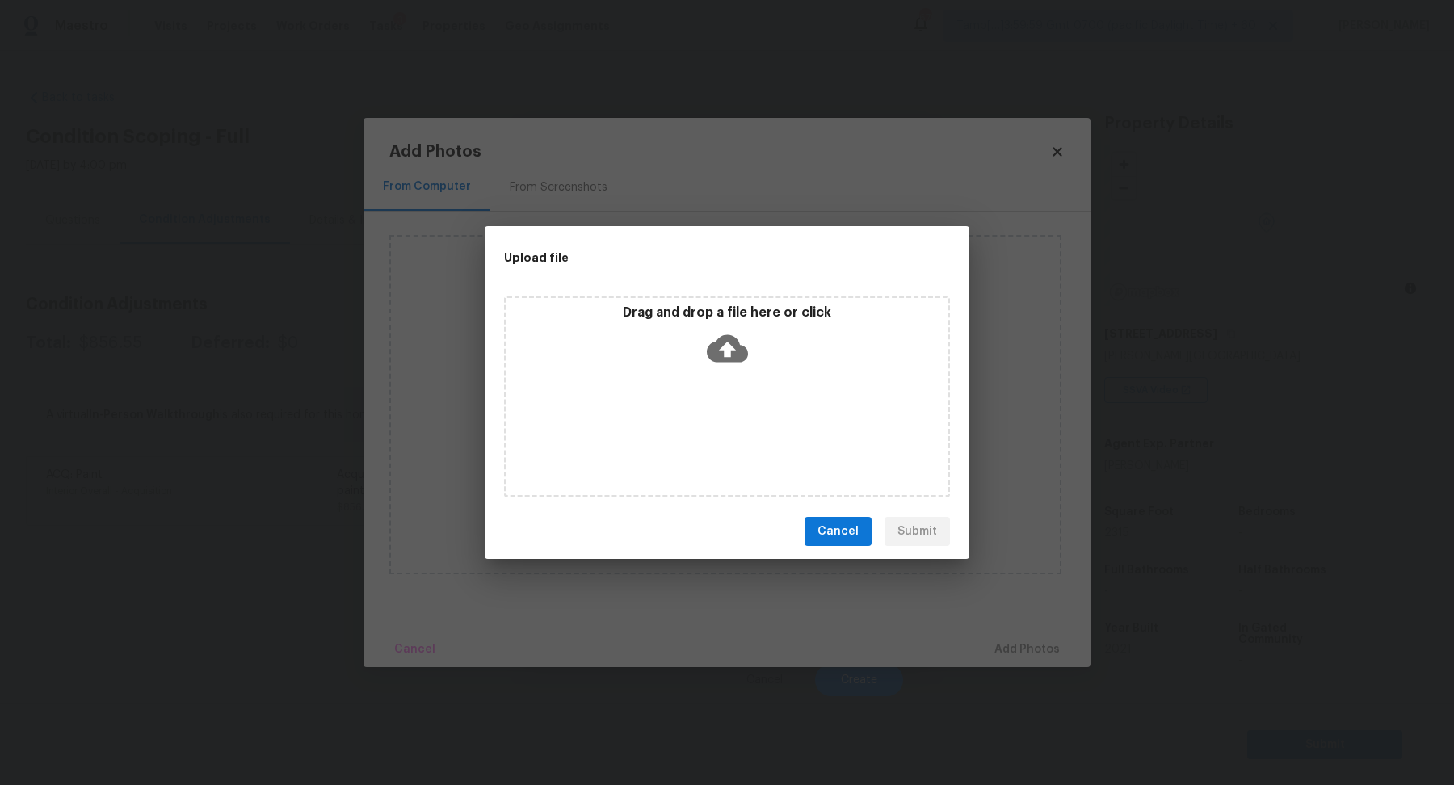
click at [754, 424] on div "Drag and drop a file here or click" at bounding box center [727, 397] width 446 height 202
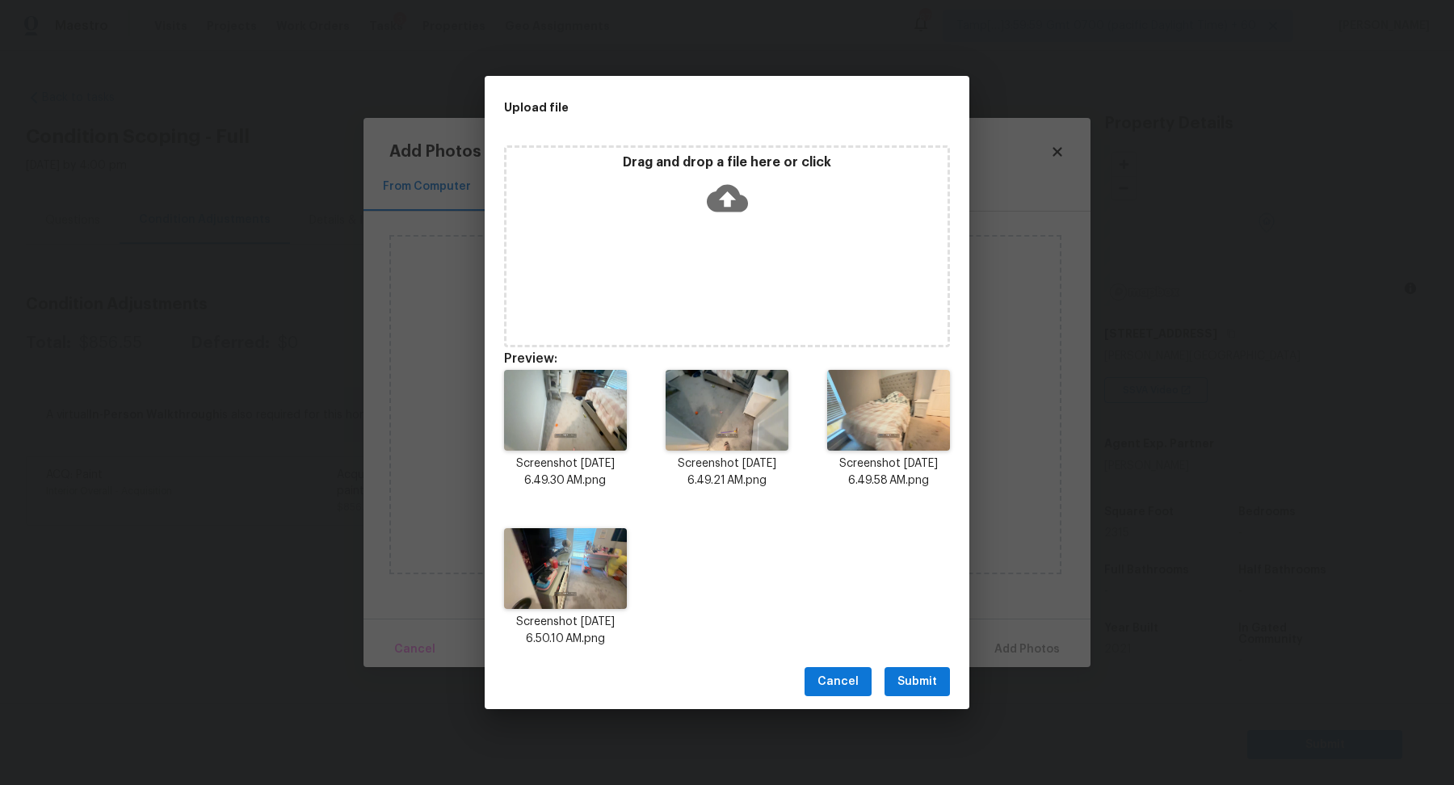
click at [925, 667] on div "Cancel Submit" at bounding box center [727, 682] width 485 height 56
click at [925, 670] on button "Submit" at bounding box center [917, 682] width 65 height 30
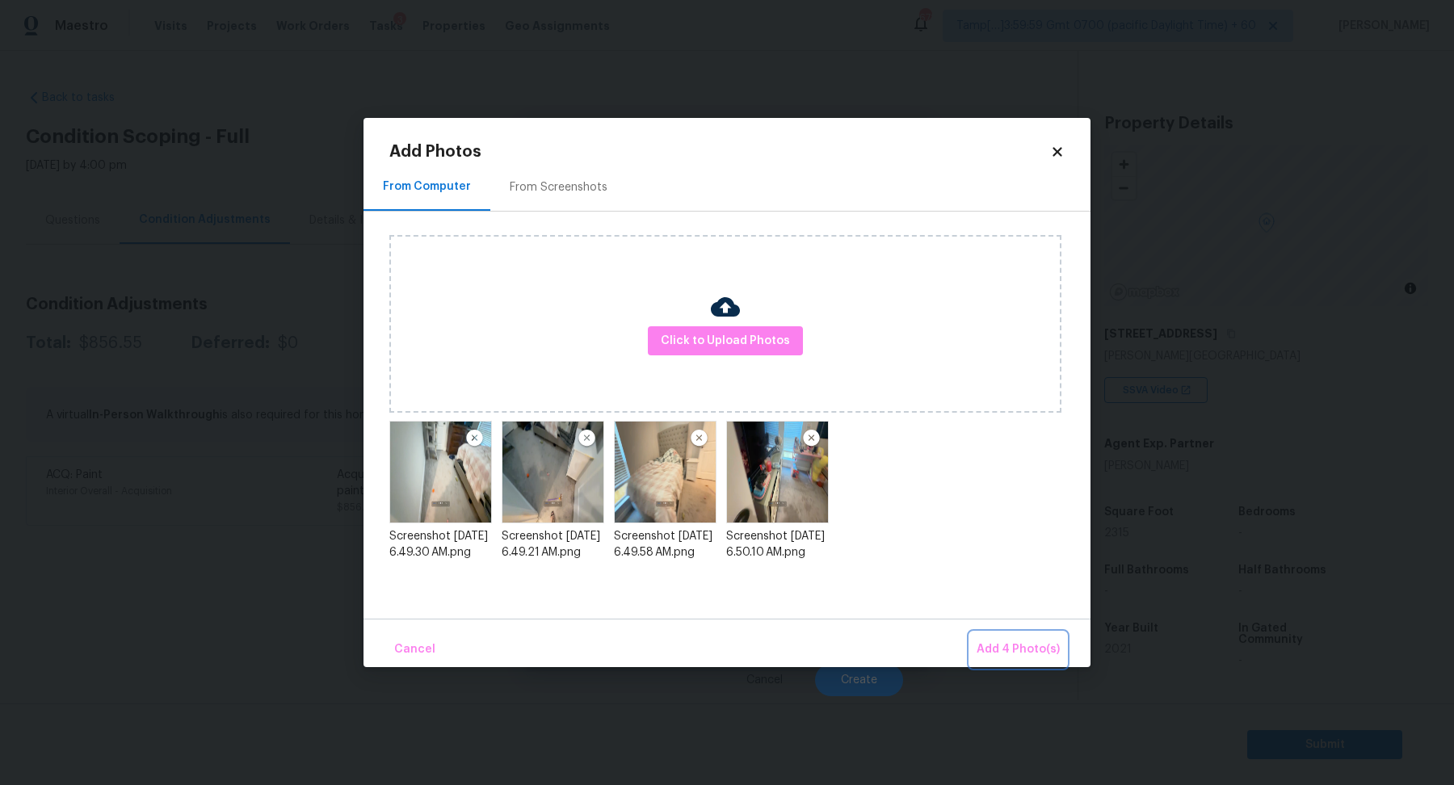
click at [1003, 637] on button "Add 4 Photo(s)" at bounding box center [1018, 650] width 96 height 35
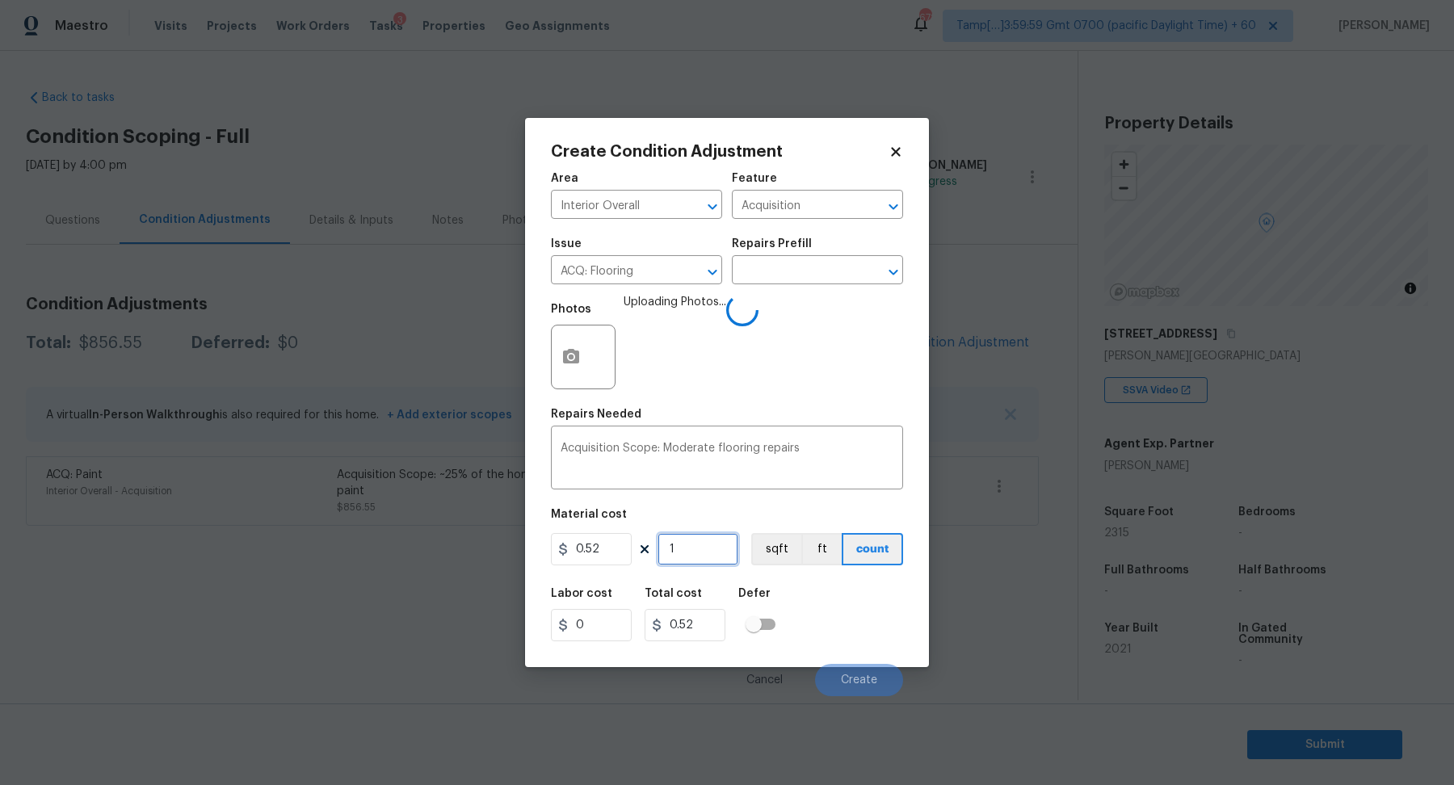
click at [711, 558] on input "1" at bounding box center [698, 549] width 81 height 32
type input "2"
type input "1.04"
type input "23"
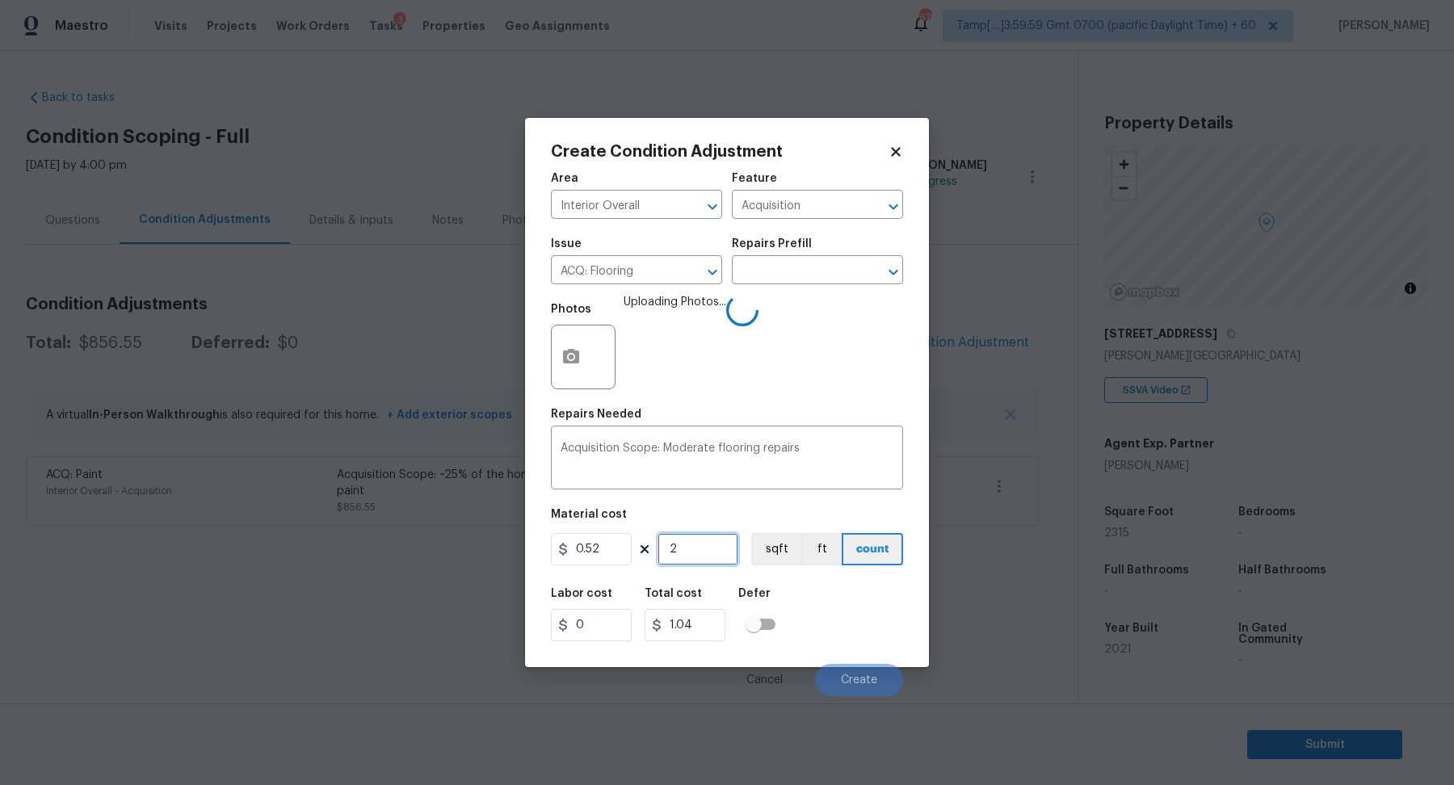
type input "11.96"
type input "231"
type input "120.12"
type input "2315"
type input "1203.8"
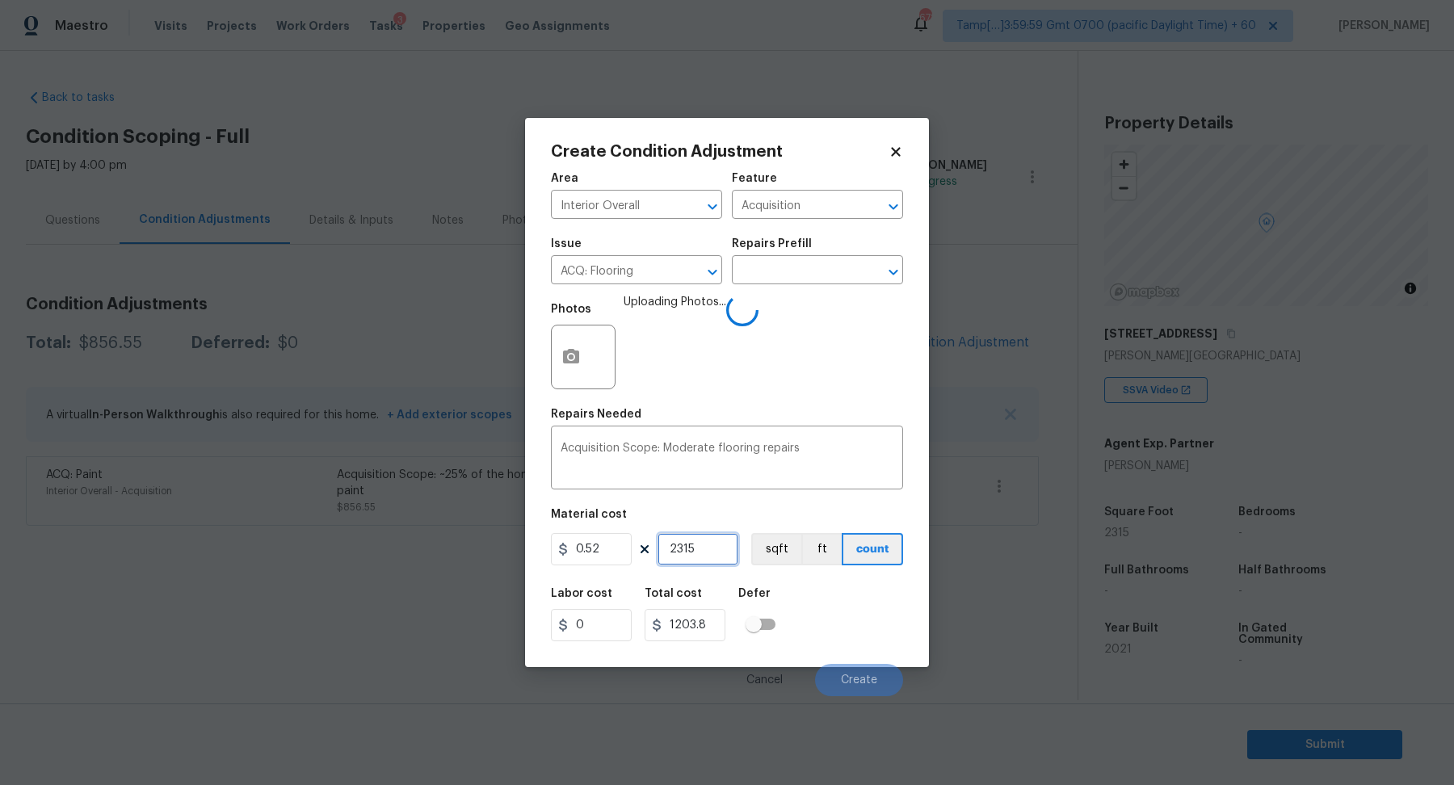
type input "2315"
click at [835, 647] on div "Labor cost 0 Total cost 1203.8 Defer" at bounding box center [727, 615] width 352 height 73
click at [851, 644] on div "Labor cost 0 Total cost 1203.8 Defer" at bounding box center [727, 615] width 352 height 73
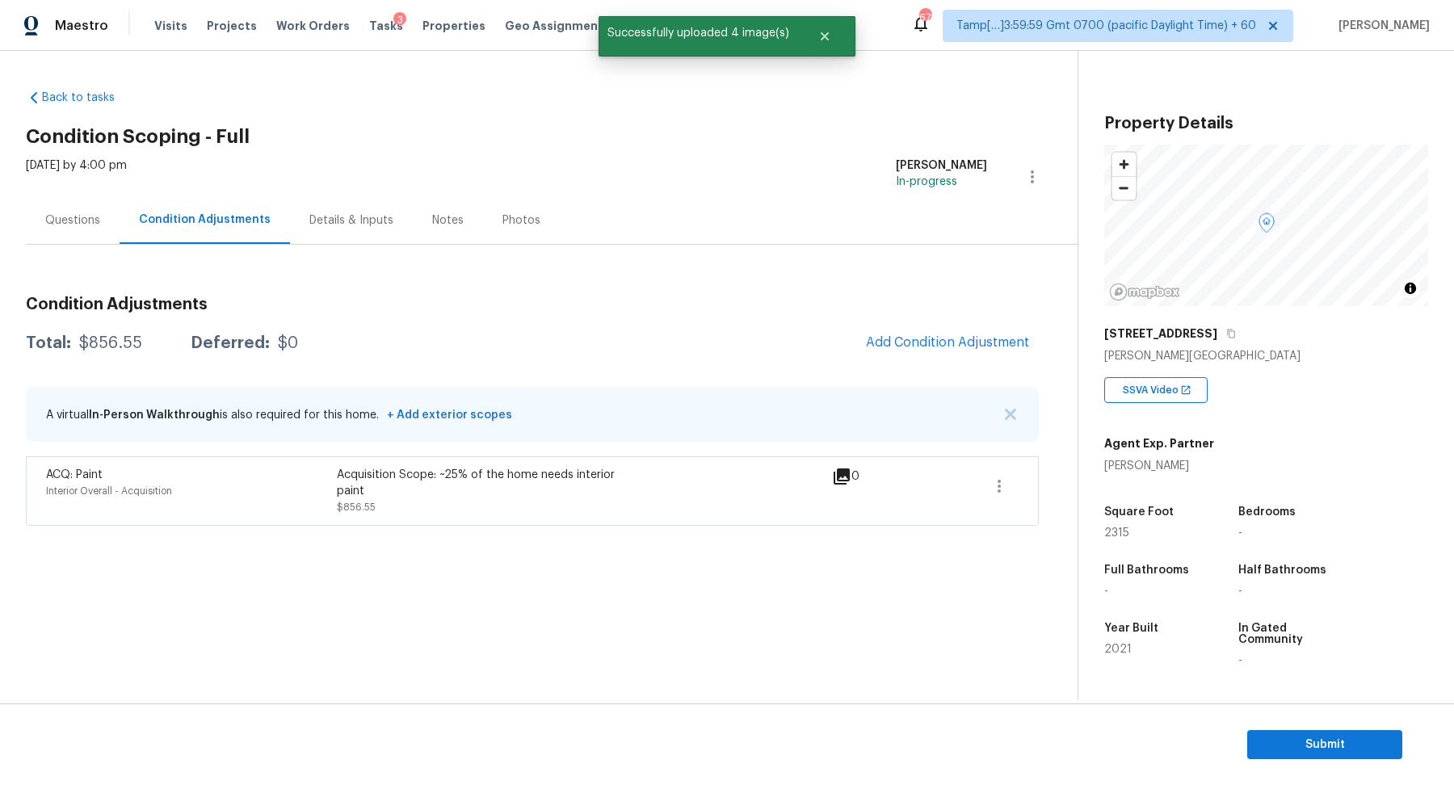
click at [866, 700] on body "Maestro Visits Projects Work Orders Tasks 3 Properties Geo Assignments 678 Tamp…" at bounding box center [727, 401] width 1454 height 802
click at [970, 360] on span "Add Condition Adjustment" at bounding box center [947, 344] width 183 height 36
click at [963, 346] on span "Add Condition Adjustment" at bounding box center [947, 342] width 163 height 15
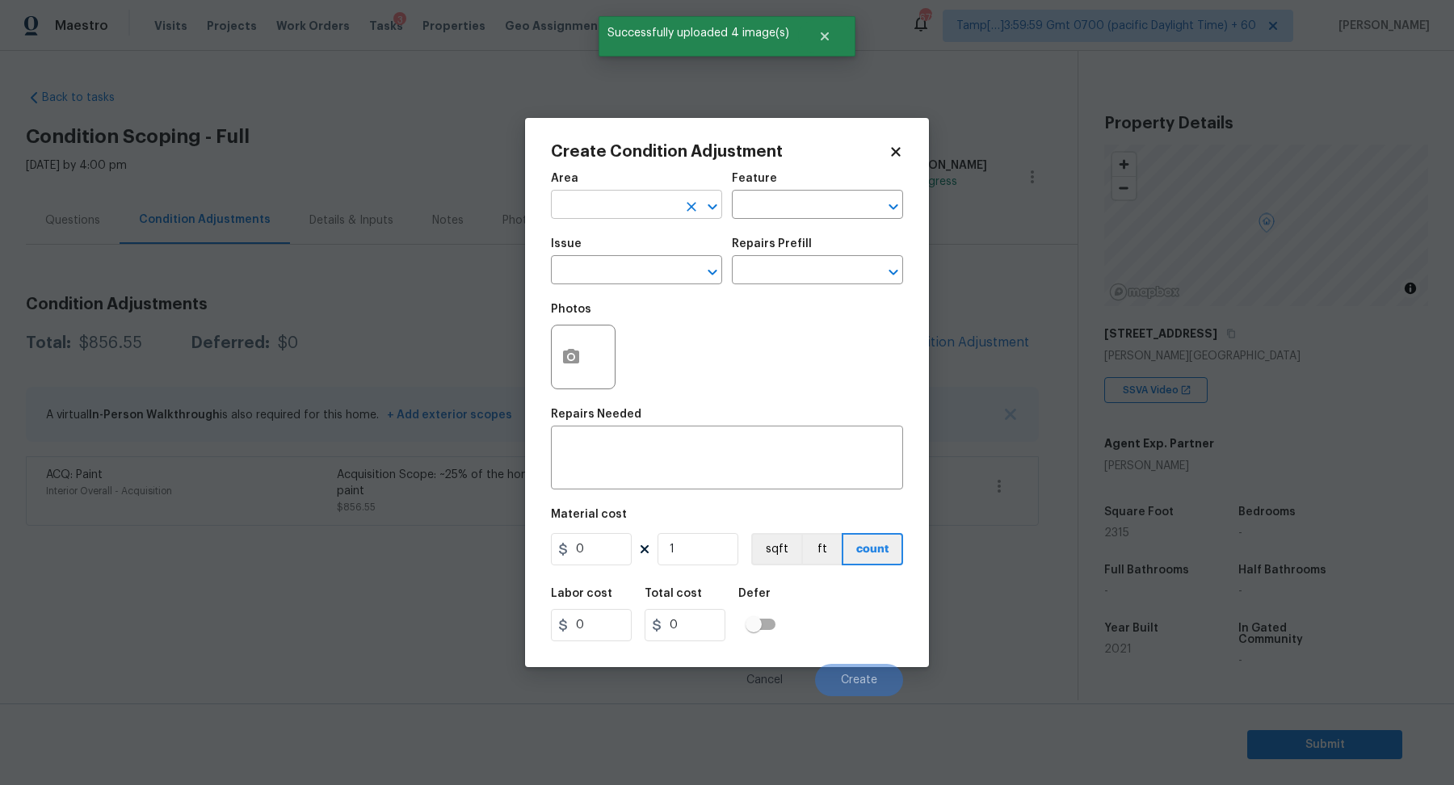
click at [650, 217] on input "text" at bounding box center [614, 206] width 126 height 25
click at [625, 269] on li "Interior Overall" at bounding box center [636, 268] width 171 height 27
type input "Interior Overall"
click at [625, 269] on input "text" at bounding box center [614, 271] width 126 height 25
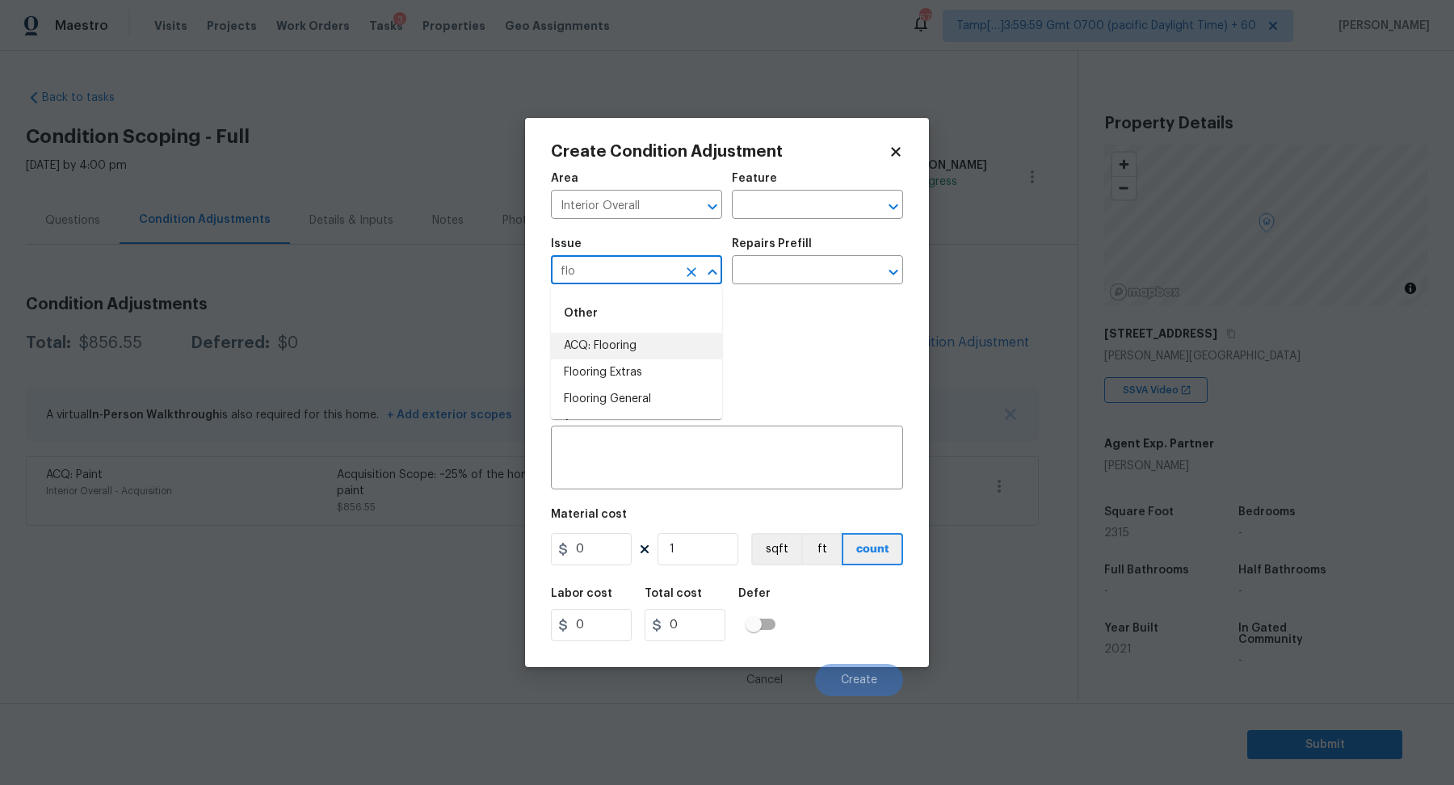
click at [652, 338] on li "ACQ: Flooring" at bounding box center [636, 346] width 171 height 27
type input "ACQ: Flooring"
click at [789, 275] on input "text" at bounding box center [795, 271] width 126 height 25
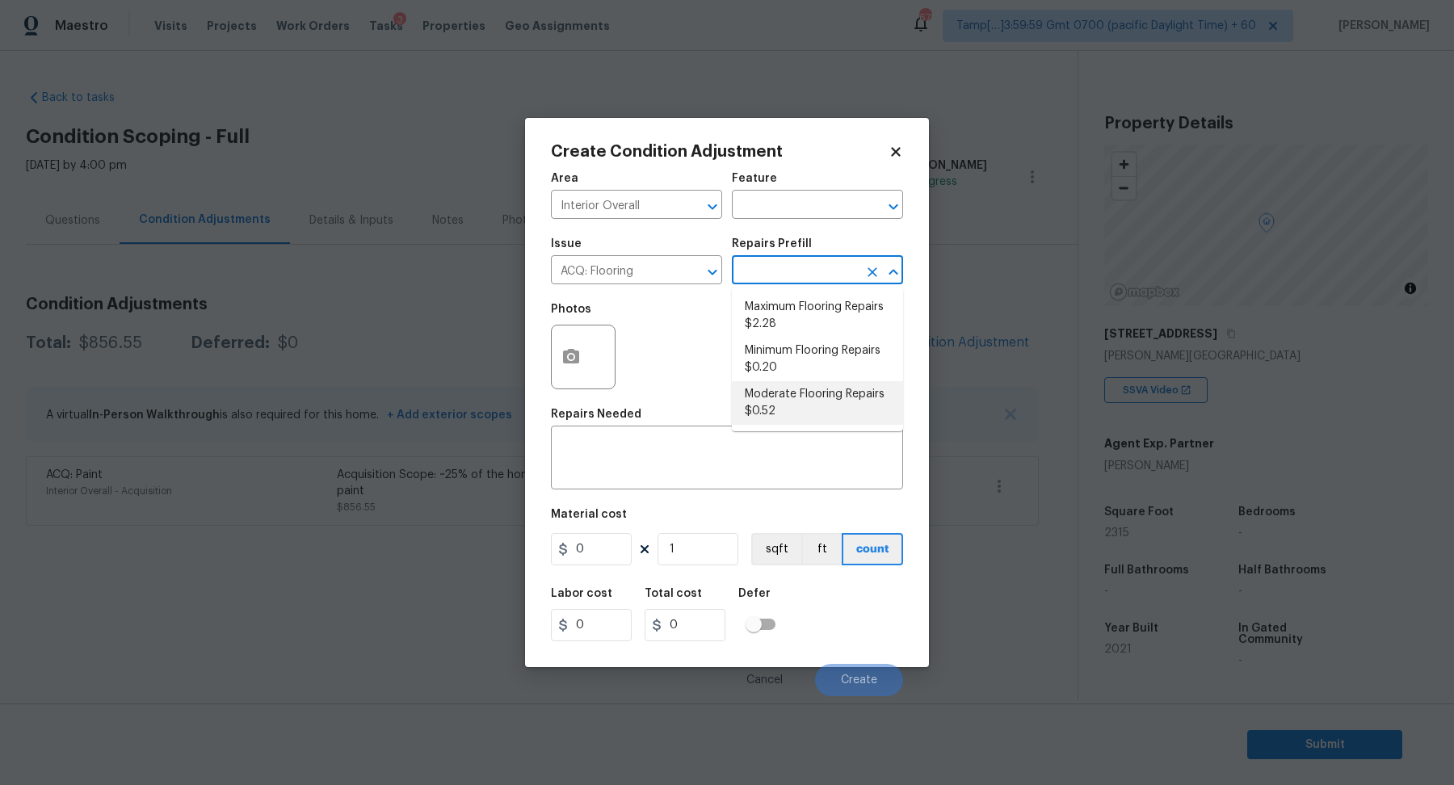
click at [786, 399] on li "Moderate Flooring Repairs $0.52" at bounding box center [817, 403] width 171 height 44
type input "Acquisition"
type textarea "Acquisition Scope: Moderate flooring repairs"
type input "0.52"
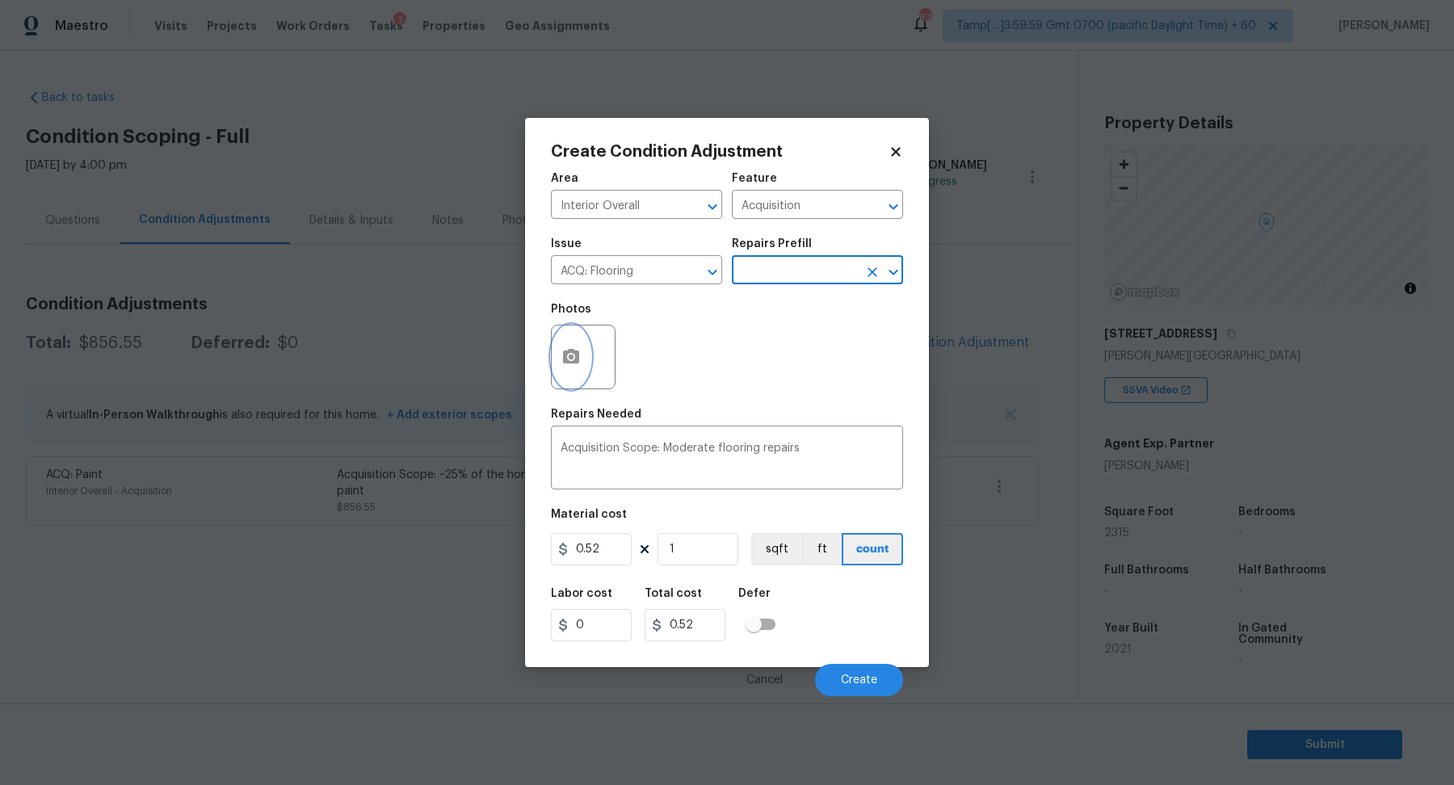
click at [587, 351] on button "button" at bounding box center [571, 357] width 39 height 63
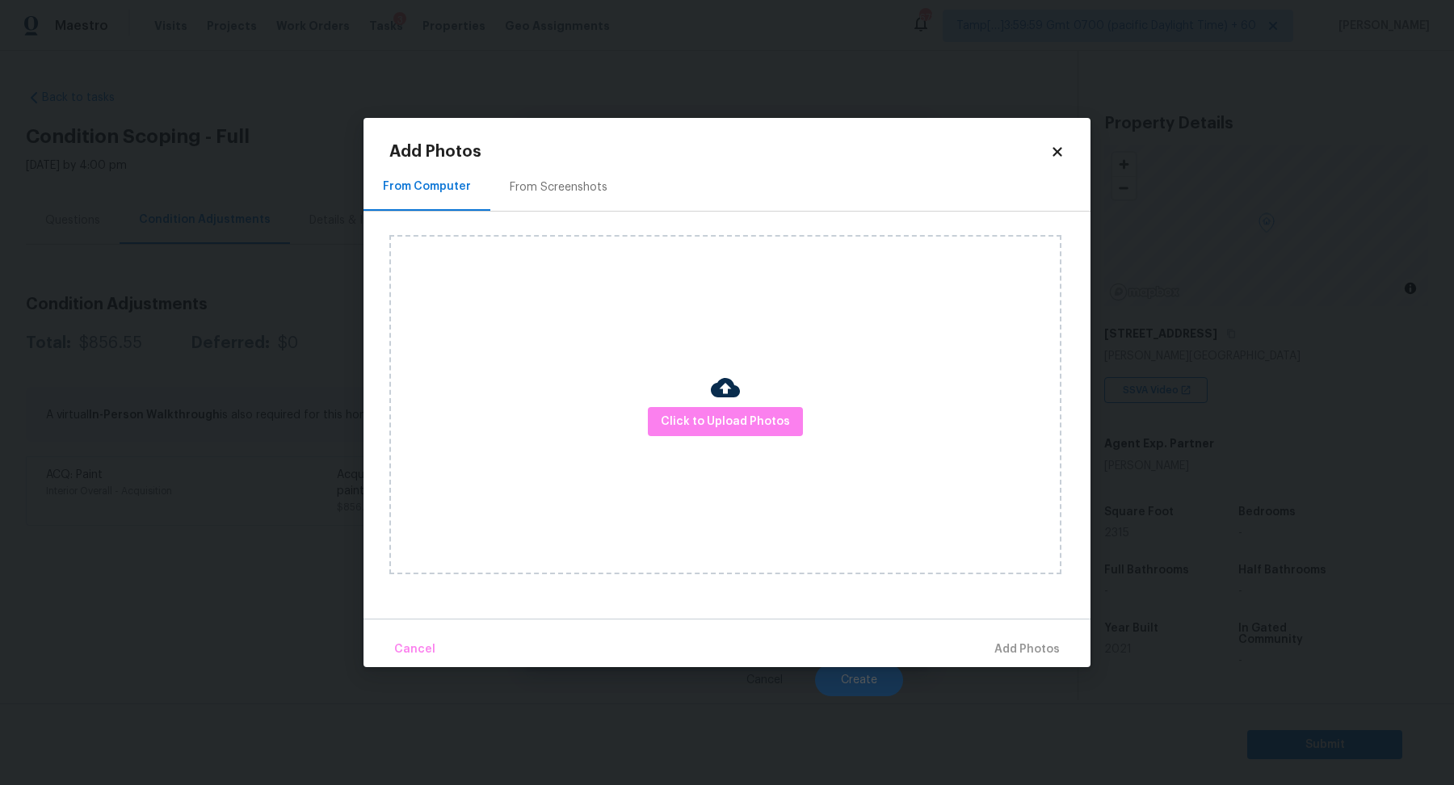
click at [685, 406] on div "Click to Upload Photos" at bounding box center [725, 404] width 672 height 339
click at [685, 419] on span "Click to Upload Photos" at bounding box center [725, 422] width 129 height 20
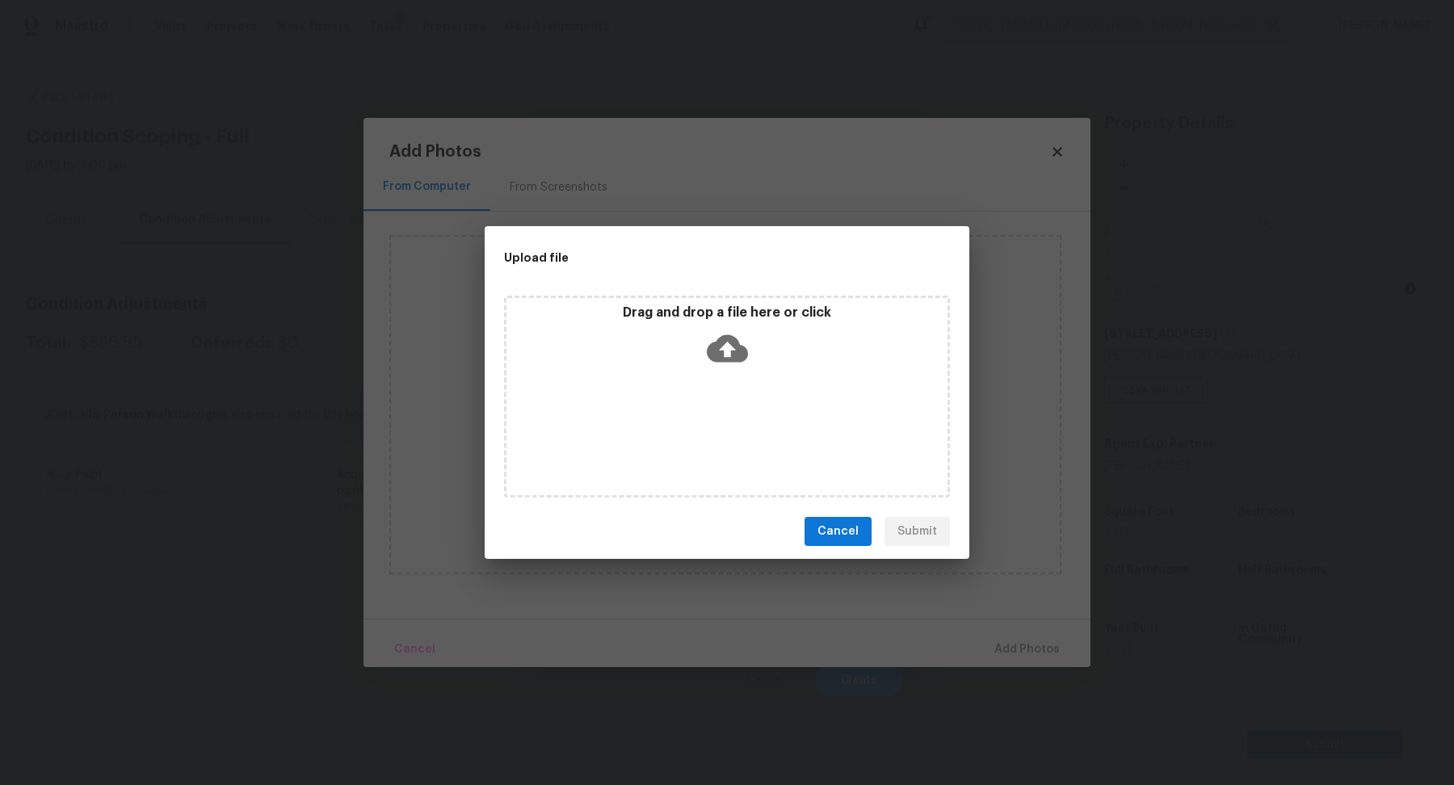
click at [734, 349] on icon at bounding box center [727, 348] width 41 height 41
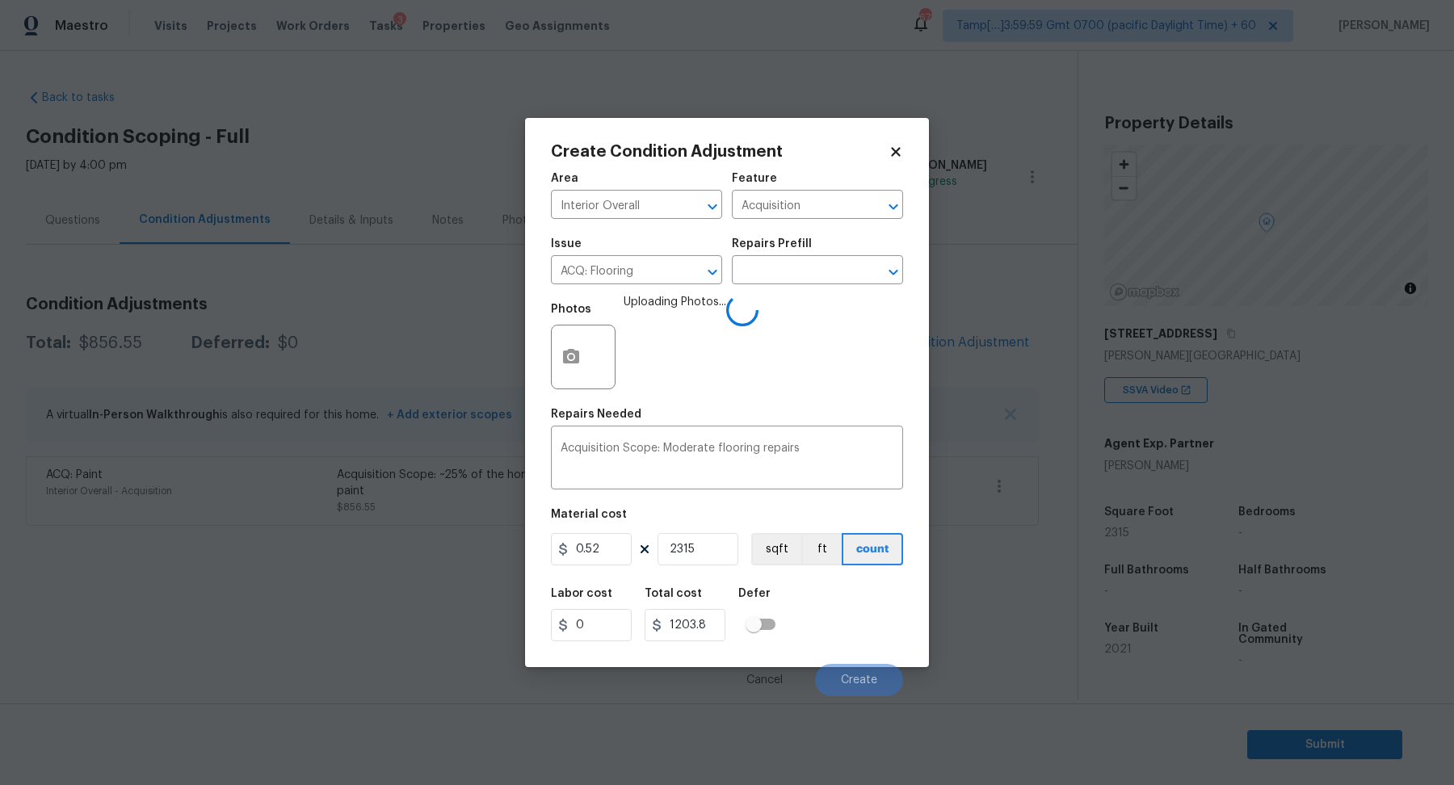
click at [852, 632] on div "Labor cost 0 Total cost 1203.8 Defer" at bounding box center [727, 615] width 352 height 73
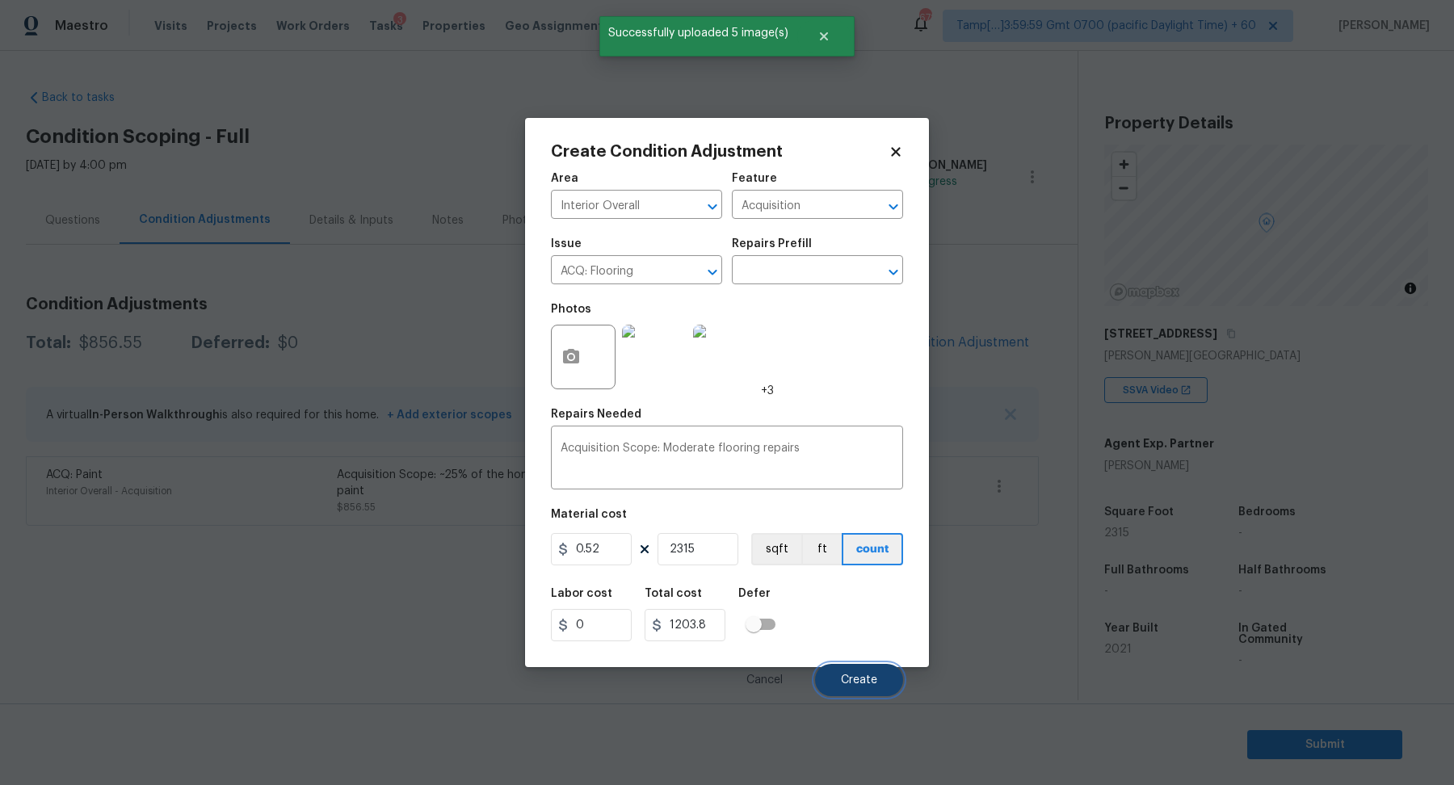
click at [859, 671] on button "Create" at bounding box center [859, 680] width 88 height 32
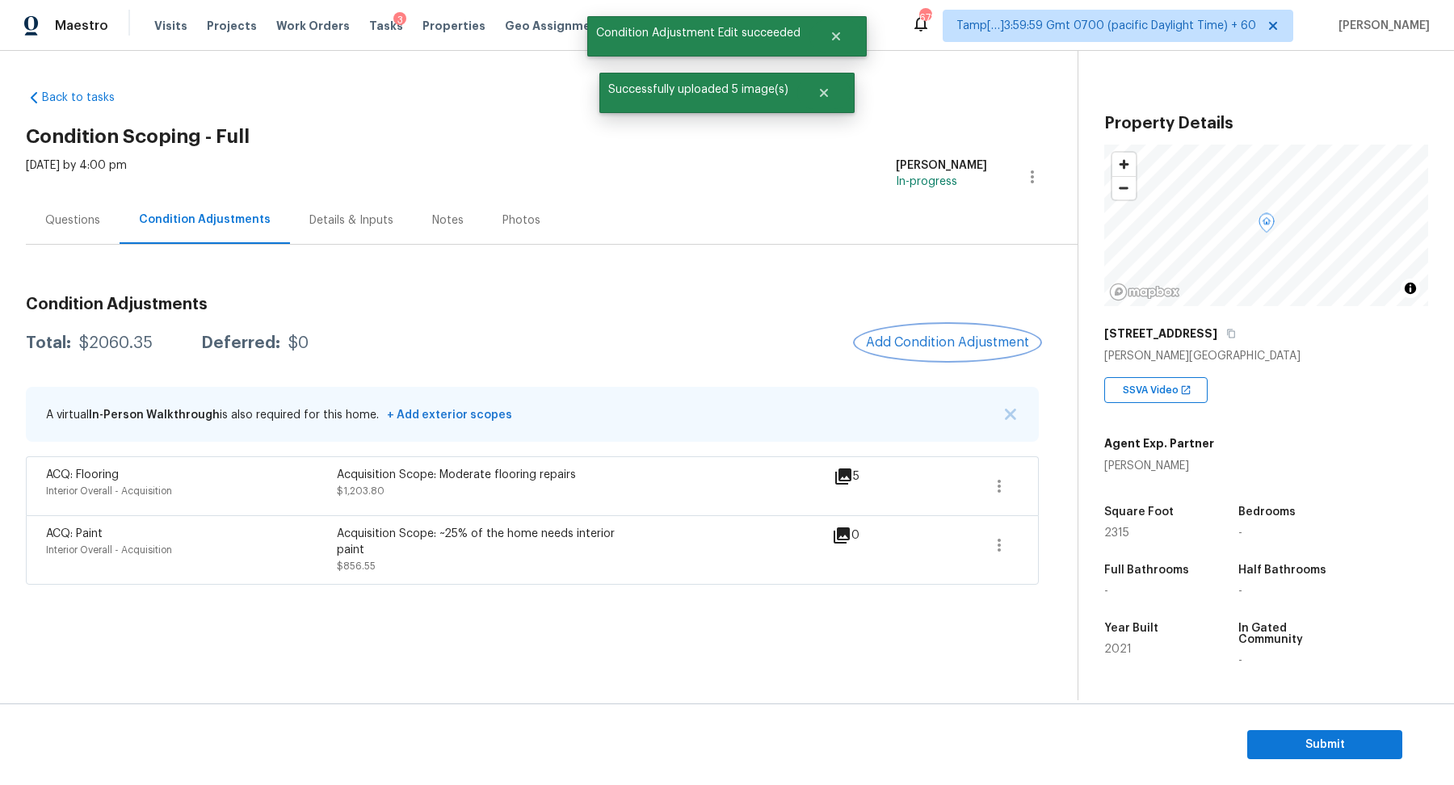
click at [915, 336] on span "Add Condition Adjustment" at bounding box center [947, 342] width 163 height 15
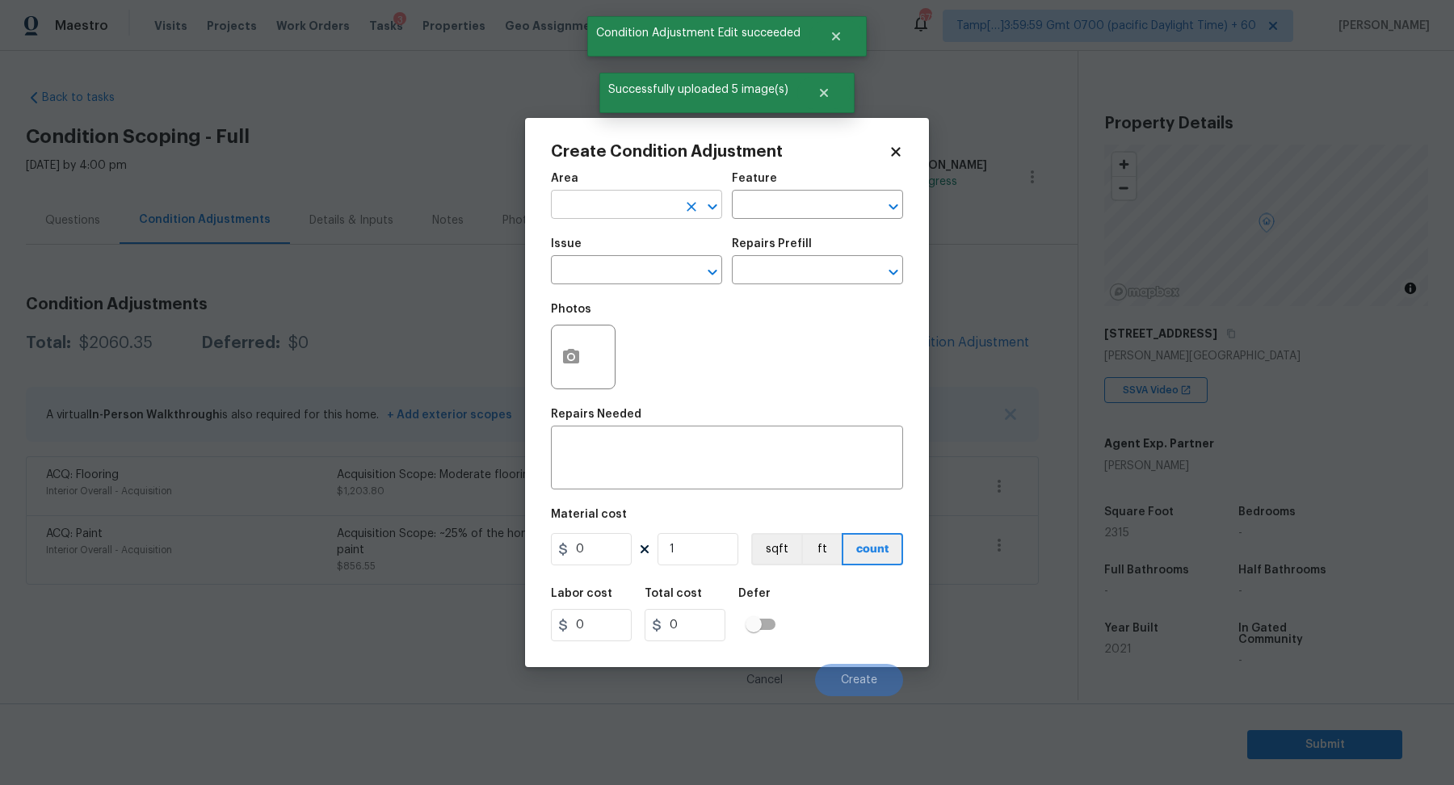
click at [603, 219] on body "Maestro Visits Projects Work Orders Tasks 3 Properties Geo Assignments 678 Tamp…" at bounding box center [727, 401] width 1454 height 802
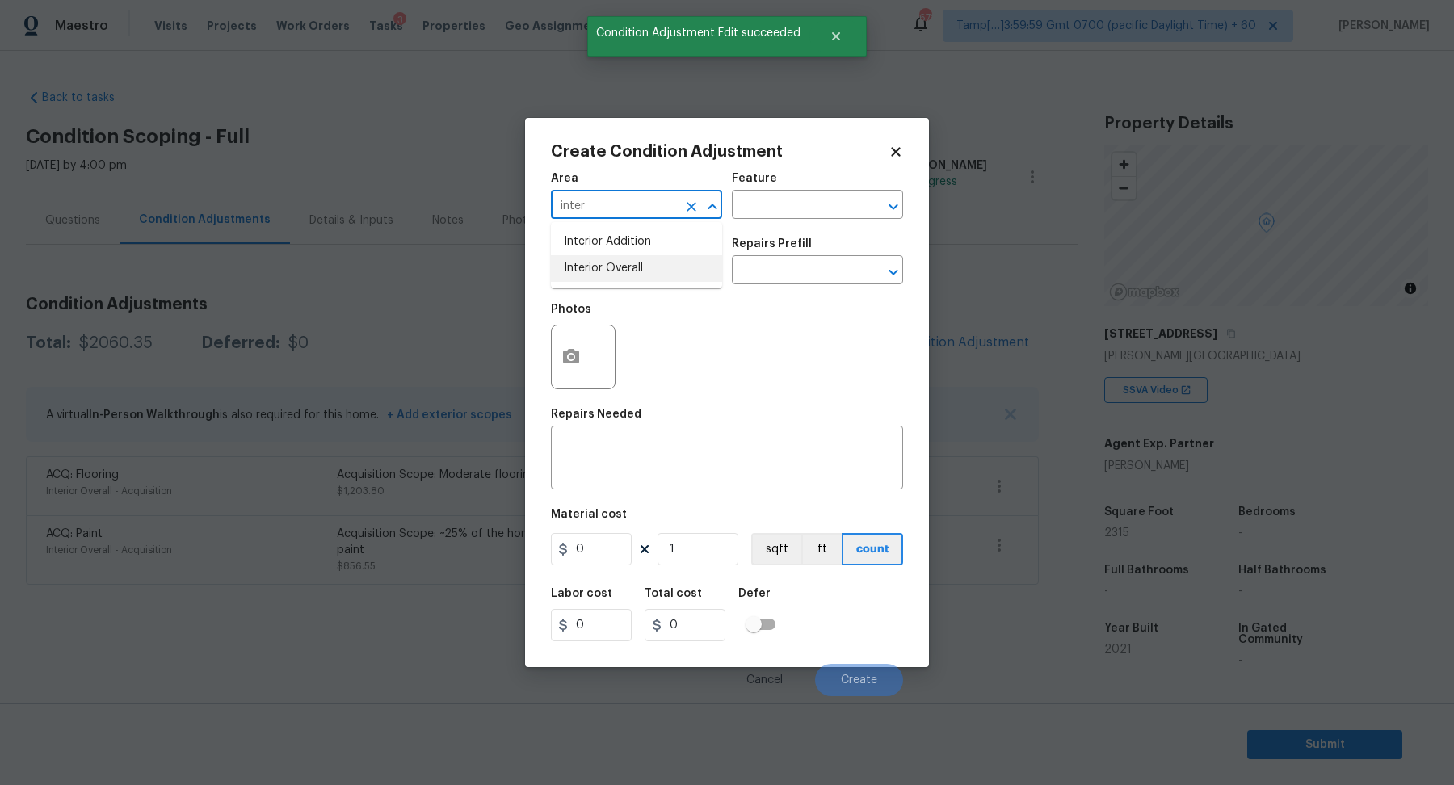
click at [659, 274] on li "Interior Overall" at bounding box center [636, 268] width 171 height 27
type input "Interior Overall"
click at [659, 274] on input "text" at bounding box center [614, 271] width 126 height 25
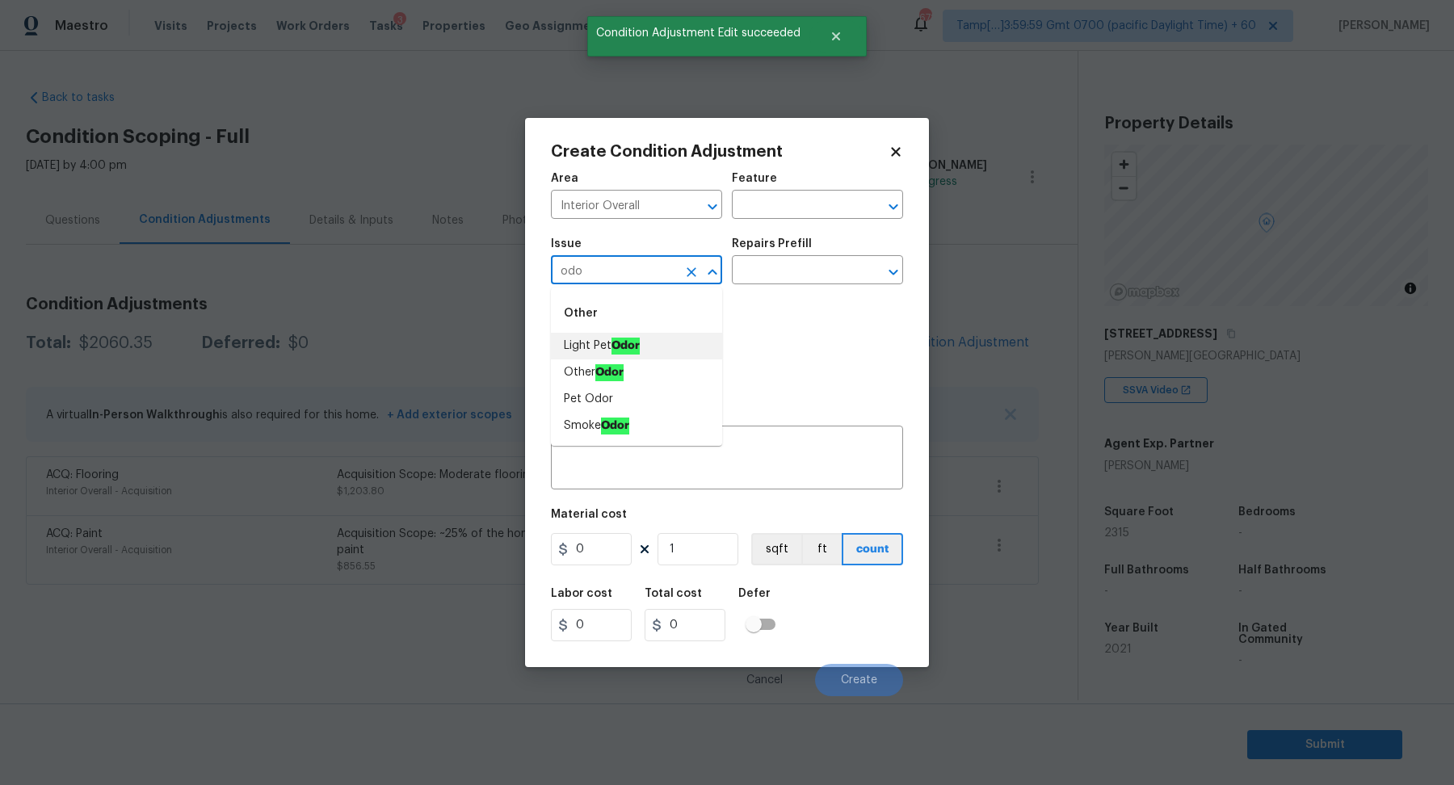
click at [650, 343] on li "Light Pet Odor" at bounding box center [636, 346] width 171 height 27
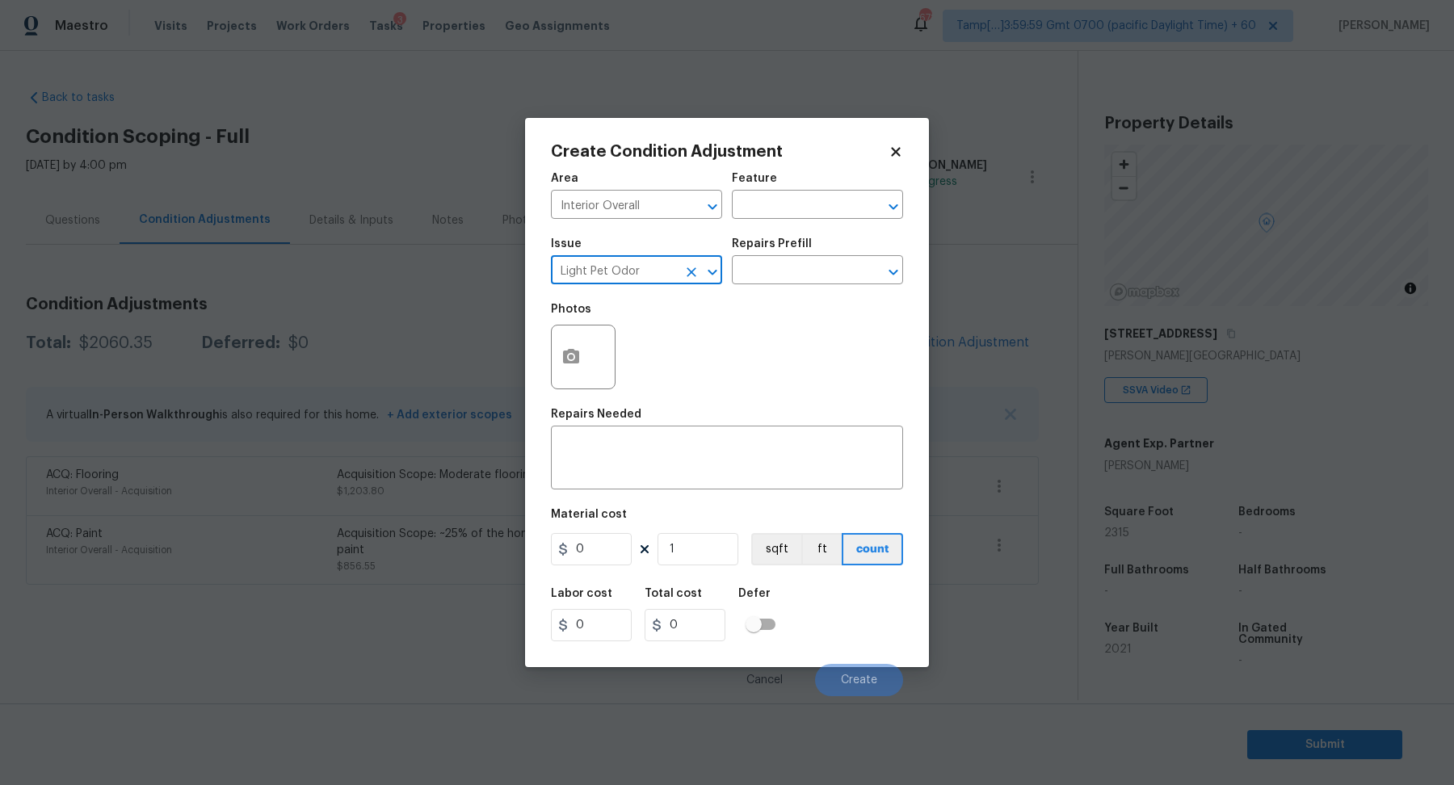
type input "Light Pet Odor"
click at [827, 258] on div "Repairs Prefill" at bounding box center [817, 248] width 171 height 21
click at [827, 270] on input "text" at bounding box center [795, 271] width 126 height 25
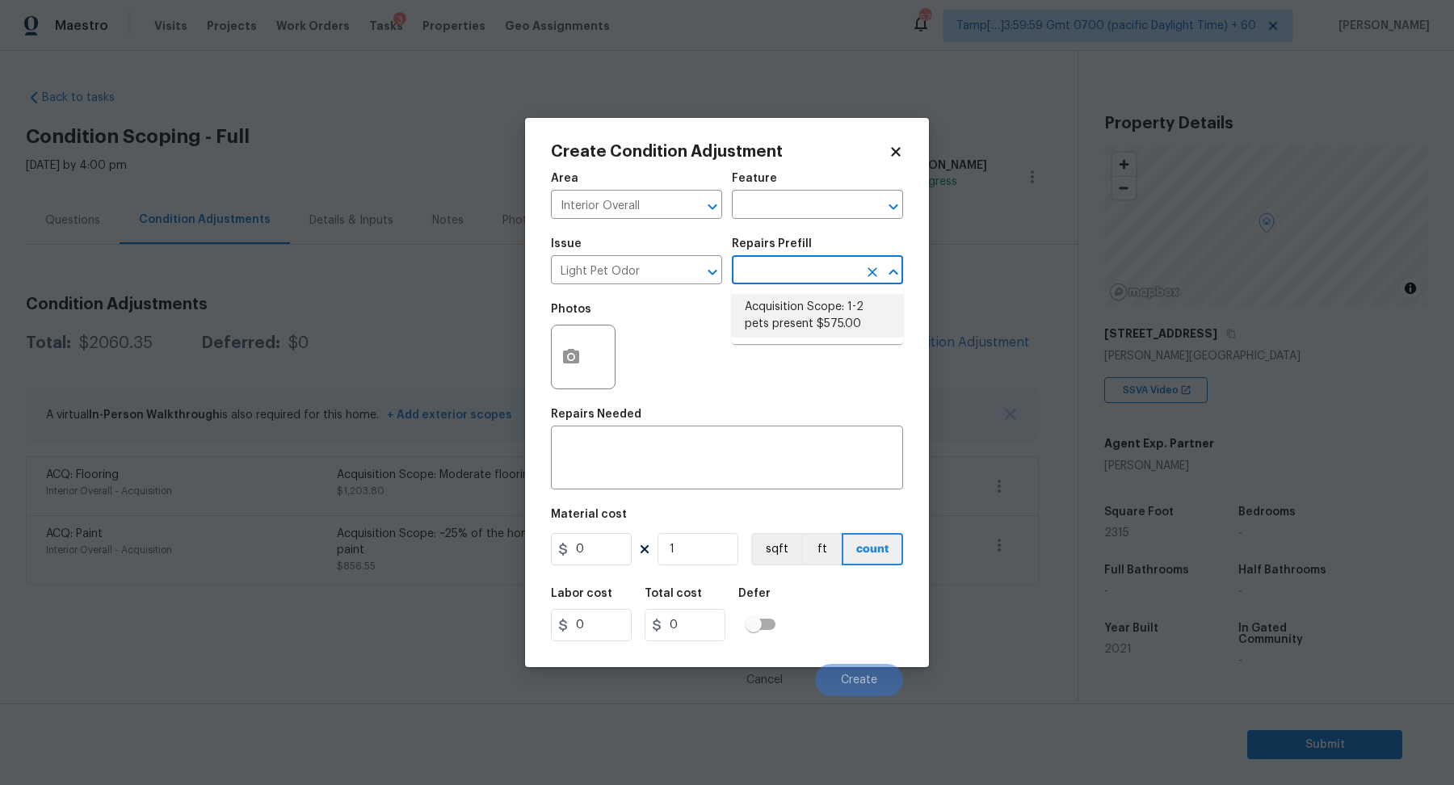
click at [823, 334] on li "Acquisition Scope: 1-2 pets present $575.00" at bounding box center [817, 316] width 171 height 44
type textarea "Acquisition Scope: 1-2 pets present"
type input "575"
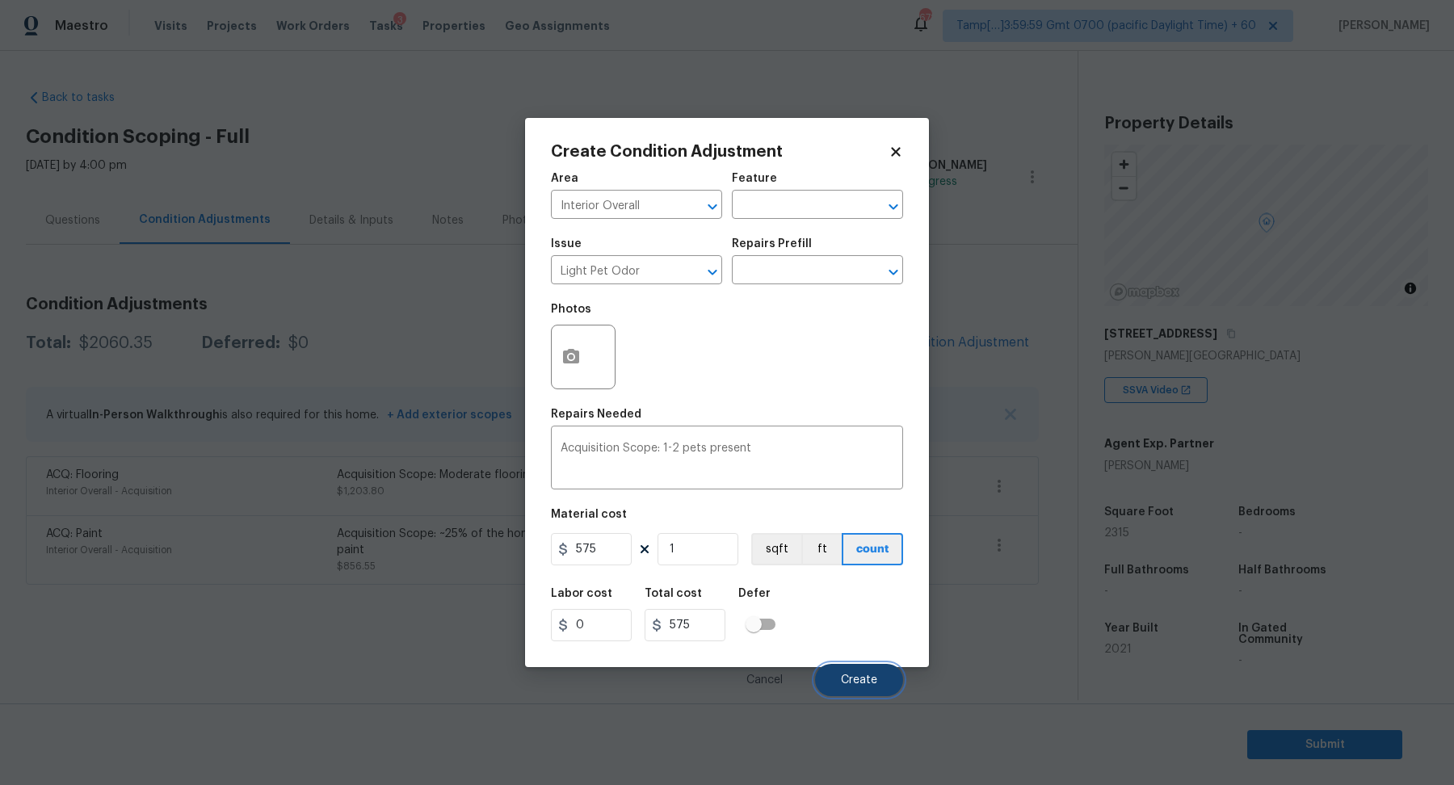
click at [860, 683] on span "Create" at bounding box center [859, 681] width 36 height 12
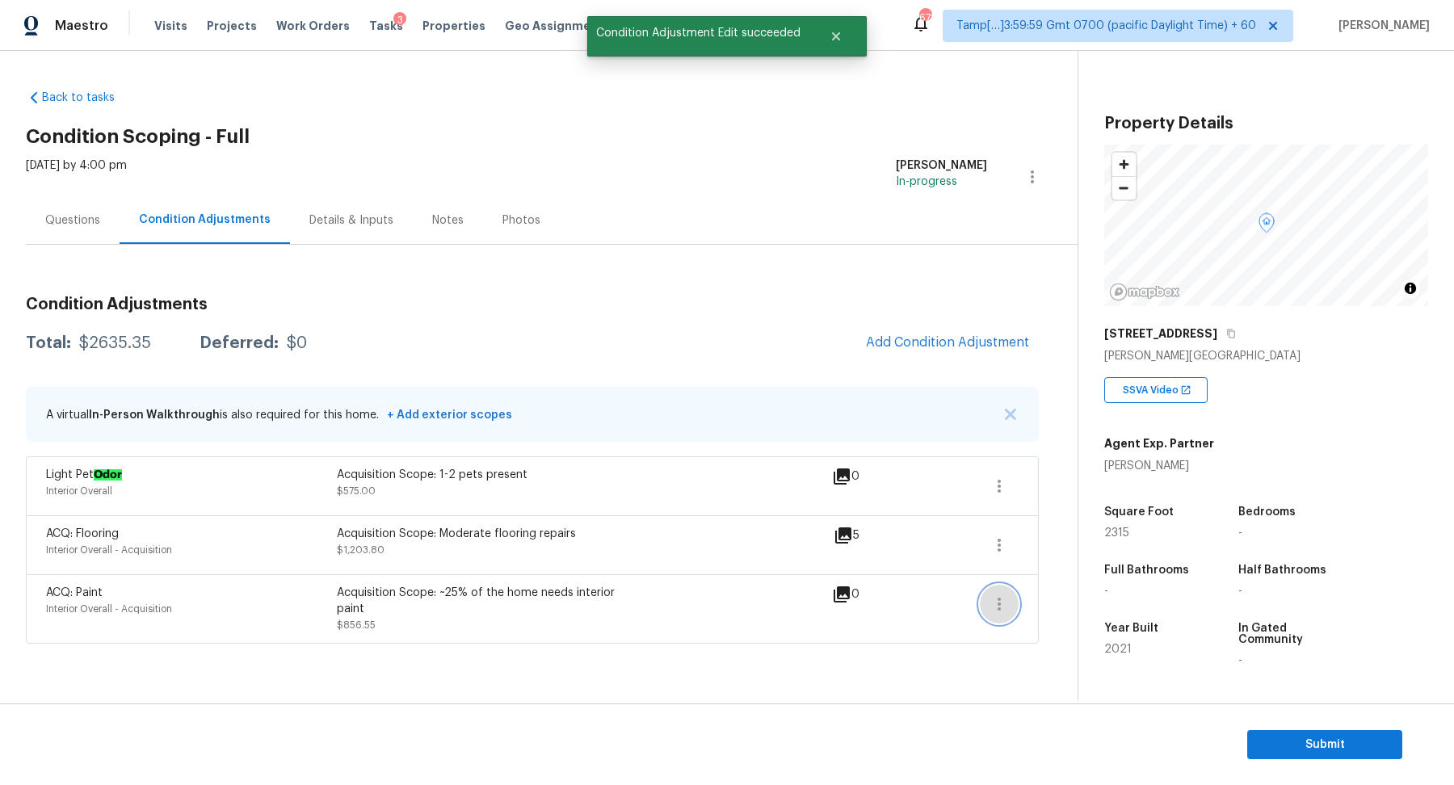
click at [1003, 604] on icon "button" at bounding box center [999, 604] width 19 height 19
click at [1050, 604] on div "Edit" at bounding box center [1092, 599] width 126 height 16
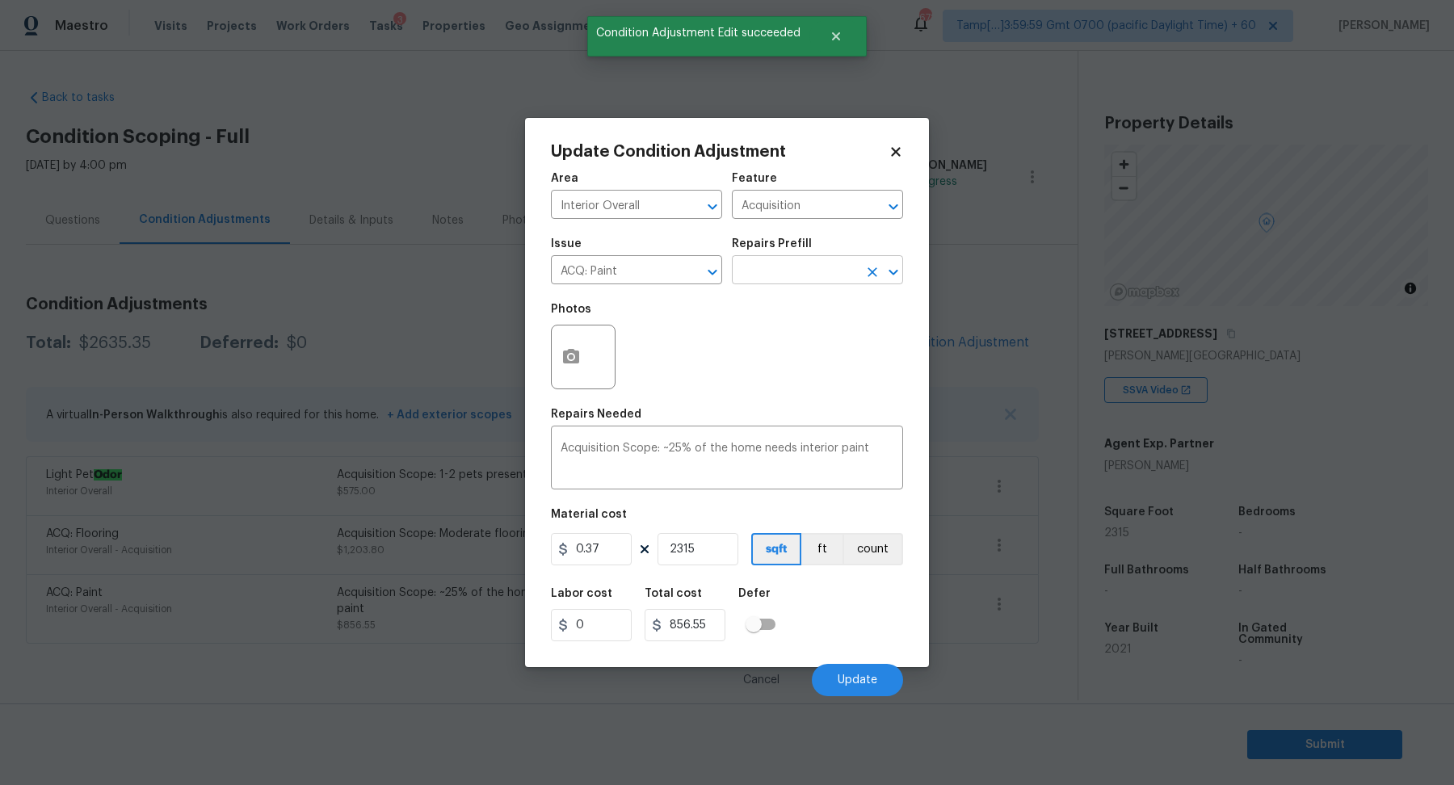
click at [801, 259] on input "text" at bounding box center [795, 271] width 126 height 25
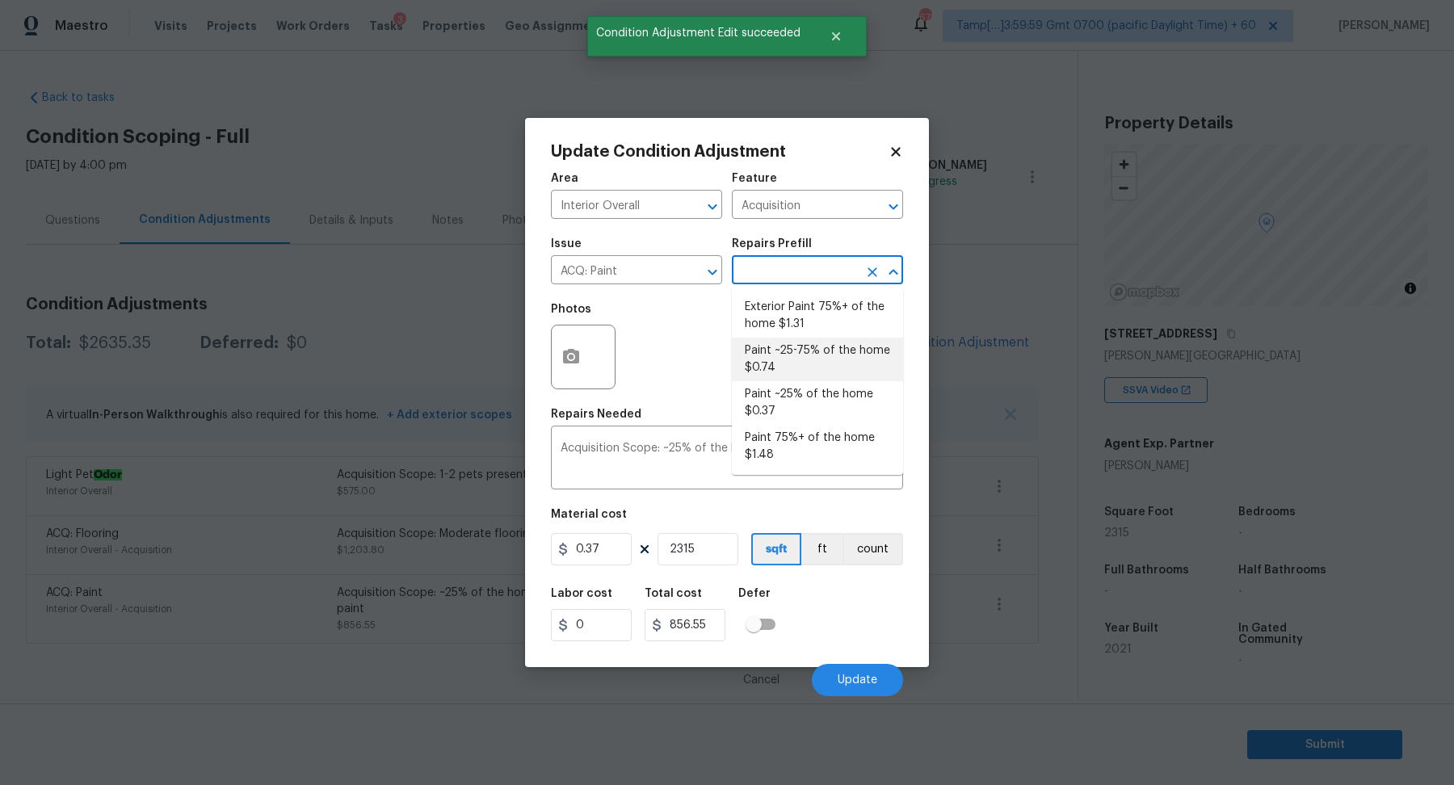
click at [831, 356] on li "Paint ~25-75% of the home $0.74" at bounding box center [817, 360] width 171 height 44
type textarea "Acquisition Scope: ~25 - 75% of the home needs interior paint"
type input "0.74"
type input "1713.1"
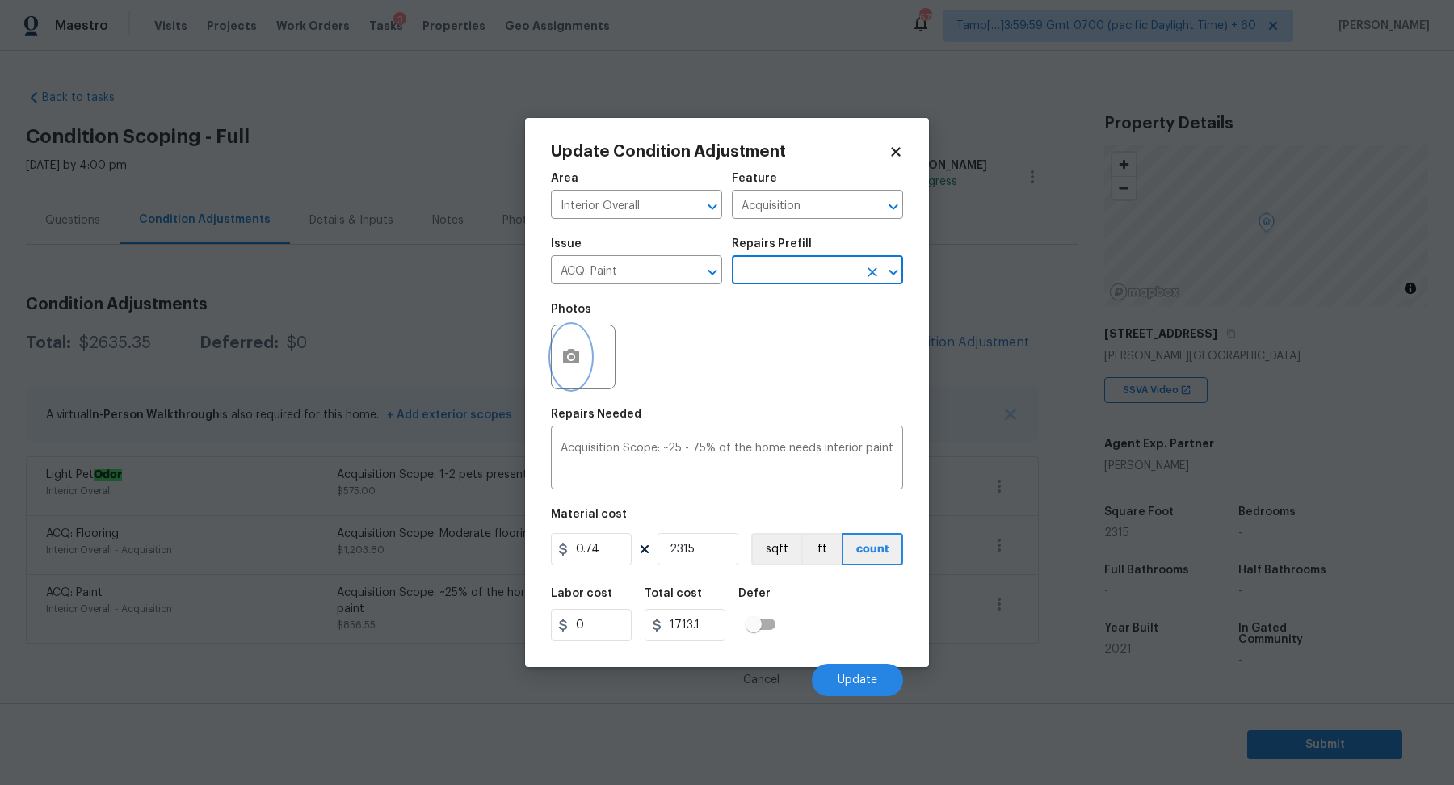
click at [568, 374] on button "button" at bounding box center [571, 357] width 39 height 63
click at [298, 337] on body "Maestro Visits Projects Work Orders Tasks 3 Properties Geo Assignments 678 Tamp…" at bounding box center [727, 401] width 1454 height 802
click at [485, 394] on body "Maestro Visits Projects Work Orders Tasks 3 Properties Geo Assignments 678 Tamp…" at bounding box center [727, 401] width 1454 height 802
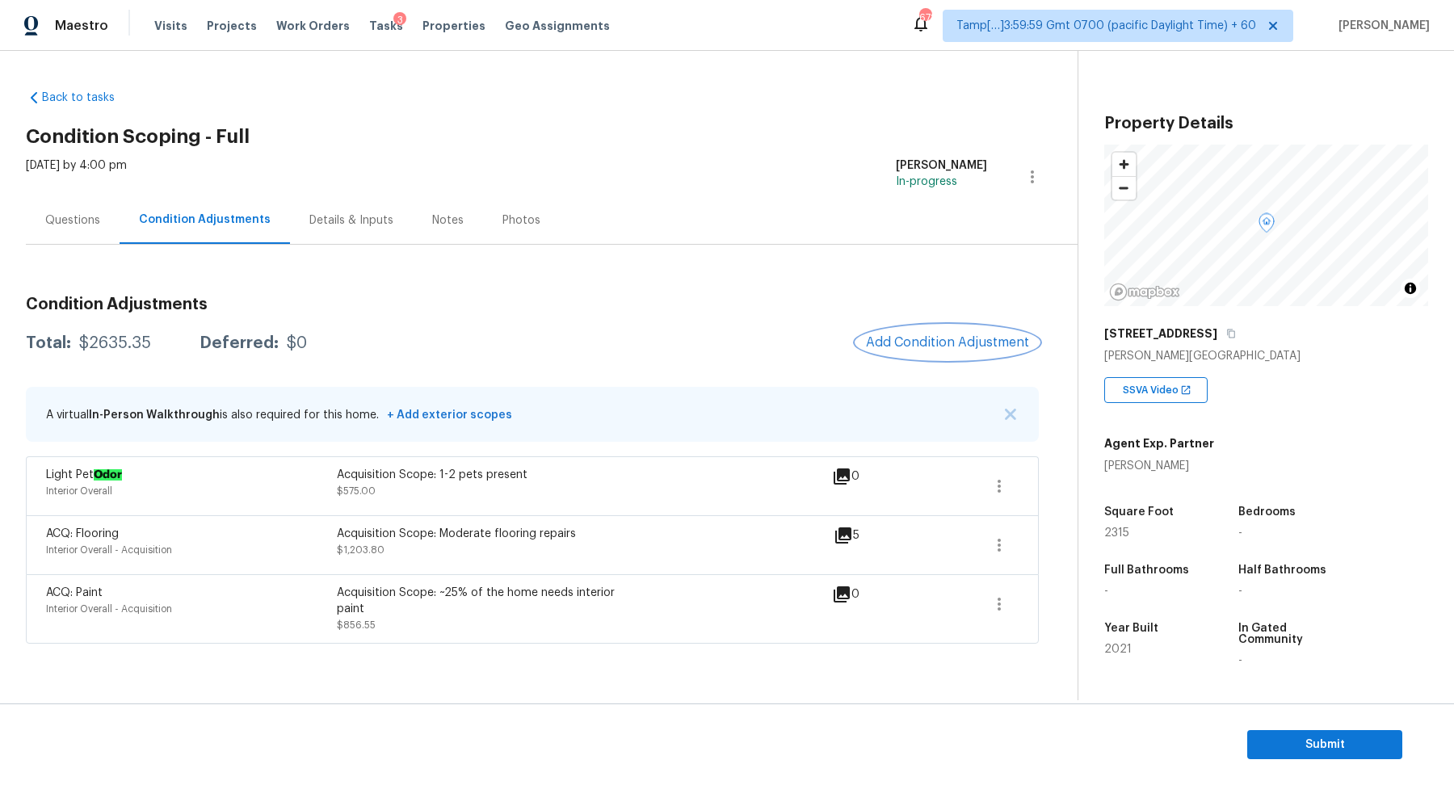
click at [882, 339] on span "Add Condition Adjustment" at bounding box center [947, 342] width 163 height 15
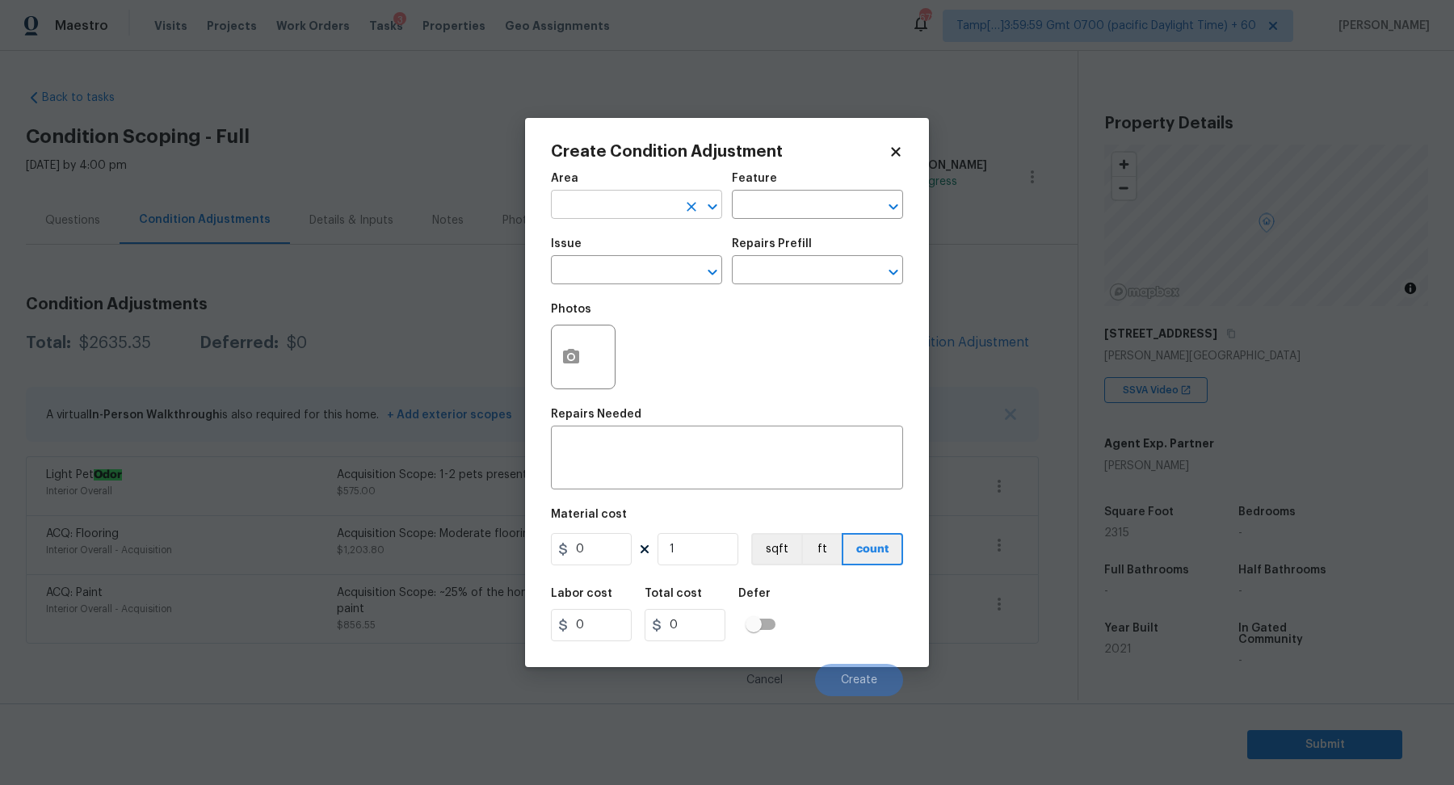
click at [608, 208] on input "text" at bounding box center [614, 206] width 126 height 25
click at [621, 213] on input "inter" at bounding box center [614, 206] width 126 height 25
click at [614, 282] on ul "Exterior Addition Exterior Overall" at bounding box center [636, 255] width 171 height 66
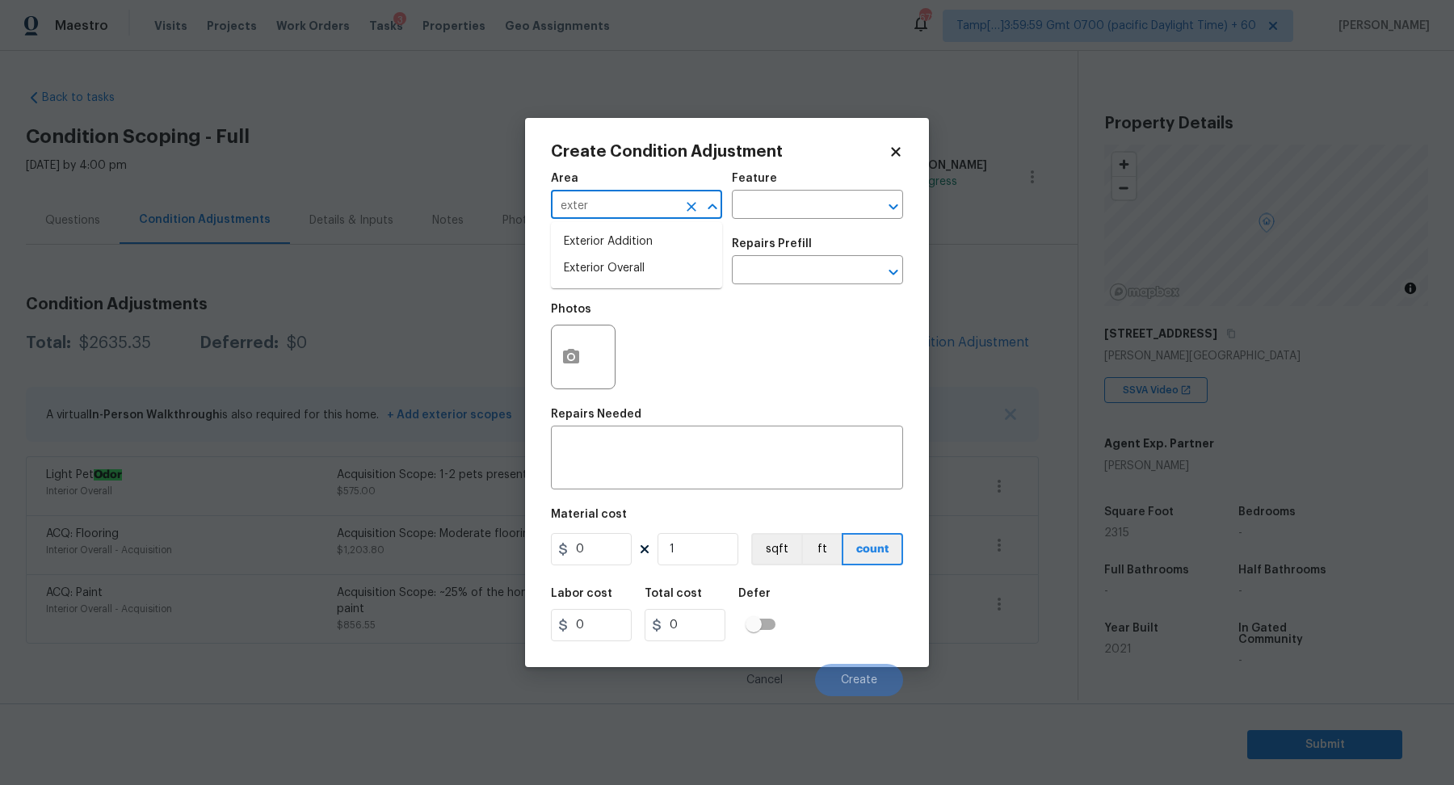
click at [614, 282] on ul "Exterior Addition Exterior Overall" at bounding box center [636, 255] width 171 height 66
click at [621, 276] on li "Exterior Overall" at bounding box center [636, 268] width 171 height 27
type input "Exterior Overall"
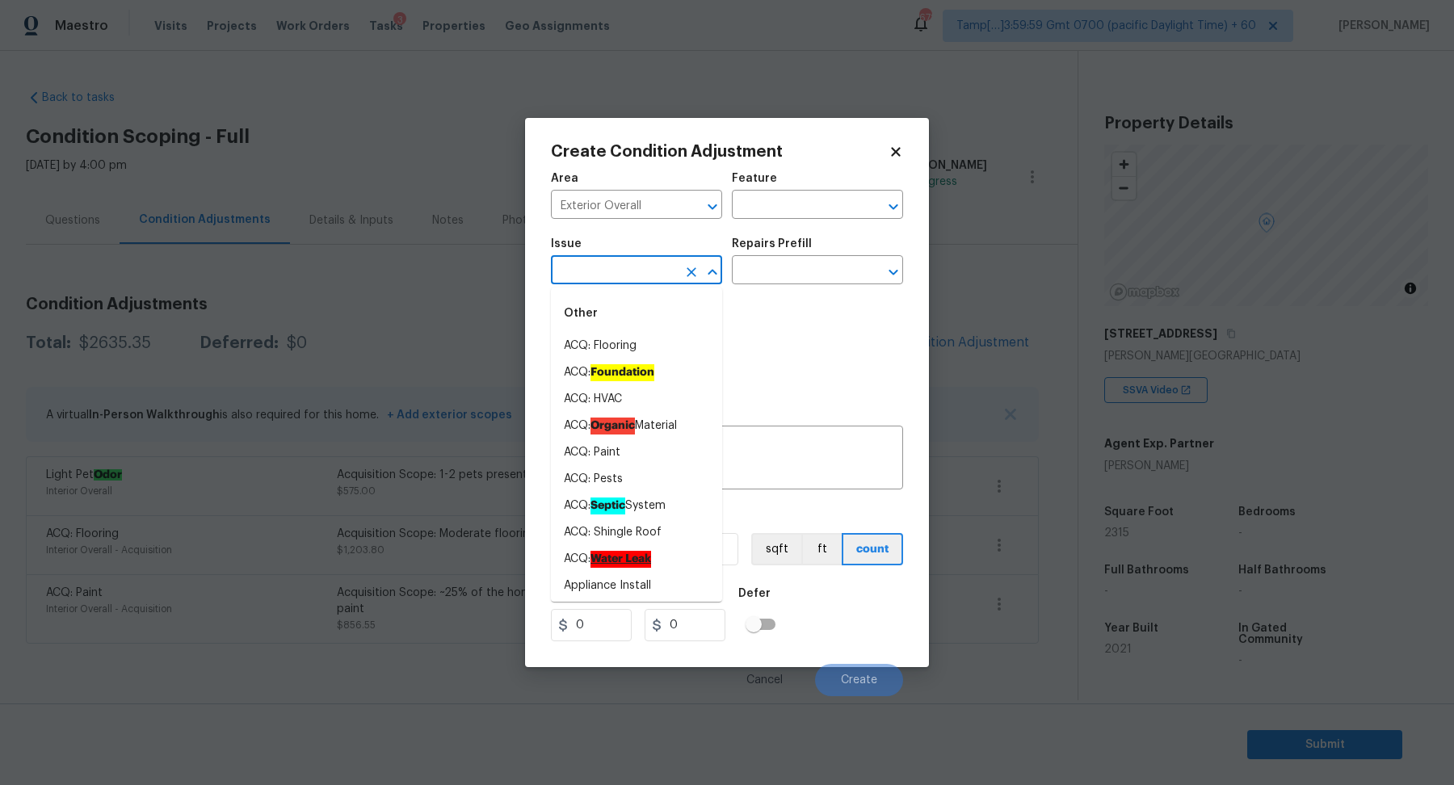
click at [621, 276] on input "text" at bounding box center [614, 271] width 126 height 25
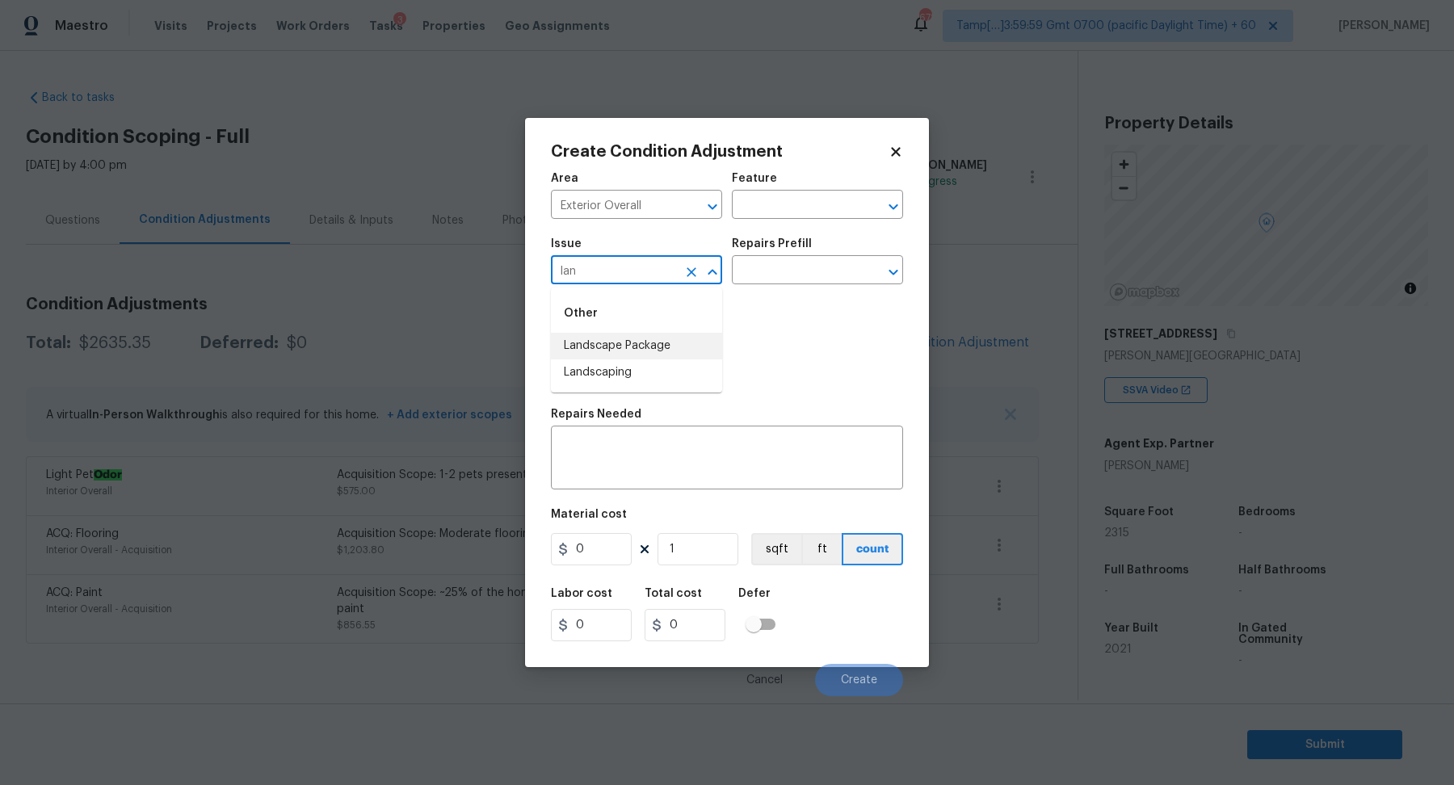
click at [660, 343] on li "Landscape Package" at bounding box center [636, 346] width 171 height 27
type input "Landscape Package"
click at [792, 264] on input "text" at bounding box center [795, 271] width 126 height 25
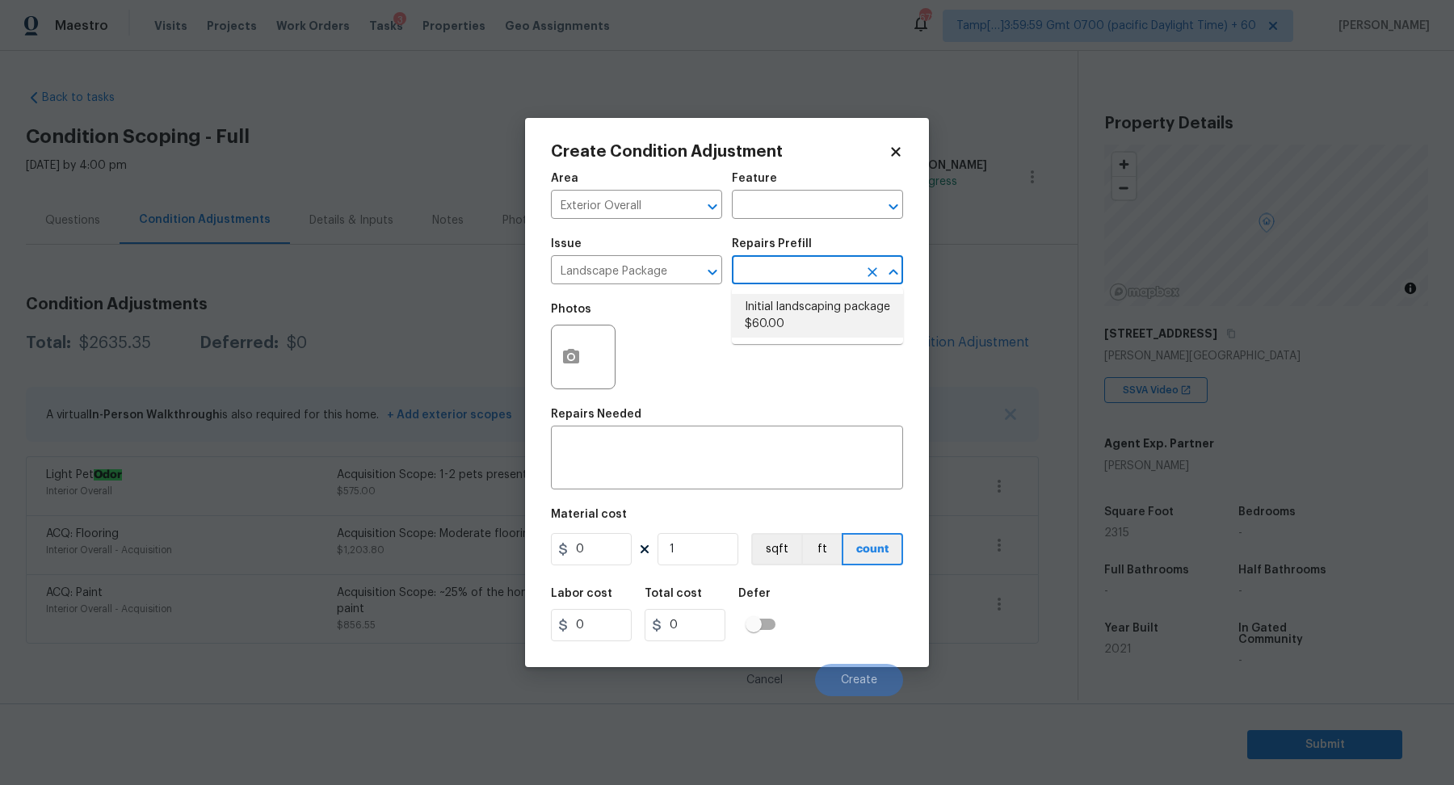
click at [817, 318] on li "Initial landscaping package $60.00" at bounding box center [817, 316] width 171 height 44
type input "Home Readiness Packages"
type textarea "Mowing of grass up to 6" in height. Mow, edge along driveways & sidewalks, trim…"
type input "60"
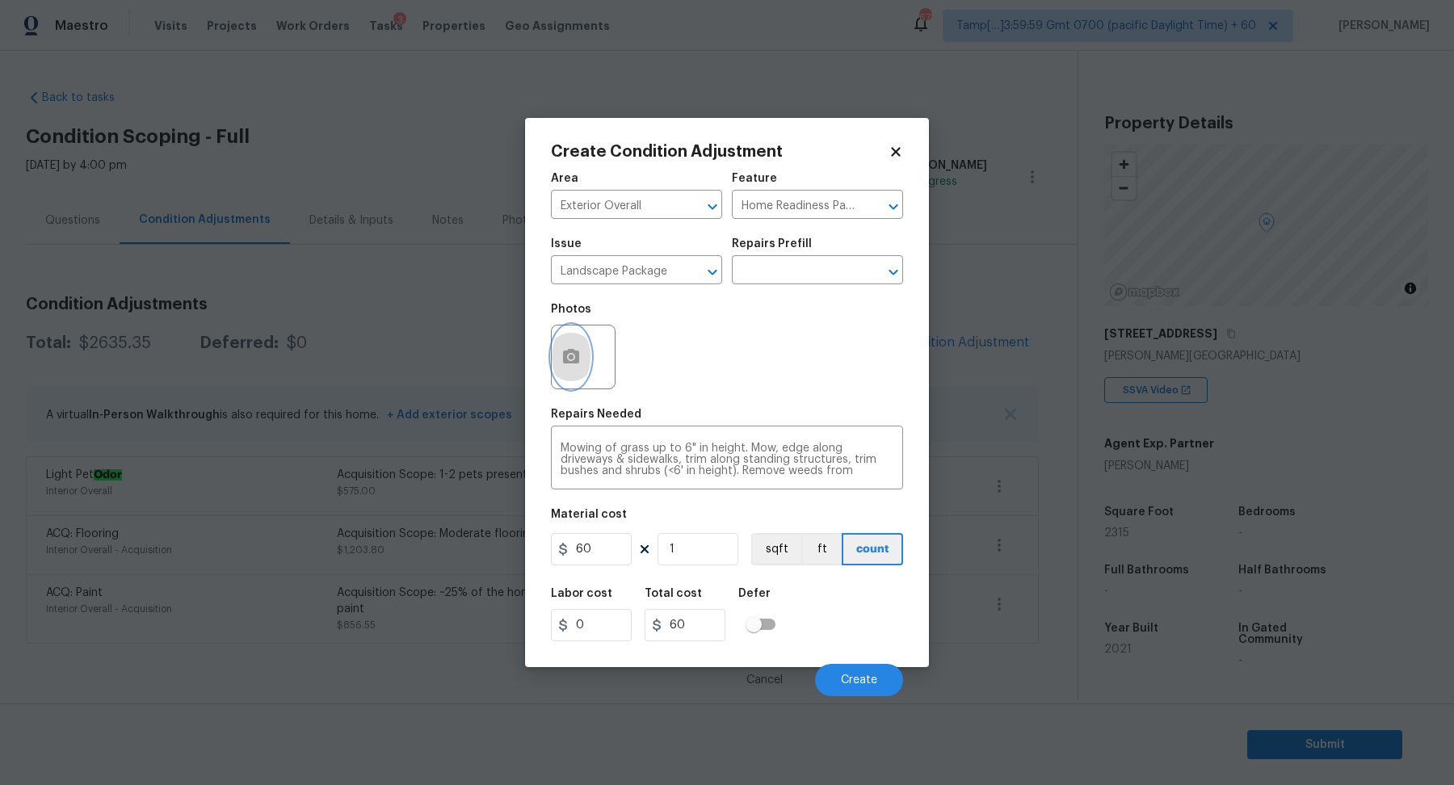
click at [567, 359] on icon "button" at bounding box center [571, 356] width 19 height 19
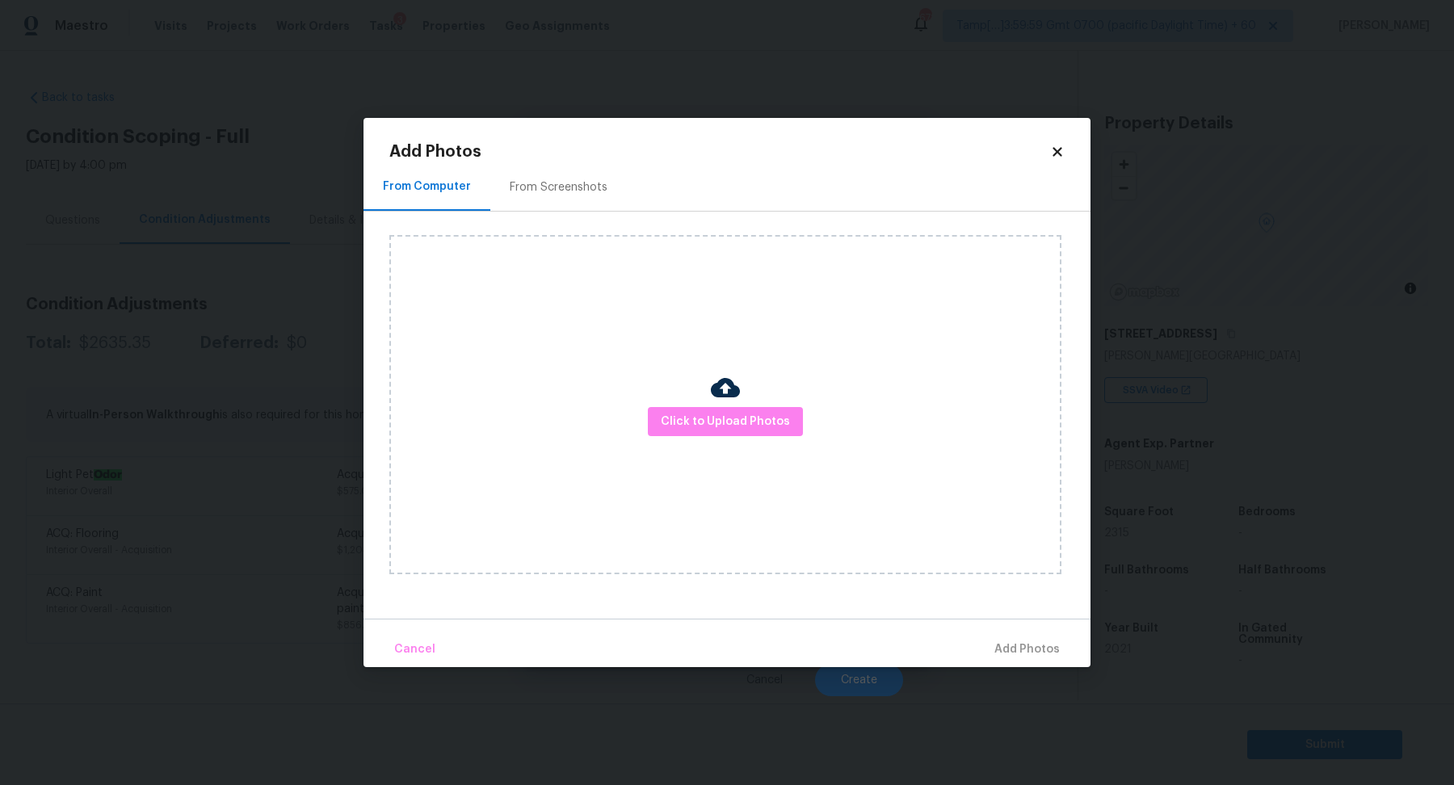
click at [558, 196] on div "From Screenshots" at bounding box center [558, 187] width 137 height 48
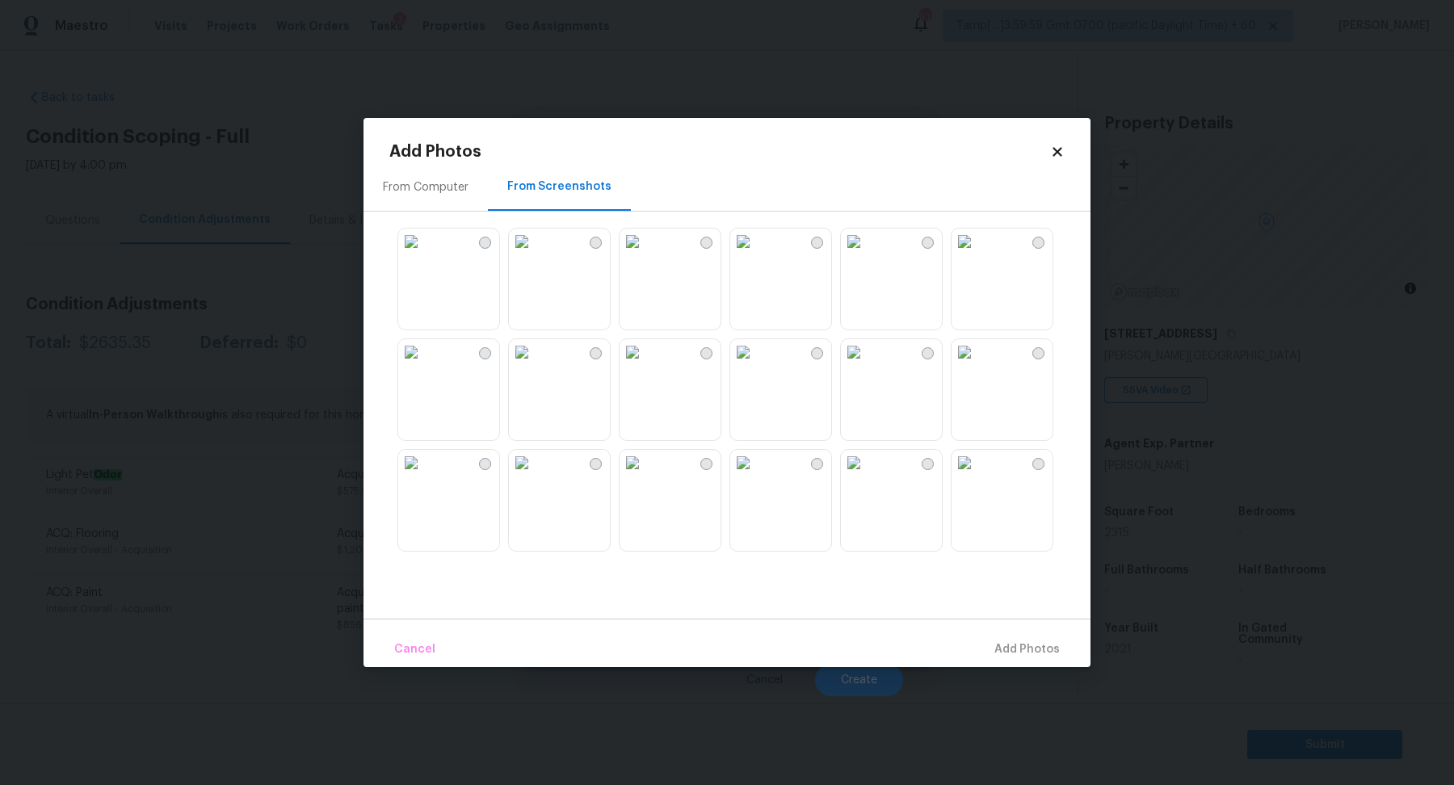
click at [867, 255] on img at bounding box center [854, 242] width 26 height 26
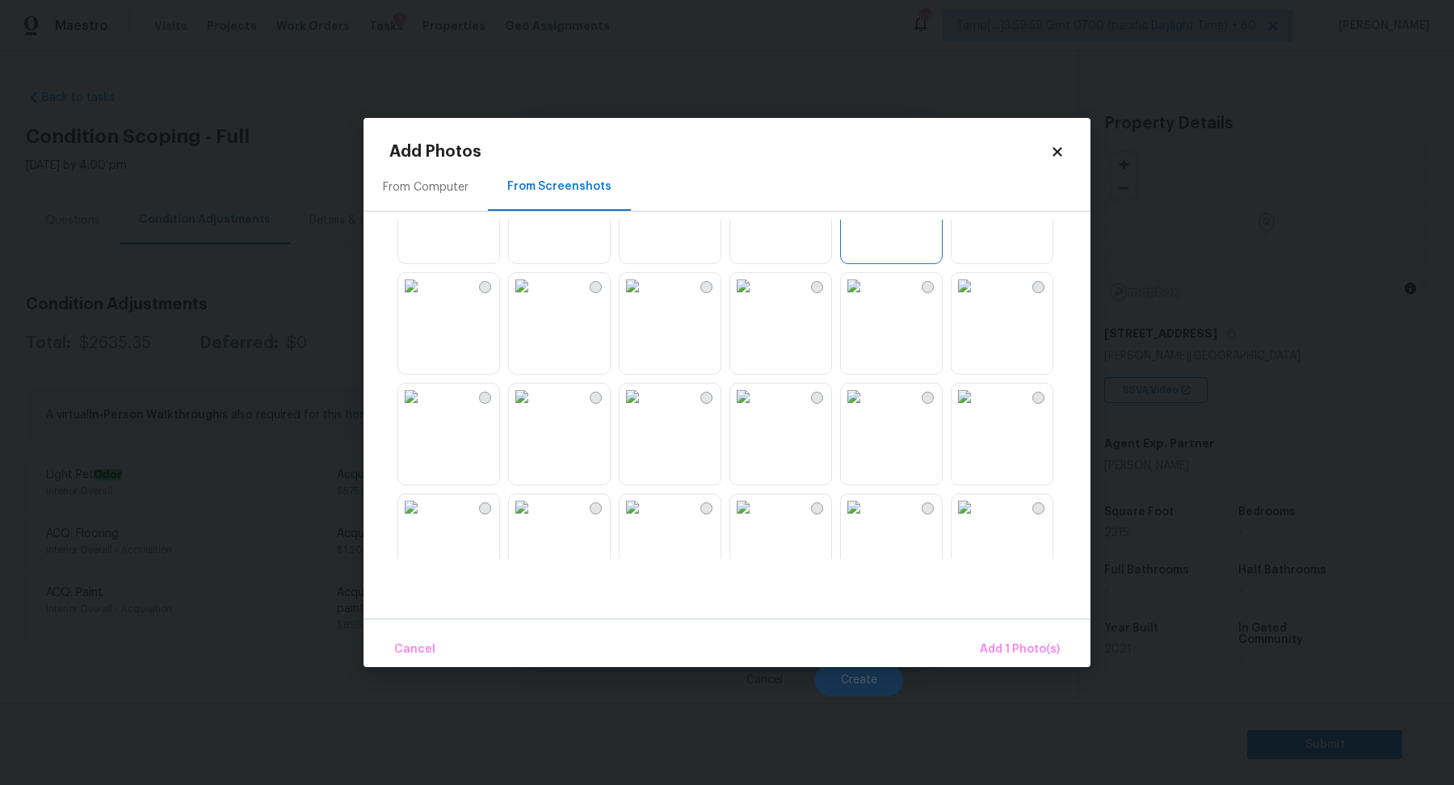
click at [424, 299] on img at bounding box center [411, 286] width 26 height 26
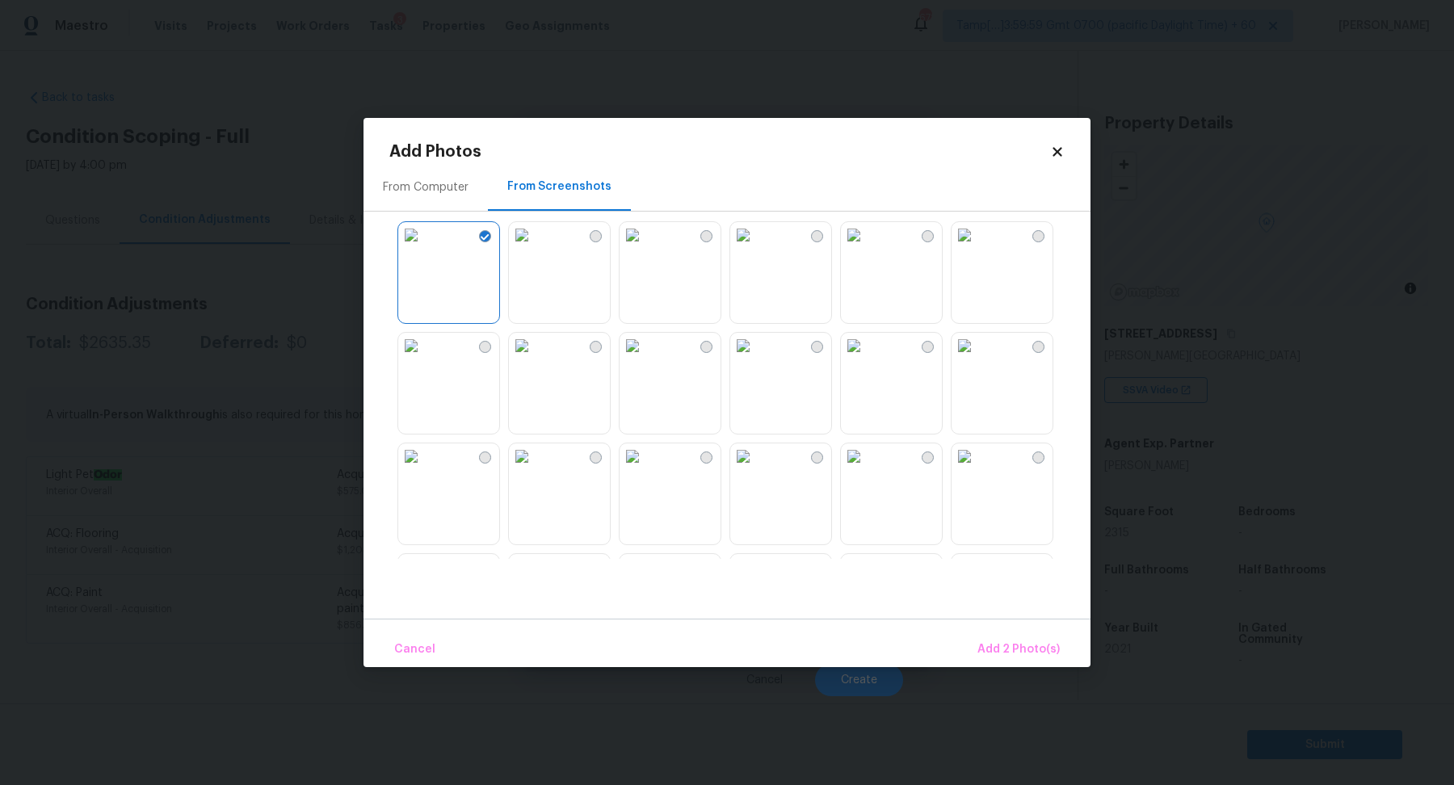
click at [424, 359] on img at bounding box center [411, 346] width 26 height 26
click at [535, 258] on img at bounding box center [522, 245] width 26 height 26
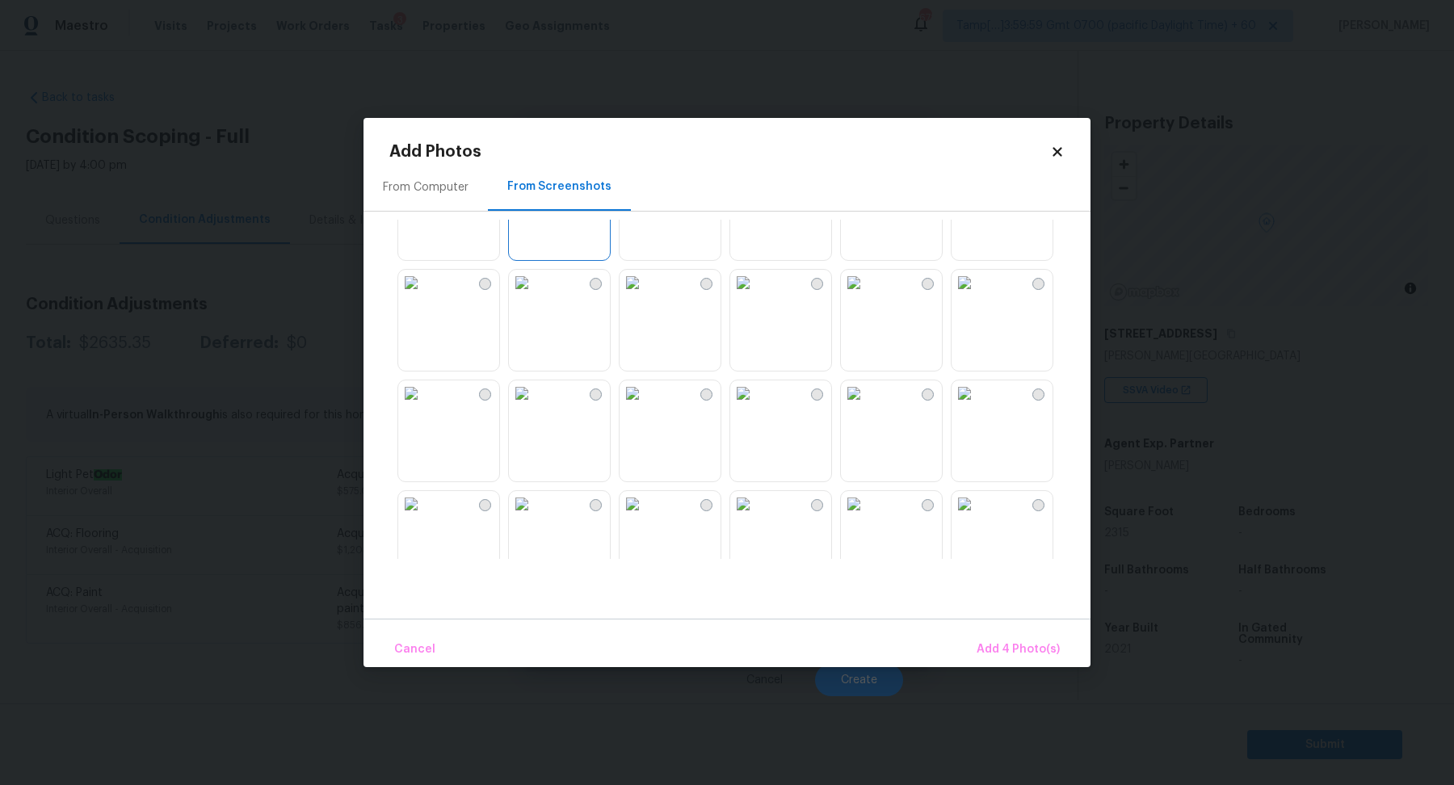
scroll to position [312, 0]
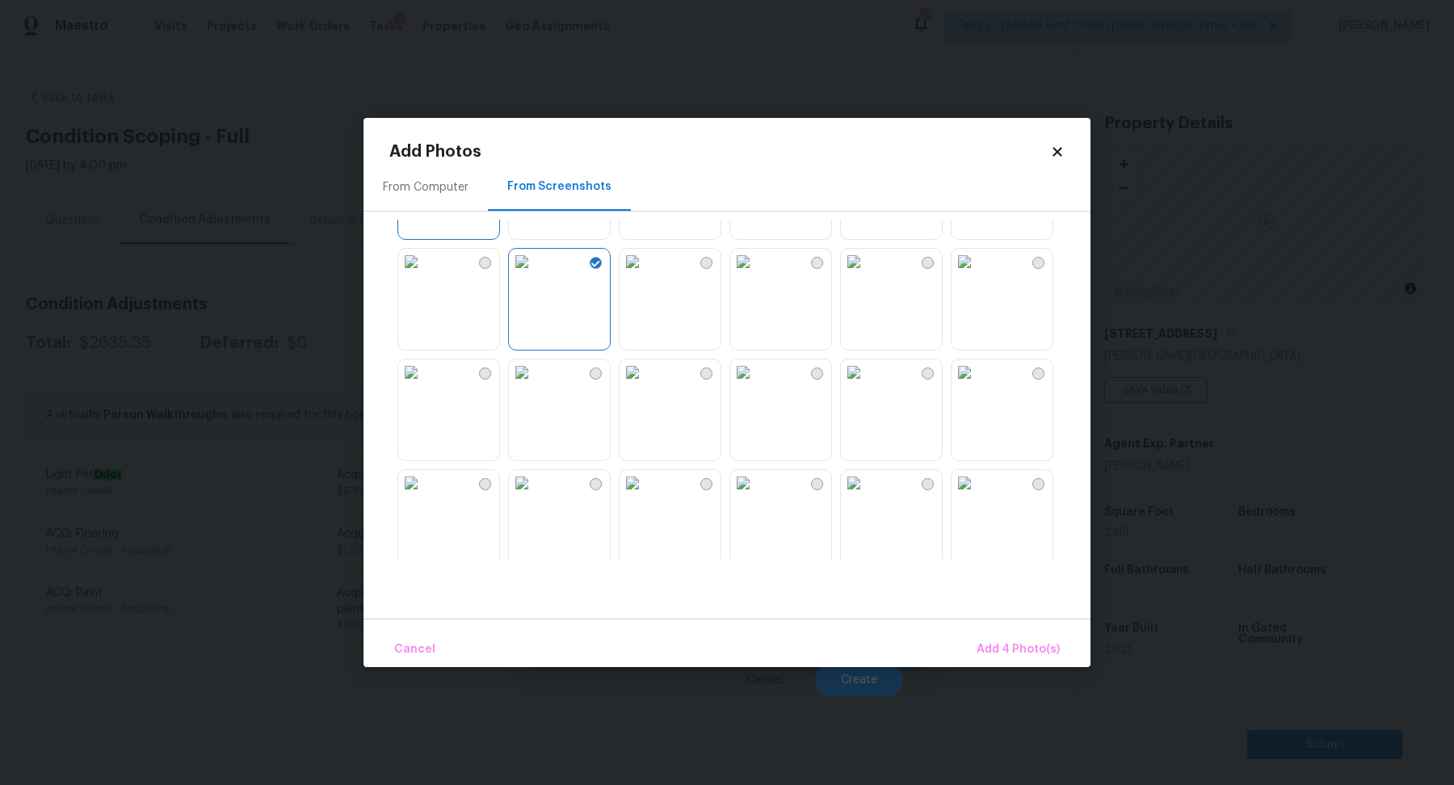
click at [535, 275] on img at bounding box center [522, 262] width 26 height 26
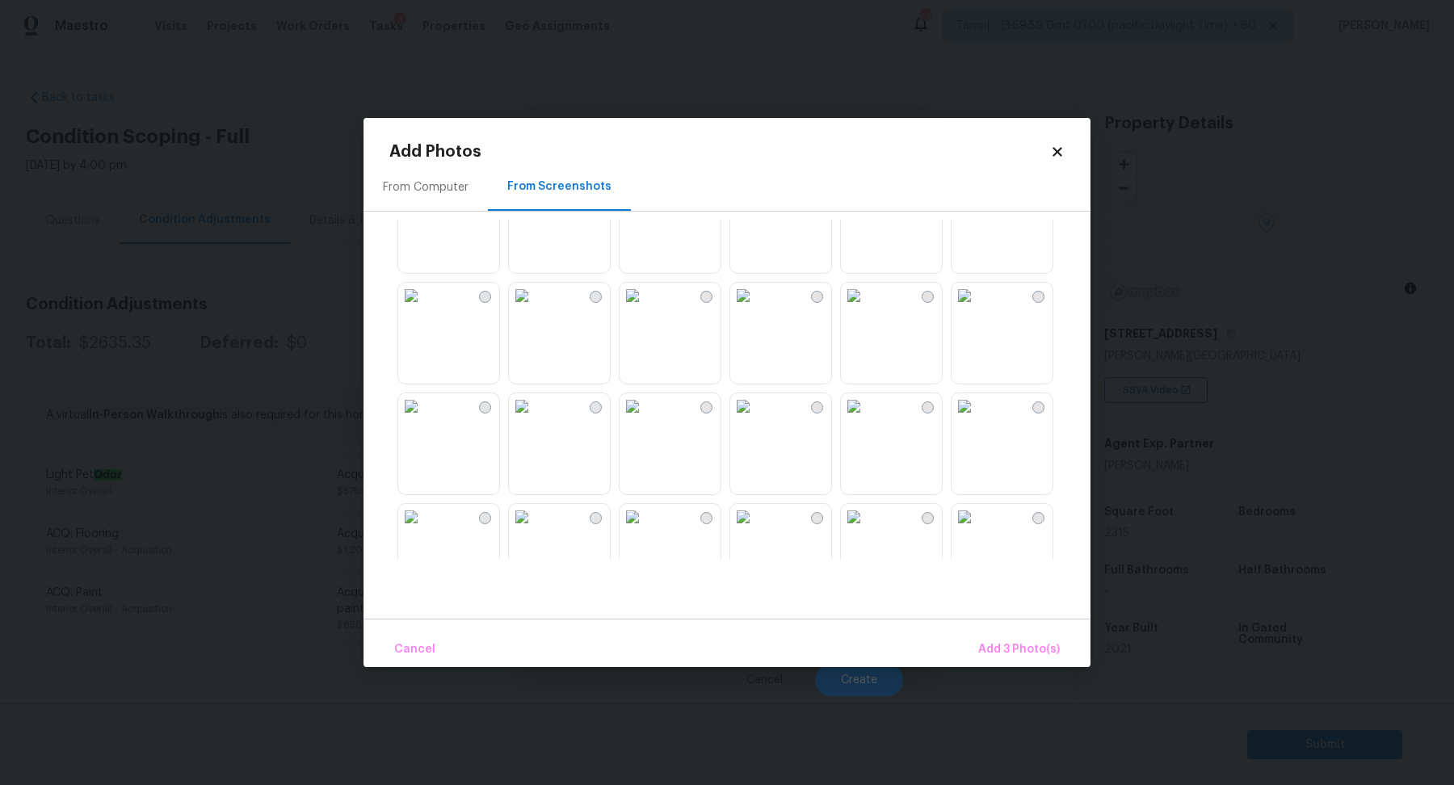
scroll to position [707, 0]
click at [535, 322] on img at bounding box center [522, 310] width 26 height 26
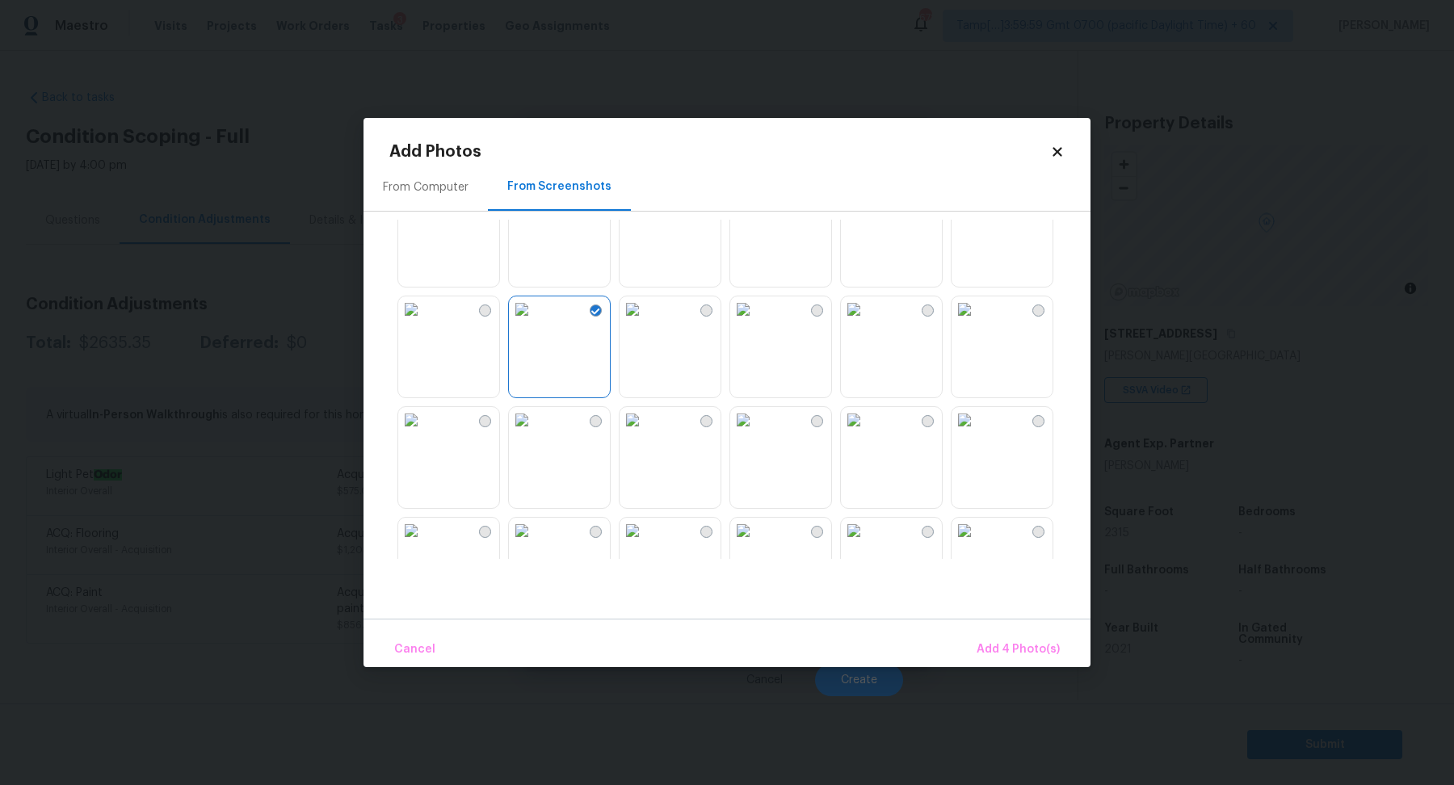
click at [756, 433] on img at bounding box center [743, 420] width 26 height 26
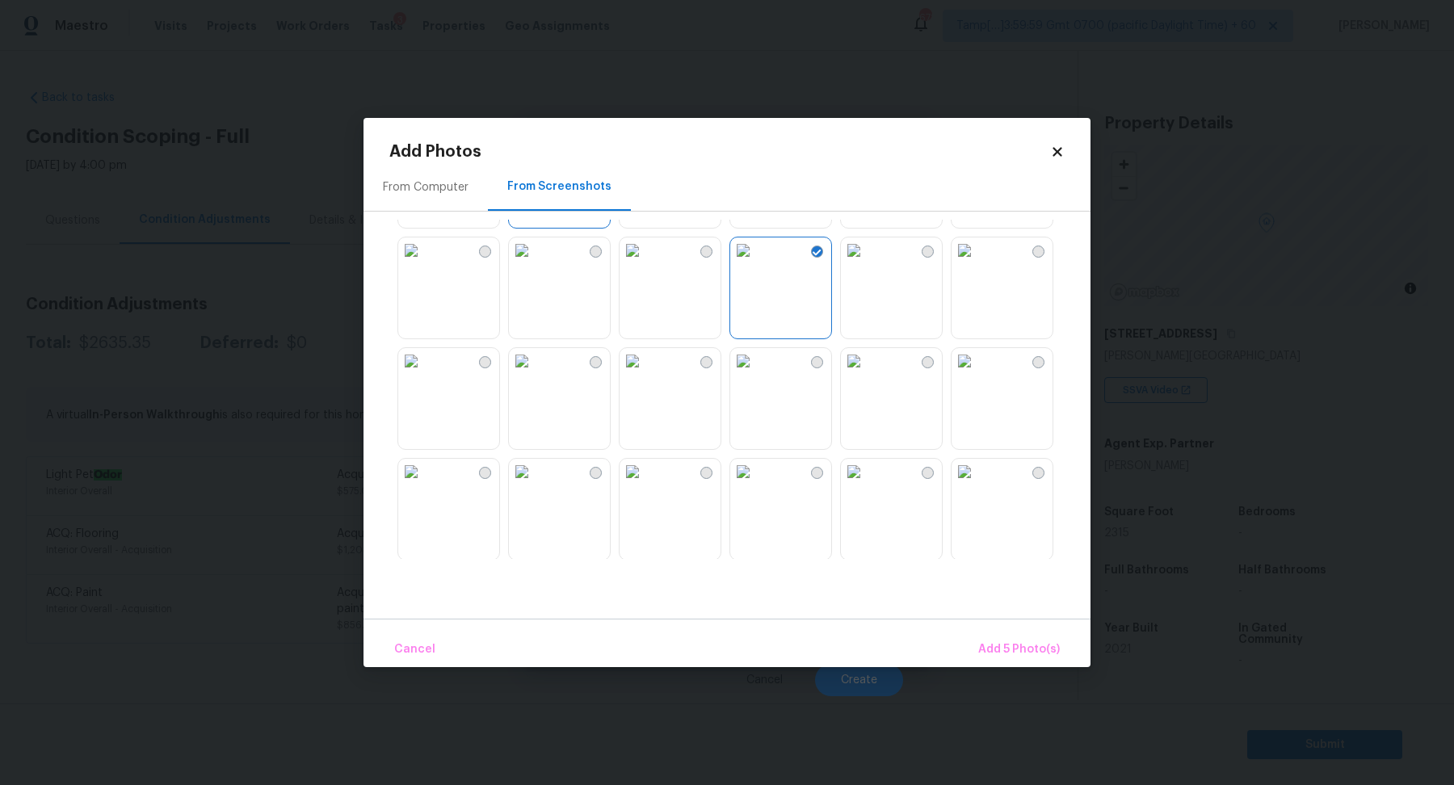
click at [756, 263] on img at bounding box center [743, 251] width 26 height 26
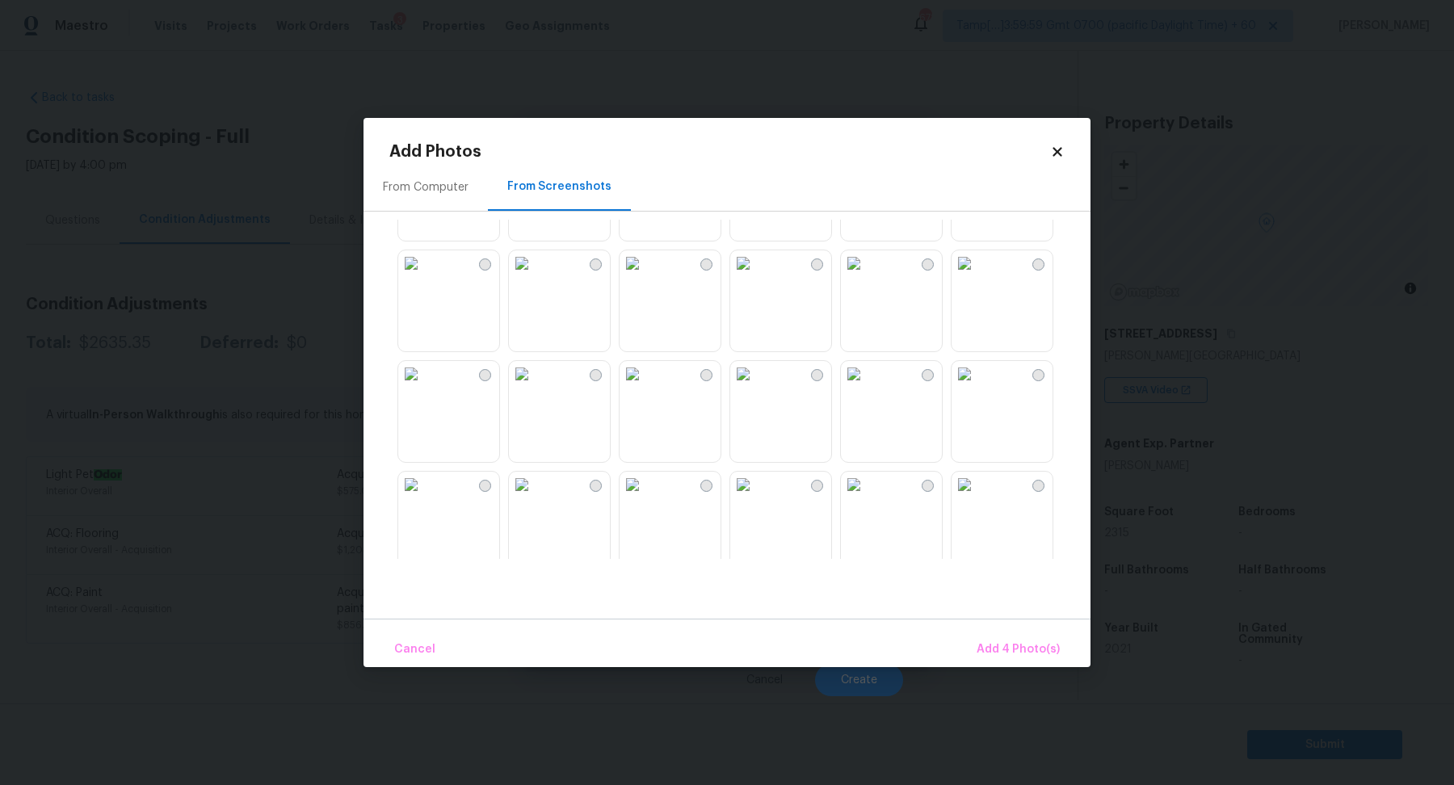
scroll to position [1151, 0]
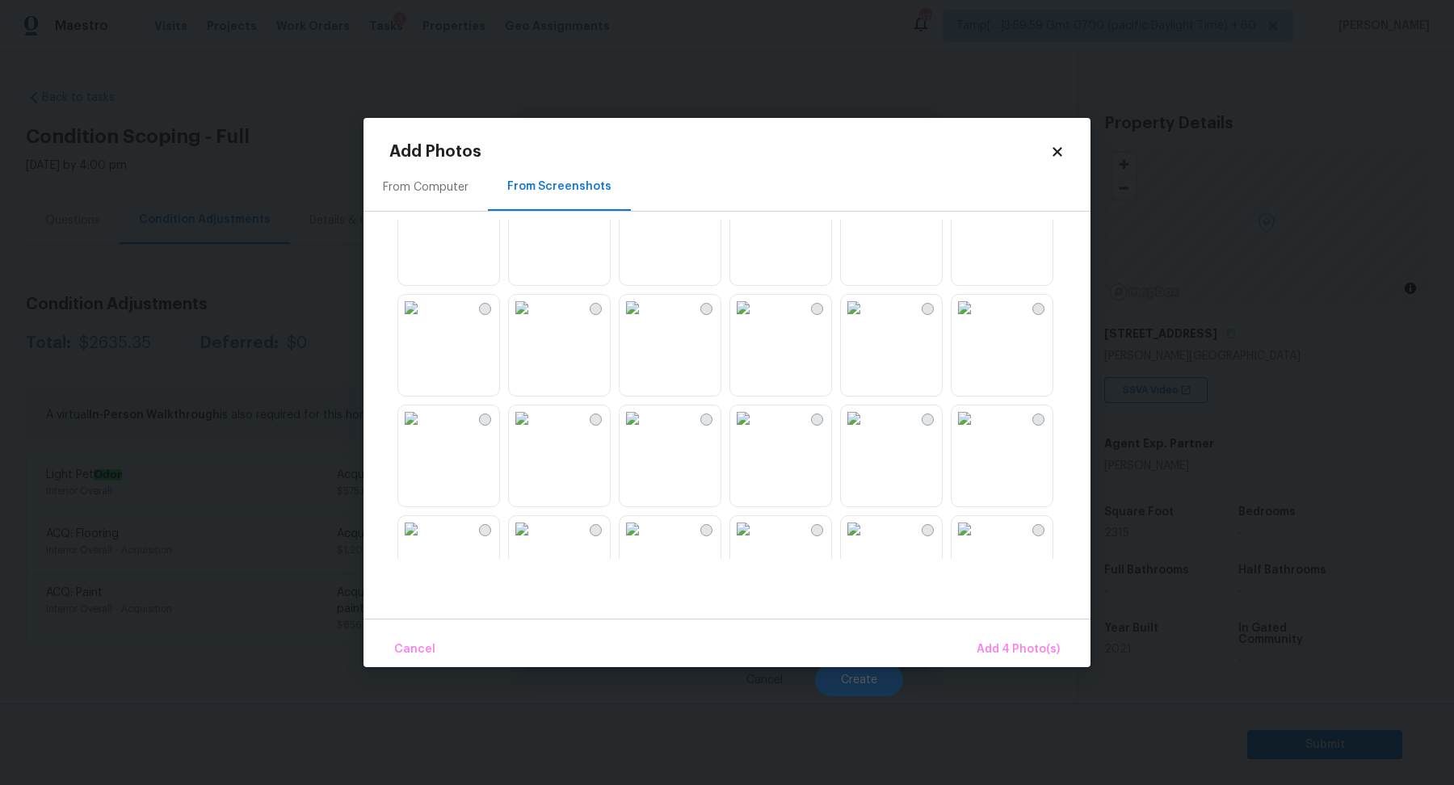
click at [646, 321] on img at bounding box center [633, 308] width 26 height 26
click at [1029, 643] on span "Add 5 Photo(s)" at bounding box center [1019, 650] width 82 height 20
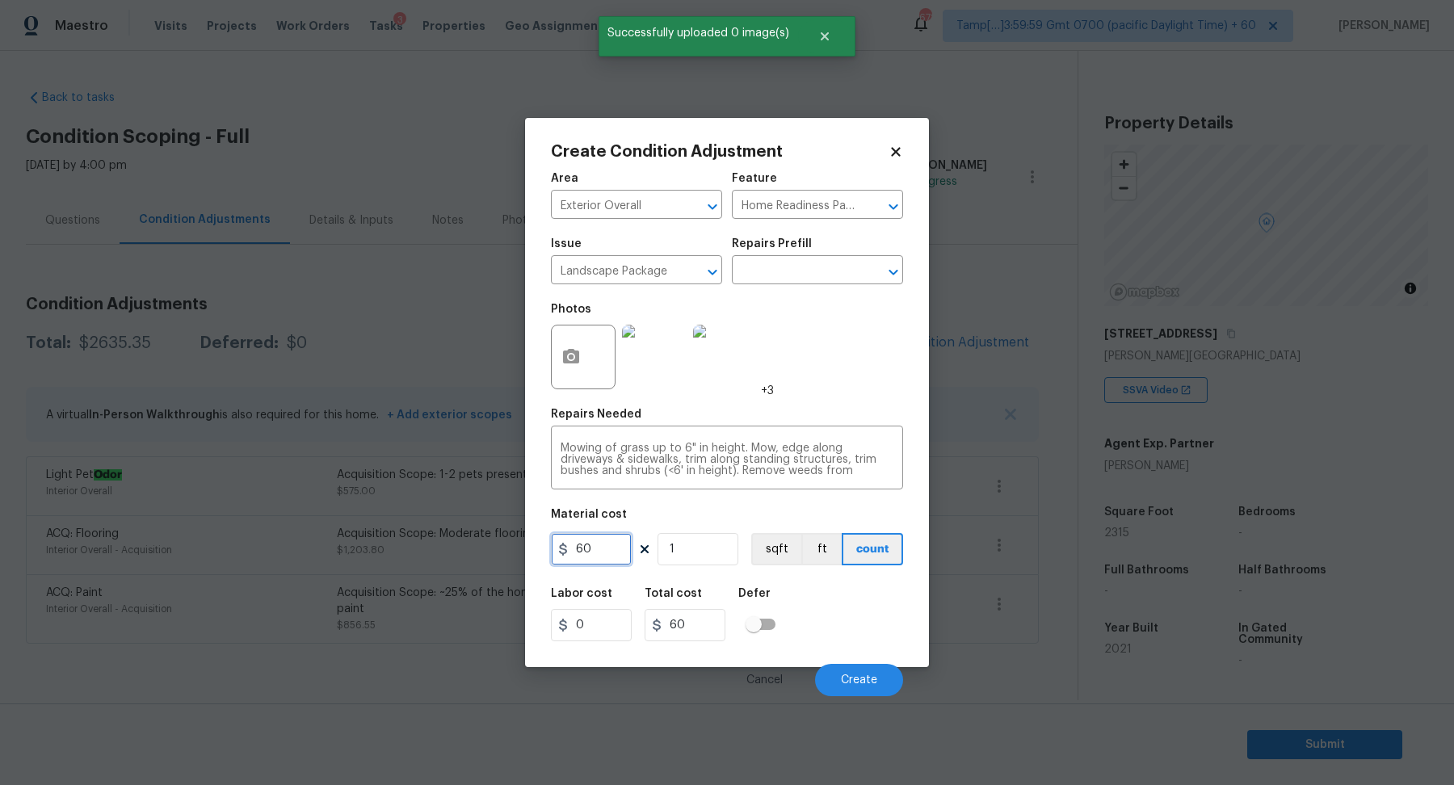
click at [608, 545] on input "60" at bounding box center [591, 549] width 81 height 32
type input "300"
click at [872, 668] on button "Create" at bounding box center [859, 680] width 88 height 32
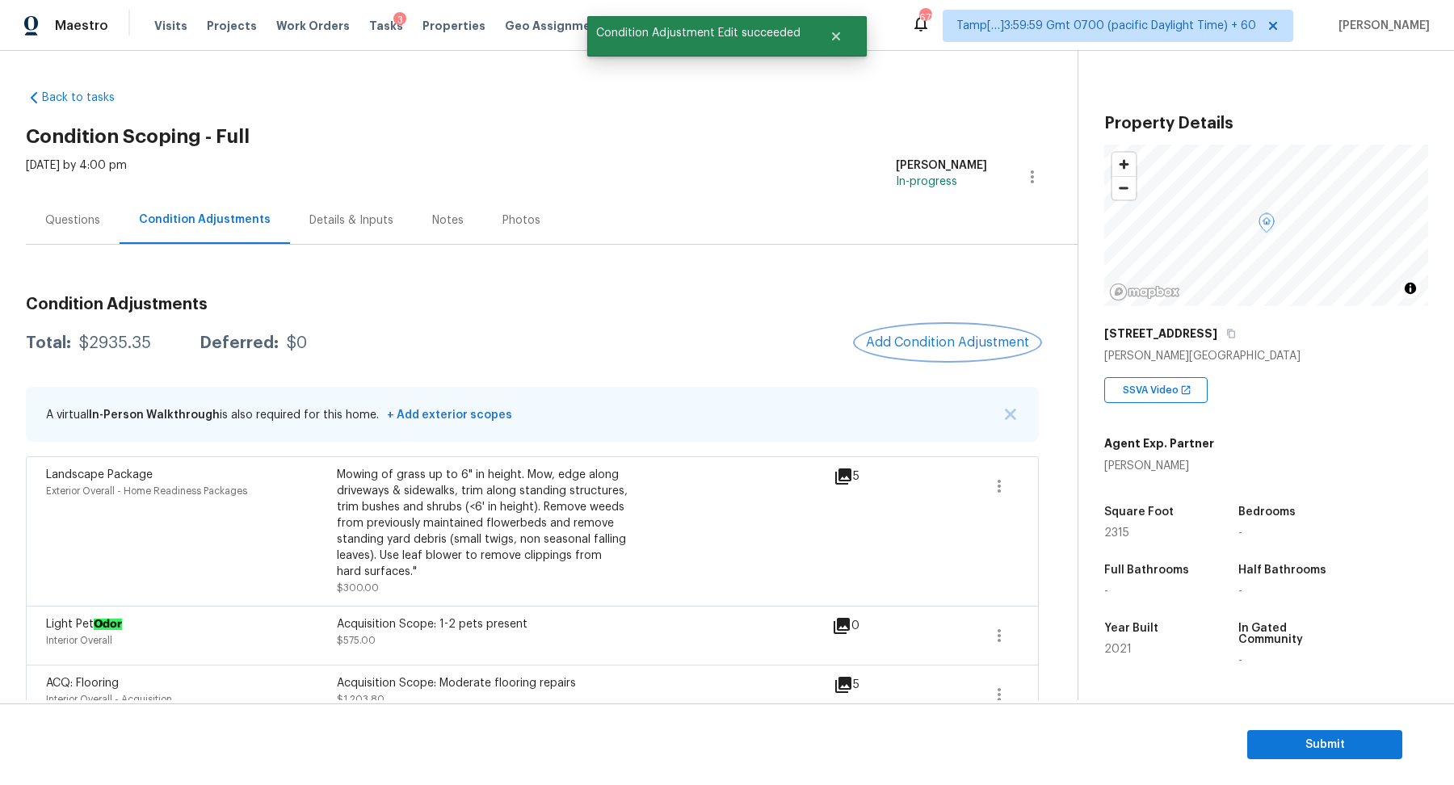
click at [952, 341] on span "Add Condition Adjustment" at bounding box center [947, 342] width 163 height 15
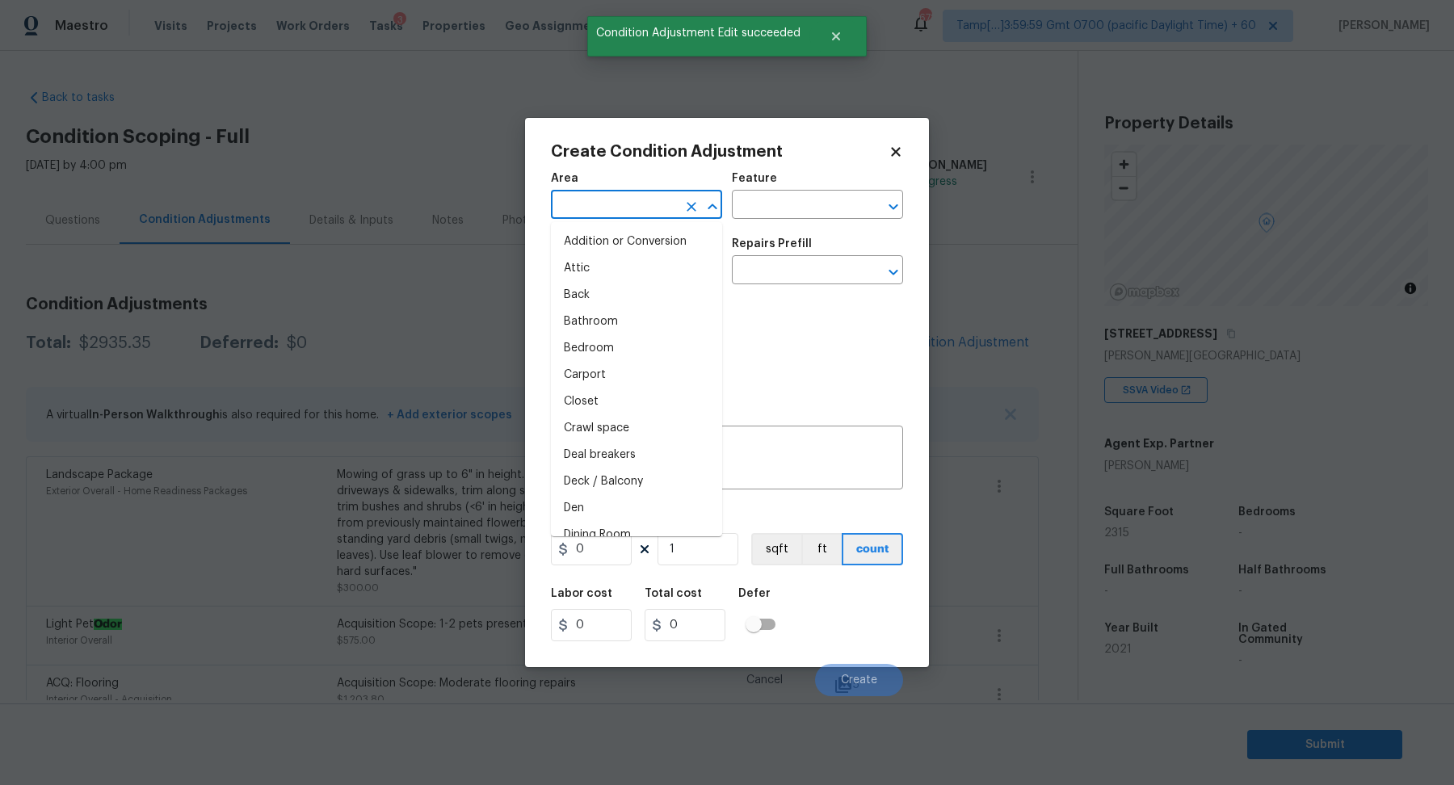
click at [642, 216] on input "text" at bounding box center [614, 206] width 126 height 25
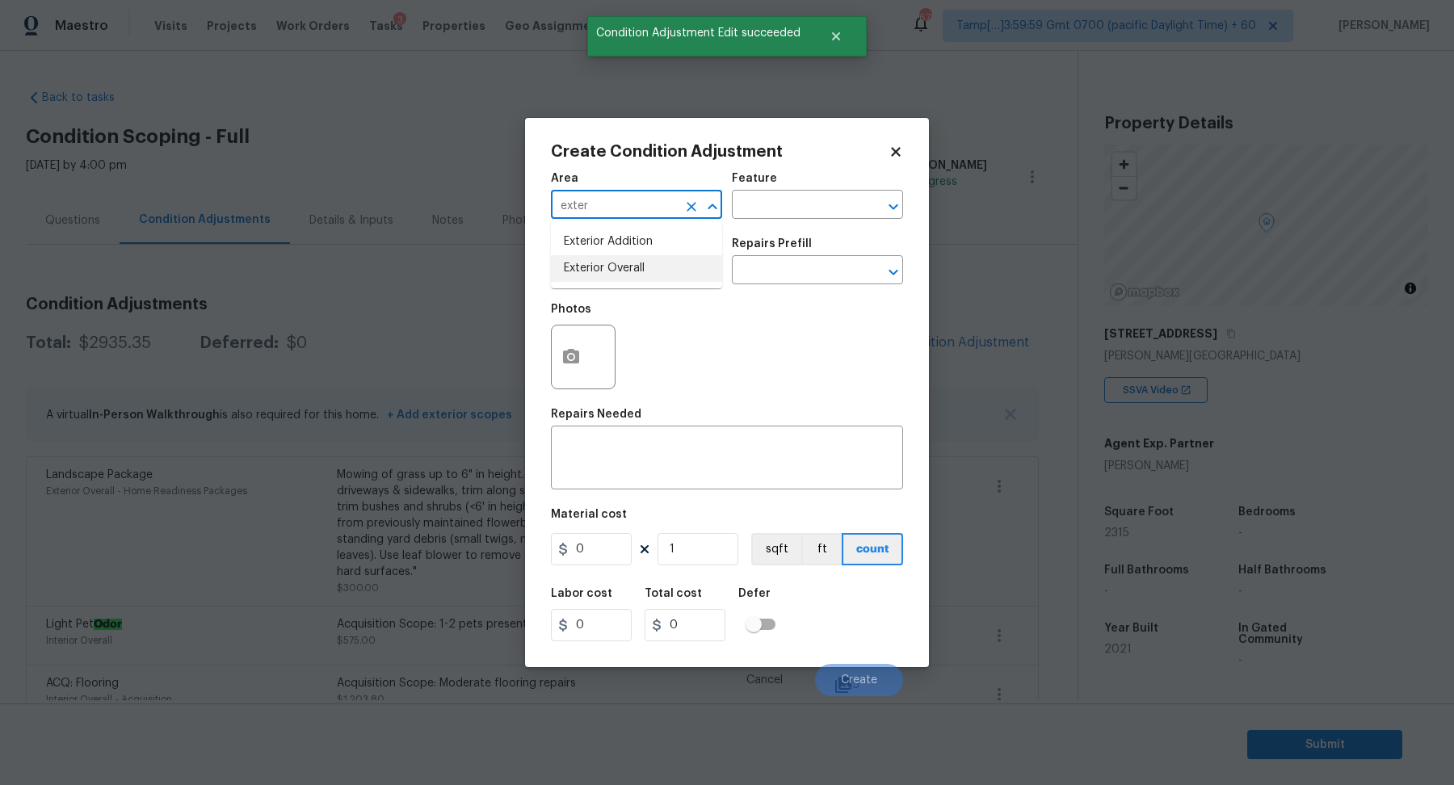
click at [638, 270] on li "Exterior Overall" at bounding box center [636, 268] width 171 height 27
type input "Exterior Overall"
click at [638, 270] on input "text" at bounding box center [614, 271] width 126 height 25
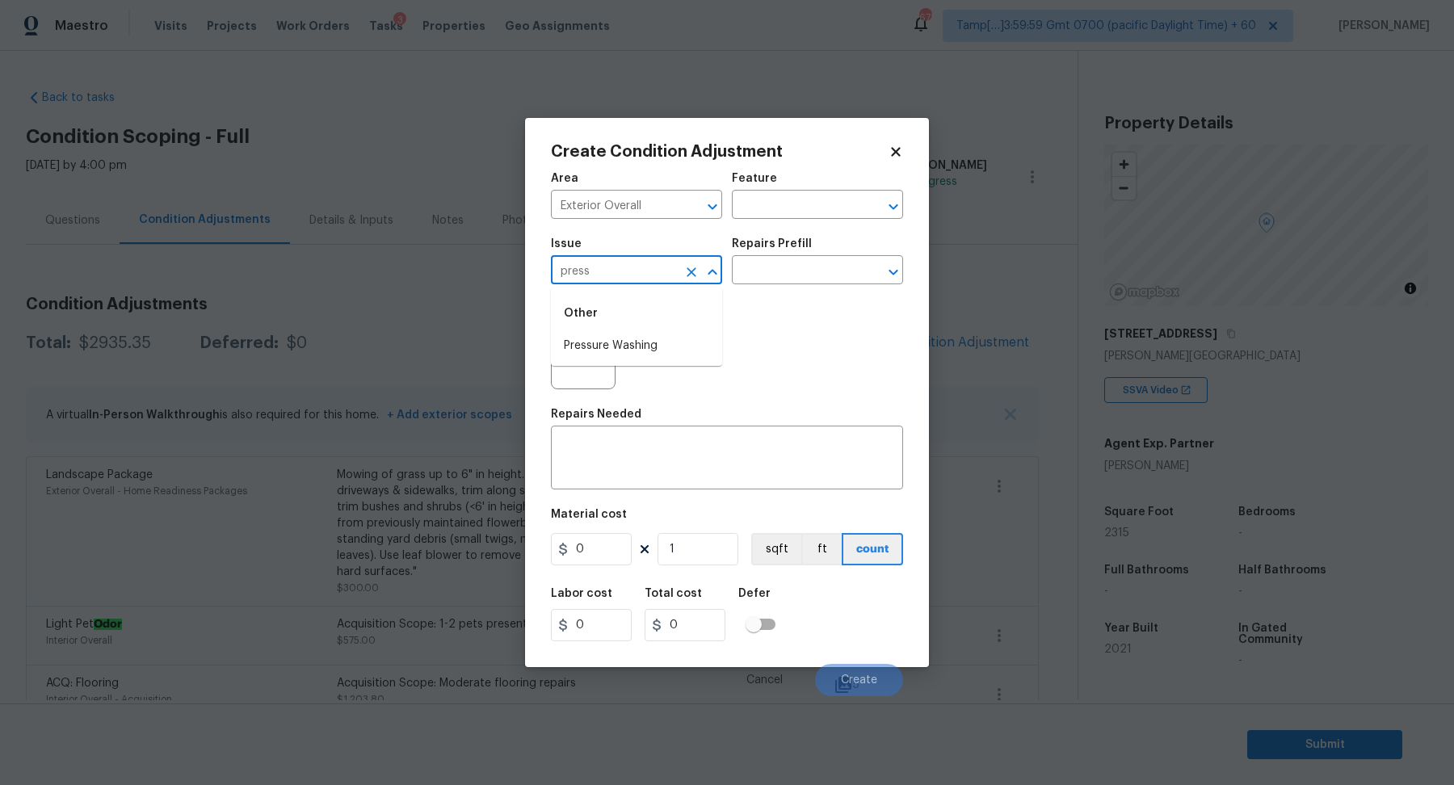
click at [650, 339] on li "Pressure Washing" at bounding box center [636, 346] width 171 height 27
type input "Pressure Washing"
click at [827, 270] on input "text" at bounding box center [795, 271] width 126 height 25
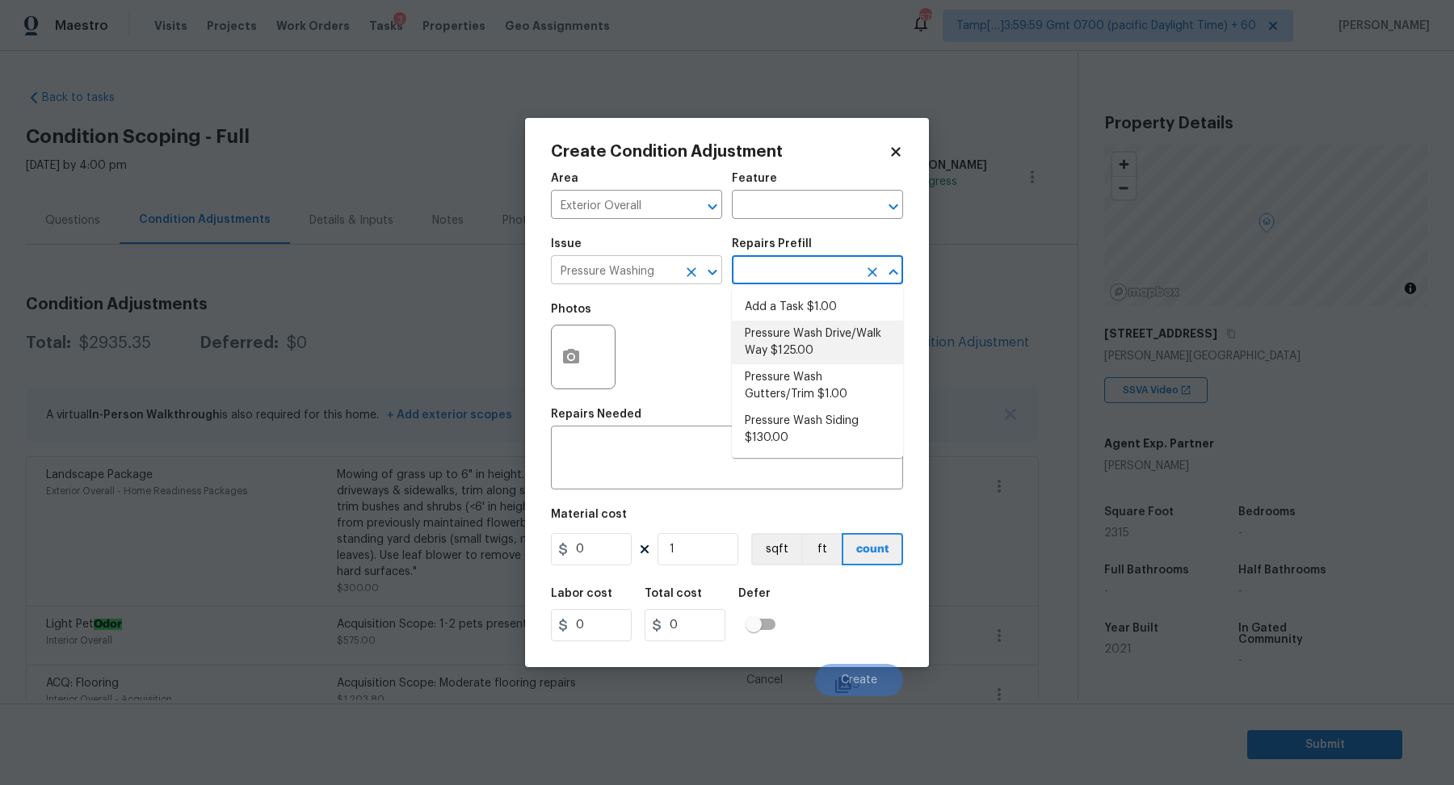
click at [630, 265] on input "Pressure Washing" at bounding box center [614, 271] width 126 height 25
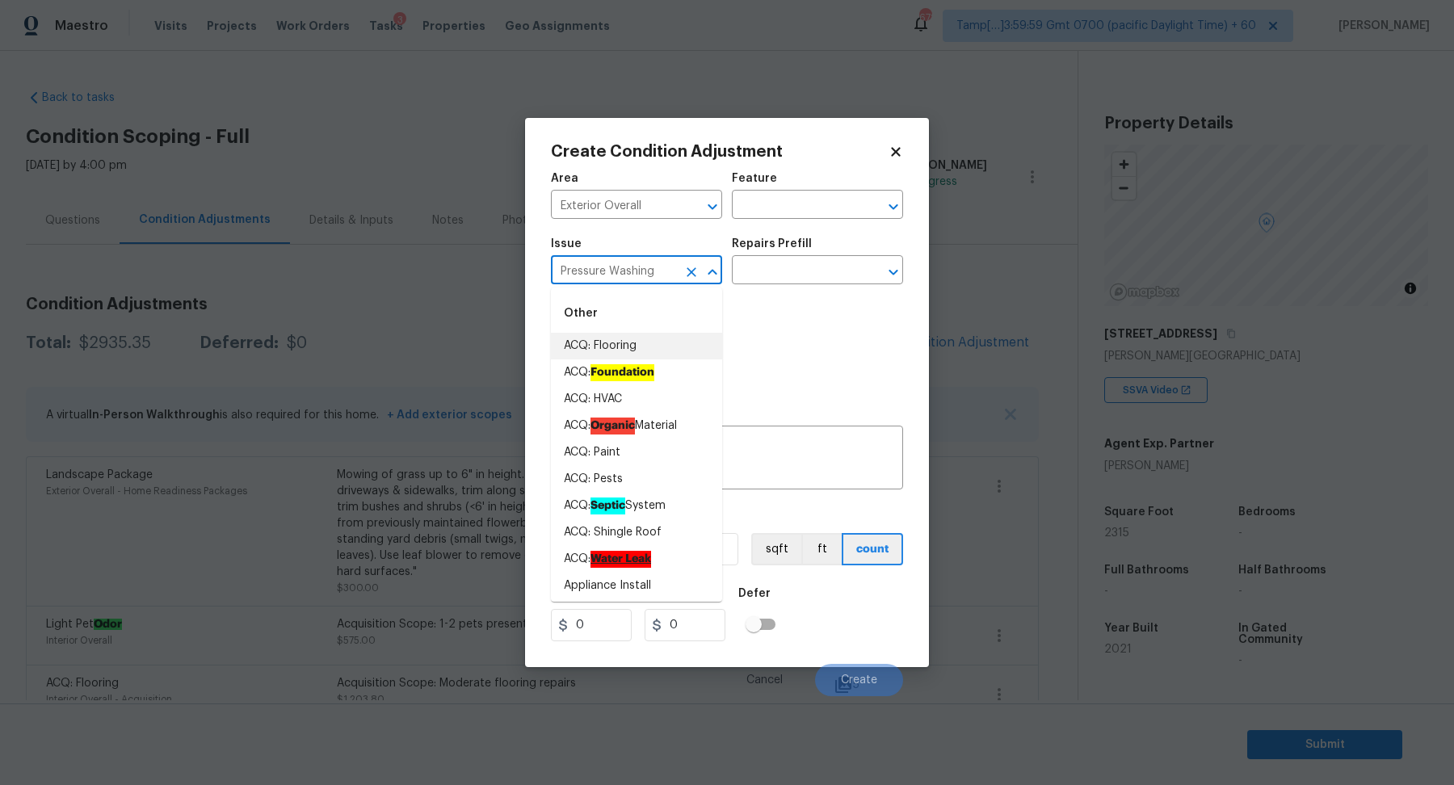
click at [630, 265] on input "Pressure Washing" at bounding box center [614, 271] width 126 height 25
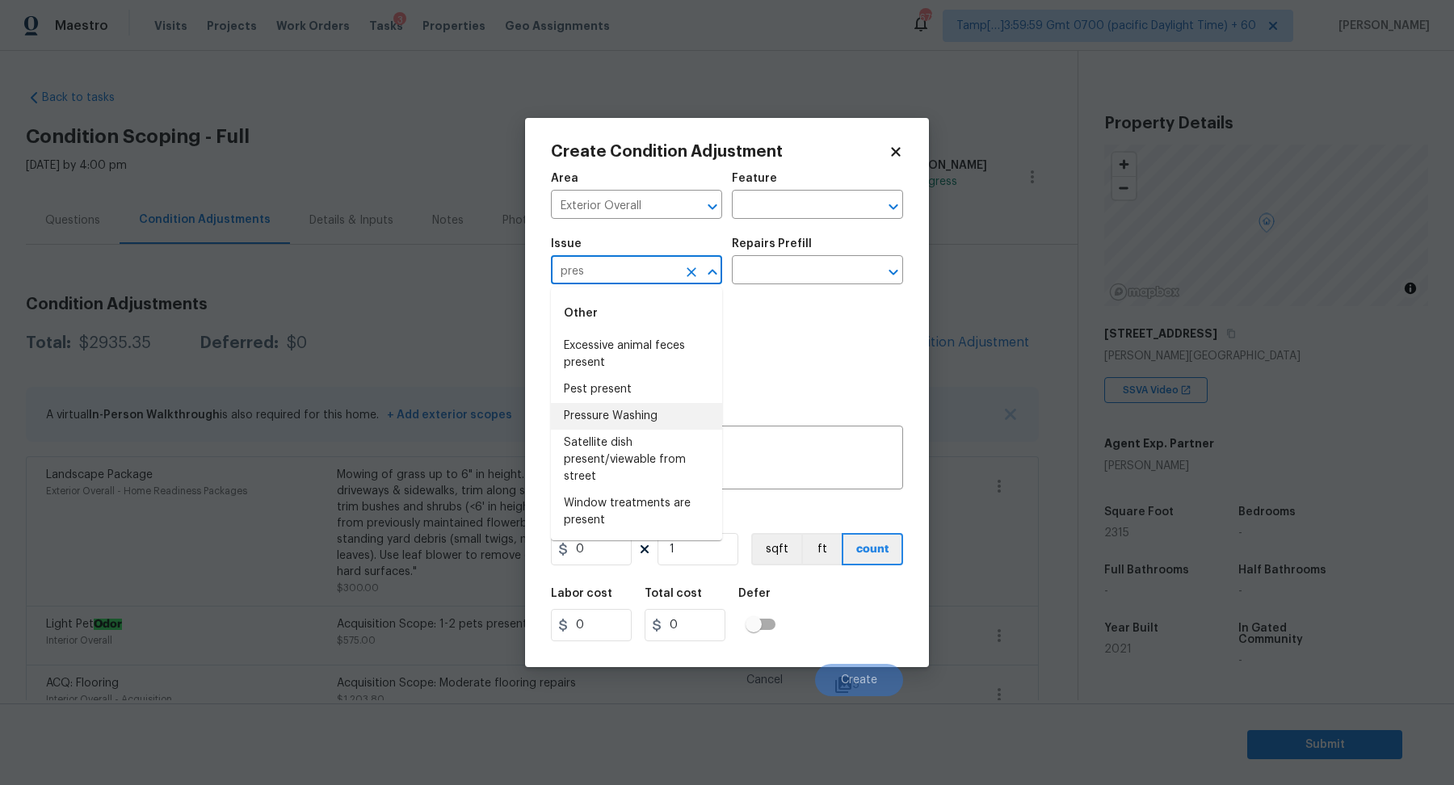
click at [583, 420] on li "Pressure Washing" at bounding box center [636, 416] width 171 height 27
type input "Pressure Washing"
click at [629, 258] on div "Issue" at bounding box center [636, 248] width 171 height 21
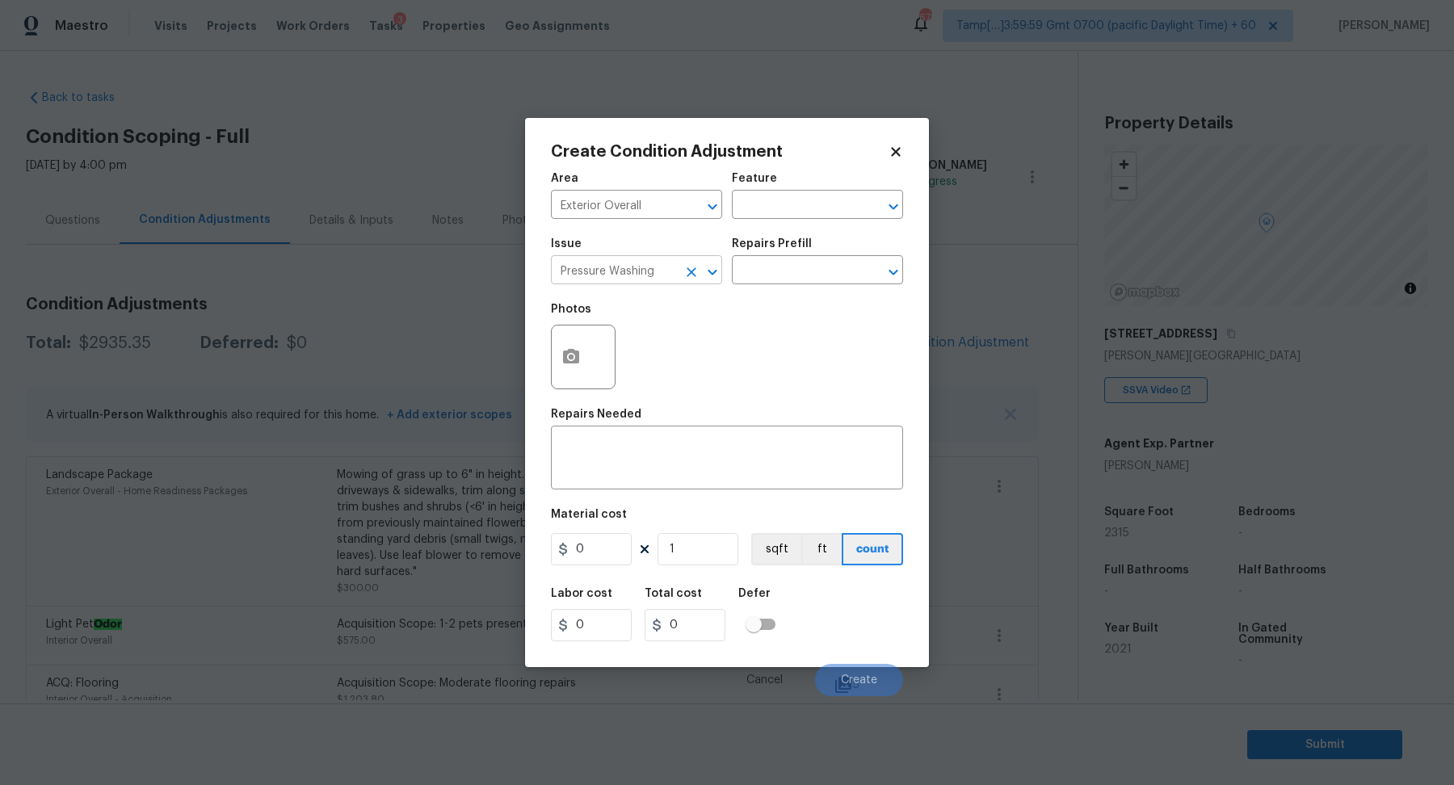
click at [629, 271] on input "Pressure Washing" at bounding box center [614, 271] width 126 height 25
click at [810, 430] on div "x ​" at bounding box center [727, 460] width 352 height 60
paste textarea "Pressure Washing"
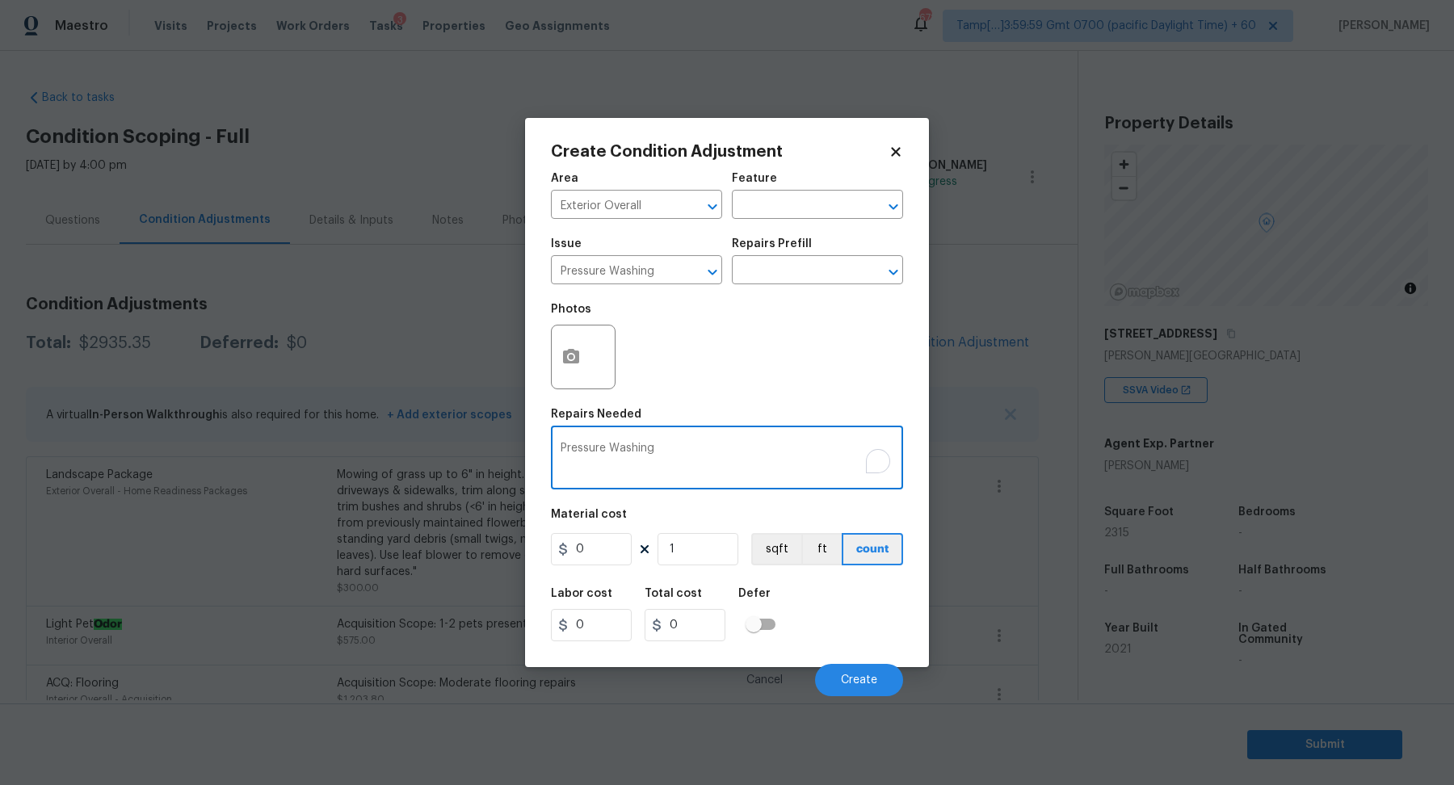
type textarea "Pressure Washing"
click at [595, 554] on input "0" at bounding box center [591, 549] width 81 height 32
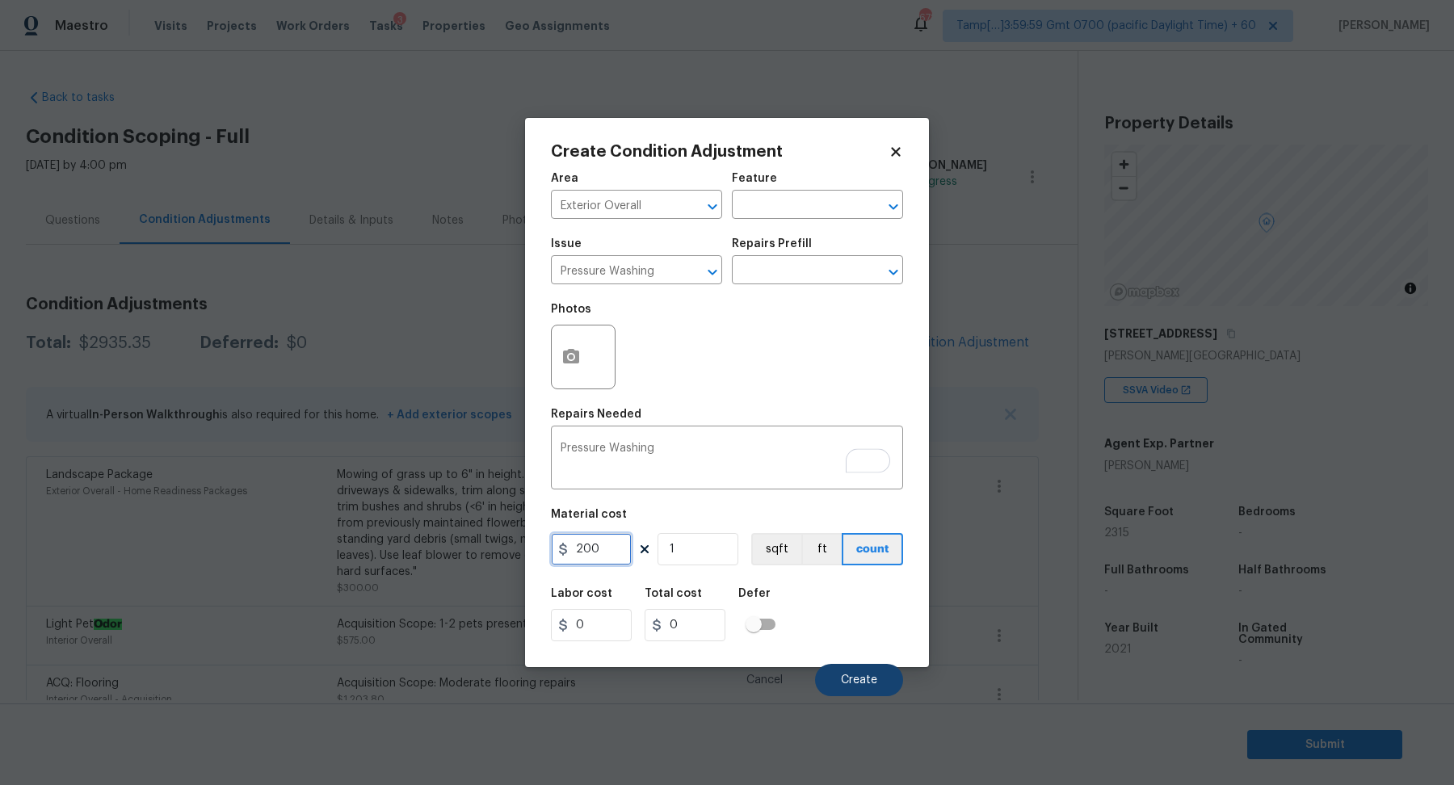
type input "200"
click at [834, 667] on button "Create" at bounding box center [859, 680] width 88 height 32
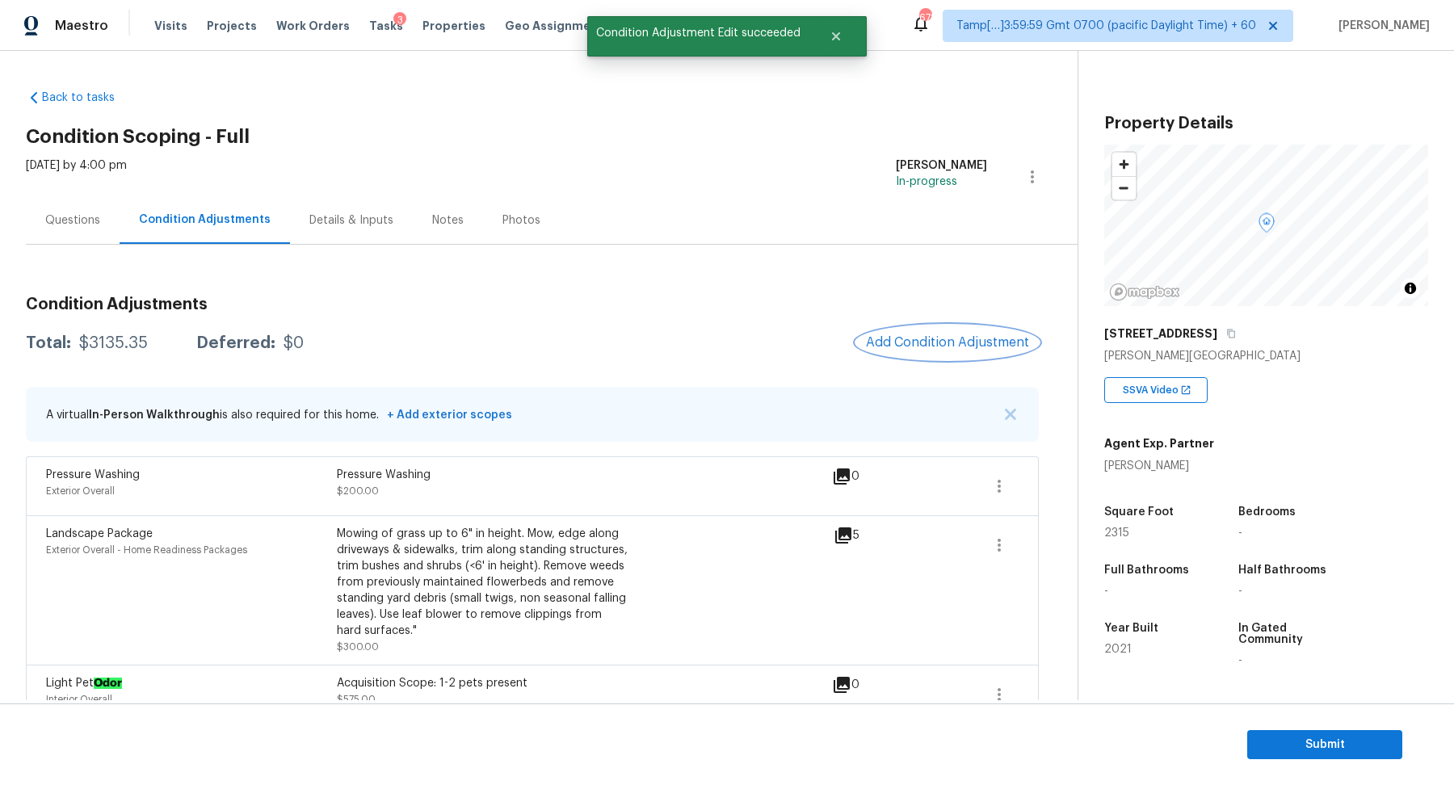
click at [936, 358] on button "Add Condition Adjustment" at bounding box center [947, 343] width 183 height 34
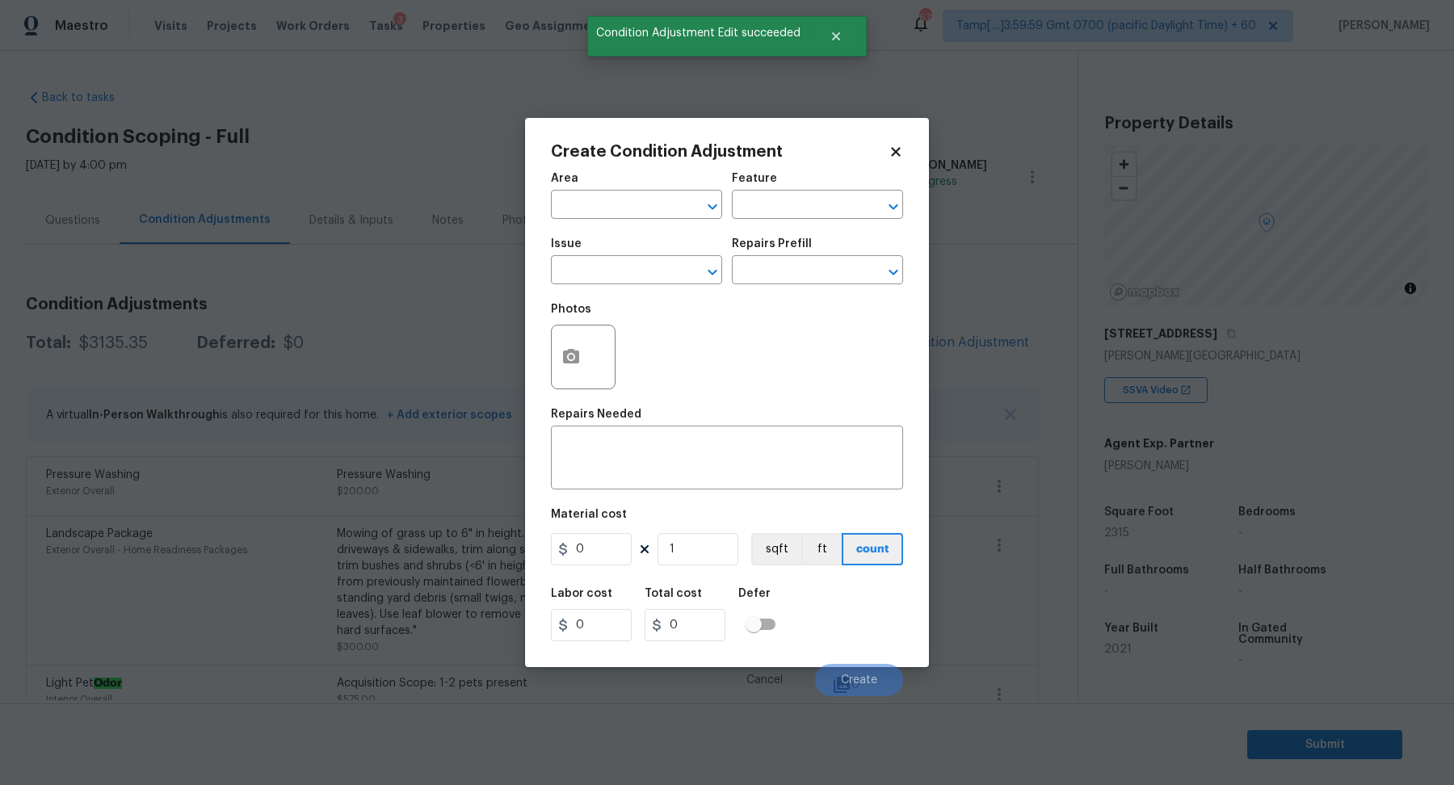
click at [478, 317] on body "Maestro Visits Projects Work Orders Tasks 3 Properties Geo Assignments 678 Tamp…" at bounding box center [727, 401] width 1454 height 802
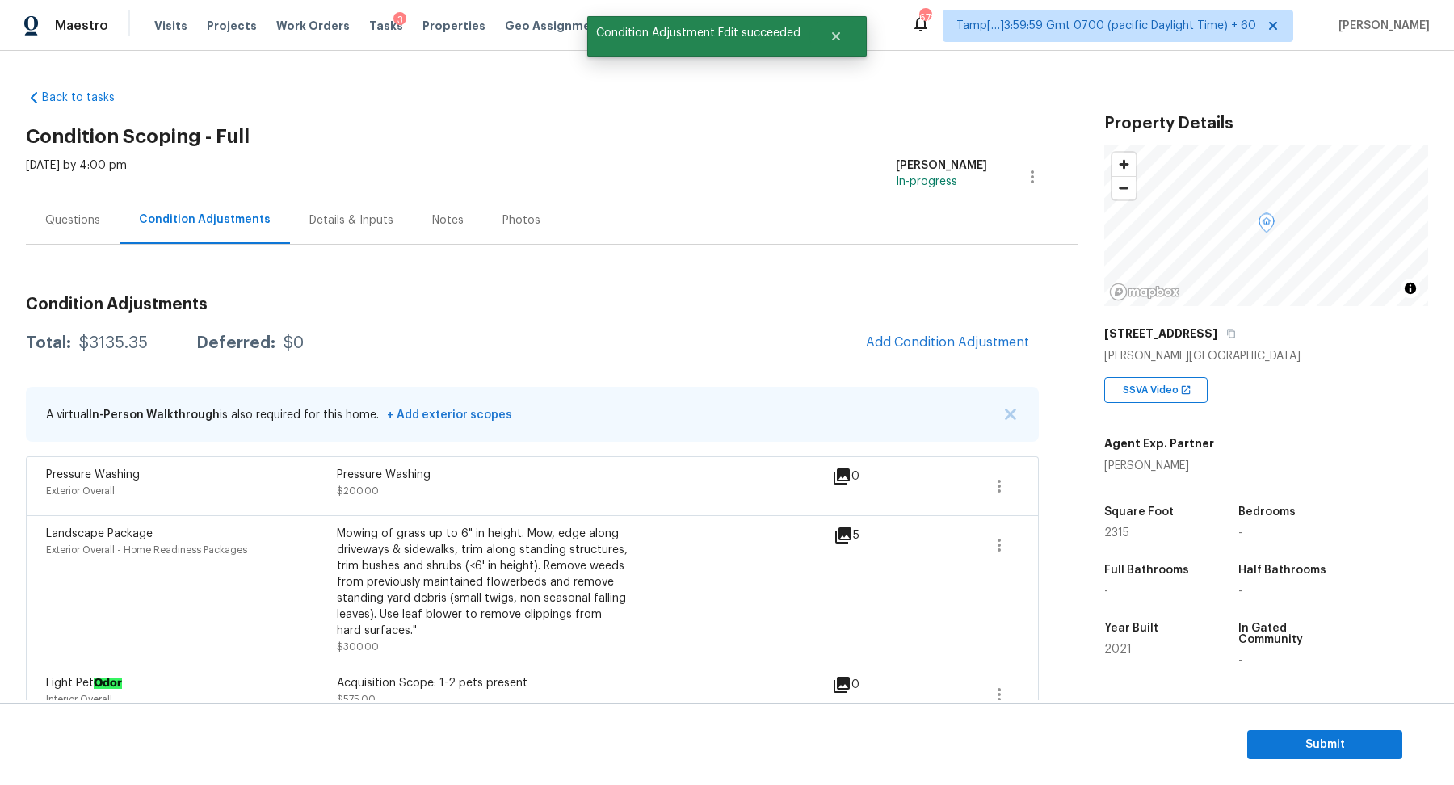
click at [133, 347] on div "$3135.35" at bounding box center [113, 343] width 69 height 16
copy div "$3135.35"
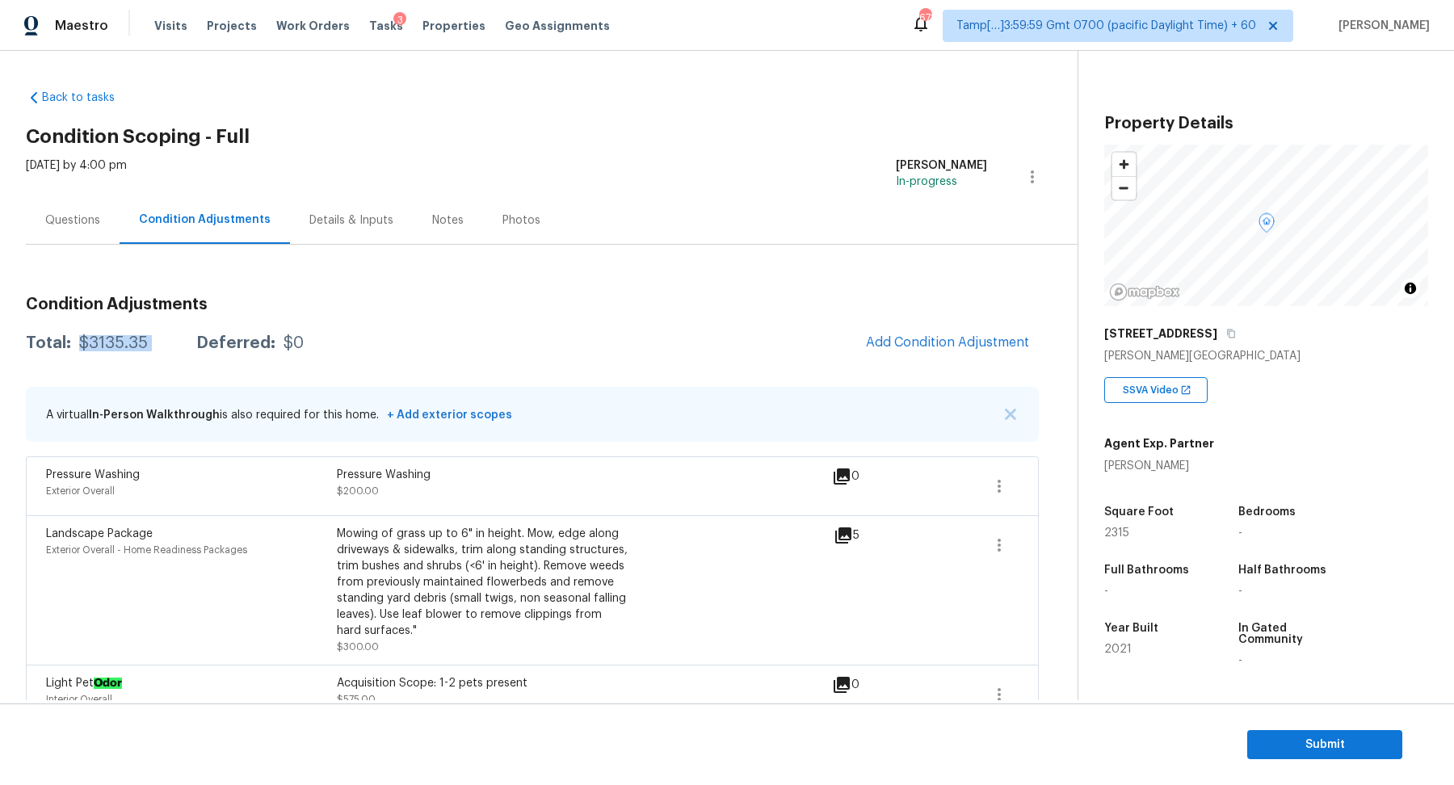
scroll to position [154, 0]
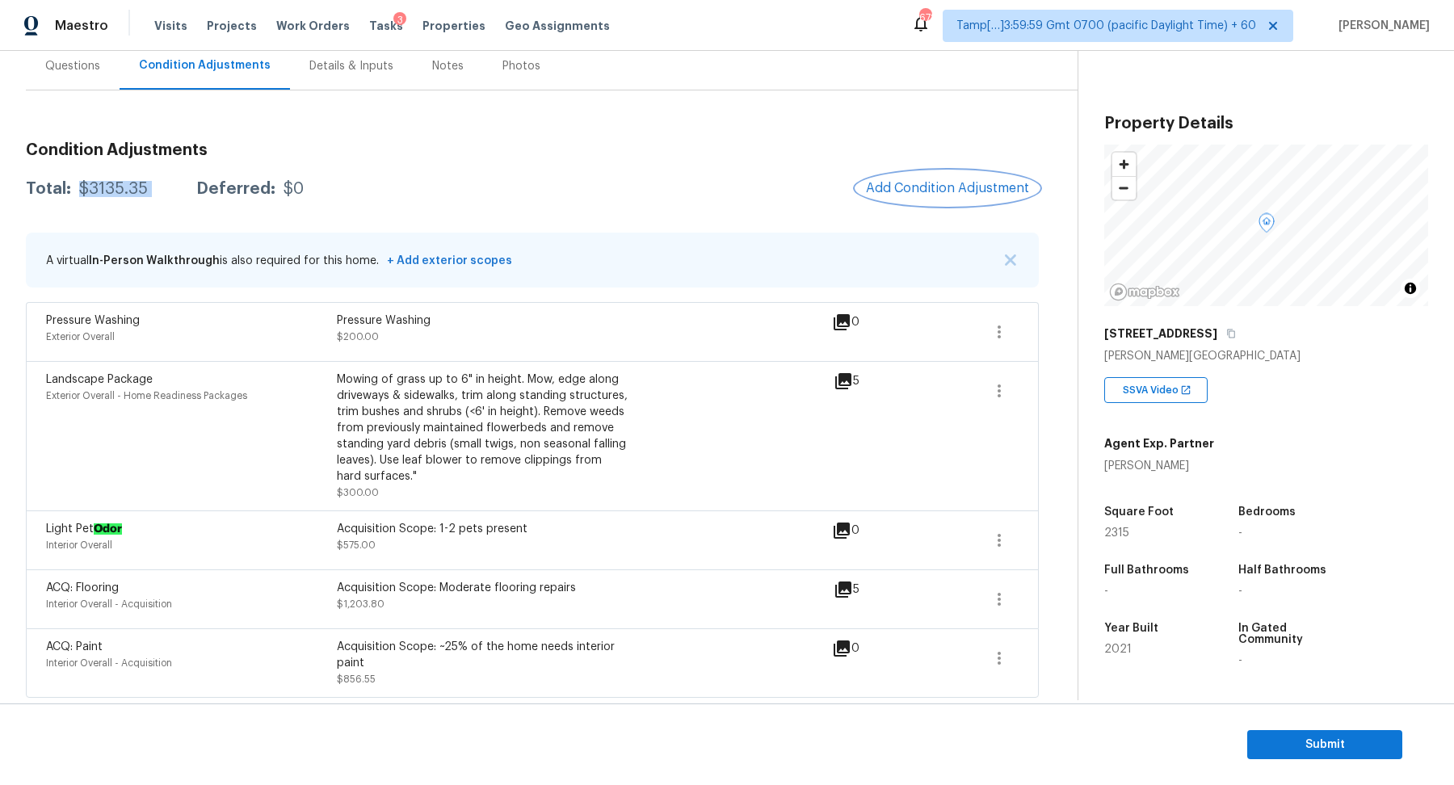
click at [920, 171] on button "Add Condition Adjustment" at bounding box center [947, 188] width 183 height 34
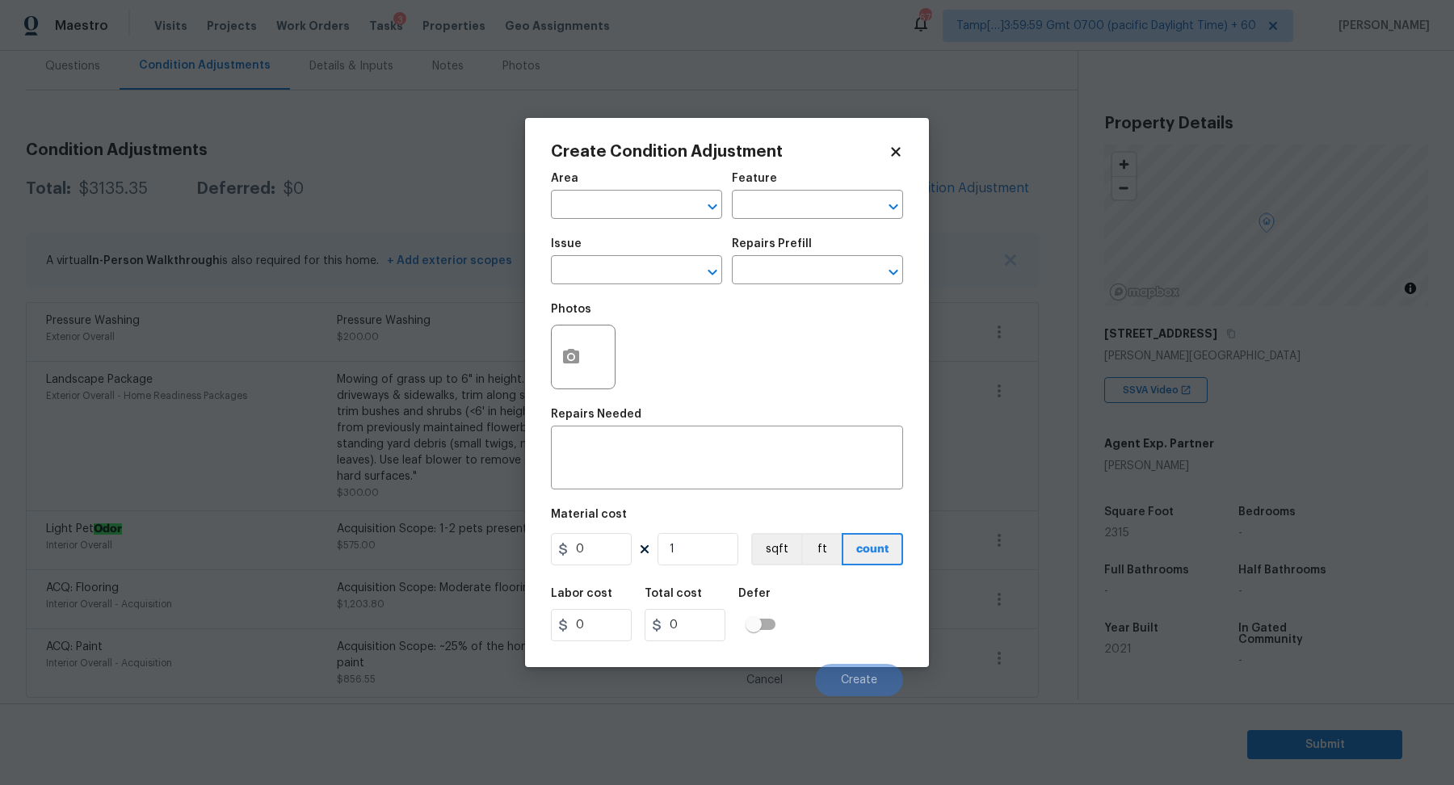
click at [627, 184] on div "Area" at bounding box center [636, 183] width 171 height 21
click at [627, 210] on input "text" at bounding box center [614, 206] width 126 height 25
click at [626, 203] on input "bath" at bounding box center [614, 206] width 126 height 25
click at [569, 270] on li "Exterior Overall" at bounding box center [636, 268] width 171 height 27
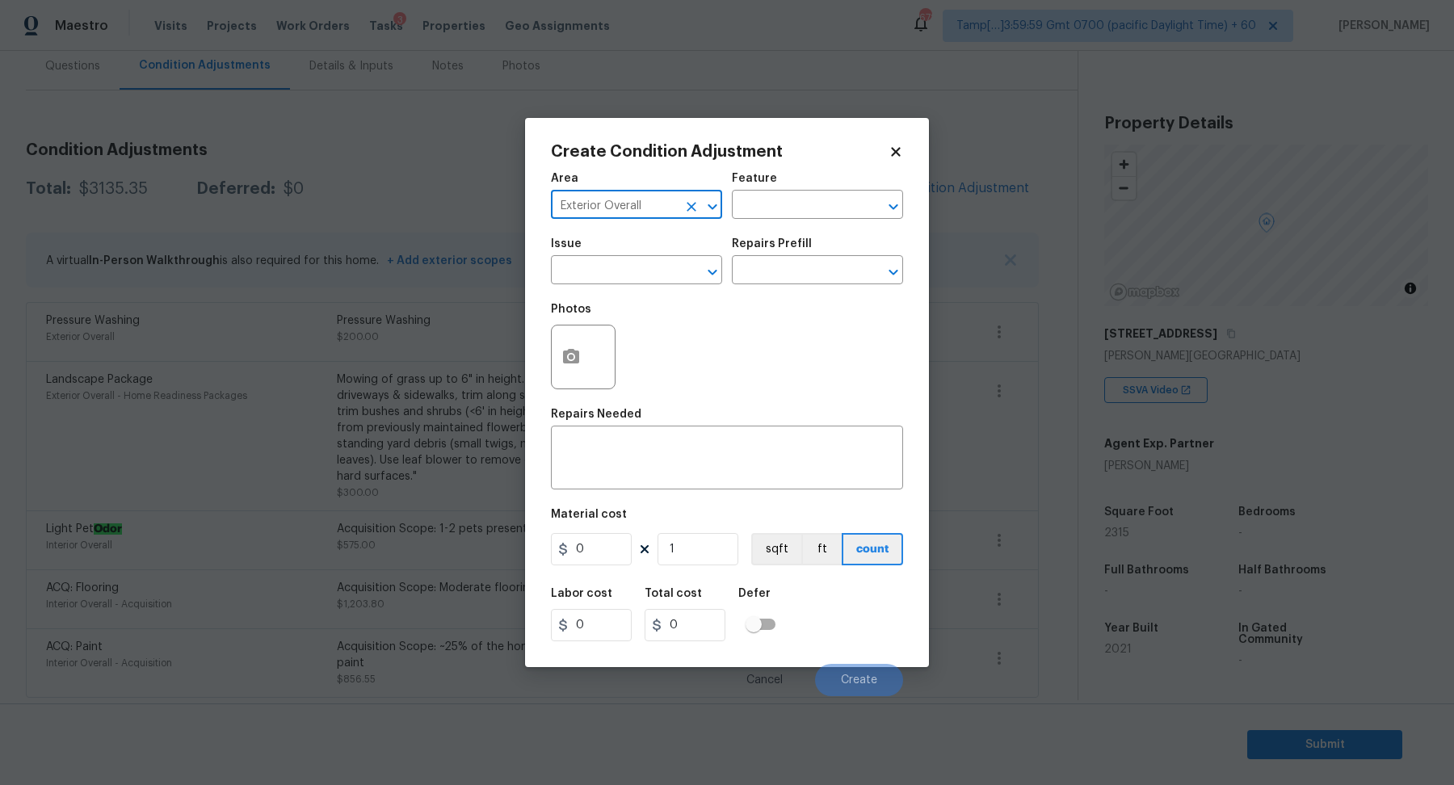
type input "Exterior Overall"
click at [569, 270] on input "text" at bounding box center [614, 271] width 126 height 25
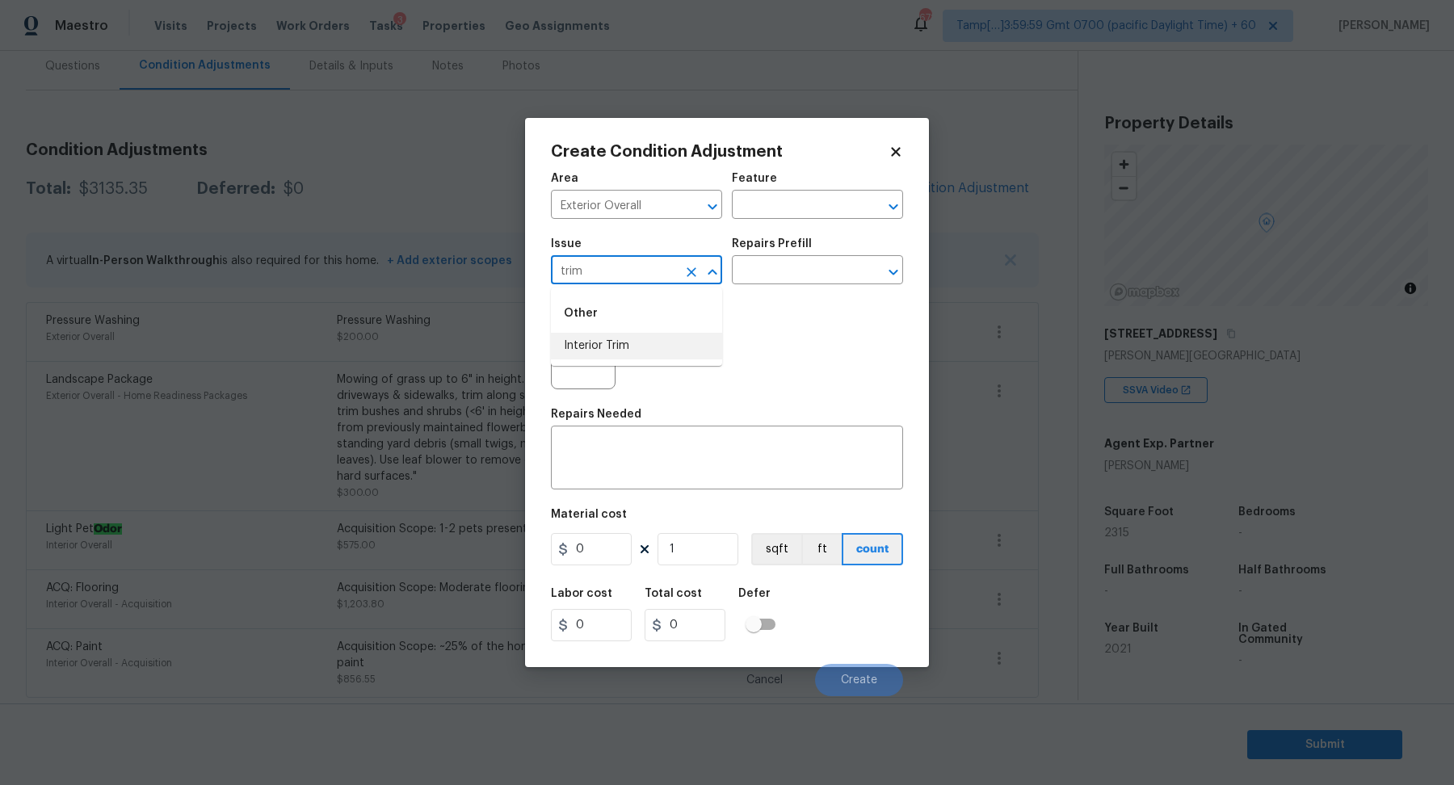
click at [592, 348] on li "Interior Trim" at bounding box center [636, 346] width 171 height 27
type input "Interior Trim"
click at [585, 348] on button "button" at bounding box center [571, 357] width 39 height 63
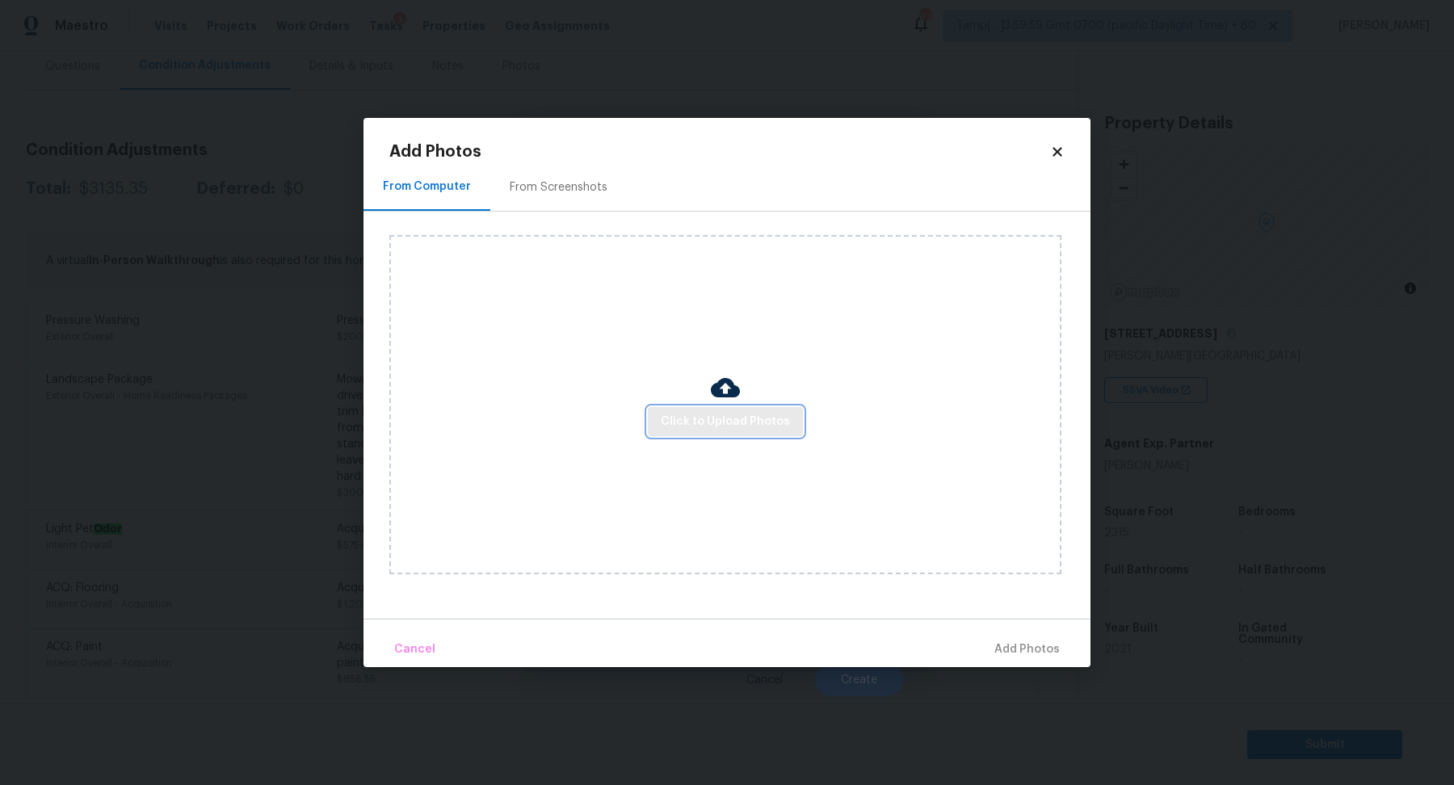
click at [711, 419] on span "Click to Upload Photos" at bounding box center [725, 422] width 129 height 20
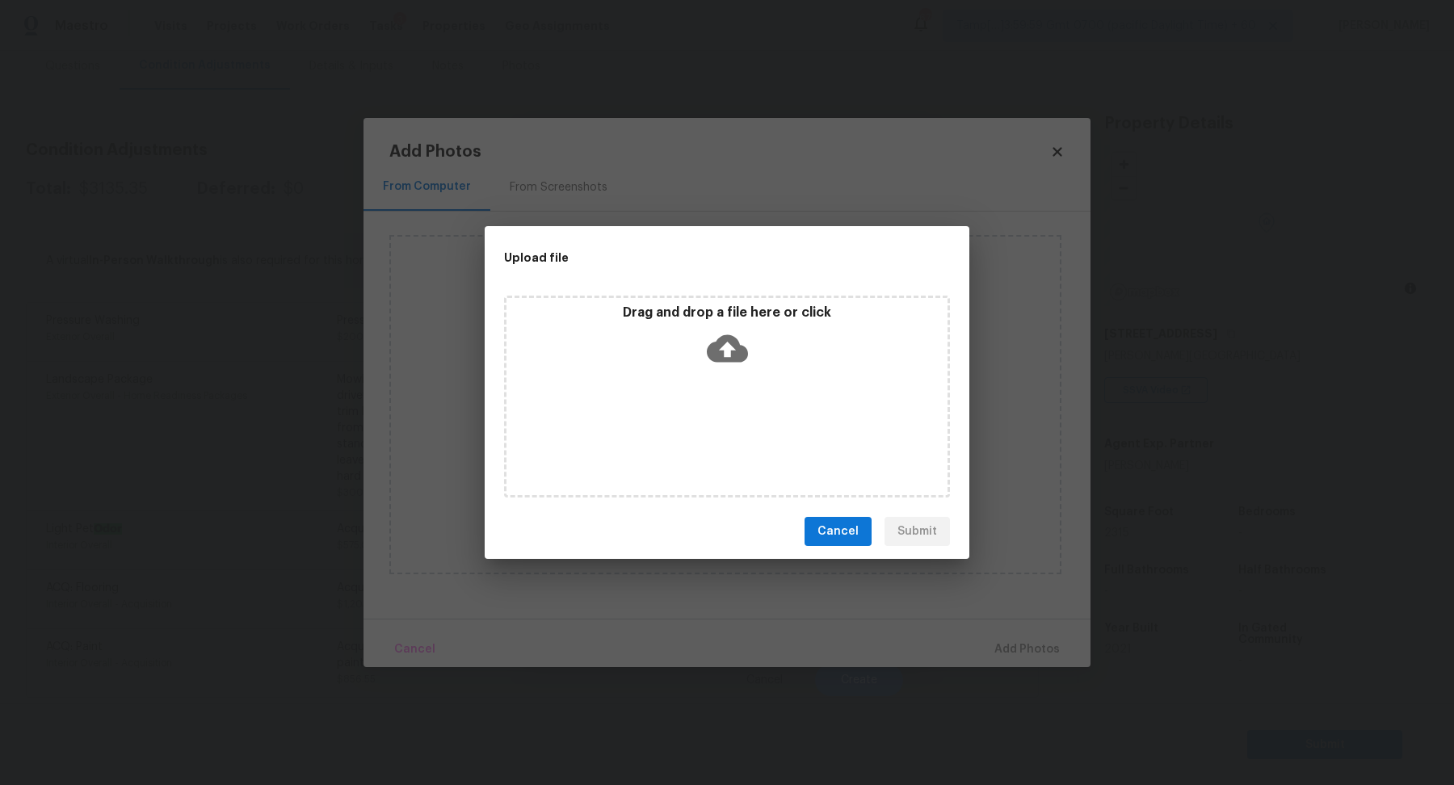
click at [751, 372] on div "Drag and drop a file here or click" at bounding box center [727, 339] width 441 height 69
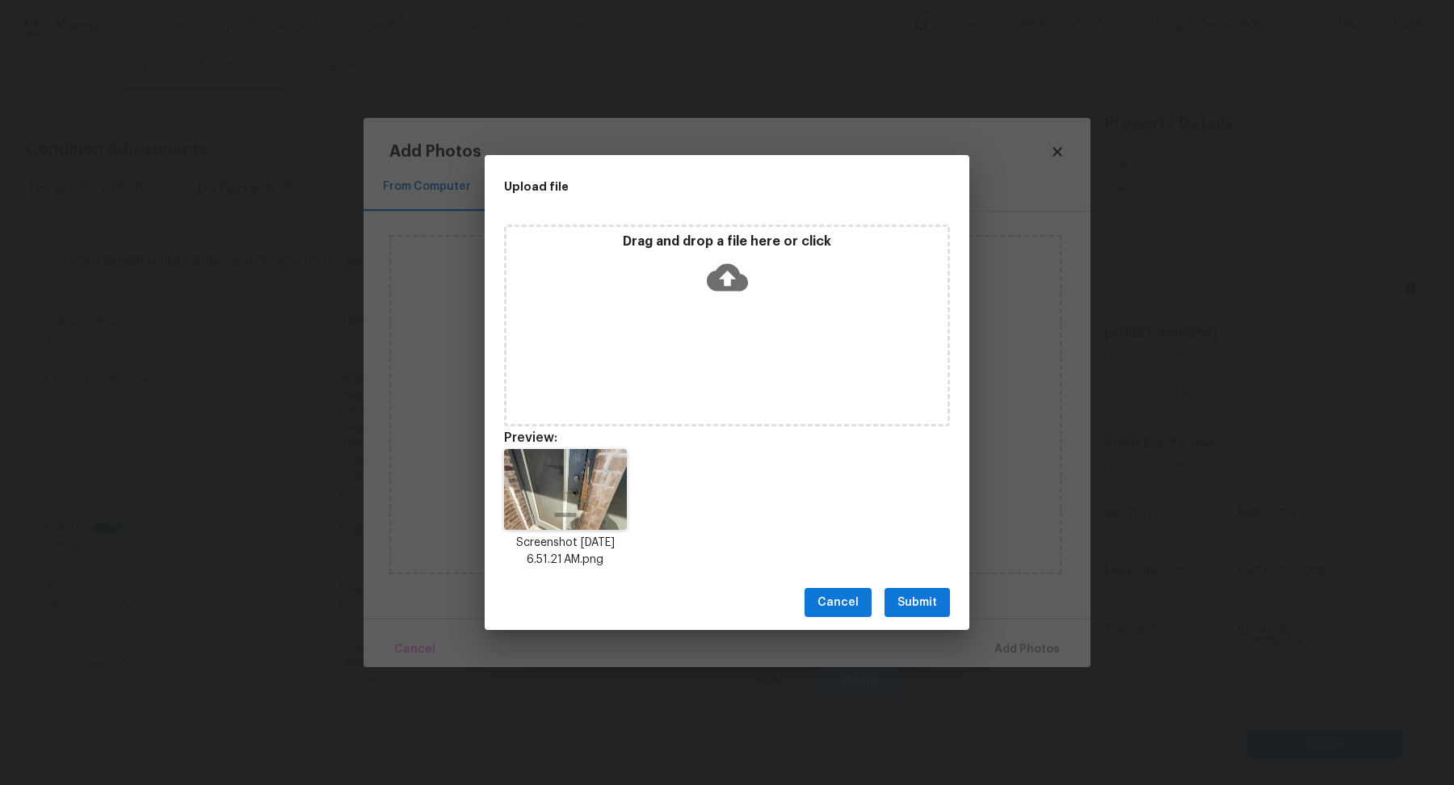
click at [931, 606] on span "Submit" at bounding box center [918, 603] width 40 height 20
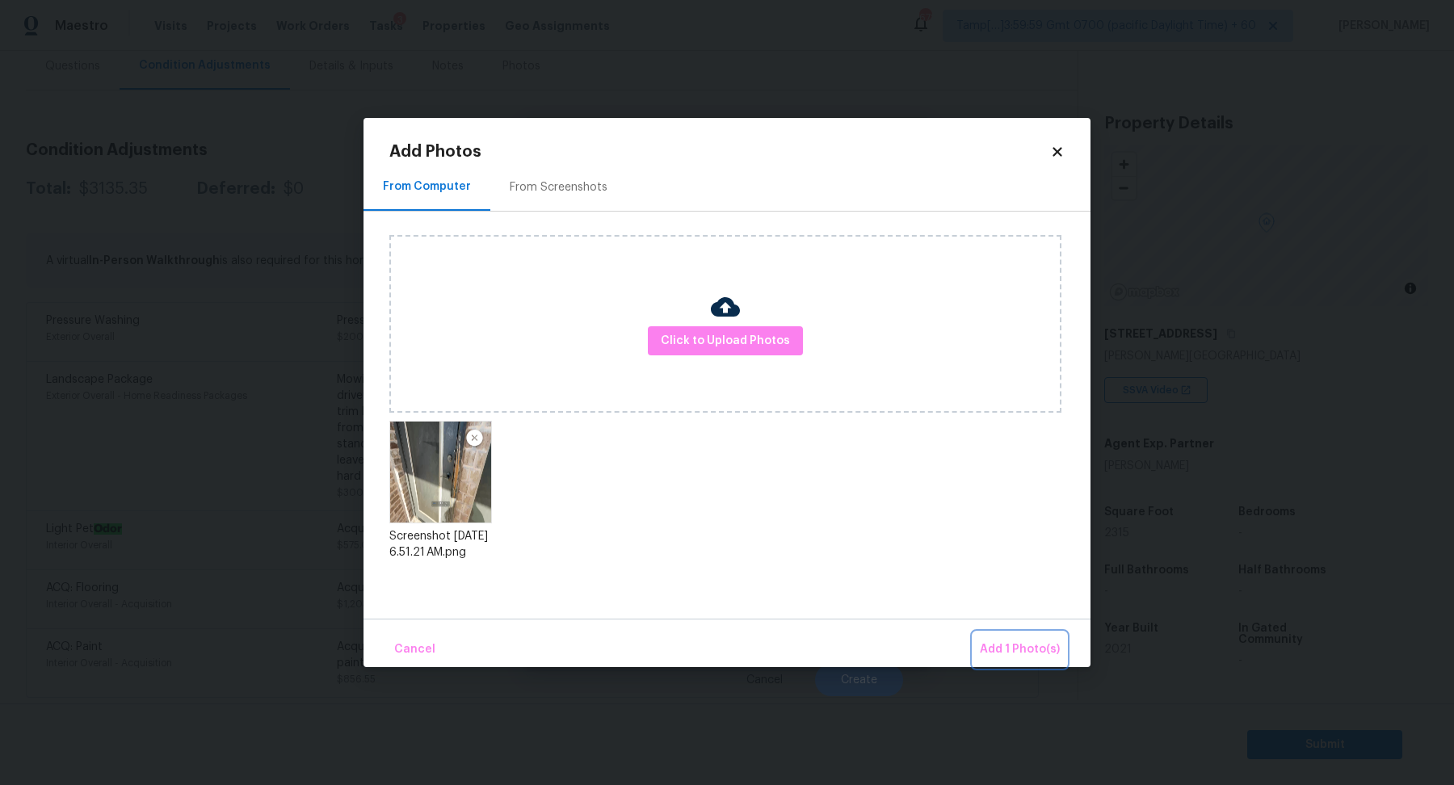
click at [1014, 637] on button "Add 1 Photo(s)" at bounding box center [1020, 650] width 93 height 35
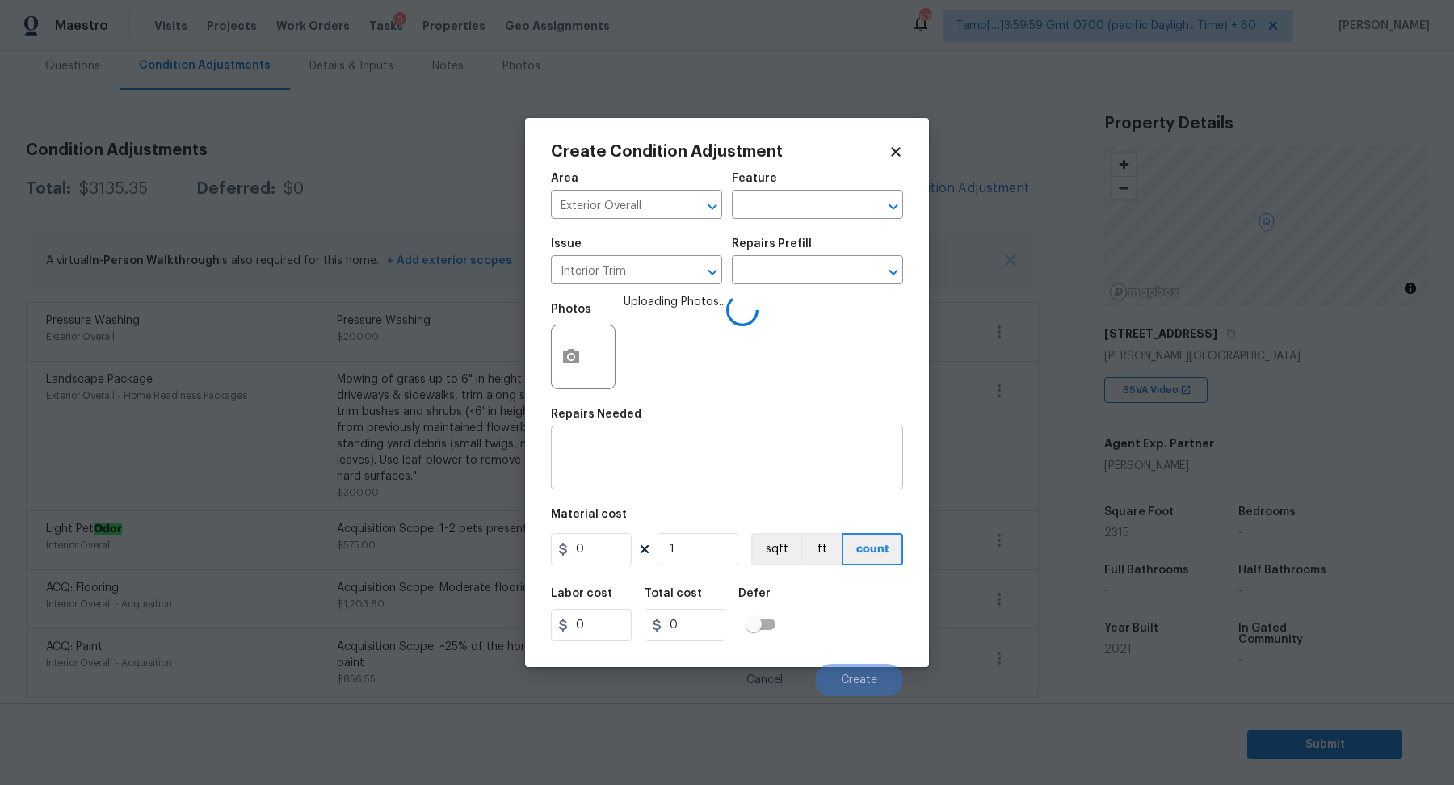
click at [585, 458] on textarea at bounding box center [727, 460] width 333 height 34
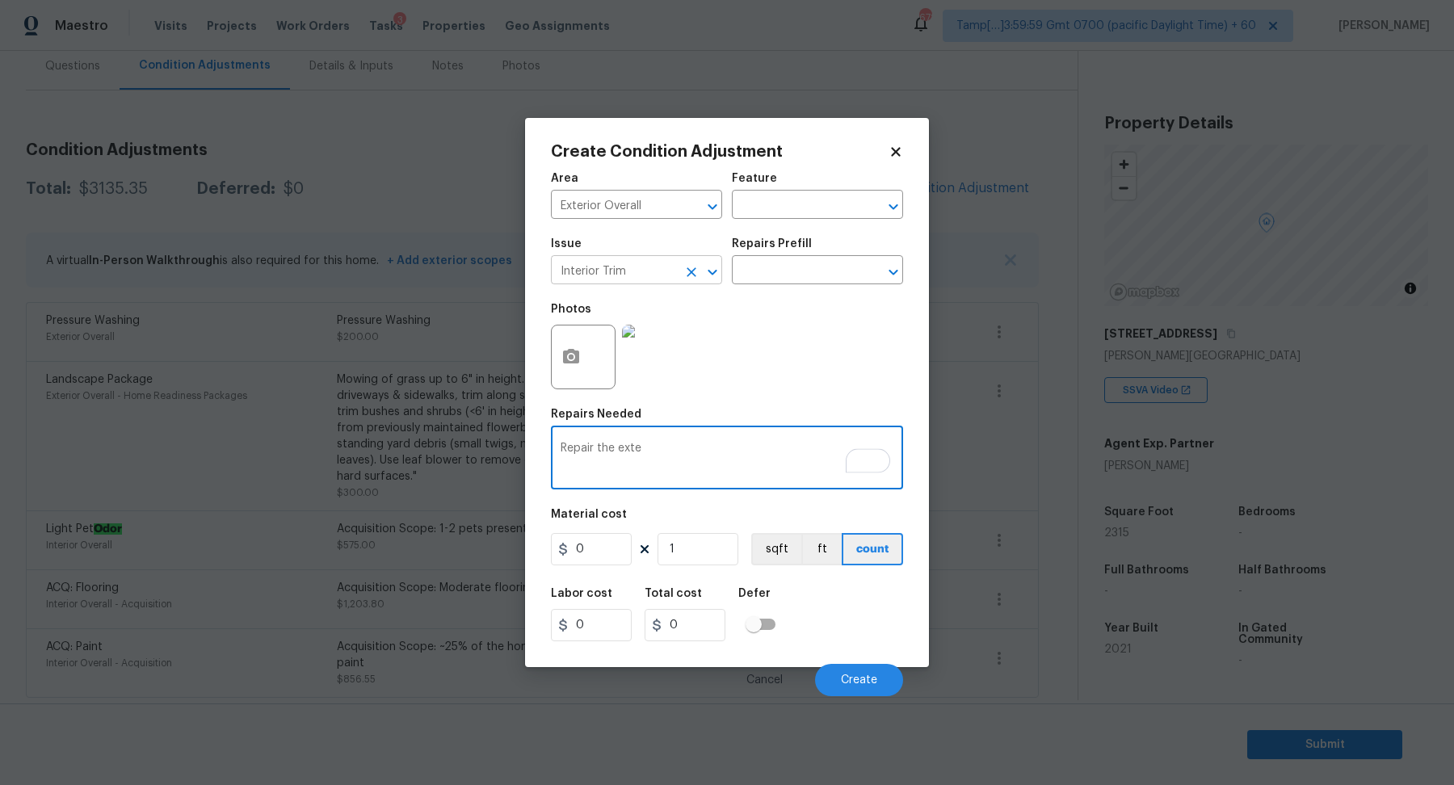
click at [684, 274] on icon "Clear" at bounding box center [692, 272] width 16 height 16
type textarea "Repair the exte"
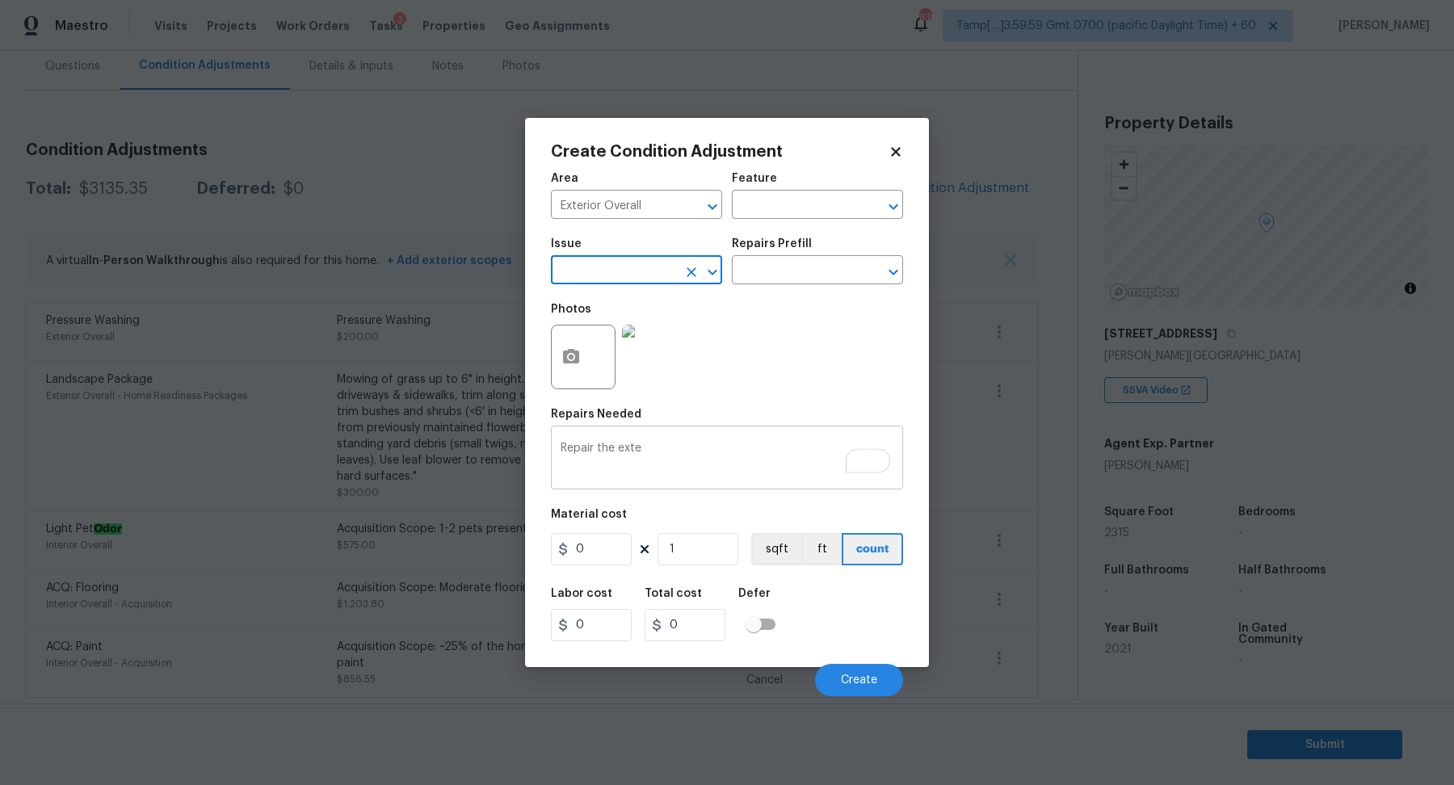
click at [715, 468] on textarea "Repair the exte" at bounding box center [727, 460] width 333 height 34
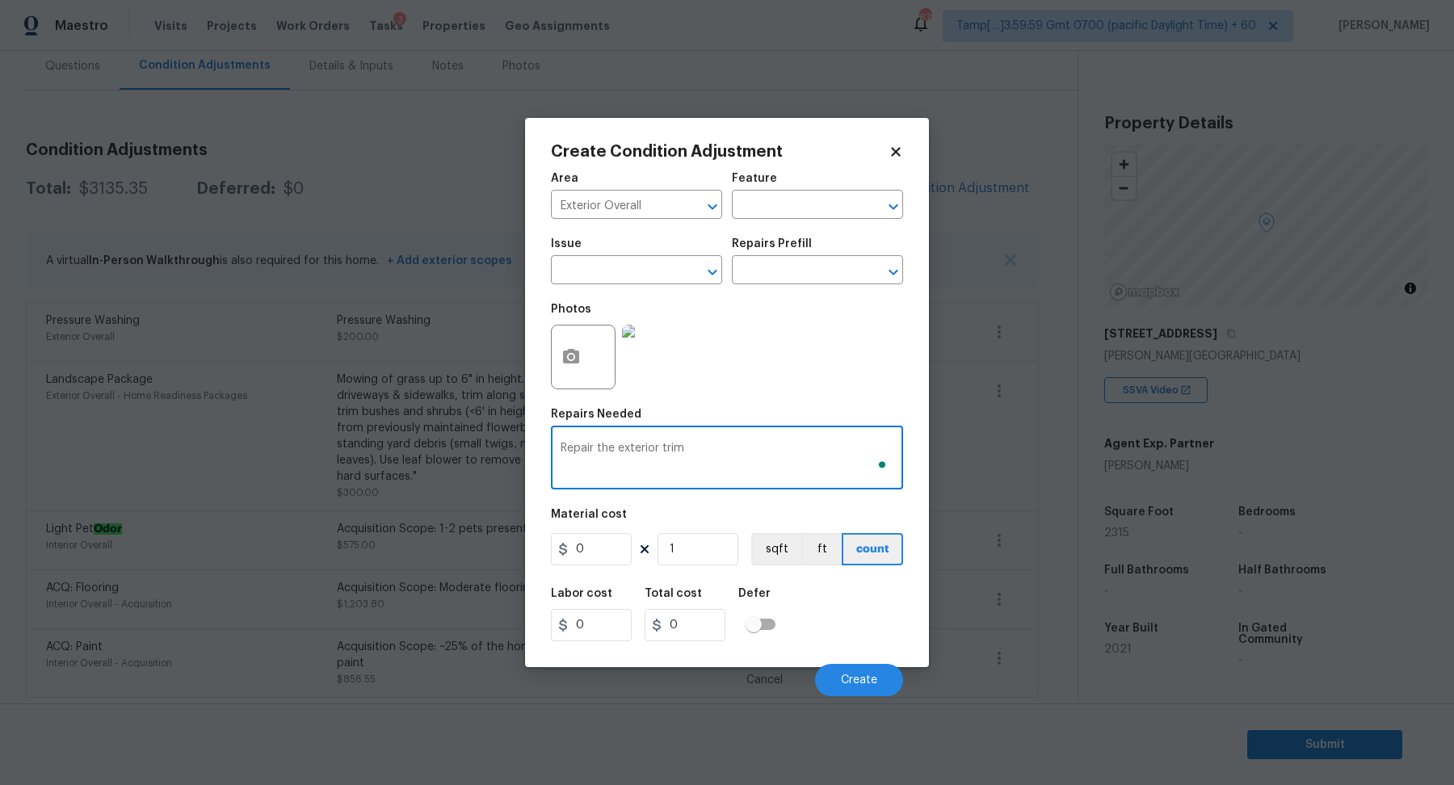
type textarea "Repair the exterior trim"
click at [616, 552] on input "0" at bounding box center [591, 549] width 81 height 32
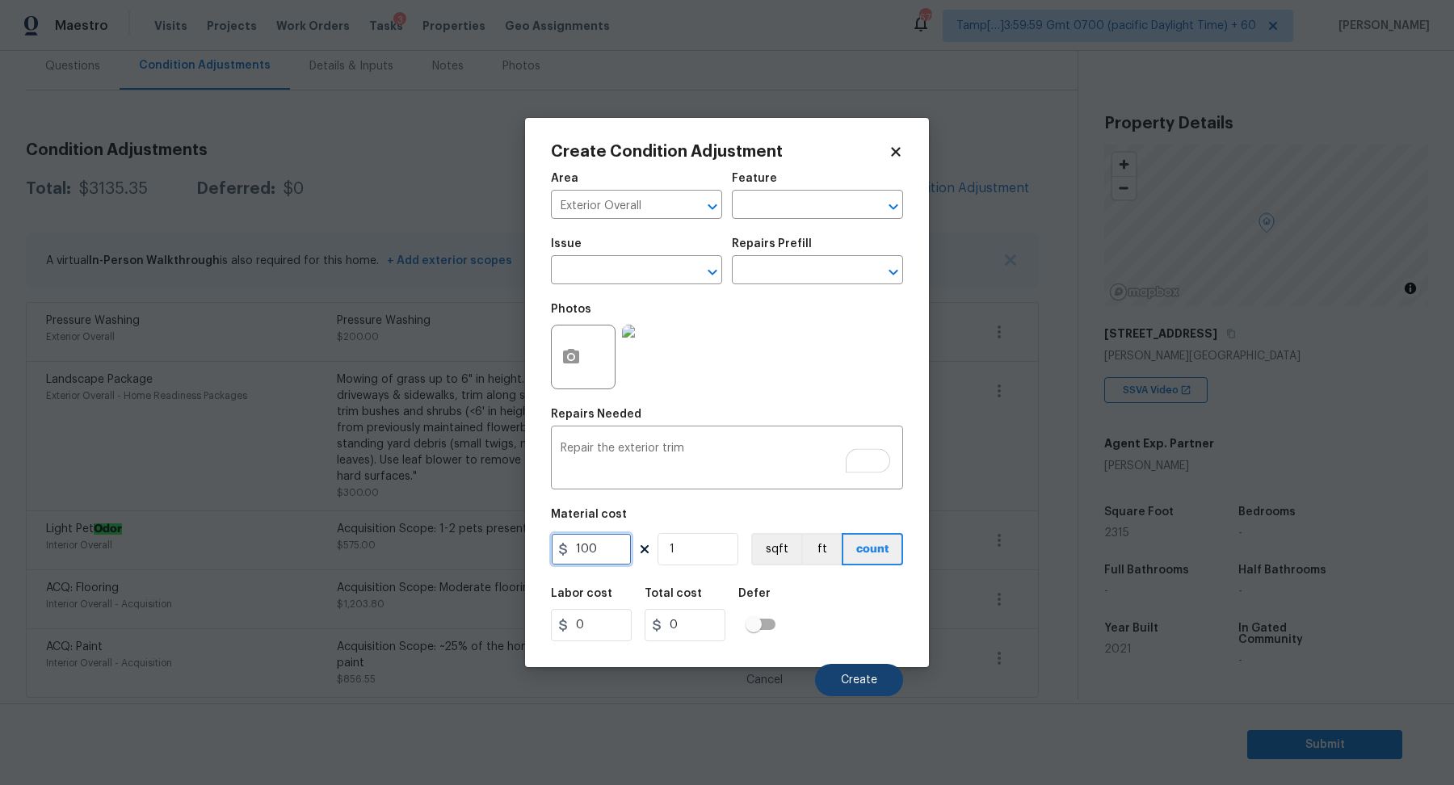
type input "100"
click at [839, 668] on button "Create" at bounding box center [859, 680] width 88 height 32
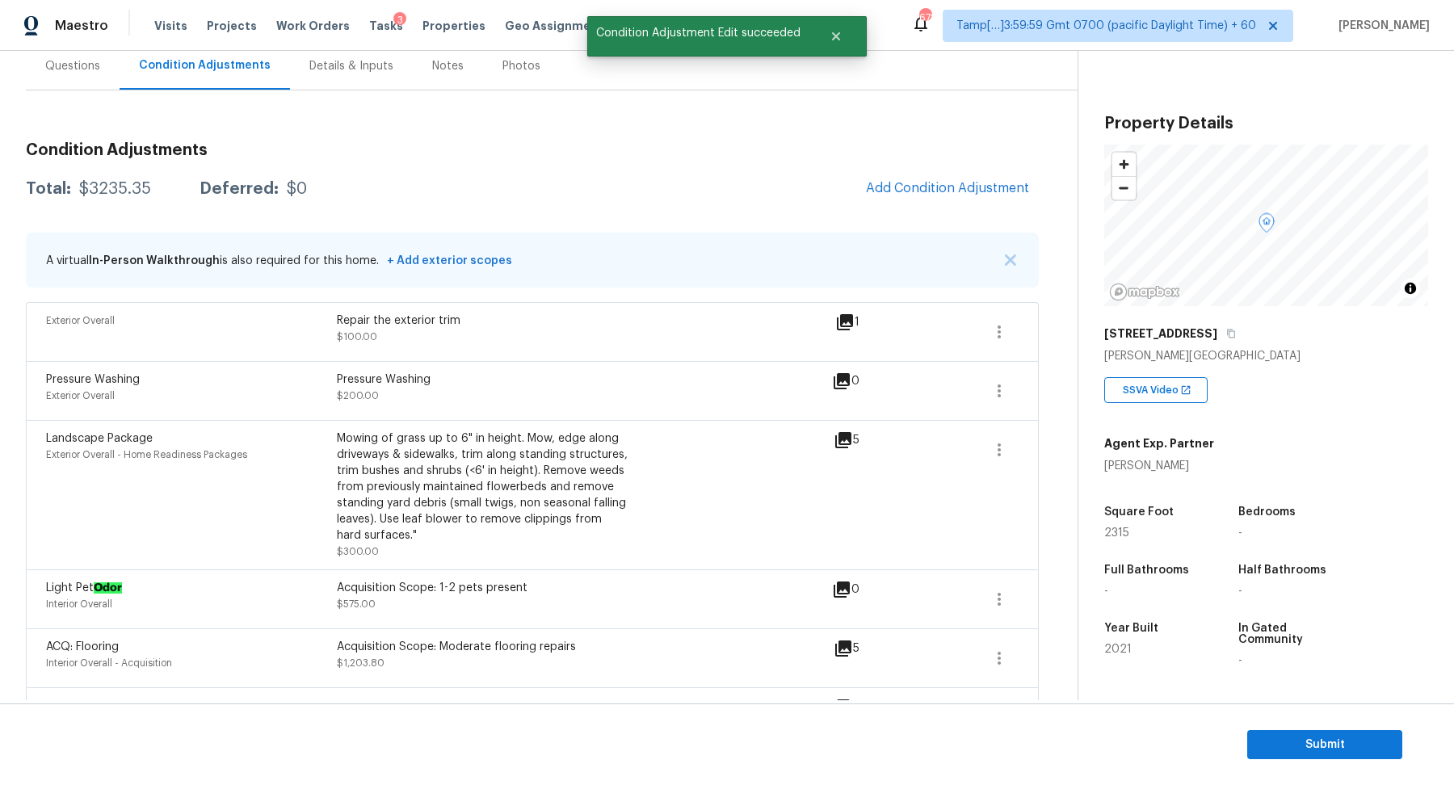
click at [120, 190] on div "$3235.35" at bounding box center [115, 189] width 72 height 16
copy div "$3235.35"
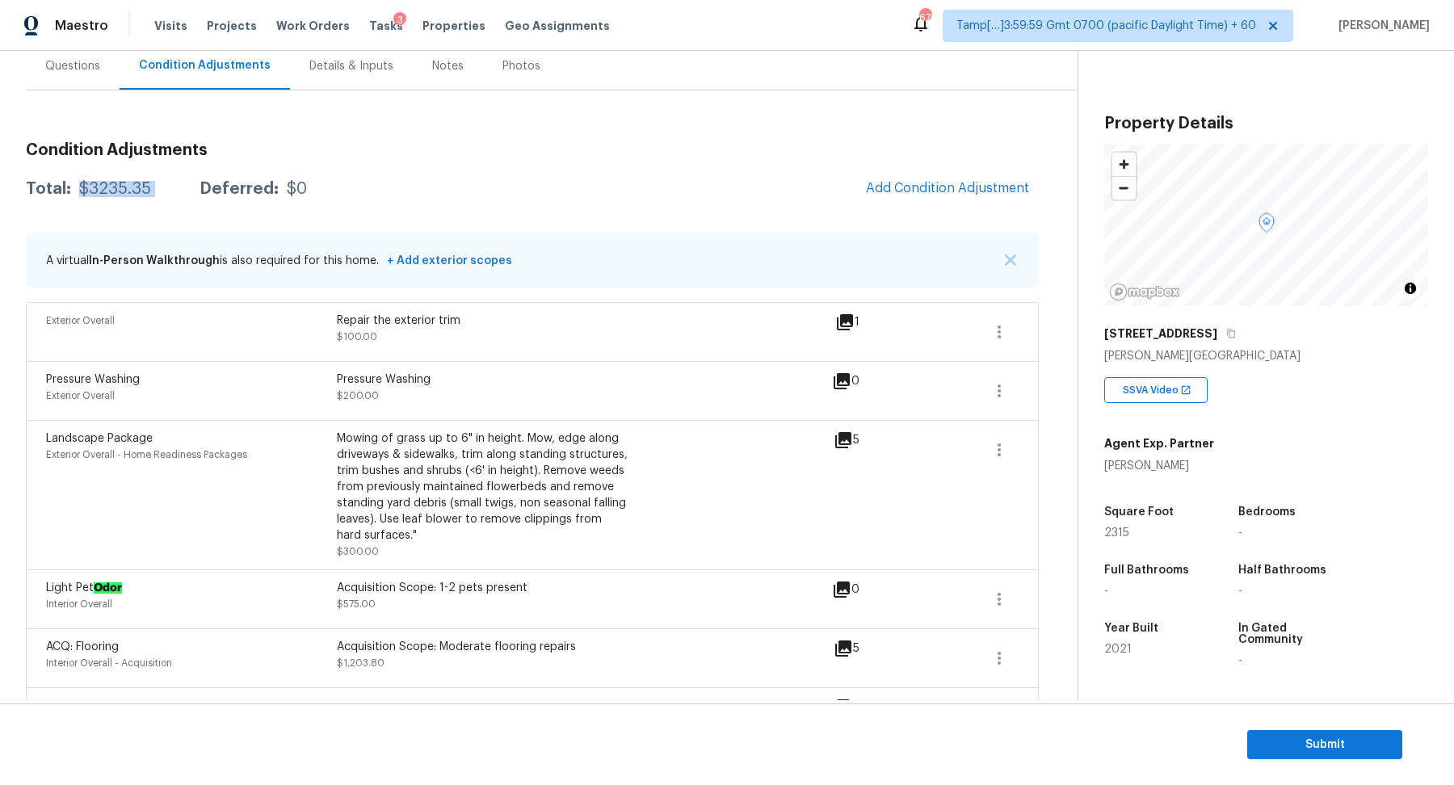
scroll to position [213, 0]
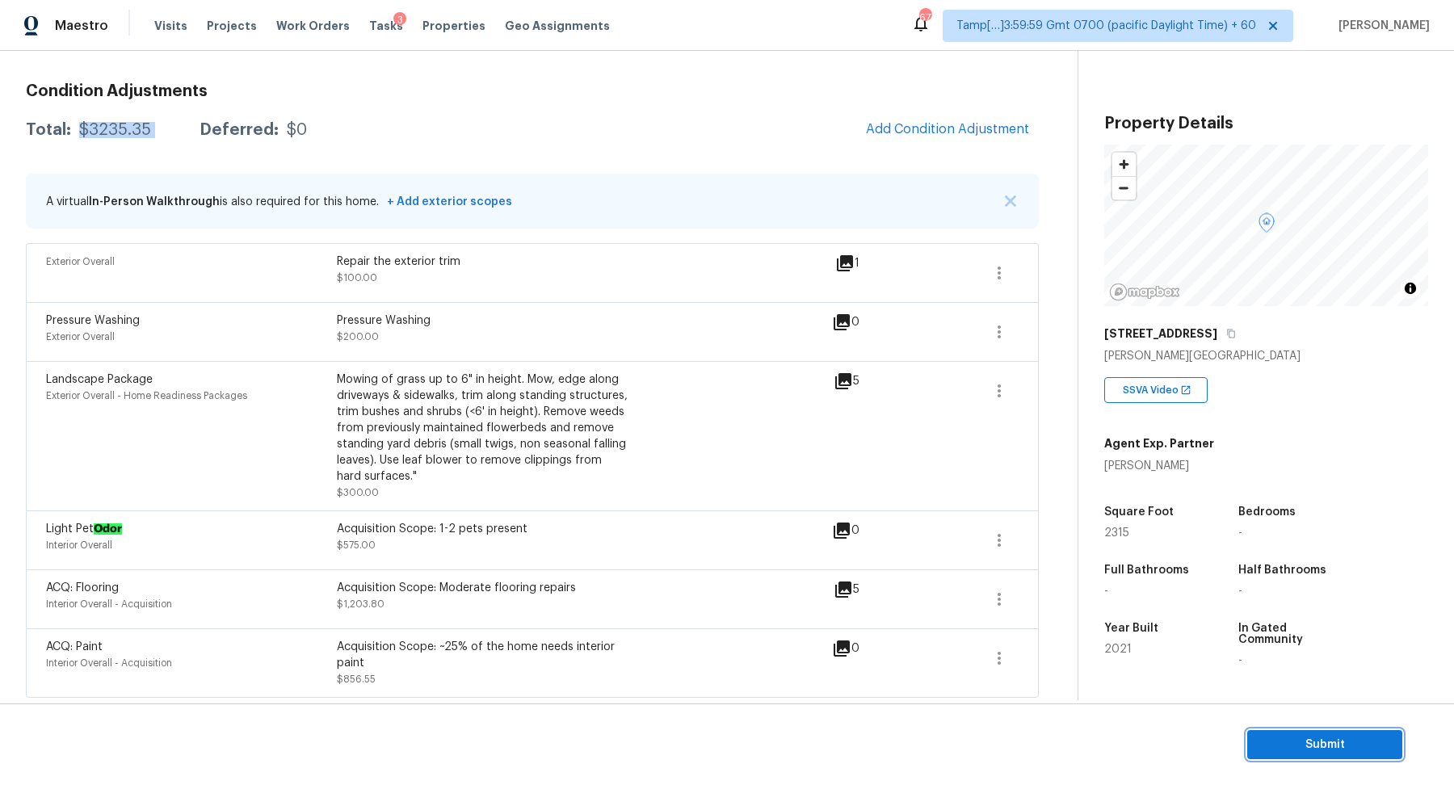
click at [1296, 736] on span "Submit" at bounding box center [1324, 745] width 129 height 20
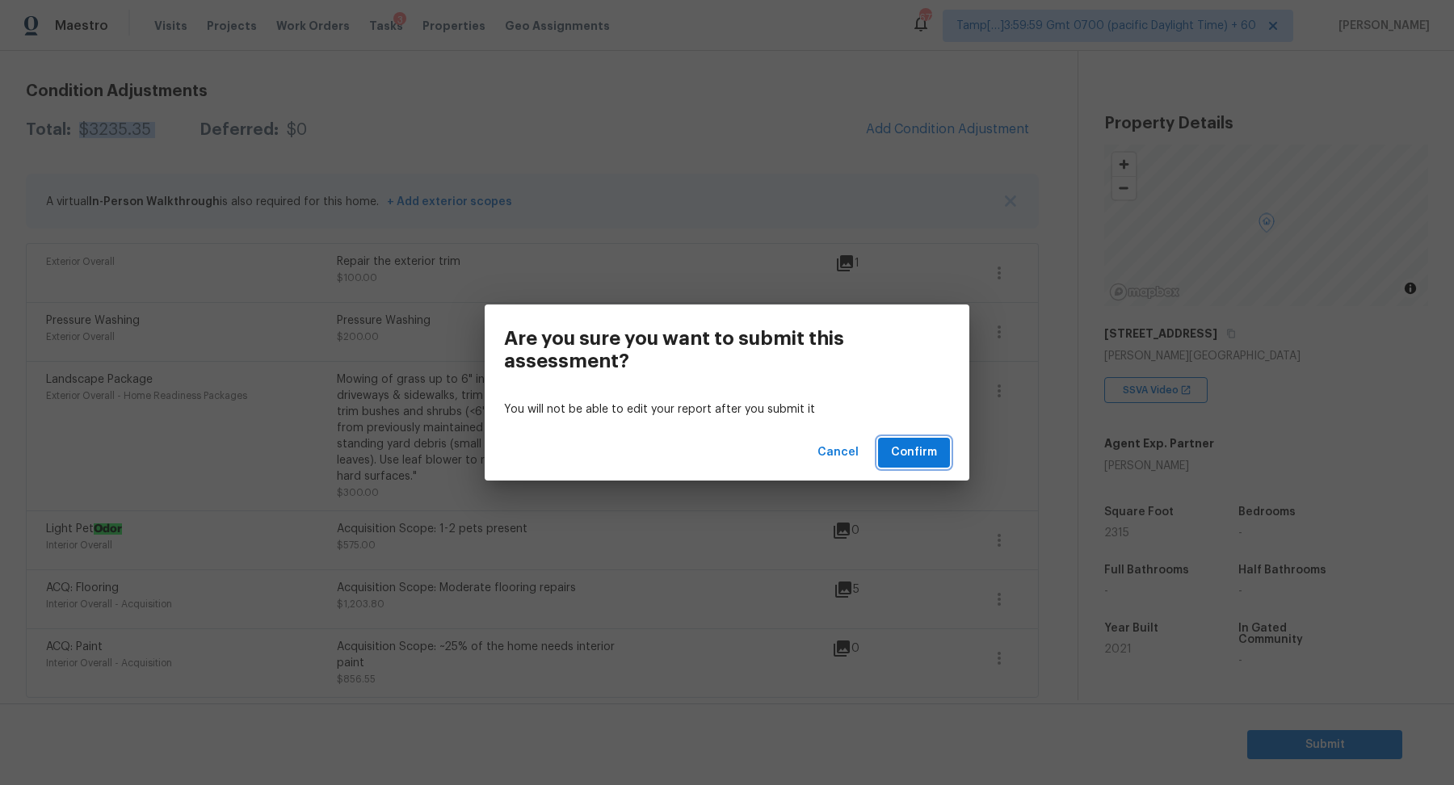
click at [902, 456] on span "Confirm" at bounding box center [914, 453] width 46 height 20
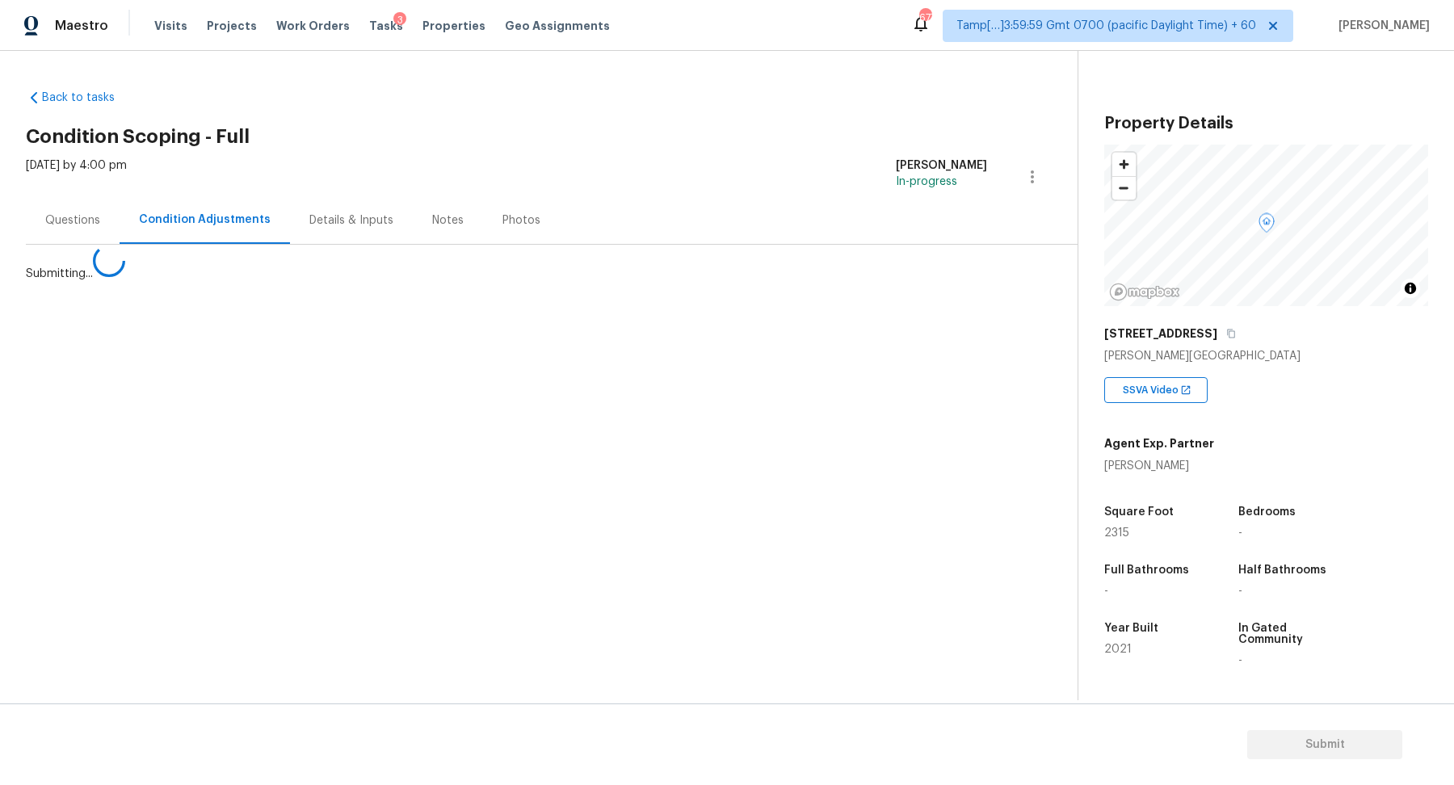
scroll to position [0, 0]
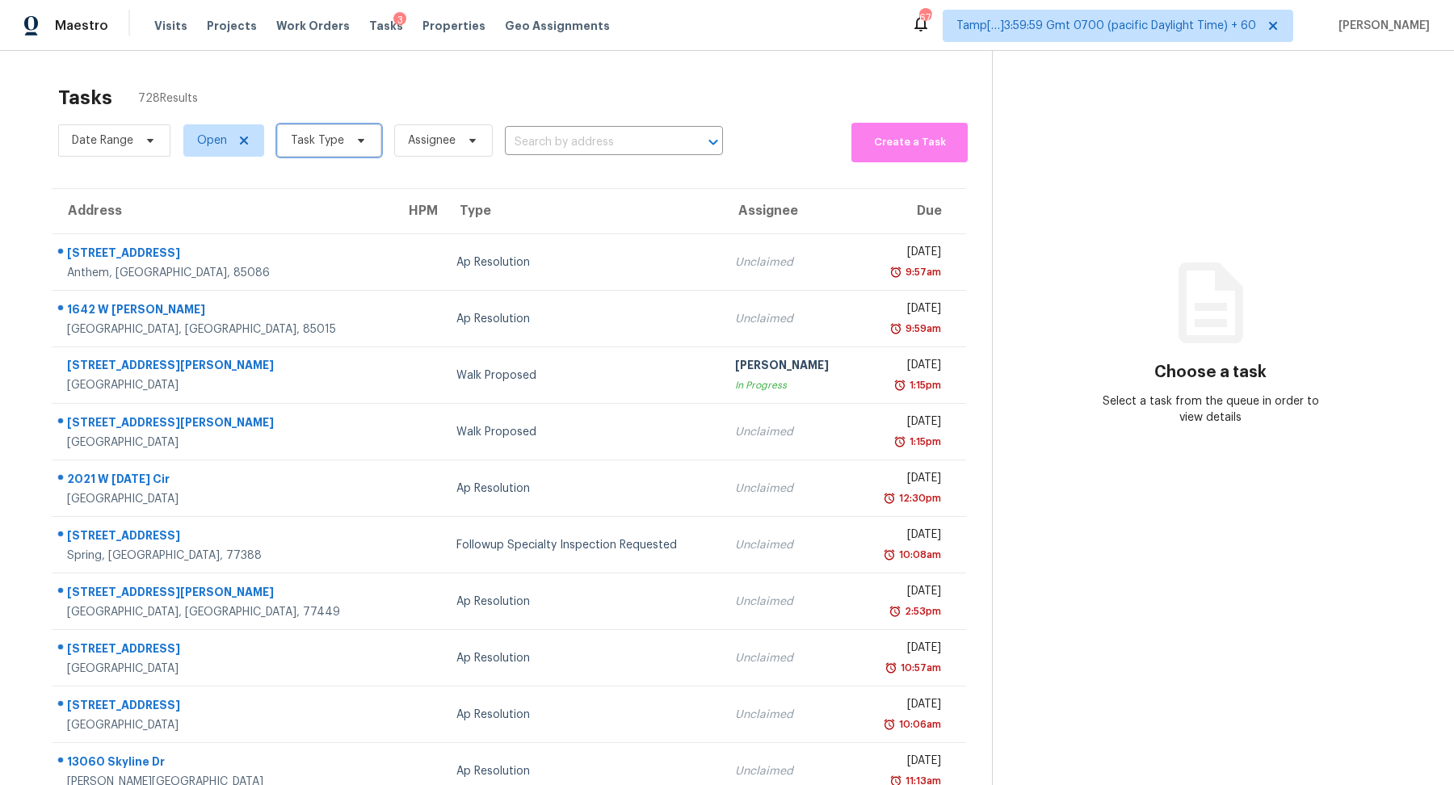
click at [316, 140] on span "Task Type" at bounding box center [317, 141] width 53 height 16
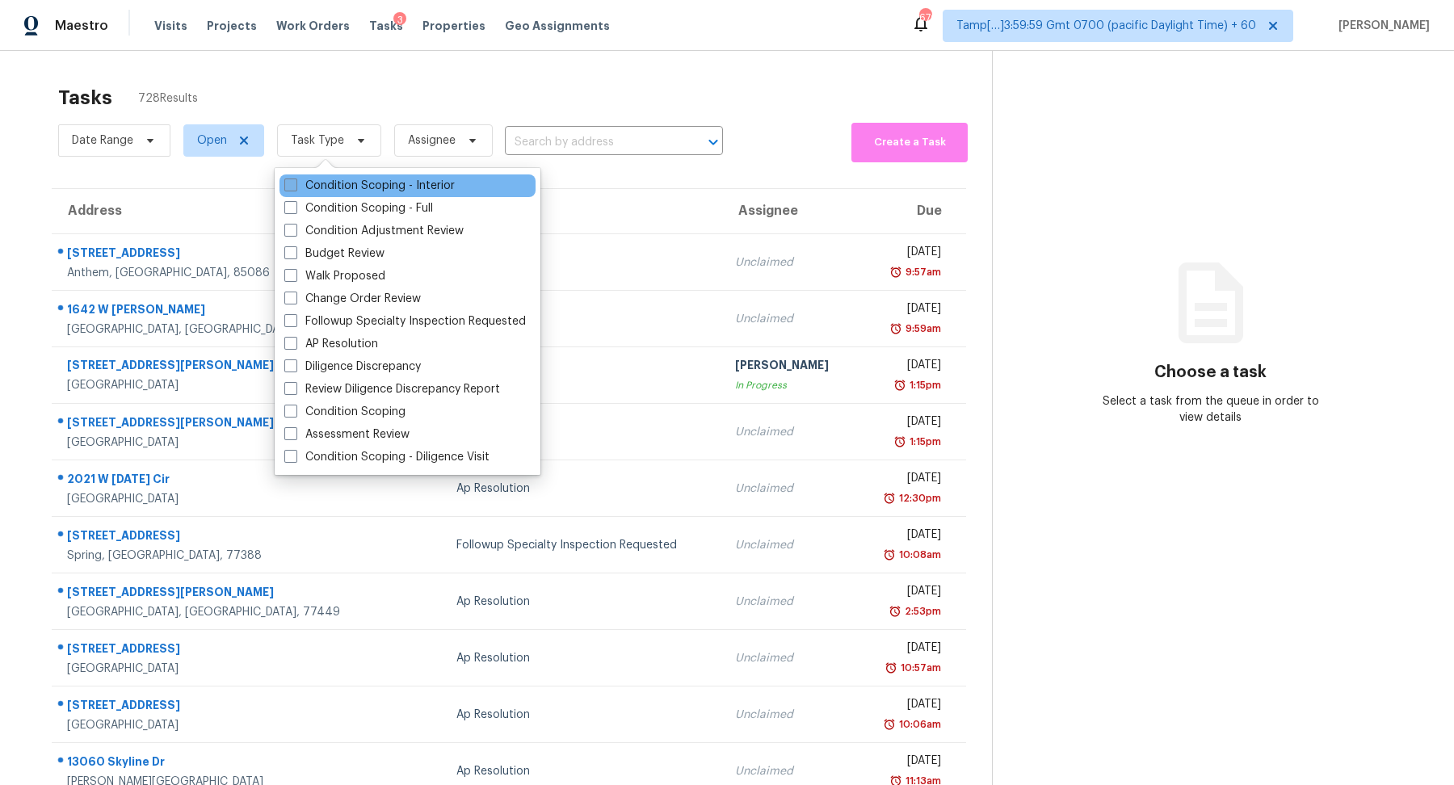
click at [370, 188] on label "Condition Scoping - Interior" at bounding box center [369, 186] width 170 height 16
click at [295, 188] on input "Condition Scoping - Interior" at bounding box center [289, 183] width 11 height 11
checkbox input "true"
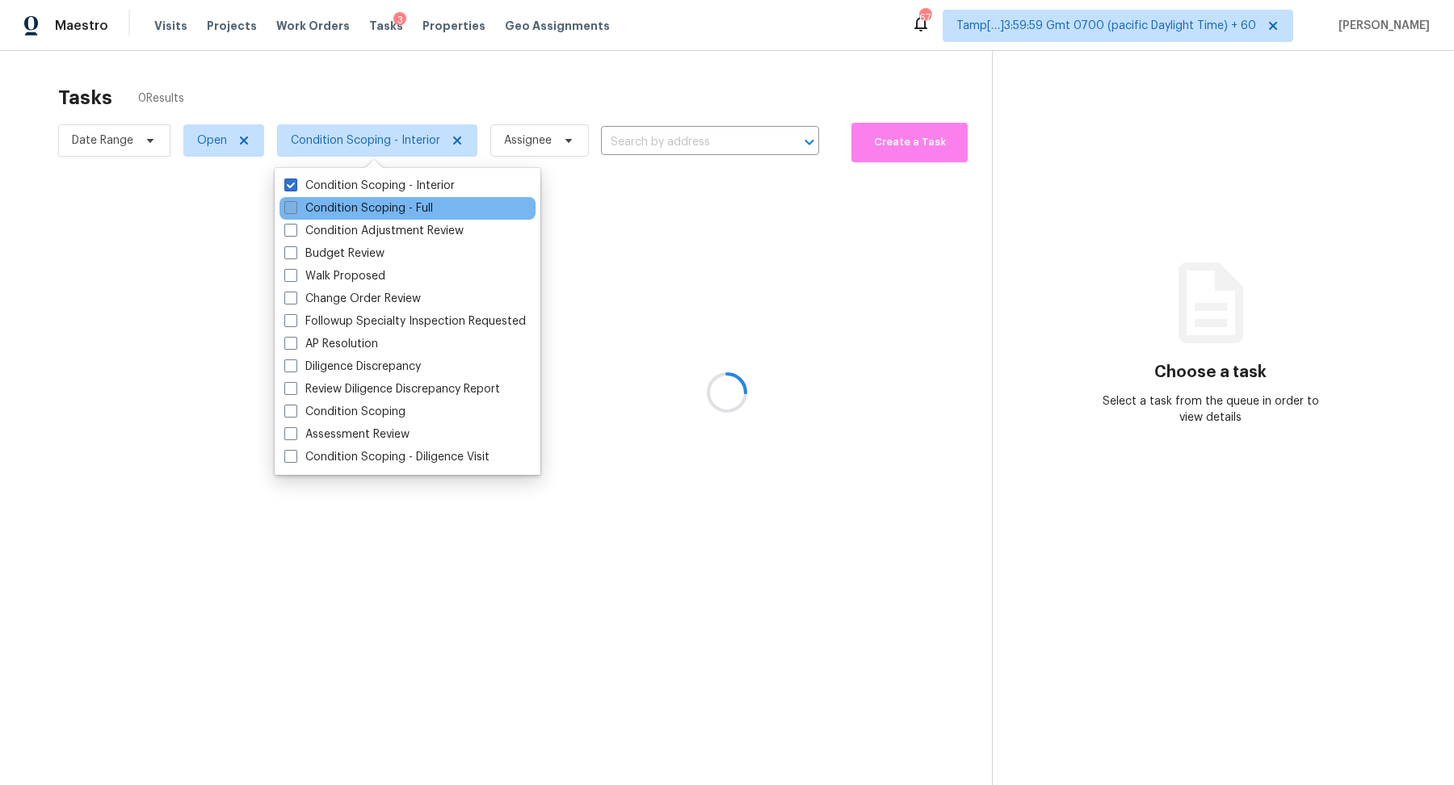
click at [371, 206] on label "Condition Scoping - Full" at bounding box center [358, 208] width 149 height 16
click at [295, 206] on input "Condition Scoping - Full" at bounding box center [289, 205] width 11 height 11
checkbox input "true"
click at [589, 108] on div at bounding box center [727, 392] width 1454 height 785
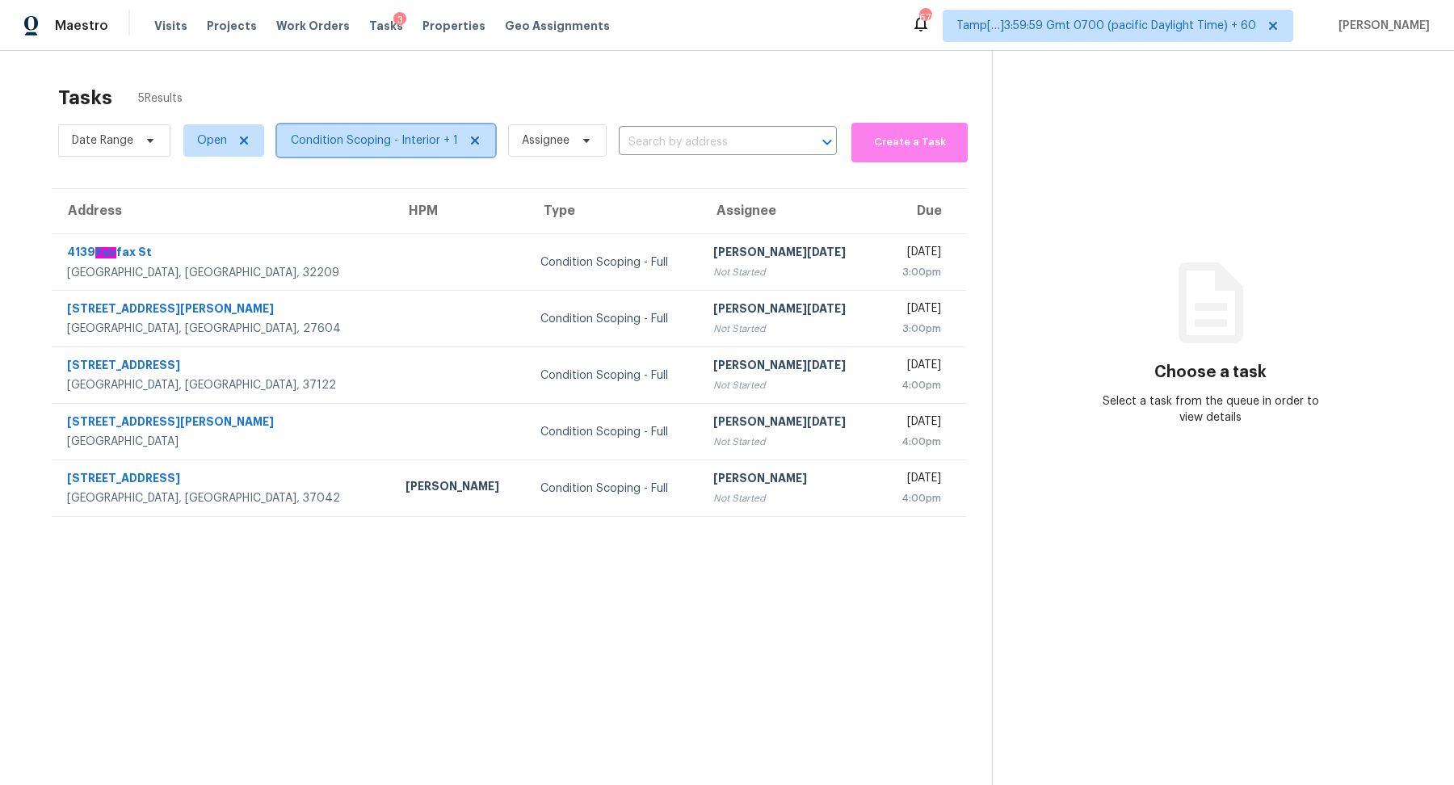
click at [388, 139] on span "Condition Scoping - Interior + 1" at bounding box center [374, 141] width 167 height 16
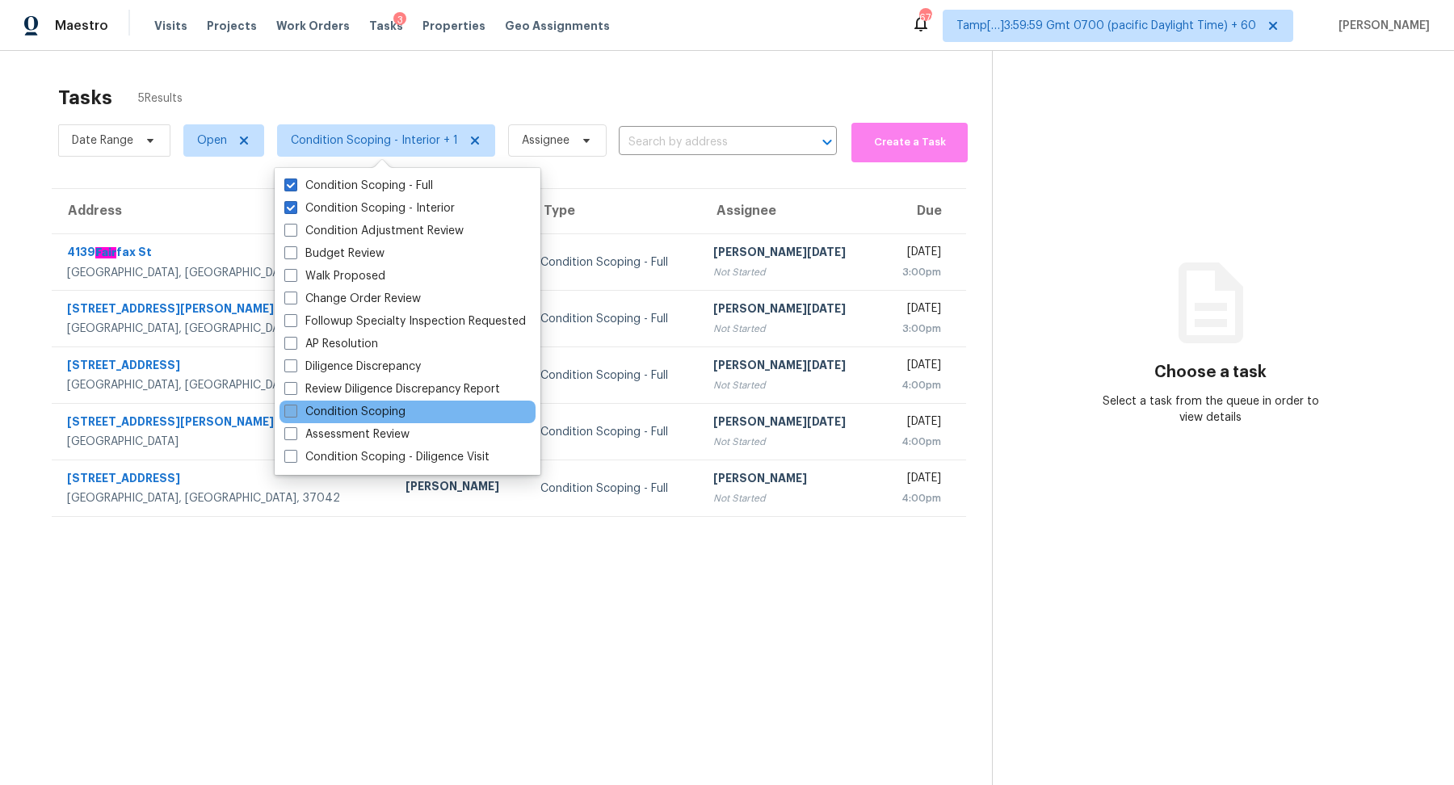
click at [397, 407] on label "Condition Scoping" at bounding box center [344, 412] width 121 height 16
click at [295, 407] on input "Condition Scoping" at bounding box center [289, 409] width 11 height 11
checkbox input "true"
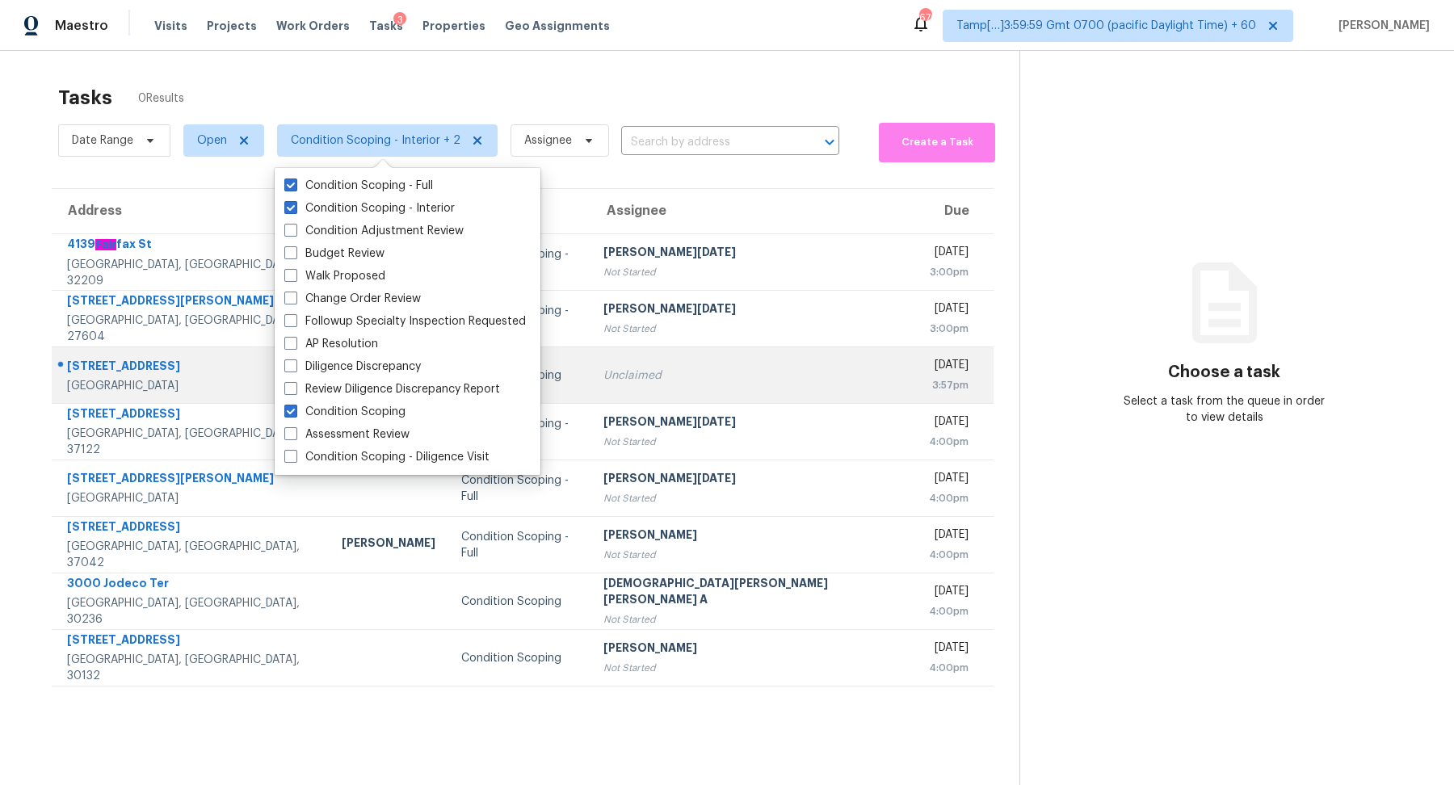
click at [713, 376] on div "Unclaimed" at bounding box center [754, 376] width 300 height 16
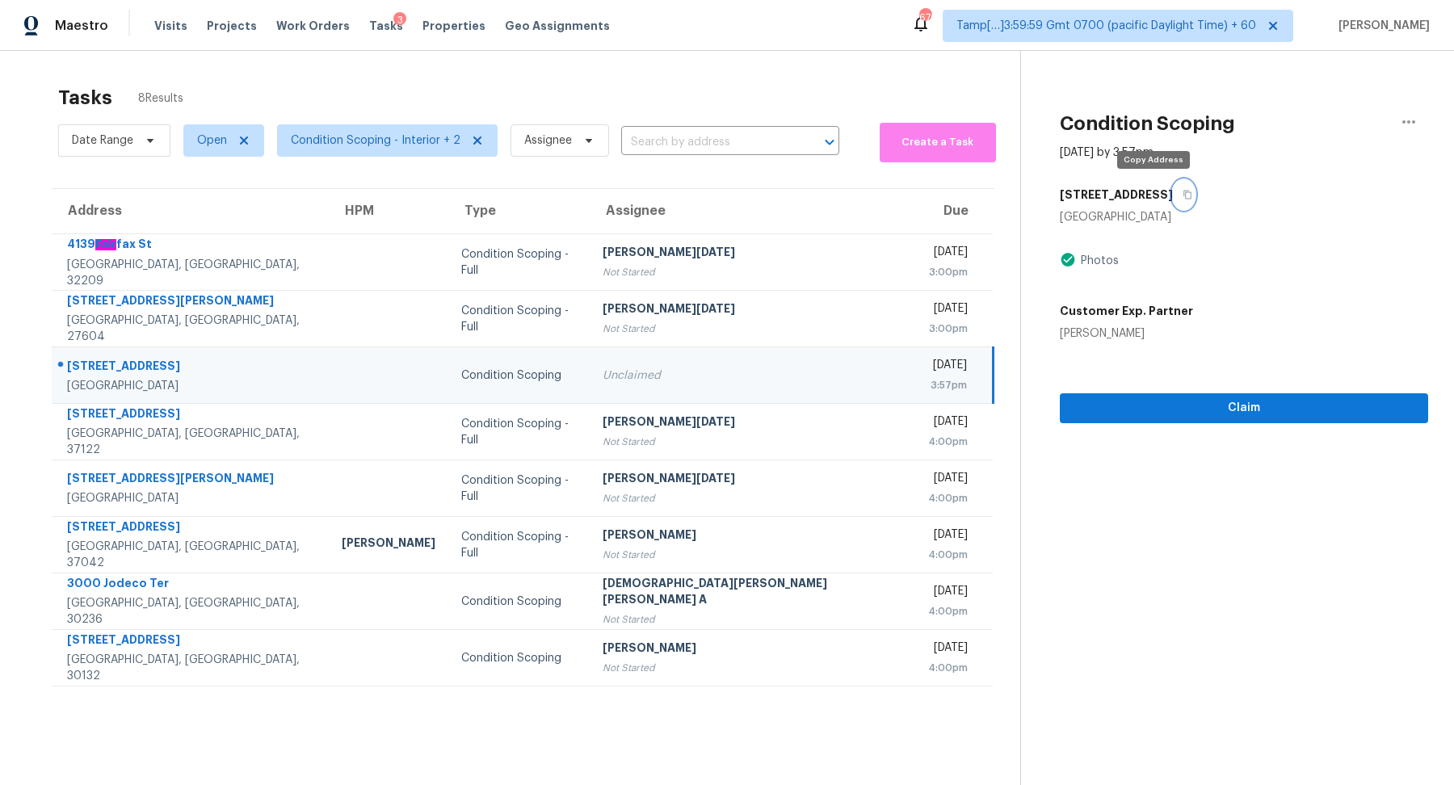
click at [1173, 195] on button "button" at bounding box center [1184, 194] width 22 height 29
click at [375, 153] on span "Condition Scoping - Interior + 2" at bounding box center [387, 140] width 221 height 32
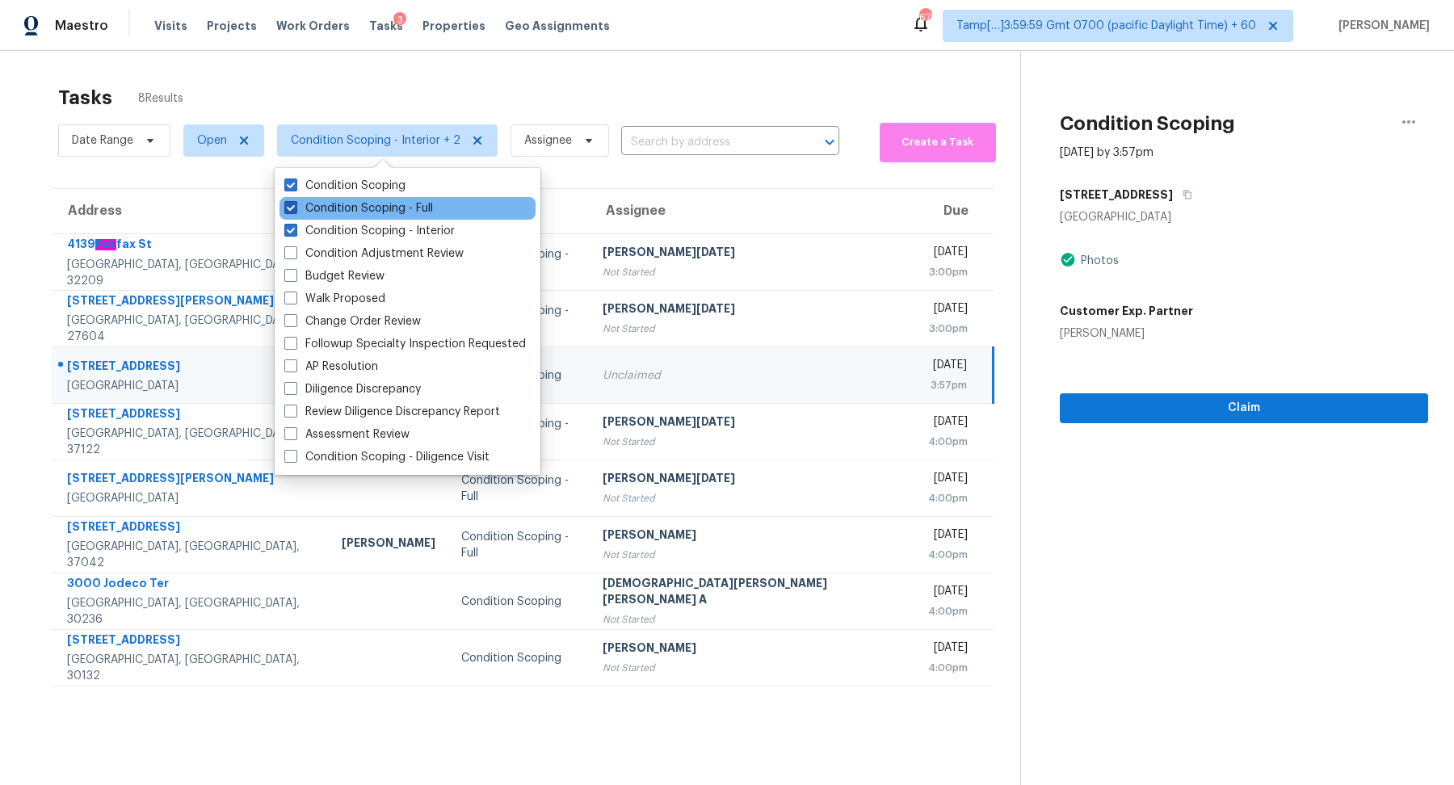
click at [396, 213] on label "Condition Scoping - Full" at bounding box center [358, 208] width 149 height 16
click at [295, 211] on input "Condition Scoping - Full" at bounding box center [289, 205] width 11 height 11
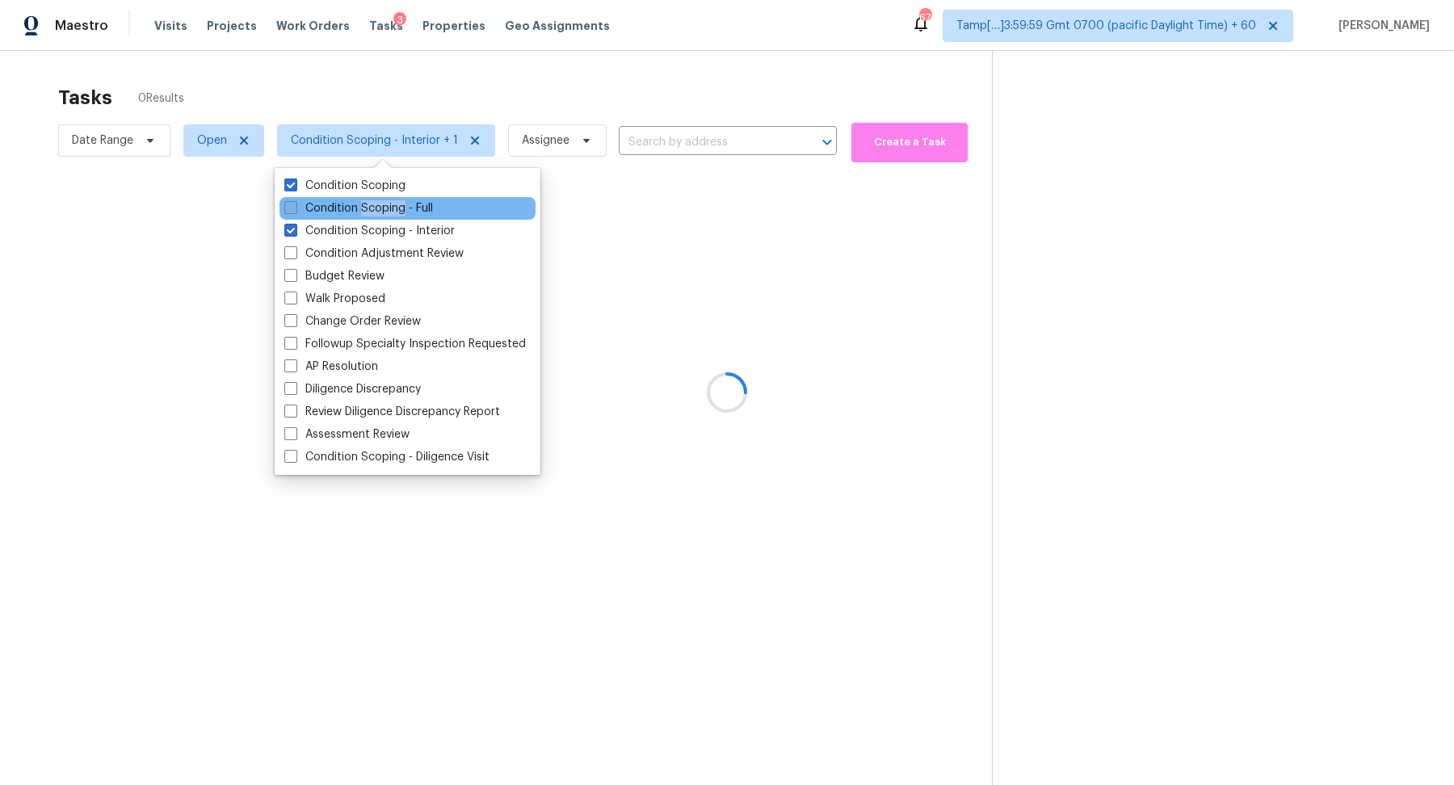
click at [396, 213] on label "Condition Scoping - Full" at bounding box center [358, 208] width 149 height 16
click at [295, 211] on input "Condition Scoping - Full" at bounding box center [289, 205] width 11 height 11
checkbox input "true"
click at [707, 54] on div at bounding box center [727, 392] width 1454 height 785
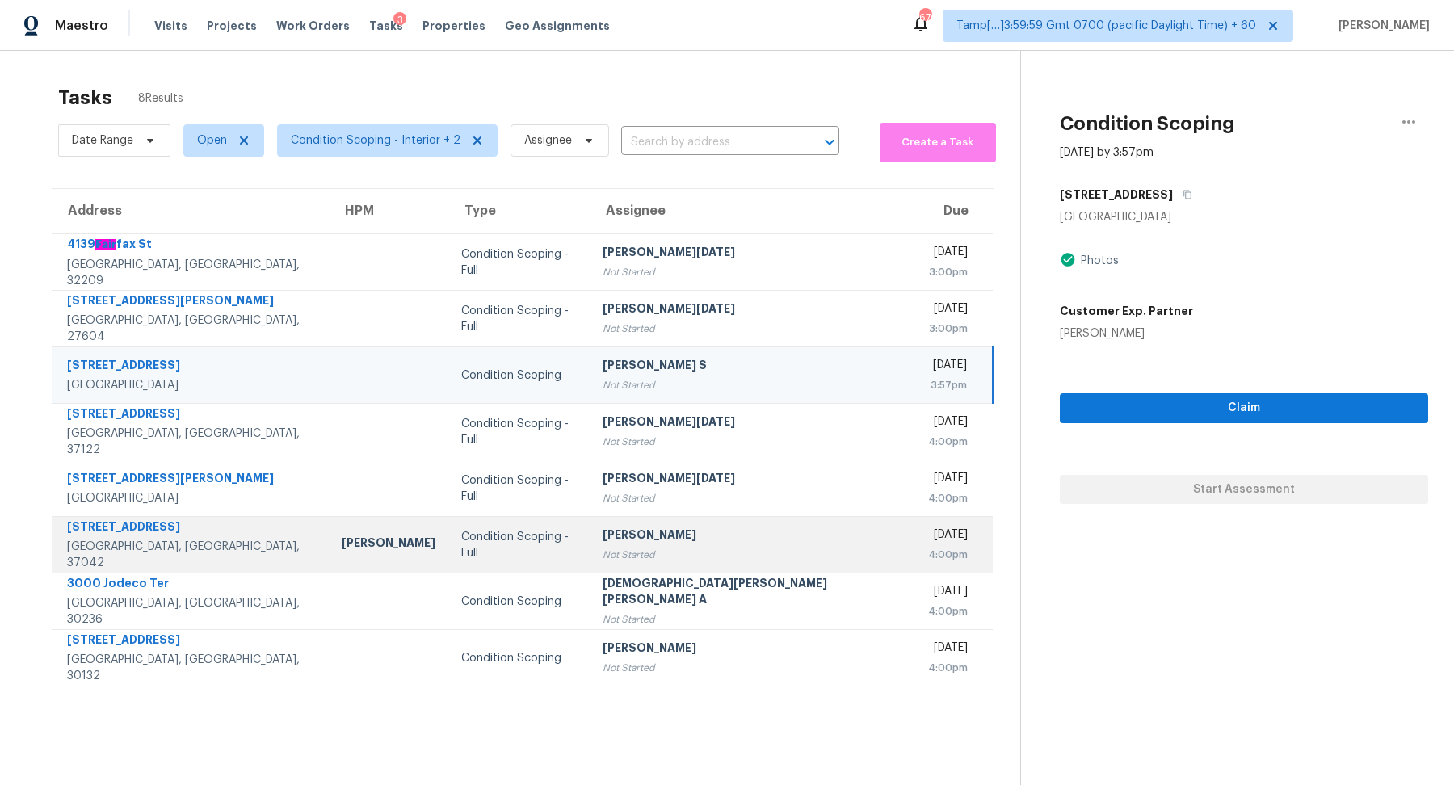
click at [553, 566] on td "Condition Scoping - Full" at bounding box center [518, 545] width 141 height 57
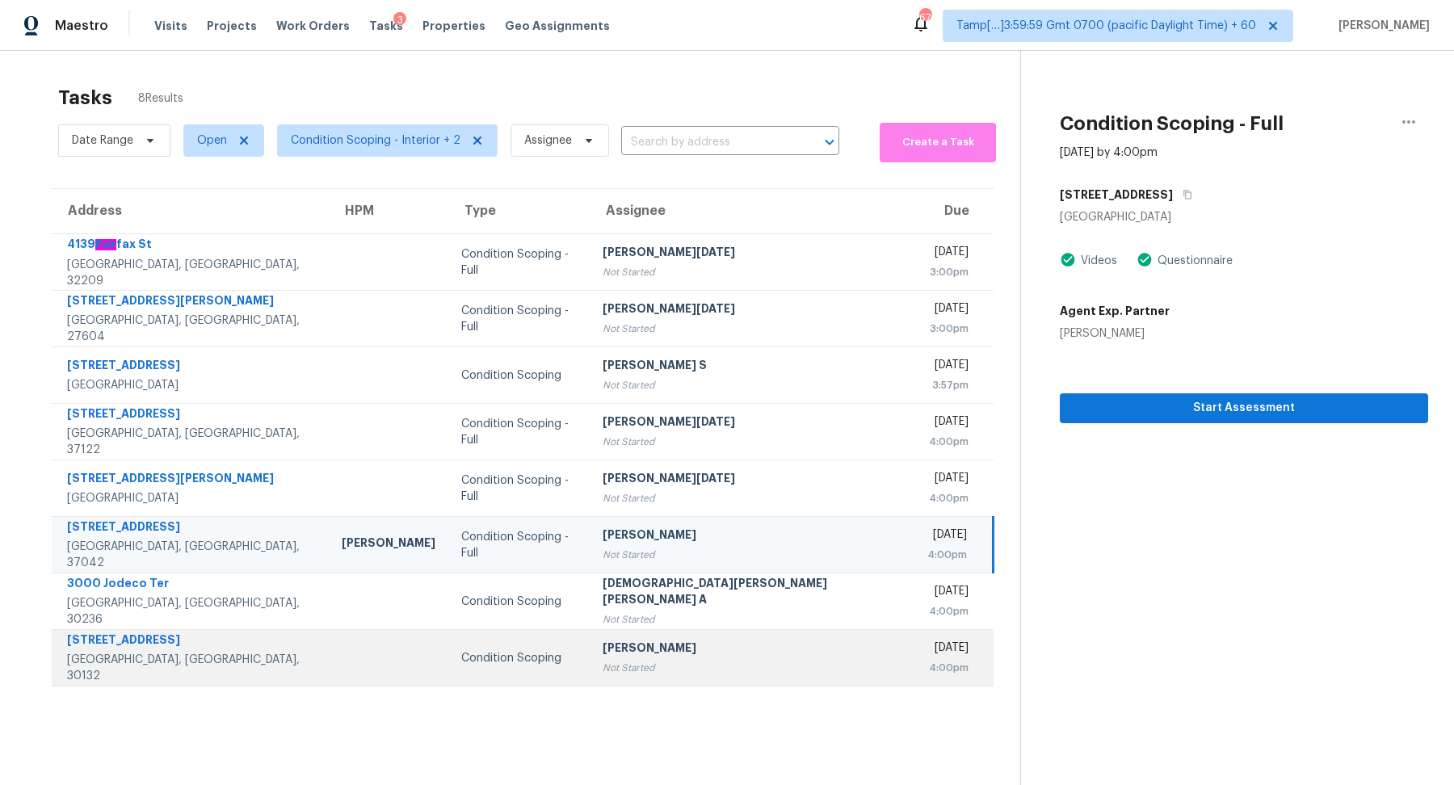
click at [575, 633] on td "Condition Scoping" at bounding box center [518, 658] width 141 height 57
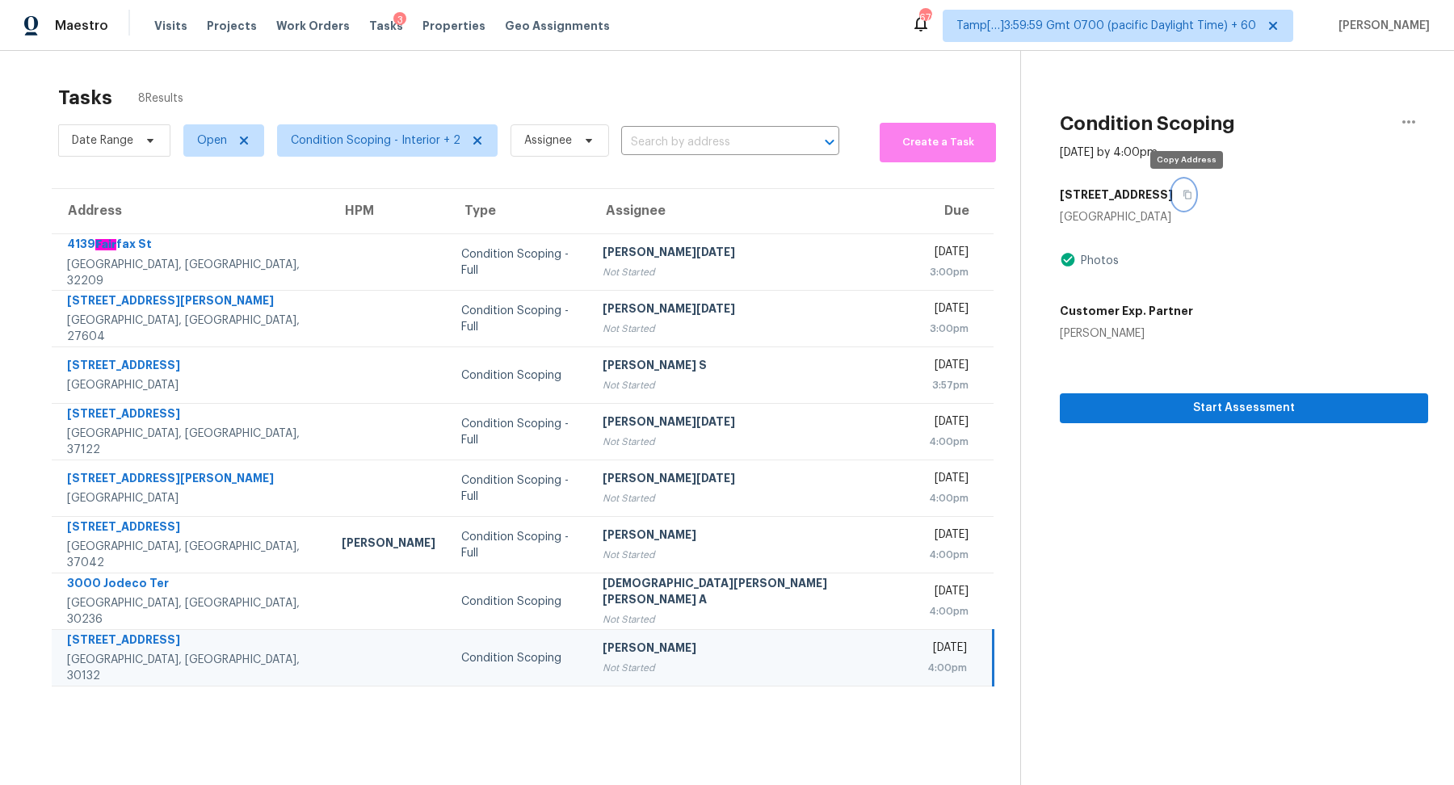
click at [1182, 196] on button "button" at bounding box center [1184, 194] width 22 height 29
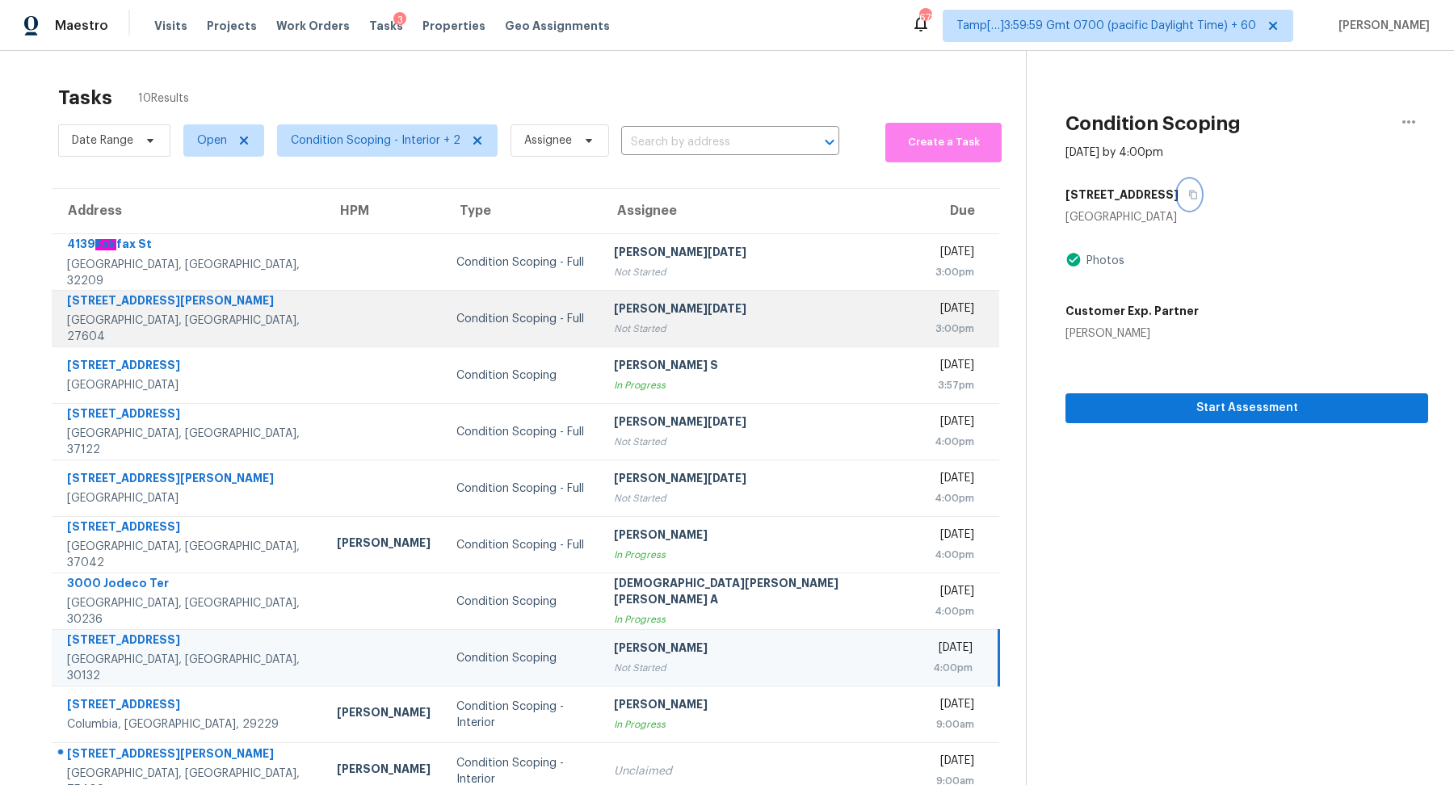
scroll to position [50, 0]
